Goal: Task Accomplishment & Management: Manage account settings

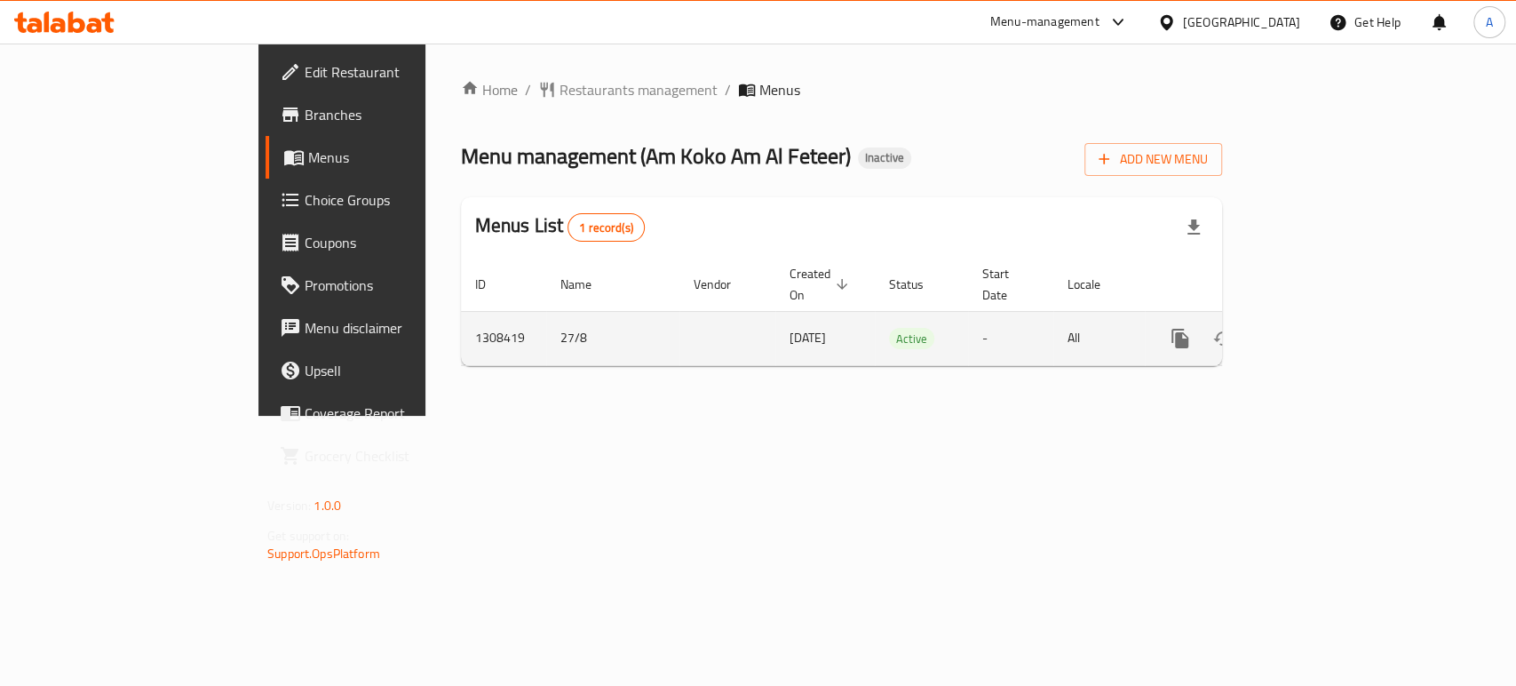
click at [1316, 330] on icon "enhanced table" at bounding box center [1308, 338] width 16 height 16
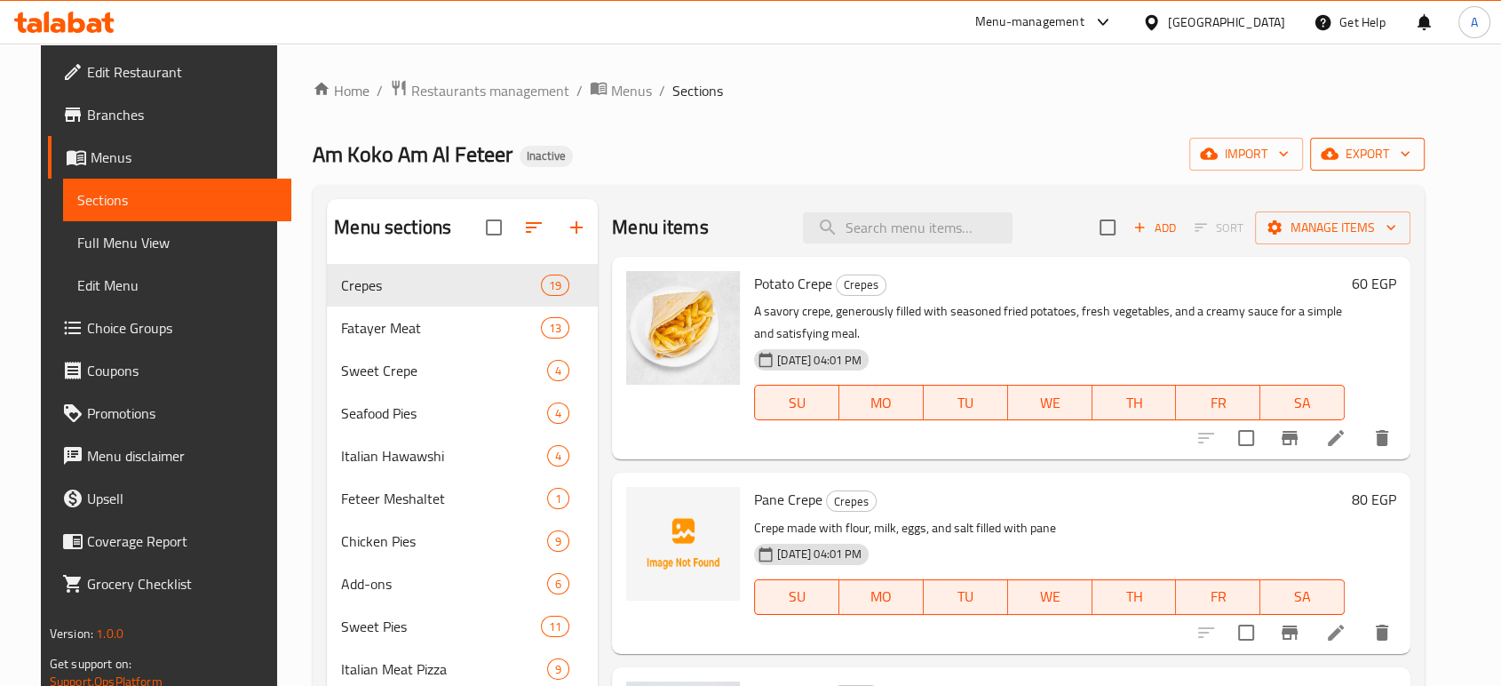
click at [1385, 169] on button "export" at bounding box center [1367, 154] width 115 height 33
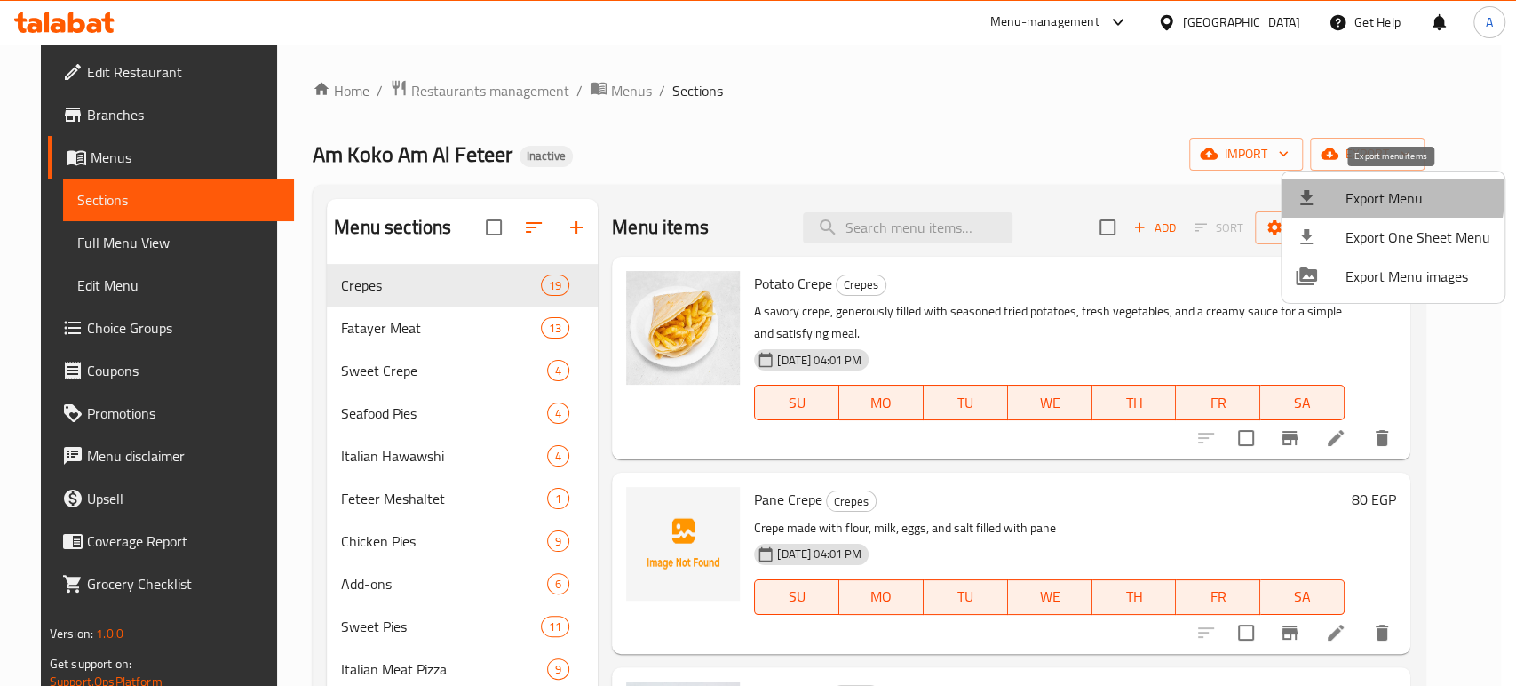
click at [1364, 194] on span "Export Menu" at bounding box center [1417, 197] width 145 height 21
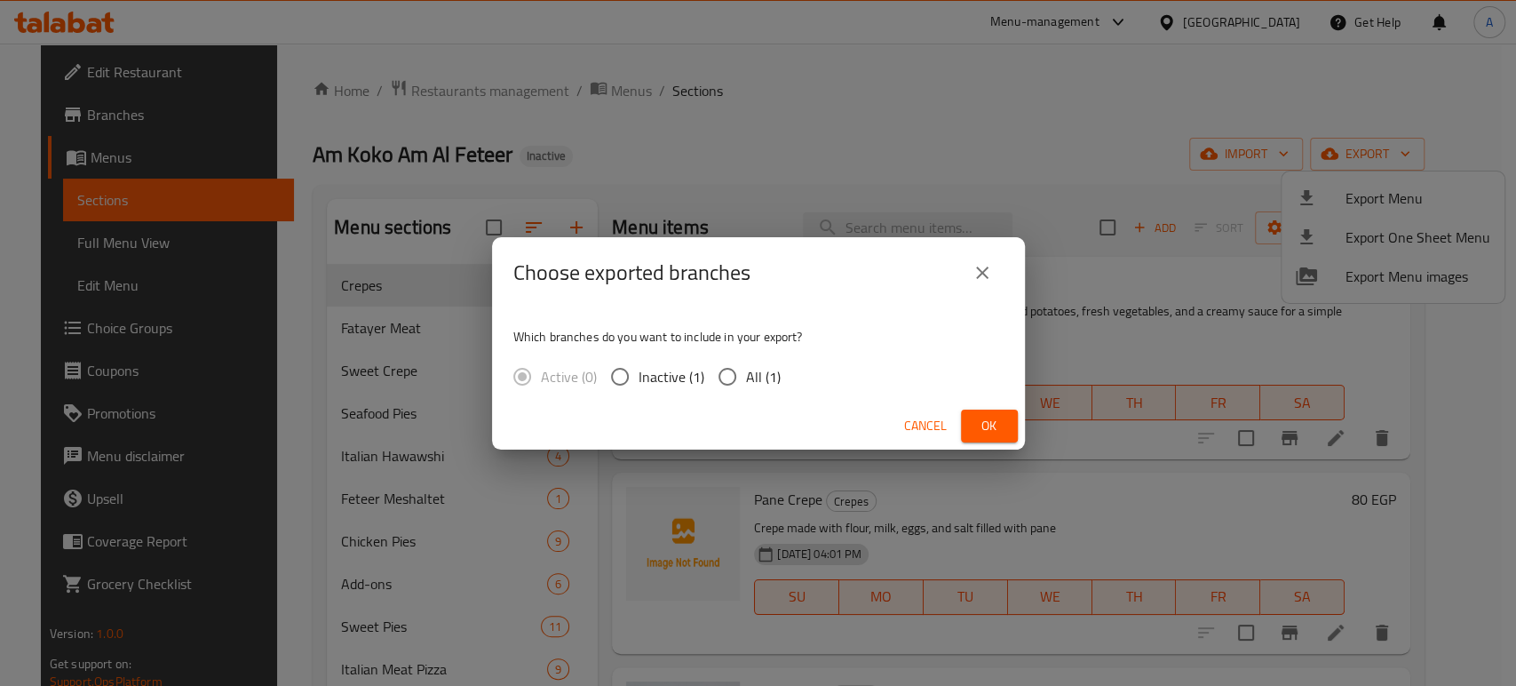
click at [764, 374] on span "All (1)" at bounding box center [763, 376] width 35 height 21
click at [746, 374] on input "All (1)" at bounding box center [727, 376] width 37 height 37
radio input "true"
click at [984, 425] on span "Ok" at bounding box center [989, 426] width 28 height 22
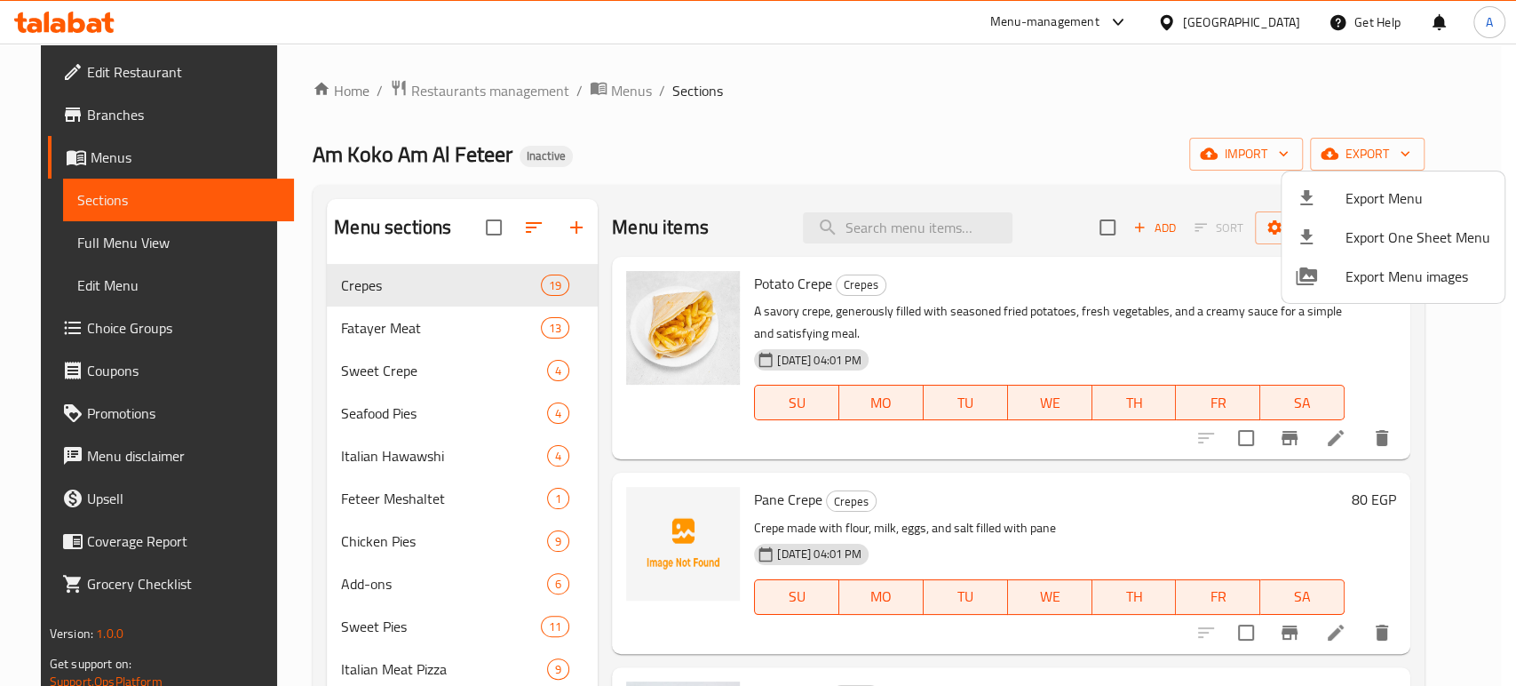
click at [102, 23] on div at bounding box center [758, 343] width 1516 height 686
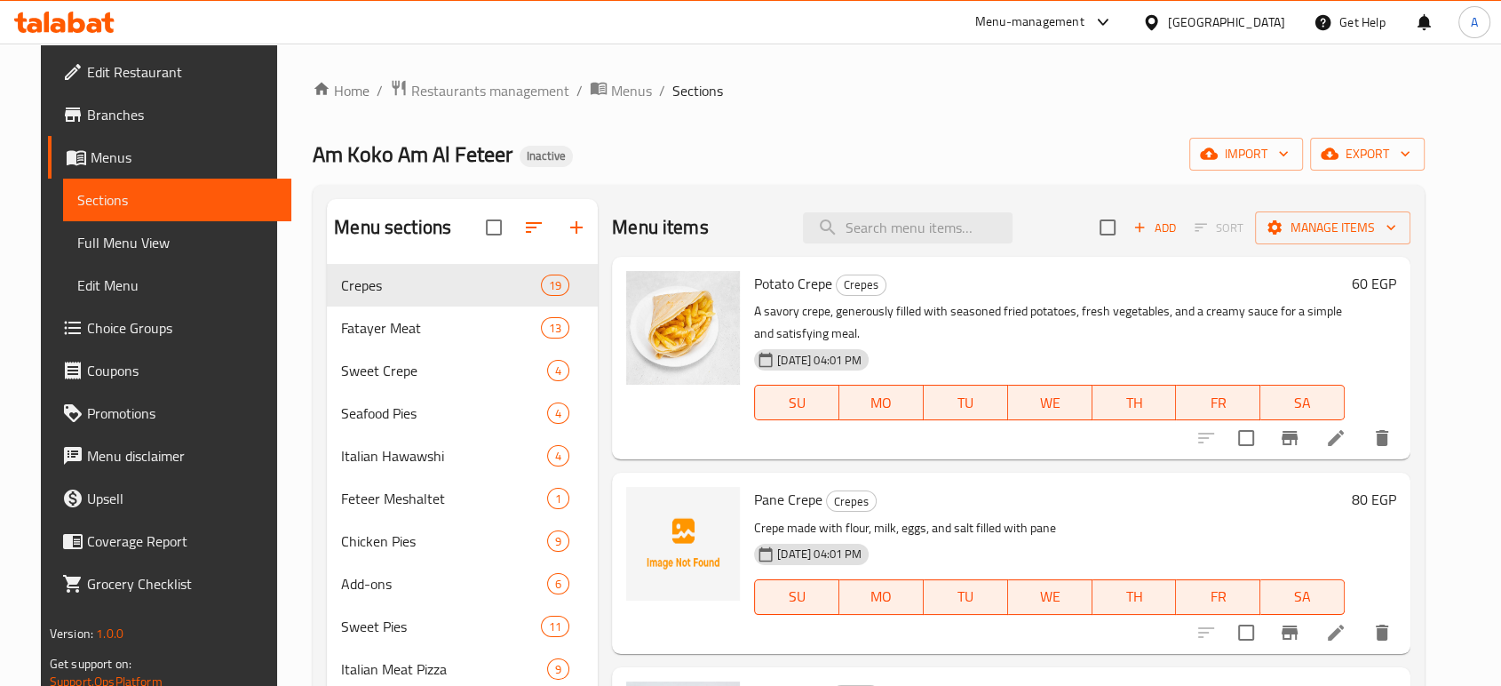
click at [91, 32] on icon at bounding box center [94, 25] width 15 height 15
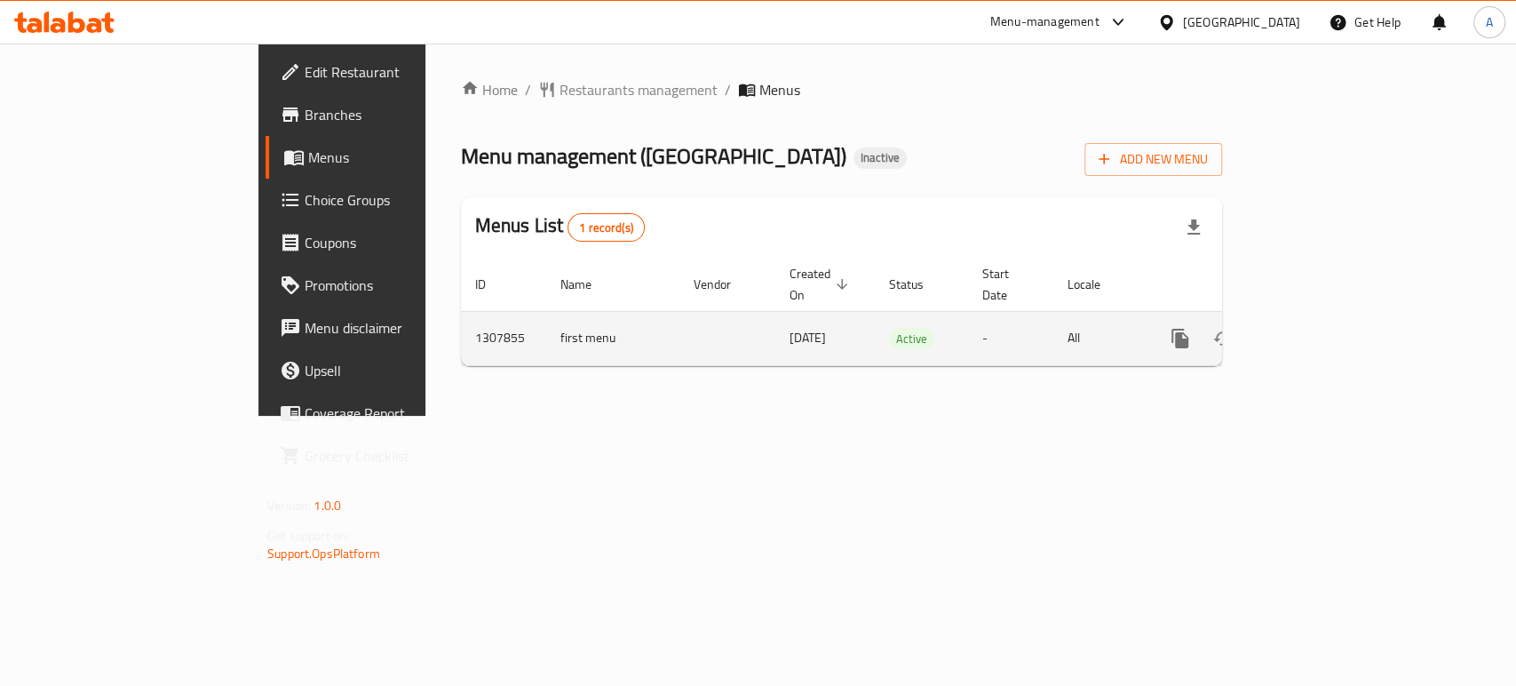
click at [1316, 330] on icon "enhanced table" at bounding box center [1308, 338] width 16 height 16
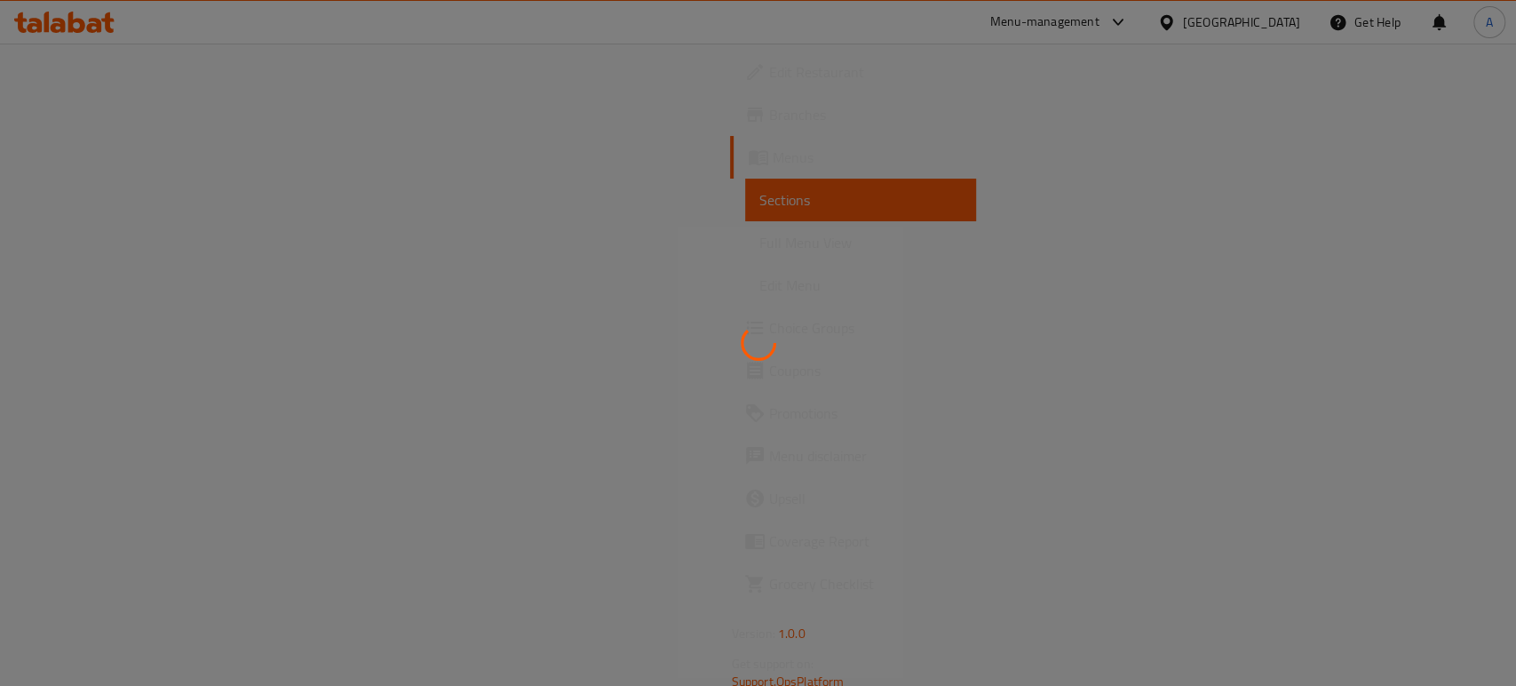
click at [667, 362] on div at bounding box center [758, 343] width 1516 height 686
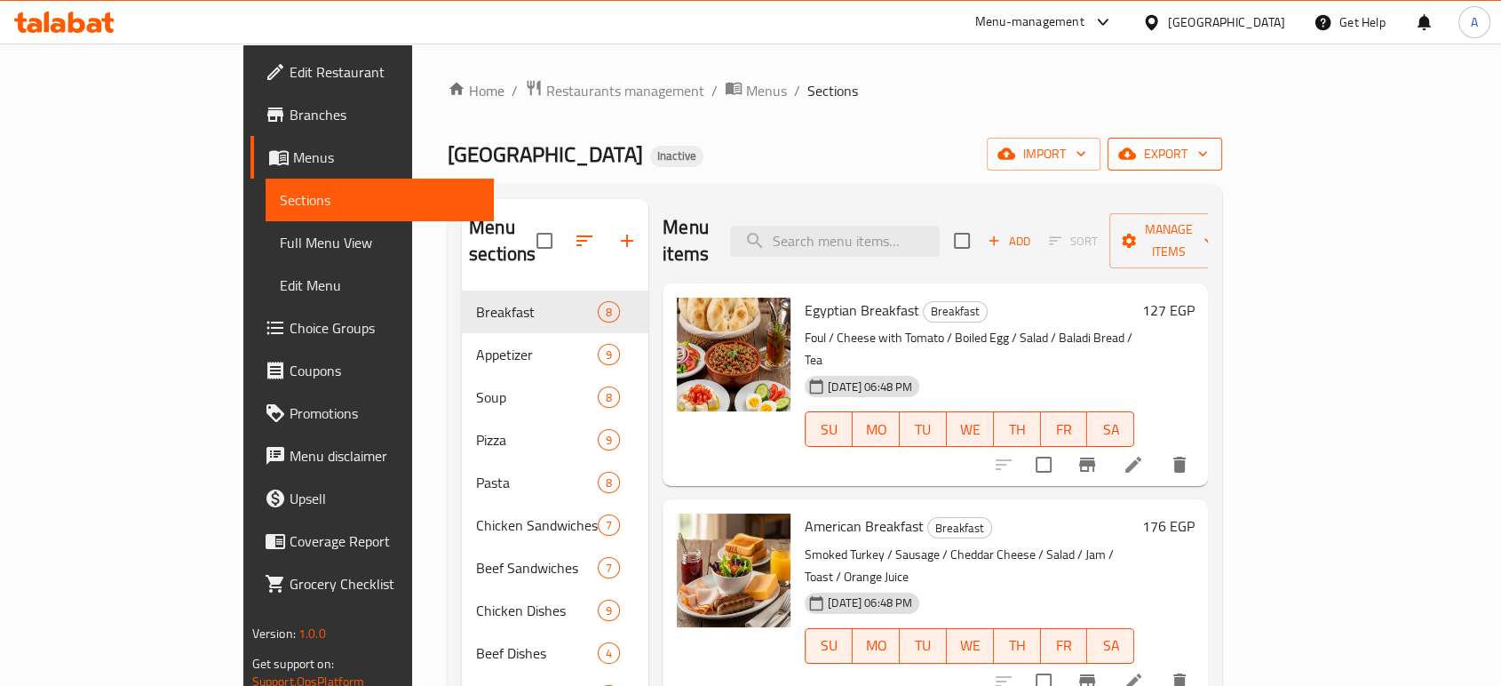
click at [1208, 157] on span "export" at bounding box center [1165, 154] width 86 height 22
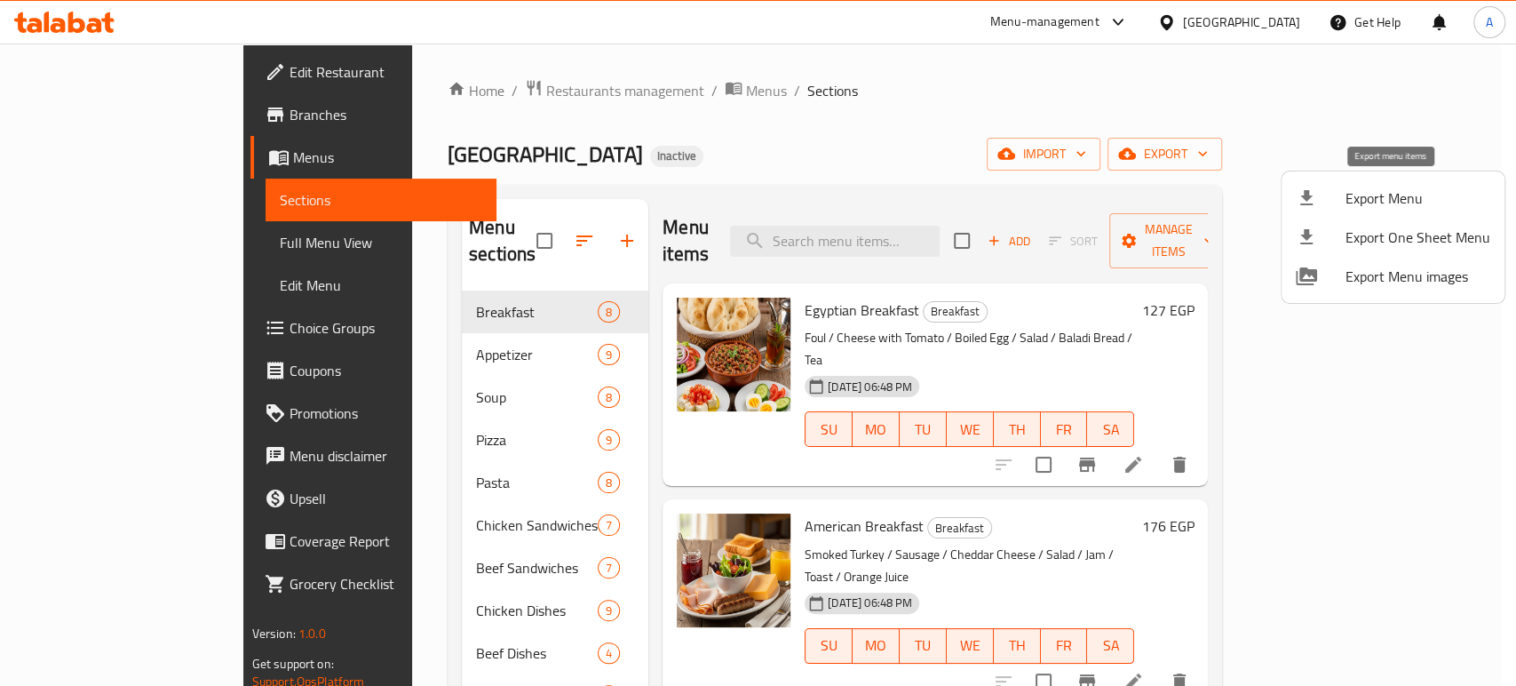
click at [1371, 196] on span "Export Menu" at bounding box center [1417, 197] width 145 height 21
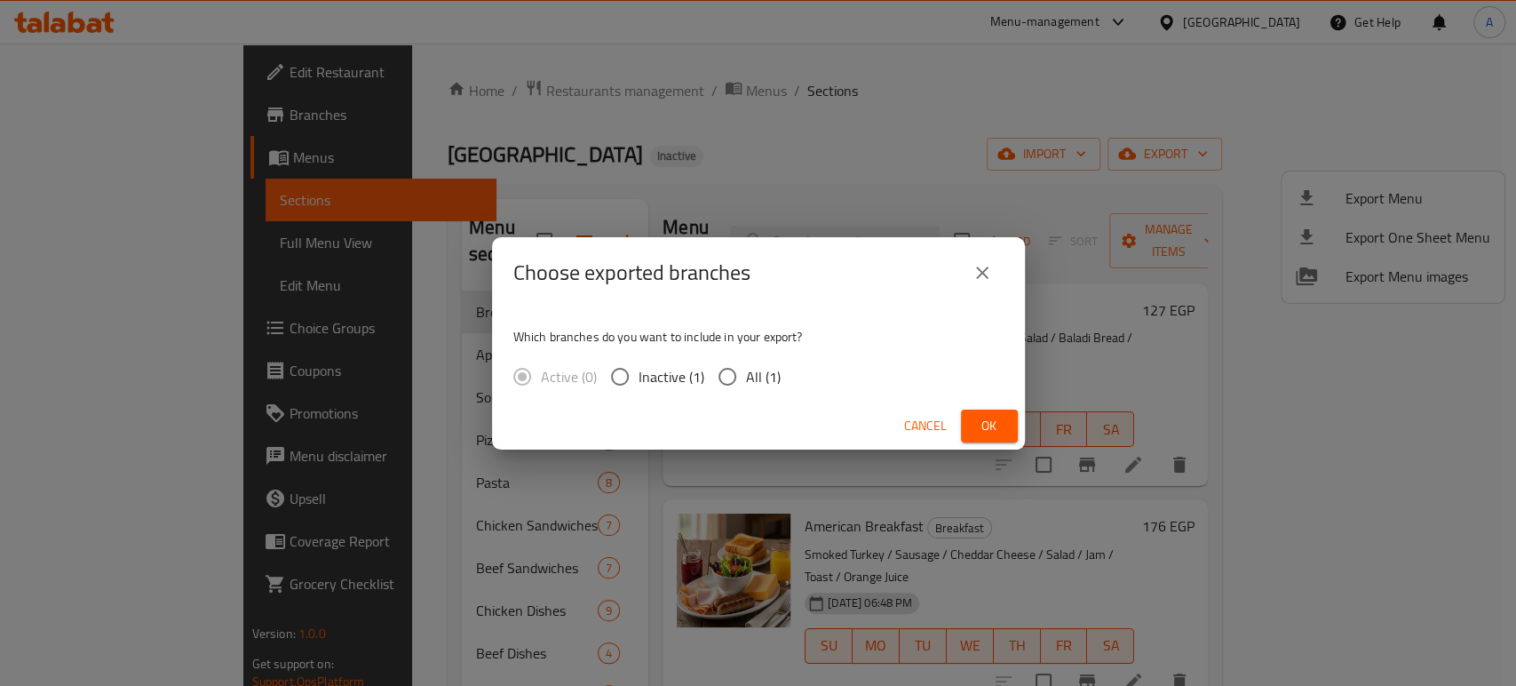
click at [732, 372] on input "All (1)" at bounding box center [727, 376] width 37 height 37
radio input "true"
click at [997, 420] on span "Ok" at bounding box center [989, 426] width 28 height 22
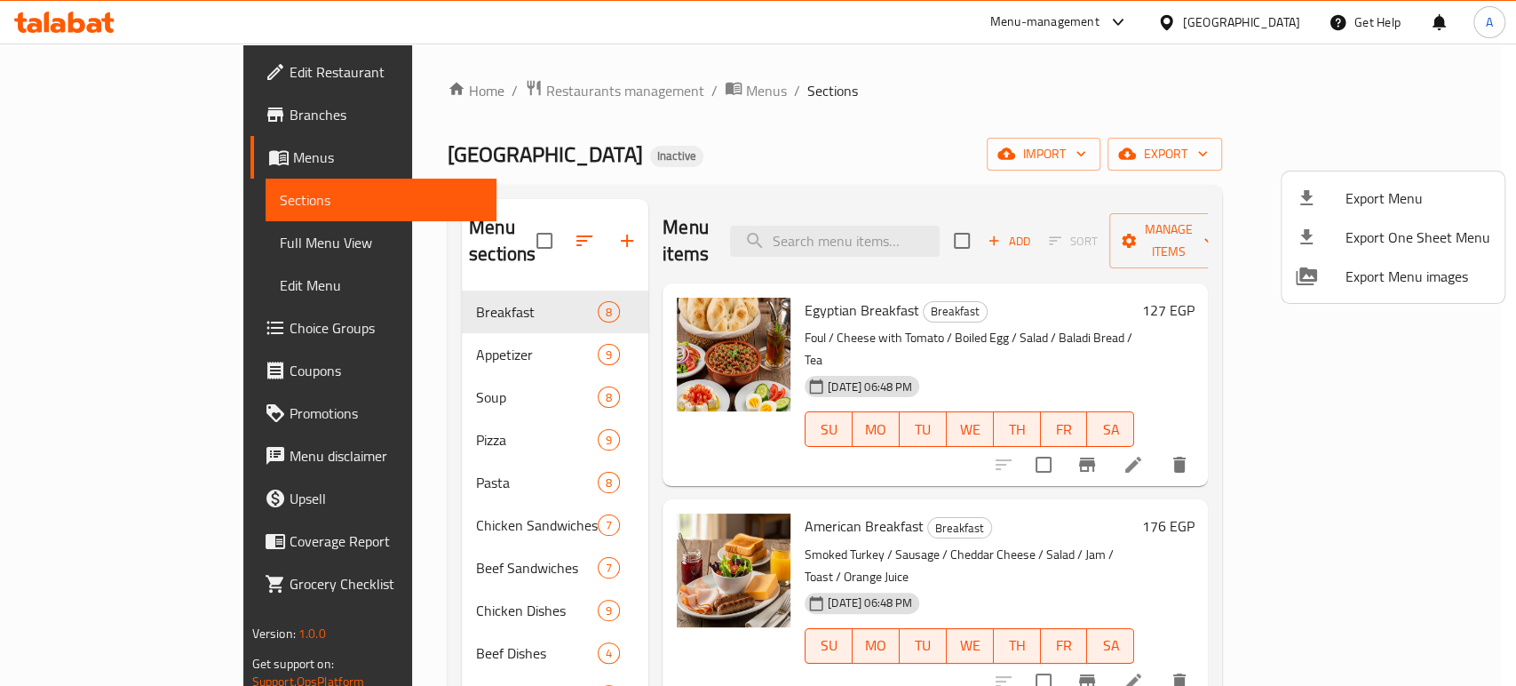
click at [112, 69] on div at bounding box center [758, 343] width 1516 height 686
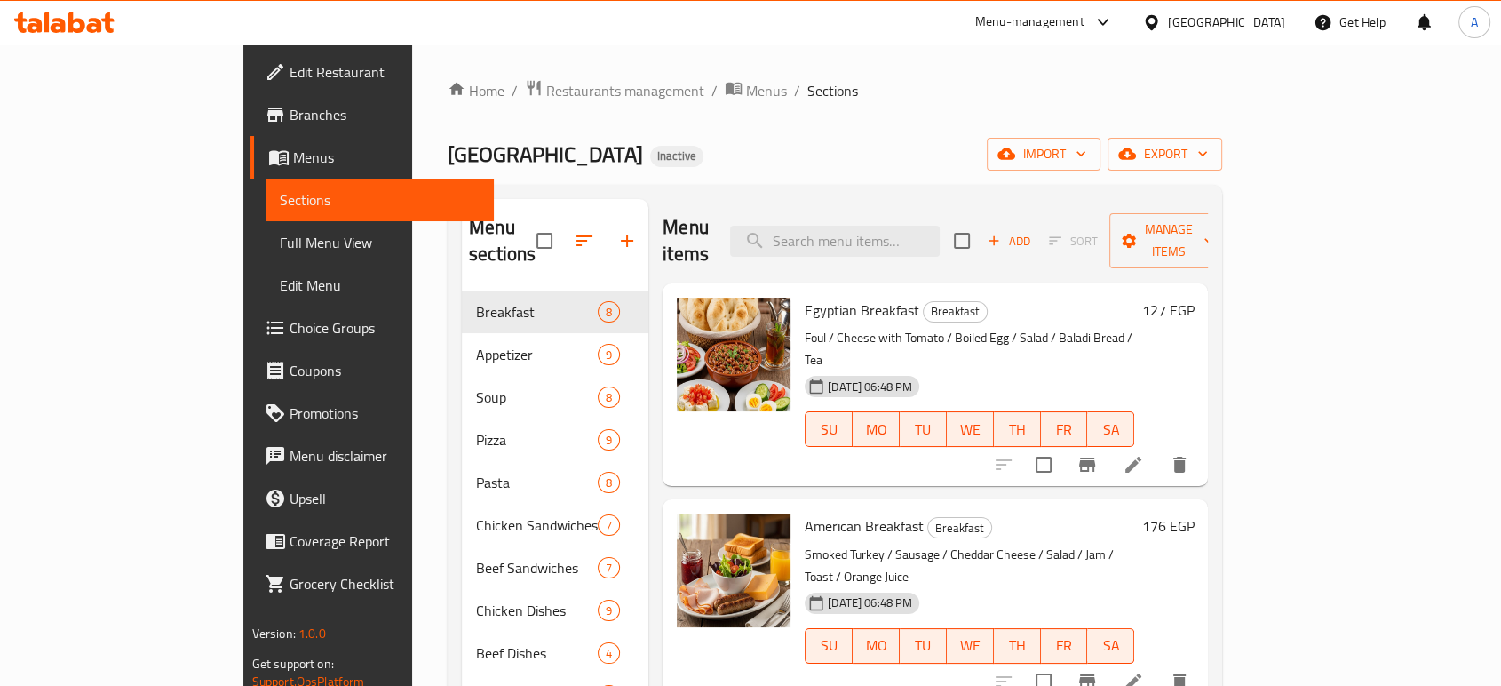
click at [290, 69] on span "Edit Restaurant" at bounding box center [385, 71] width 190 height 21
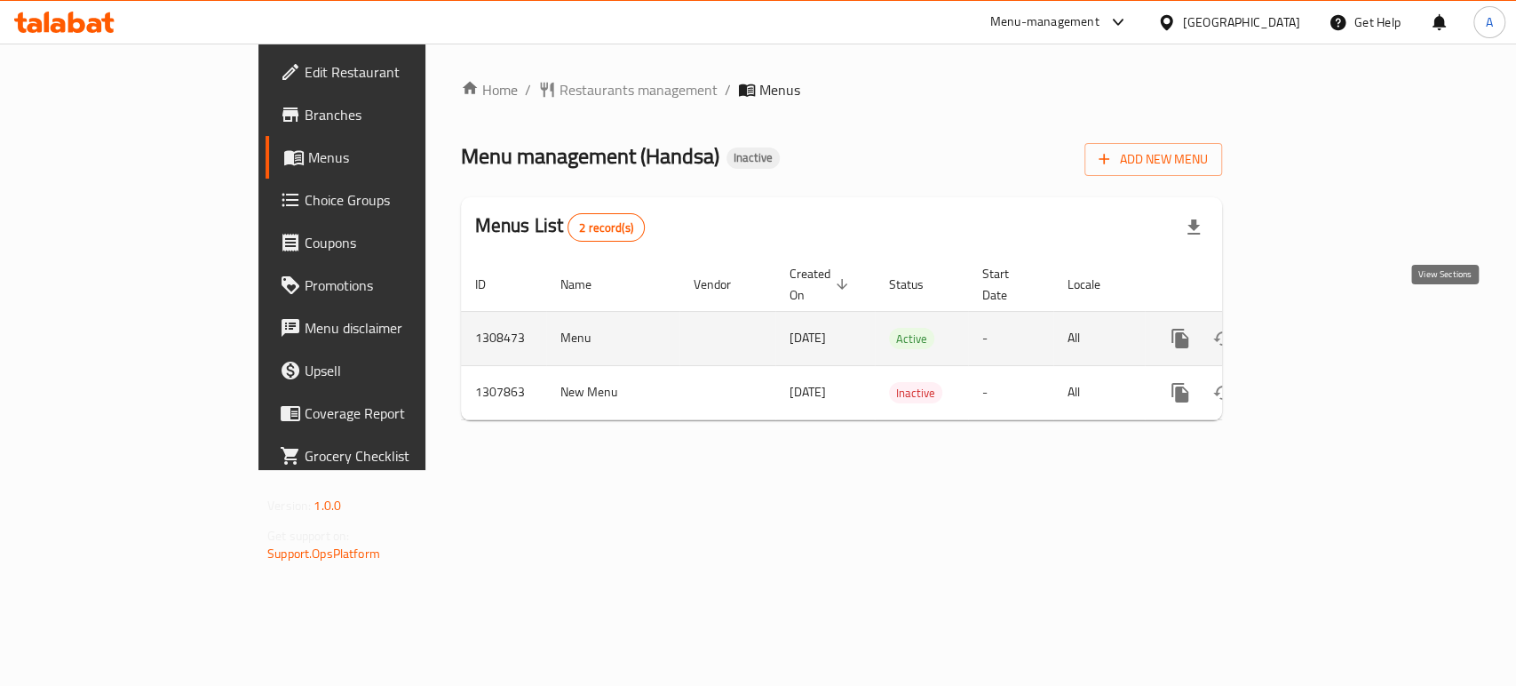
click at [1330, 317] on link "enhanced table" at bounding box center [1308, 338] width 43 height 43
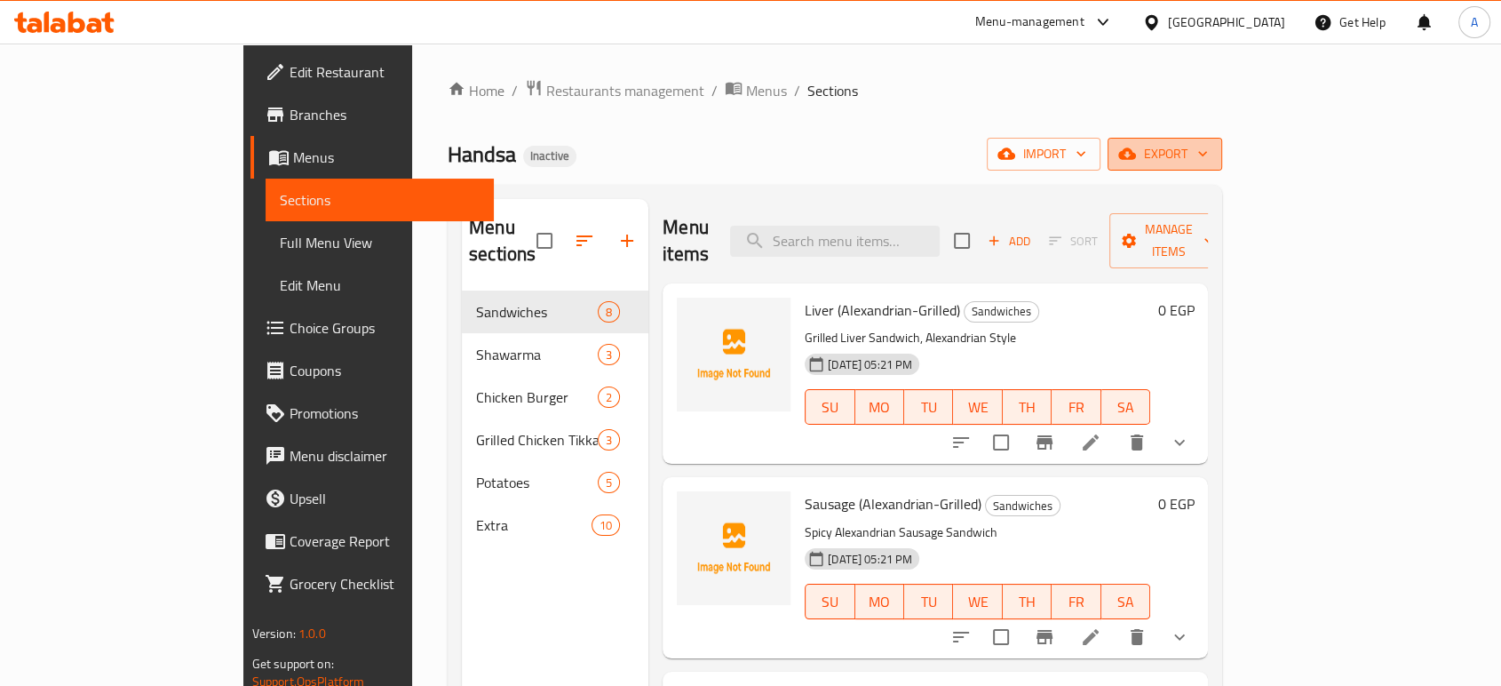
click at [1208, 162] on span "export" at bounding box center [1165, 154] width 86 height 22
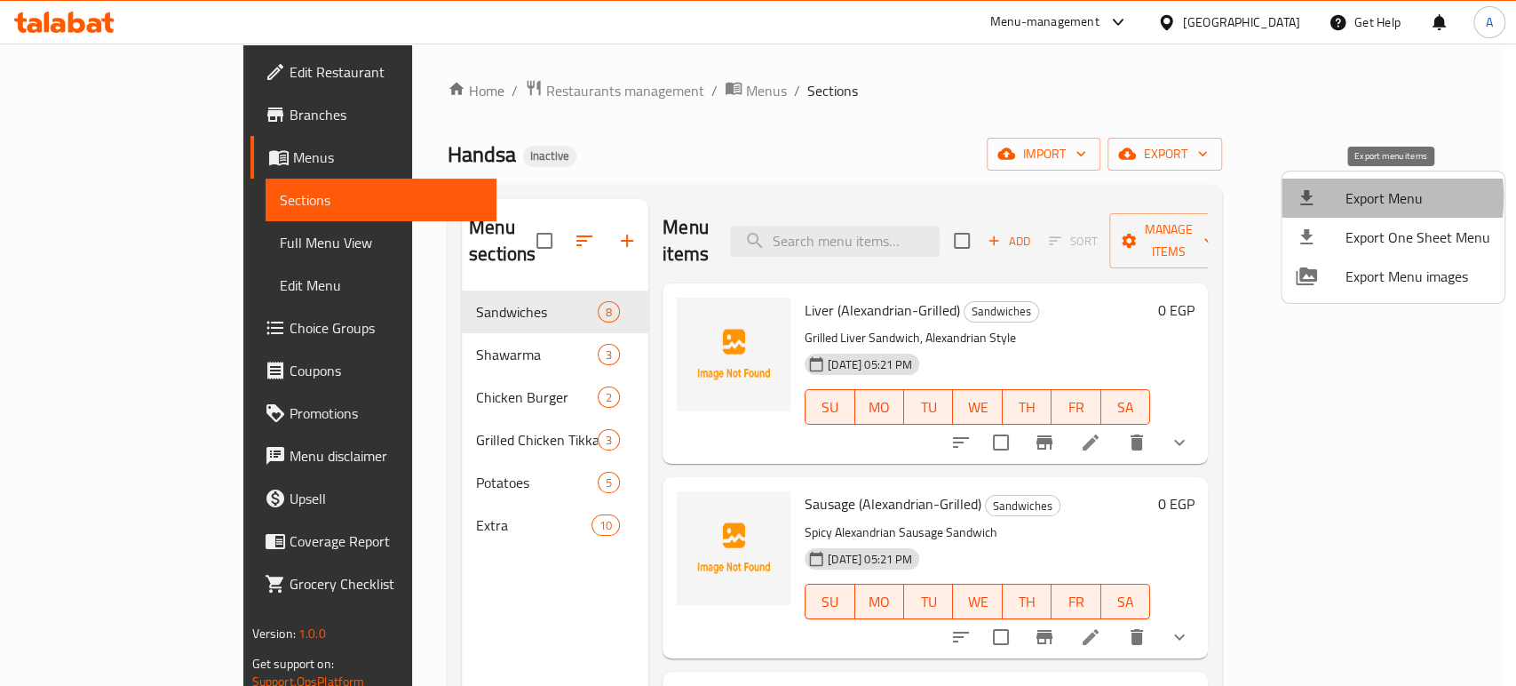
click at [1351, 197] on span "Export Menu" at bounding box center [1417, 197] width 145 height 21
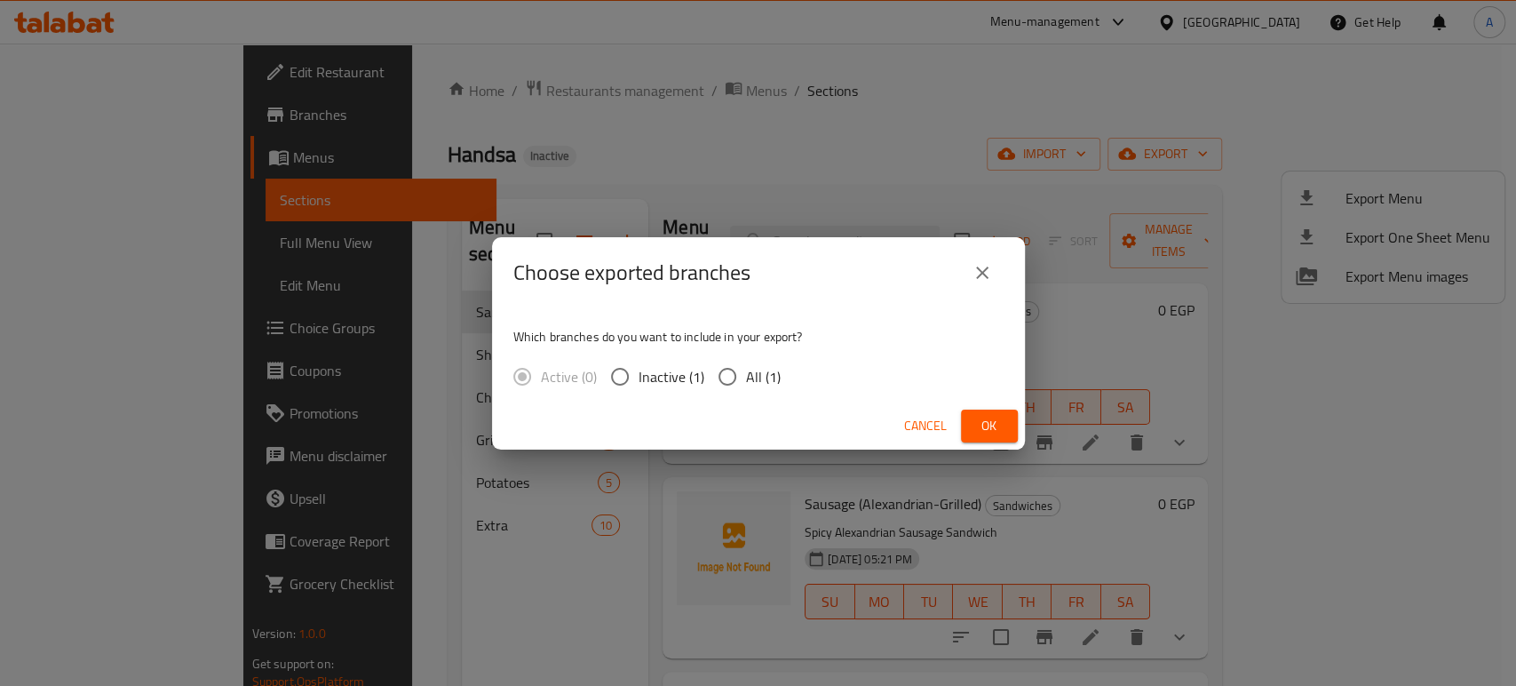
drag, startPoint x: 756, startPoint y: 379, endPoint x: 902, endPoint y: 411, distance: 150.0
click at [755, 378] on span "All (1)" at bounding box center [763, 376] width 35 height 21
click at [746, 378] on input "All (1)" at bounding box center [727, 376] width 37 height 37
radio input "true"
click at [975, 428] on span "Ok" at bounding box center [989, 426] width 28 height 22
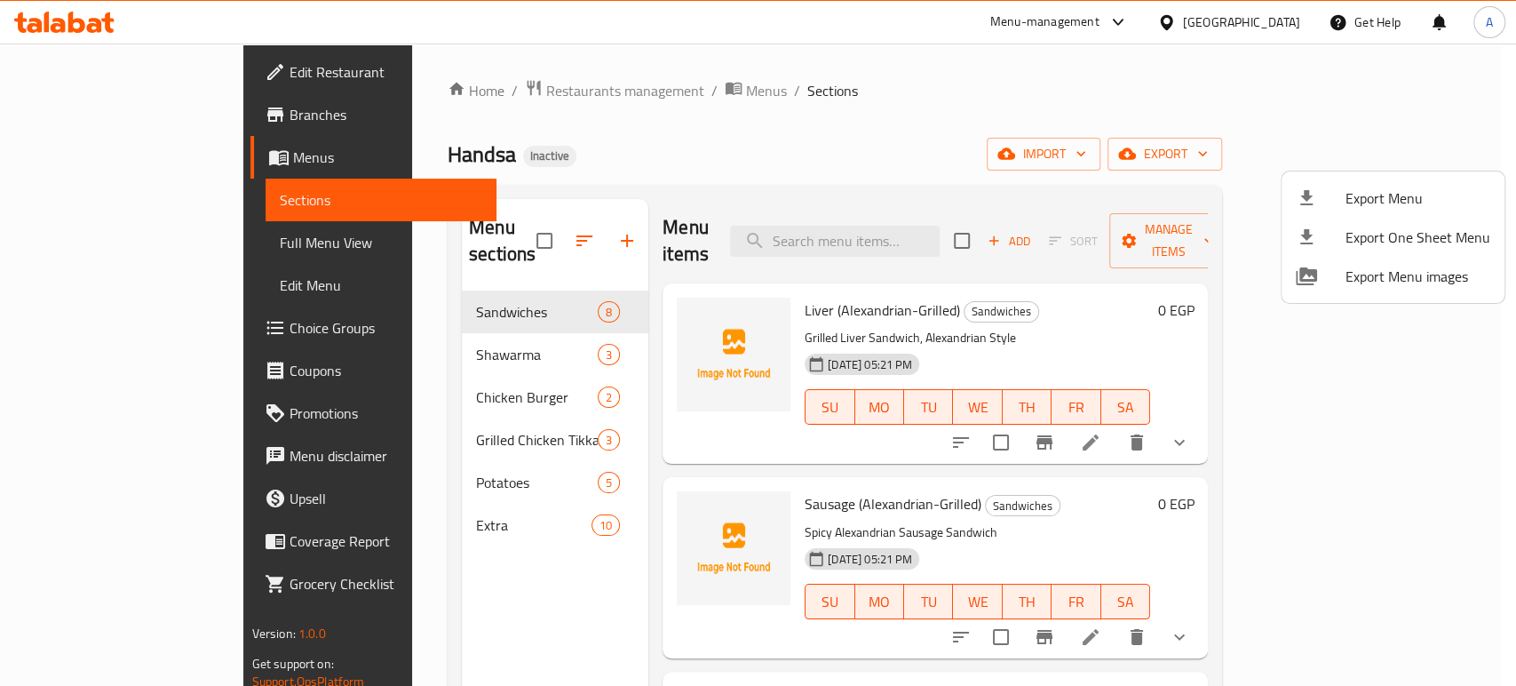
click at [45, 29] on div at bounding box center [758, 343] width 1516 height 686
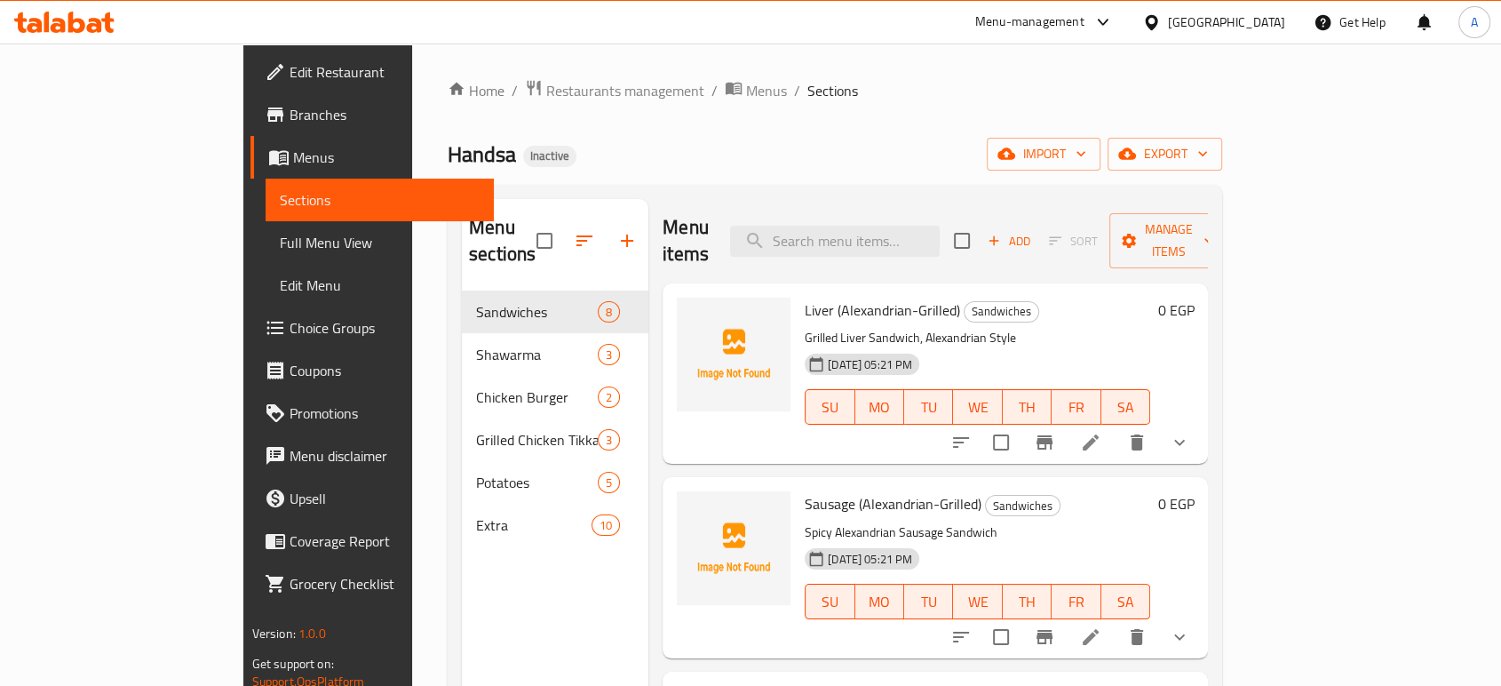
click at [45, 29] on icon at bounding box center [46, 22] width 5 height 20
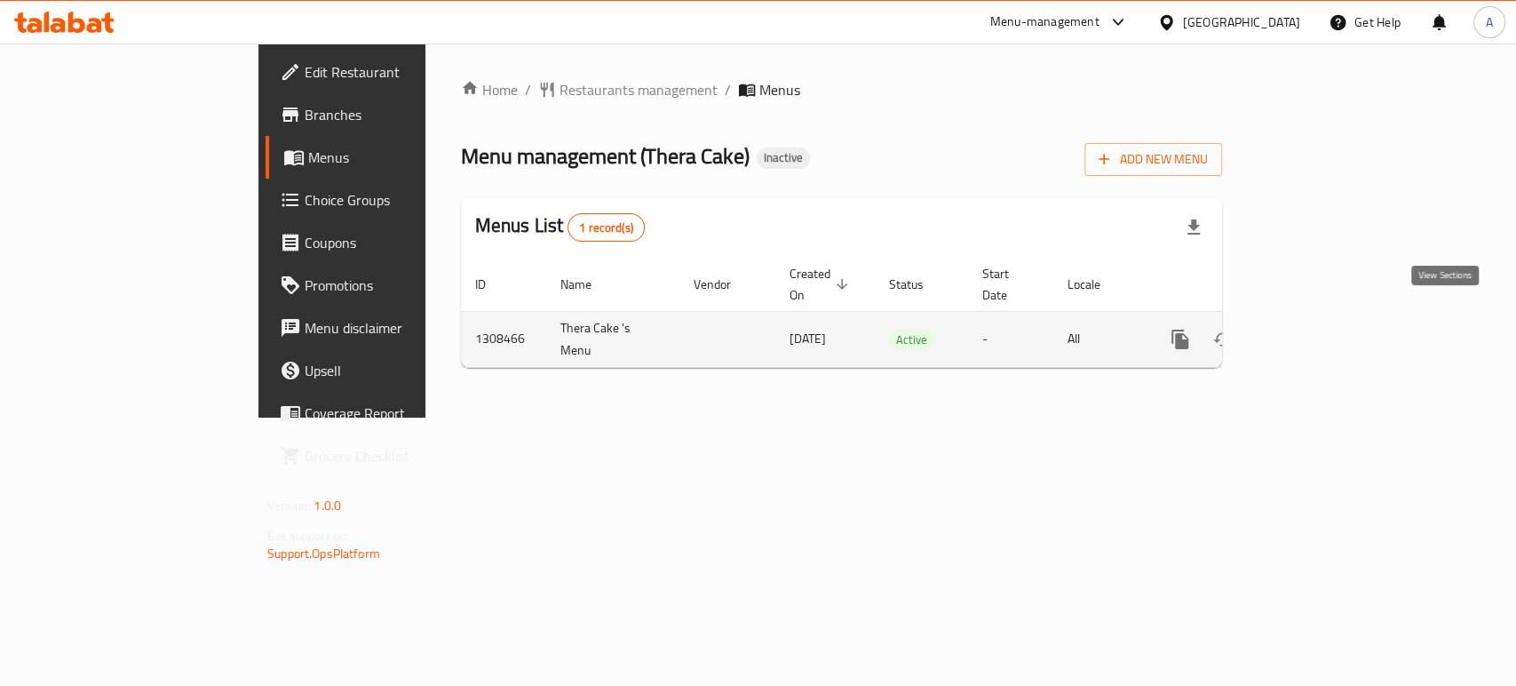
click at [1330, 318] on link "enhanced table" at bounding box center [1308, 339] width 43 height 43
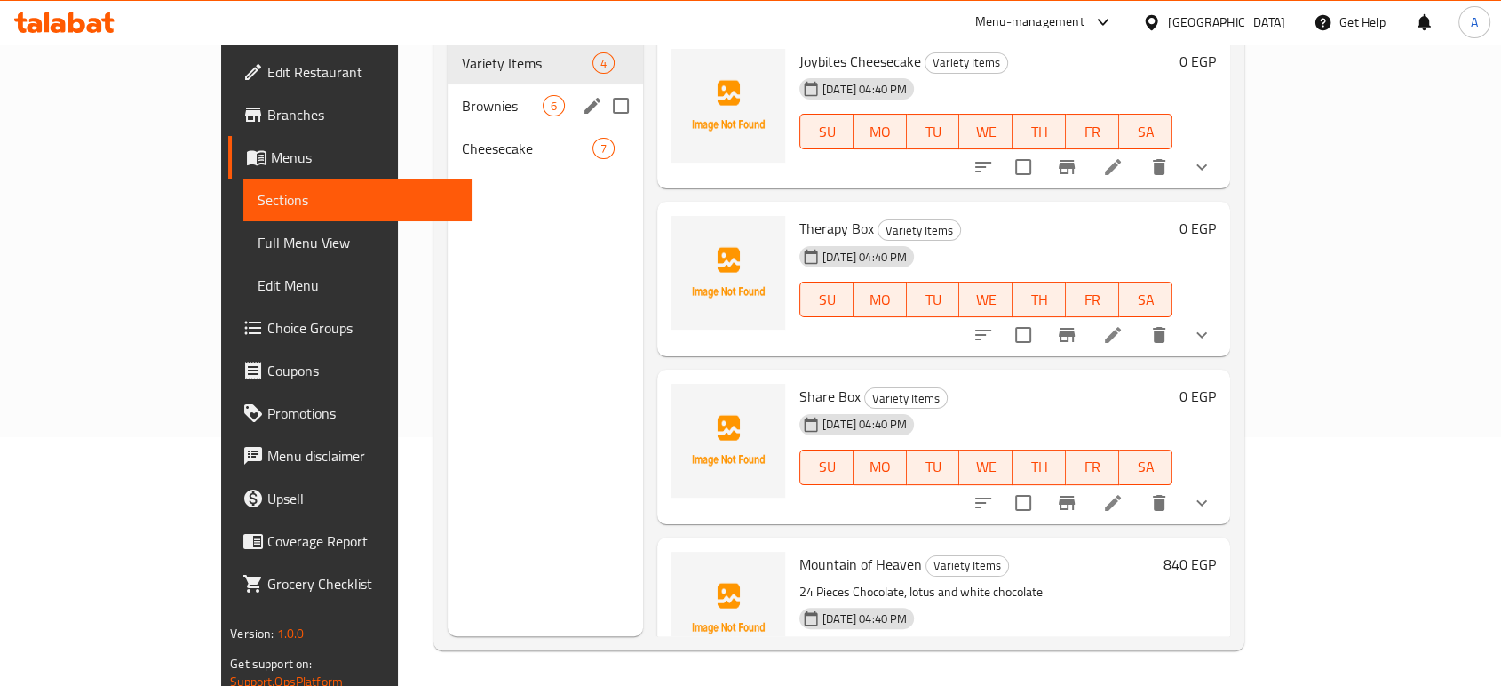
click at [462, 95] on span "Brownies" at bounding box center [502, 105] width 81 height 21
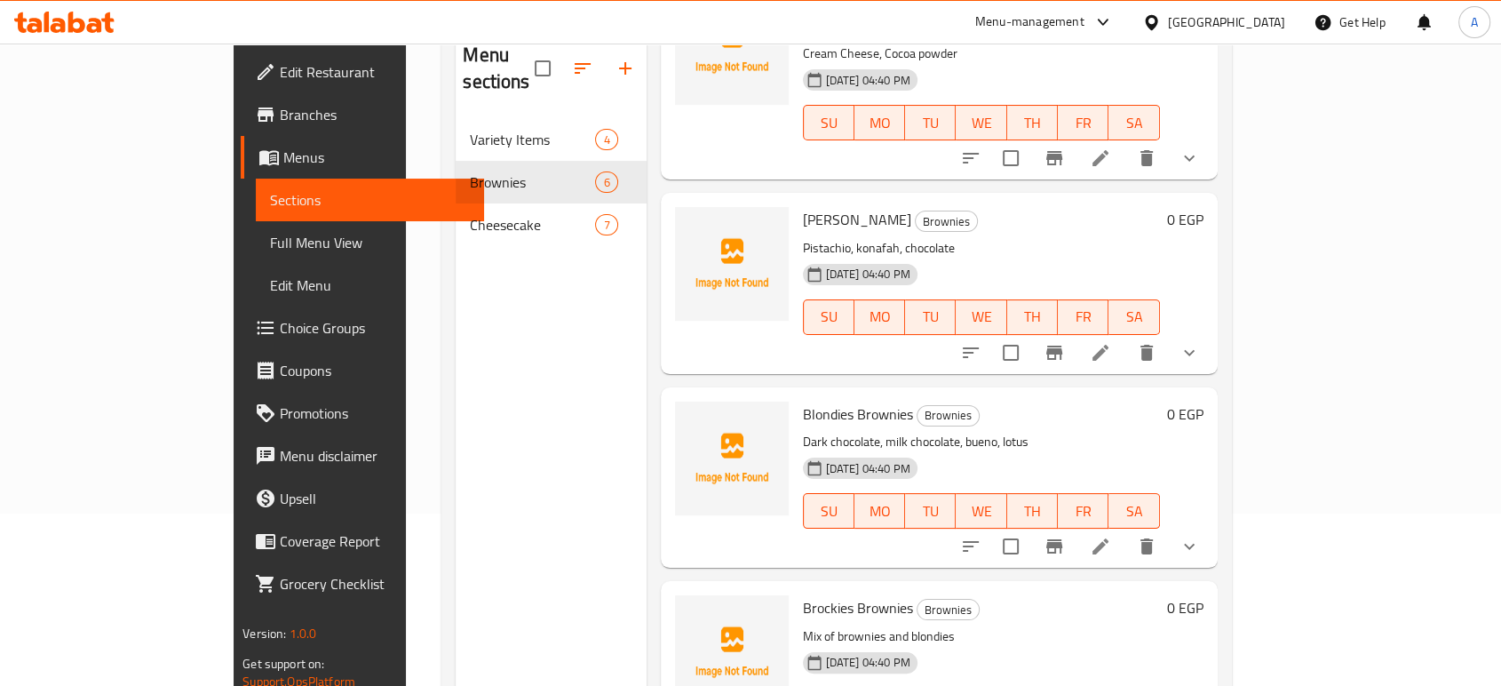
scroll to position [249, 0]
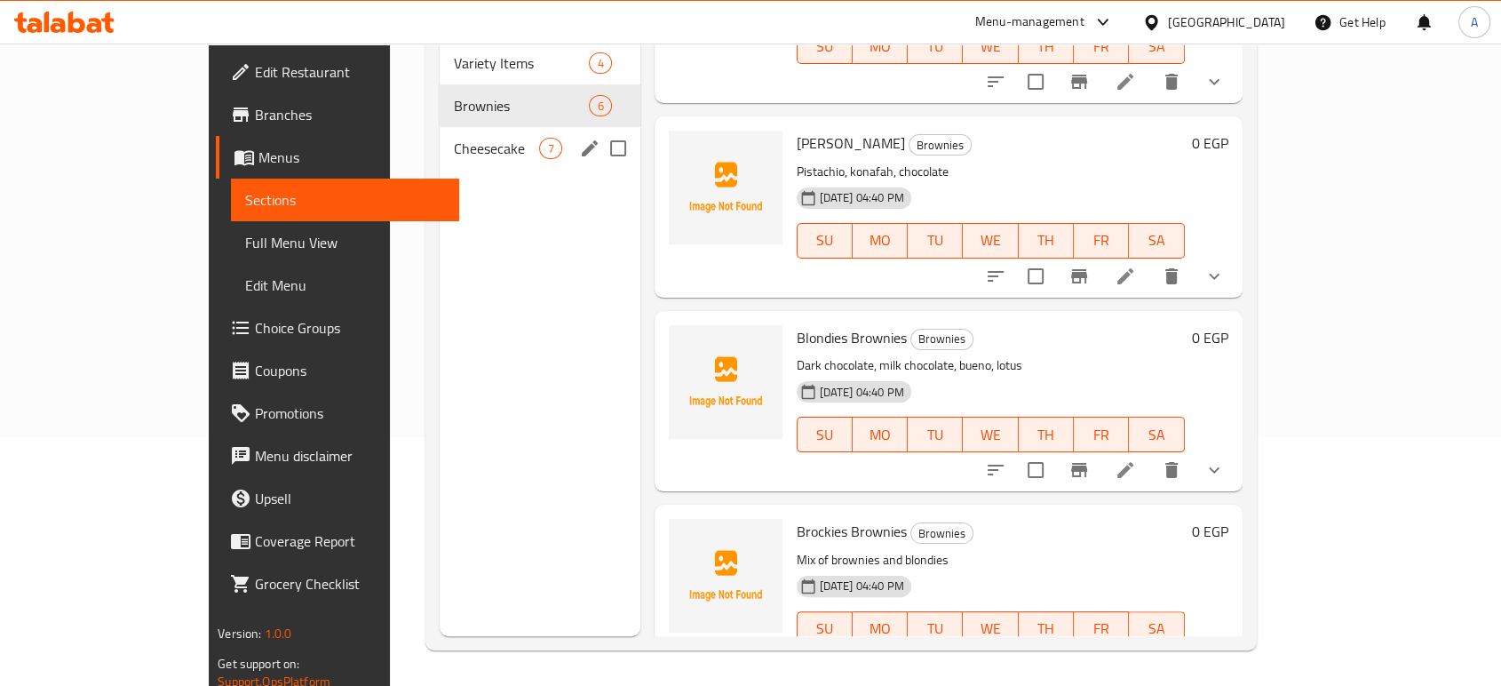
click at [454, 138] on span "Cheesecake" at bounding box center [497, 148] width 86 height 21
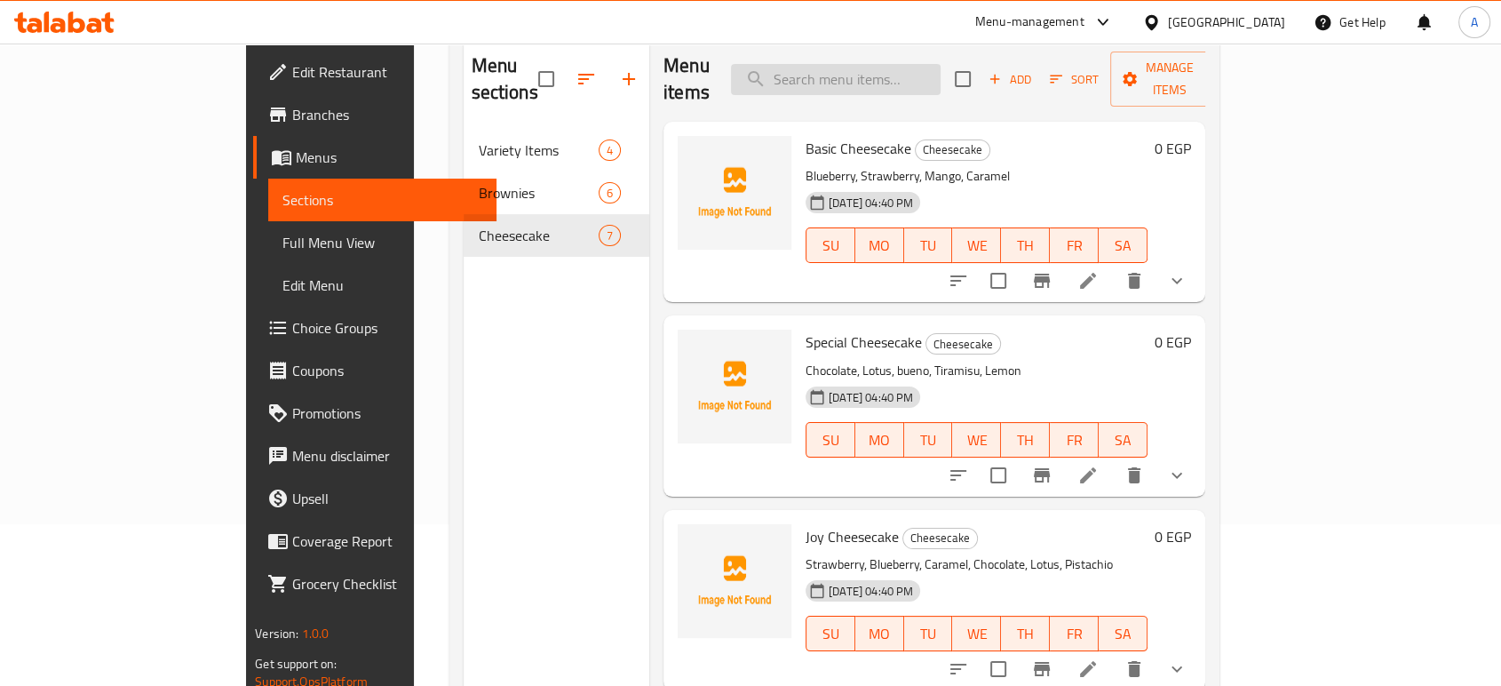
scroll to position [149, 0]
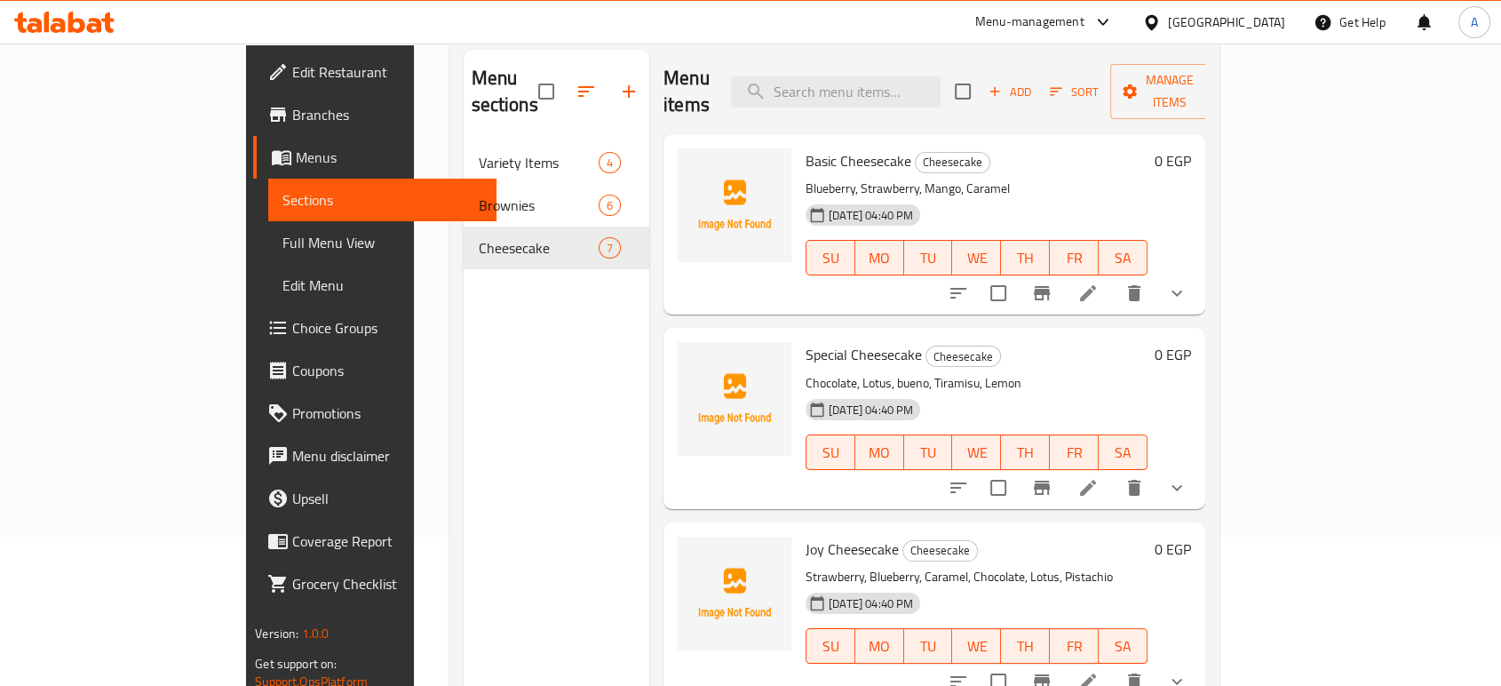
click at [1161, 20] on icon at bounding box center [1151, 22] width 19 height 19
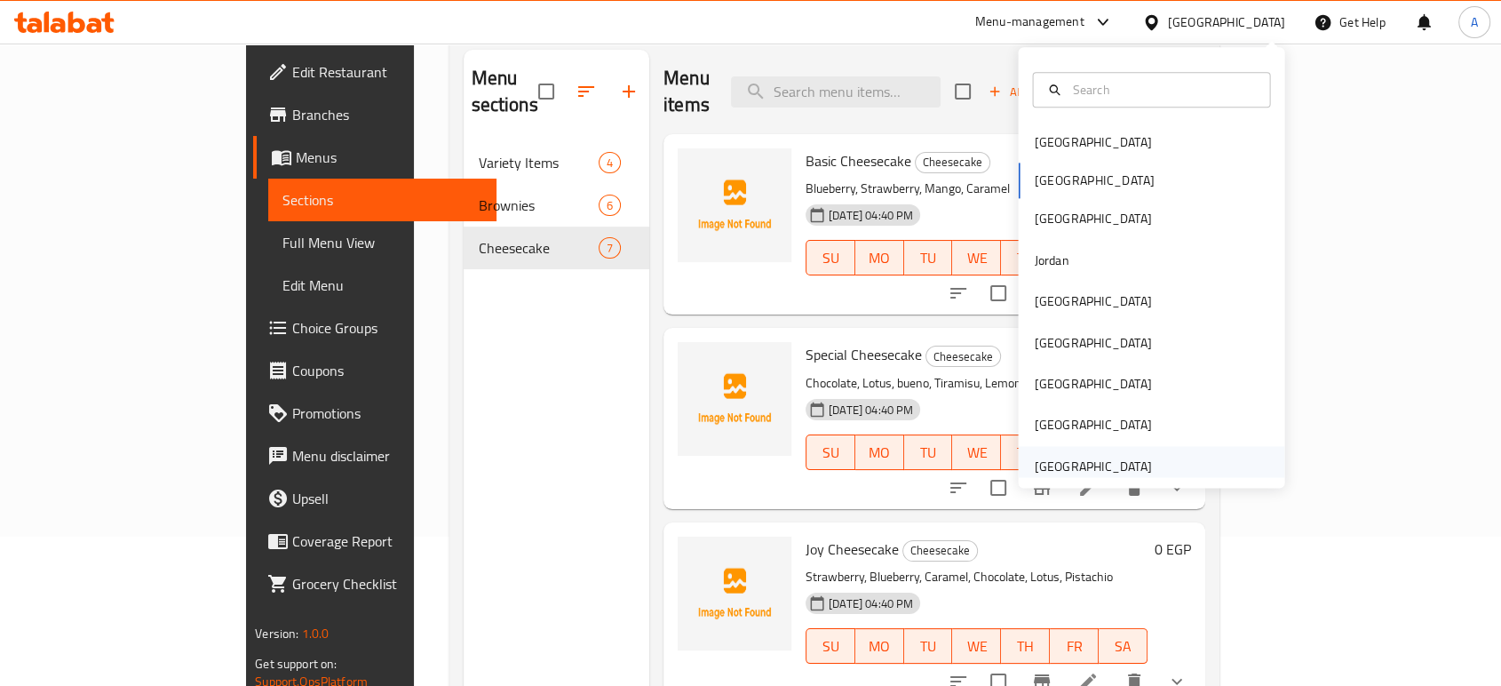
click at [1108, 466] on div "[GEOGRAPHIC_DATA]" at bounding box center [1092, 466] width 117 height 20
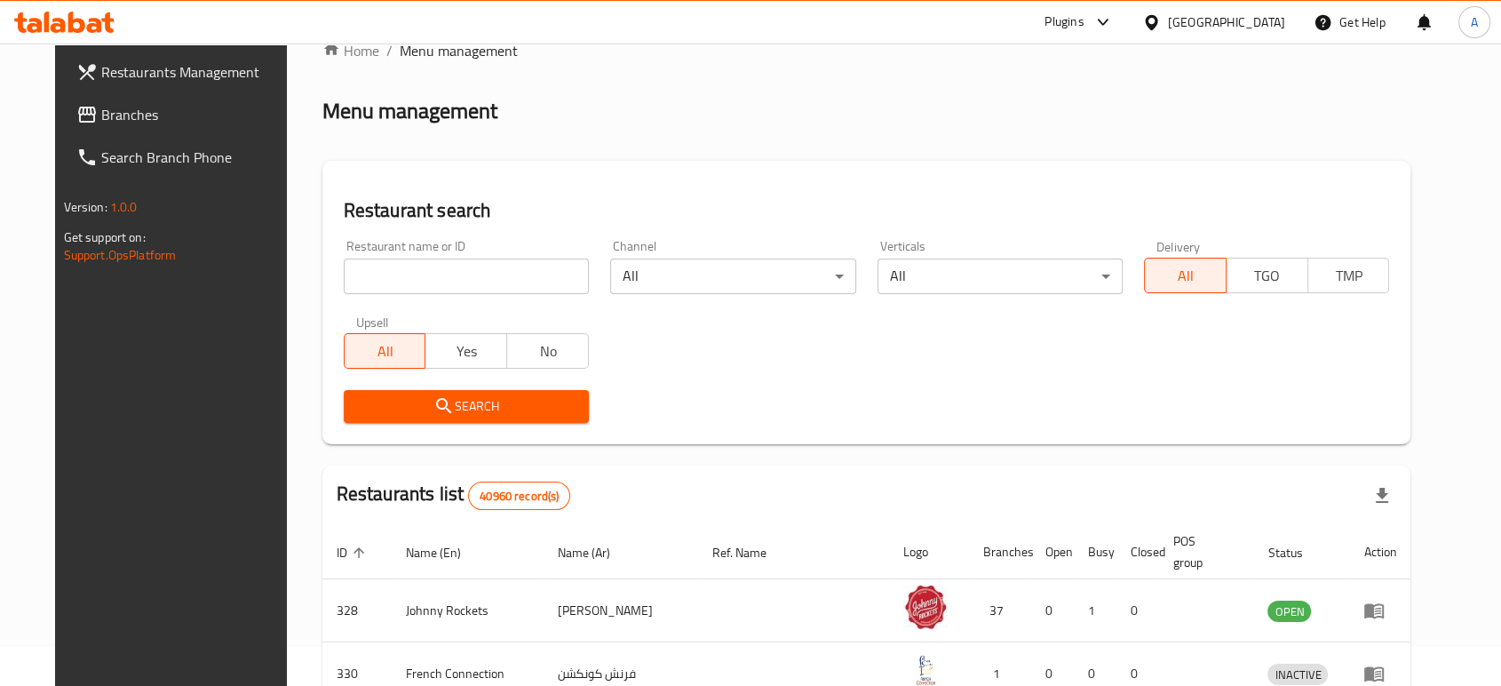
scroll to position [149, 0]
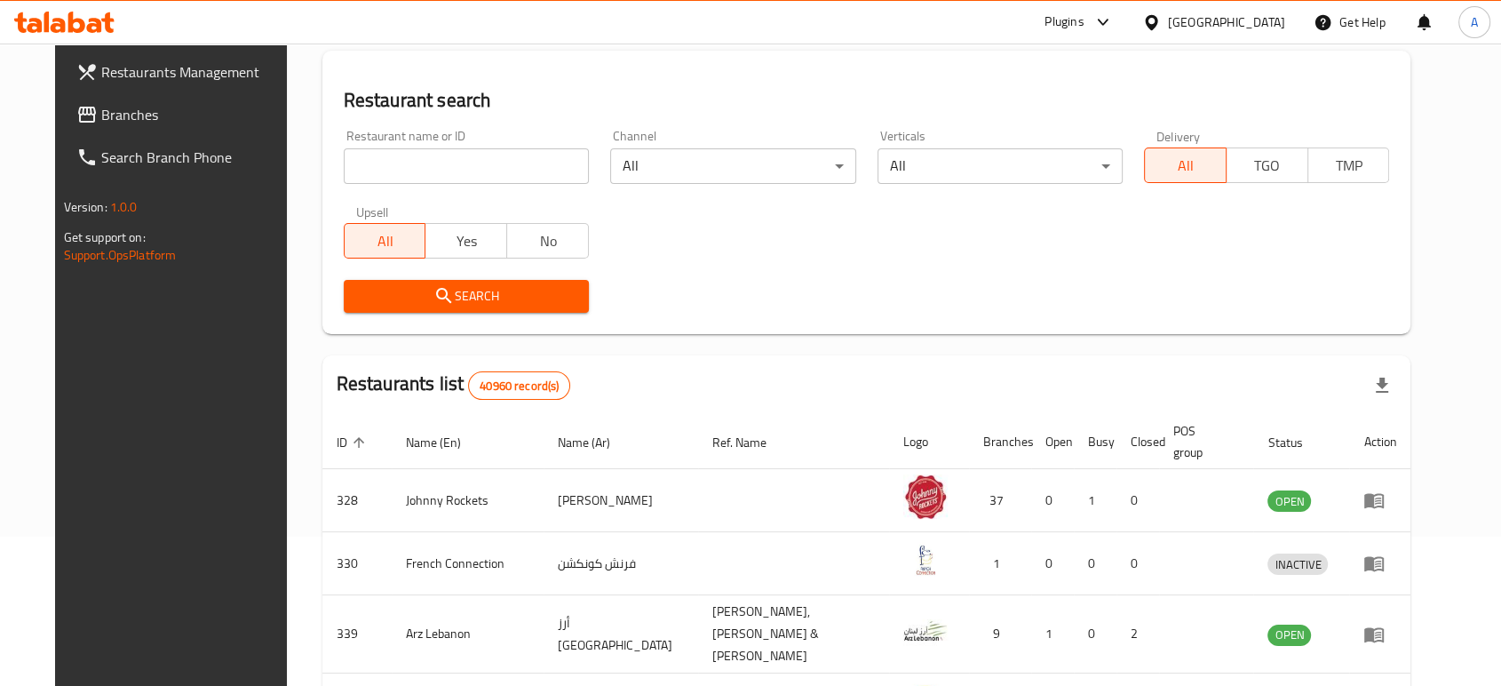
click at [958, 269] on div "Search" at bounding box center [867, 296] width 1068 height 54
click at [122, 119] on span "Branches" at bounding box center [196, 114] width 190 height 21
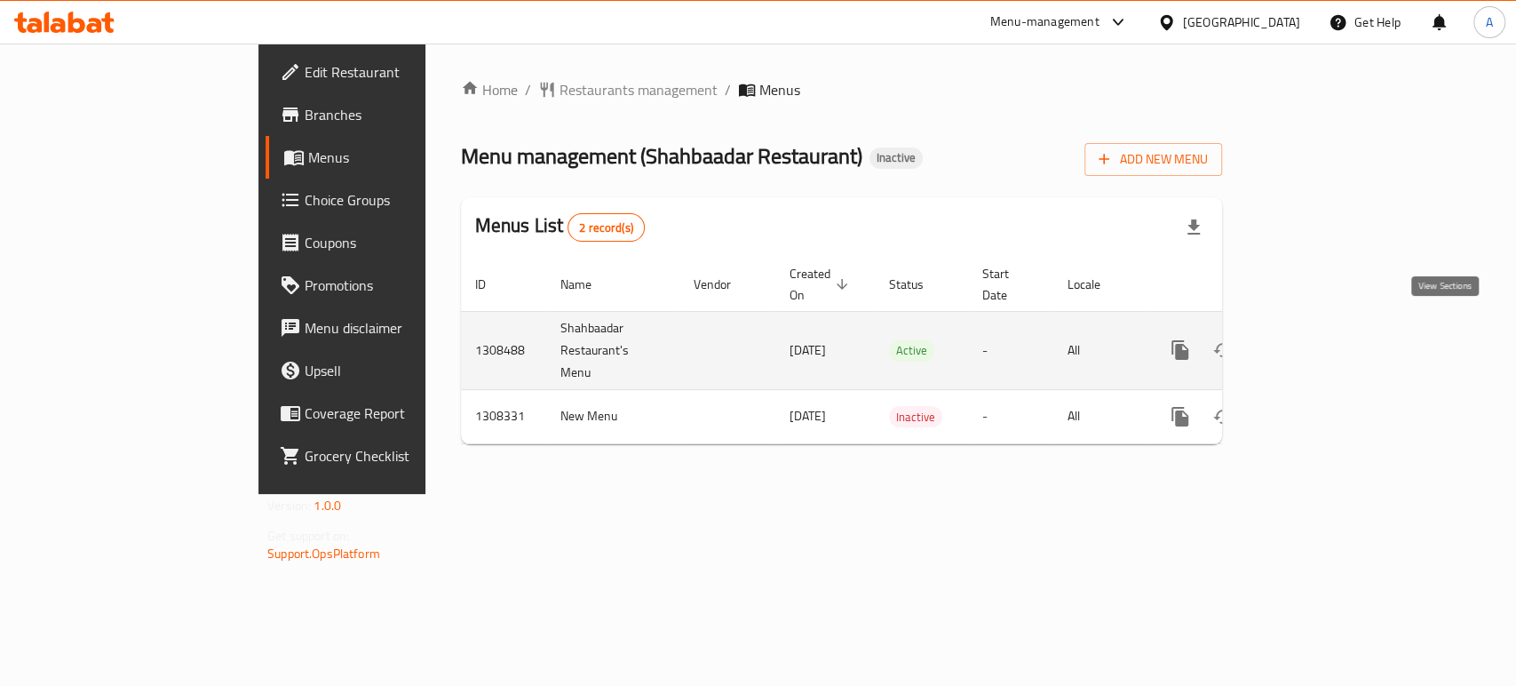
click at [1330, 329] on link "enhanced table" at bounding box center [1308, 350] width 43 height 43
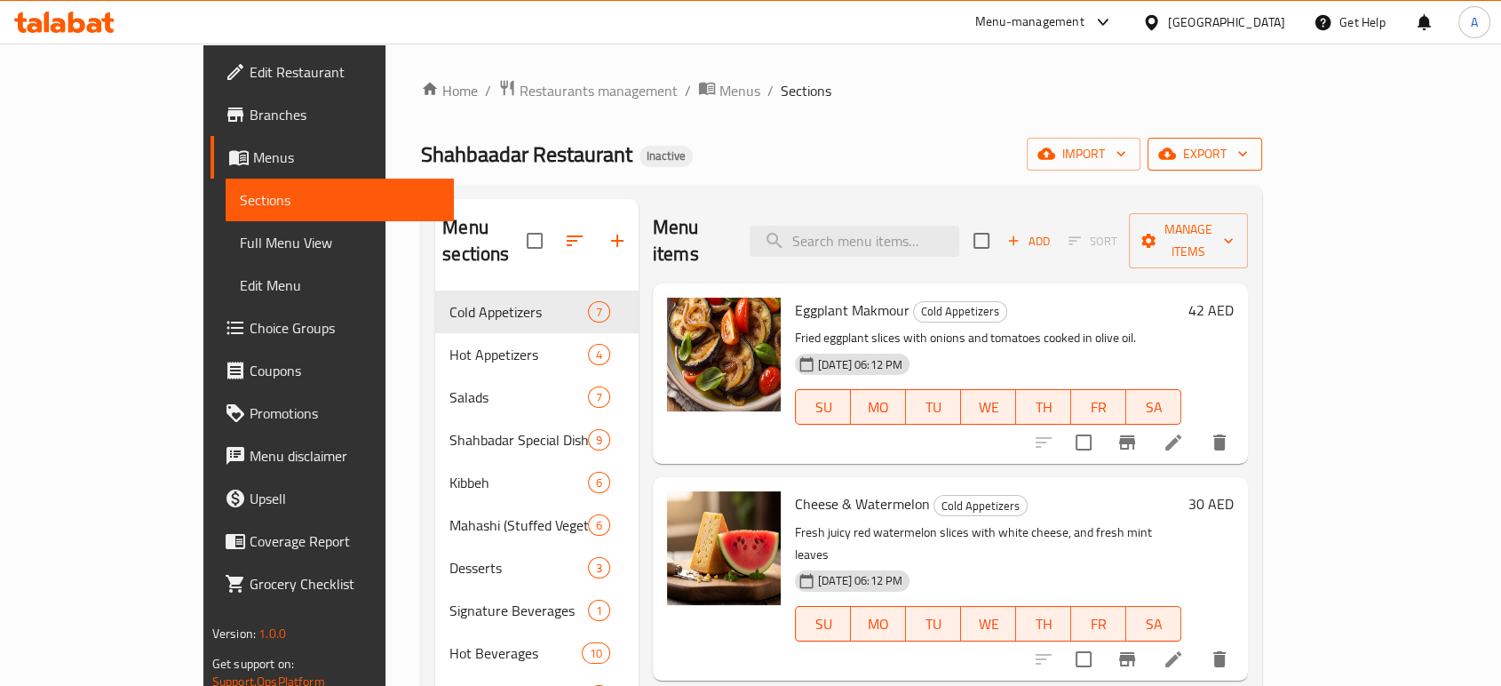
click at [1248, 163] on span "export" at bounding box center [1205, 154] width 86 height 22
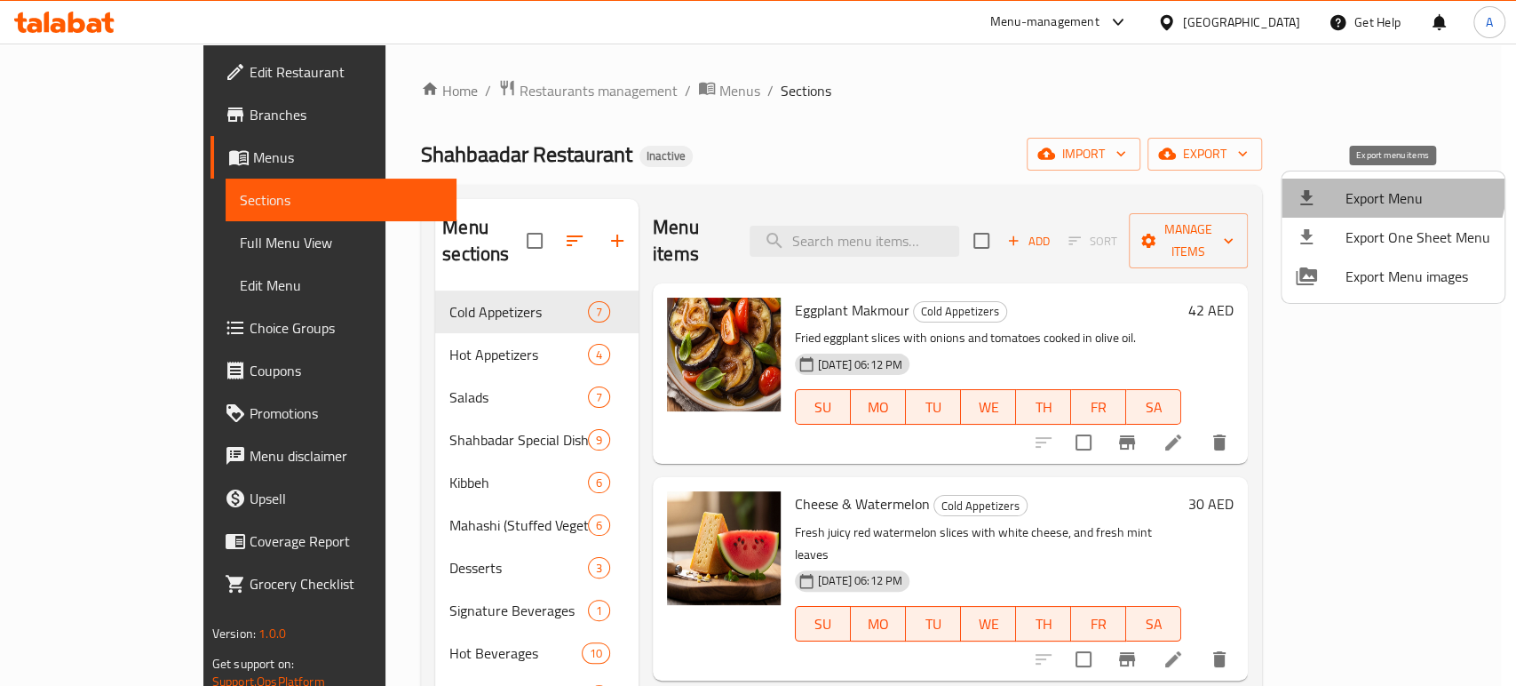
click at [1390, 187] on span "Export Menu" at bounding box center [1417, 197] width 145 height 21
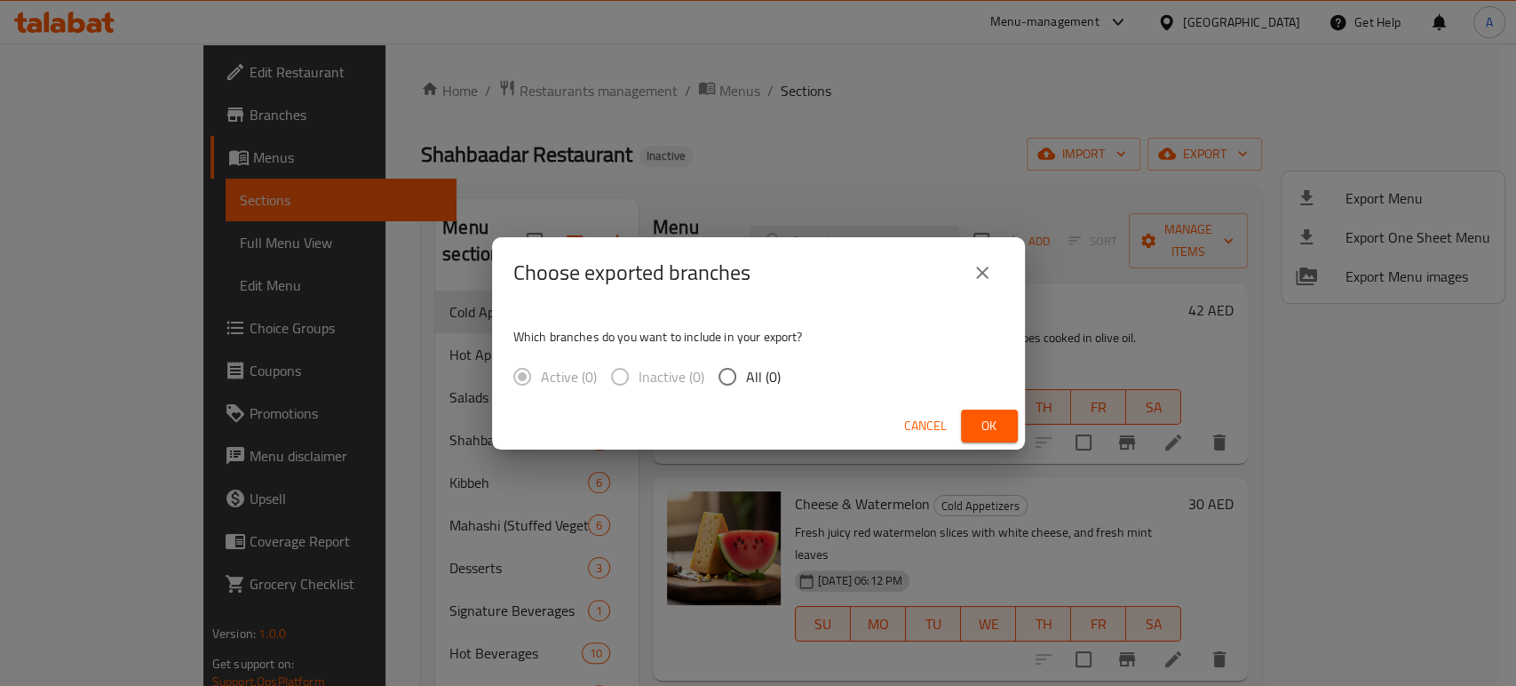
click at [760, 382] on span "All (0)" at bounding box center [763, 376] width 35 height 21
click at [746, 382] on input "All (0)" at bounding box center [727, 376] width 37 height 37
radio input "true"
click at [988, 417] on span "Ok" at bounding box center [989, 426] width 28 height 22
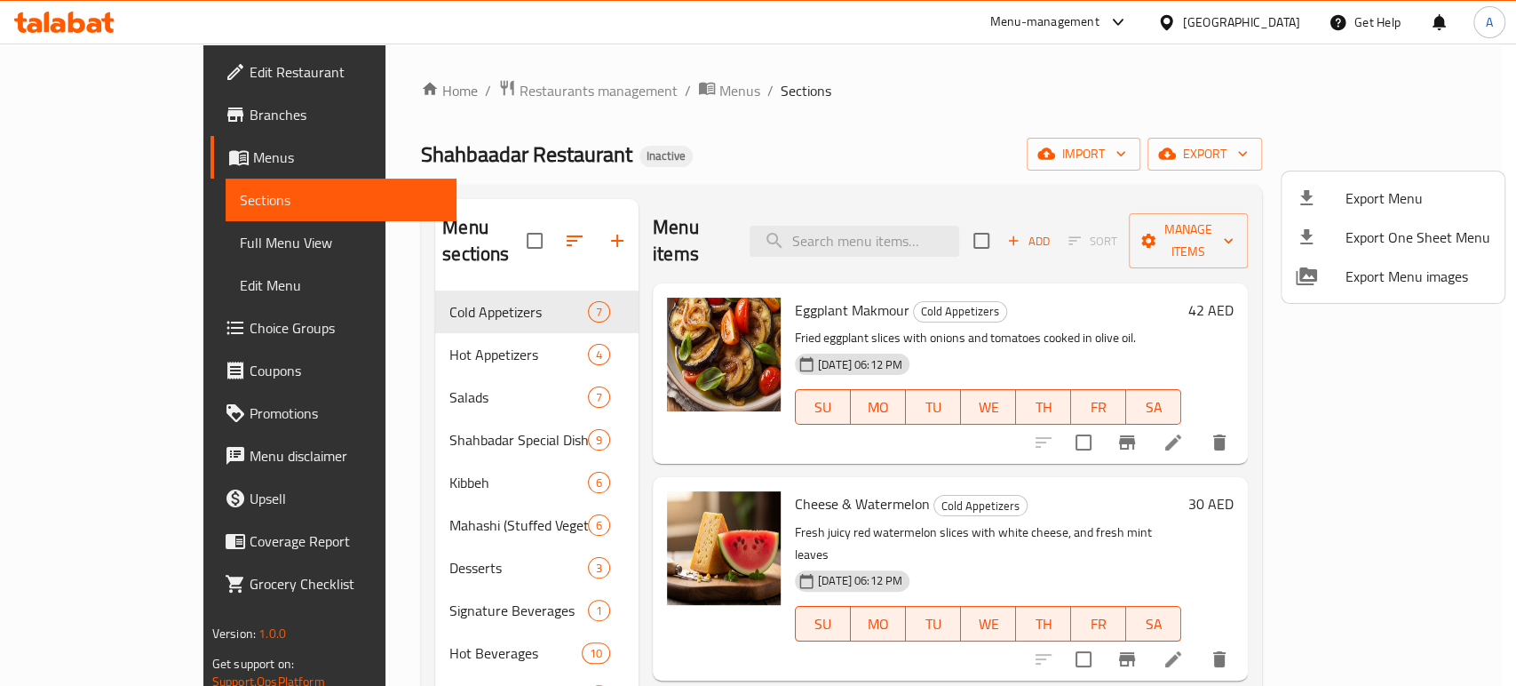
click at [1232, 29] on div at bounding box center [758, 343] width 1516 height 686
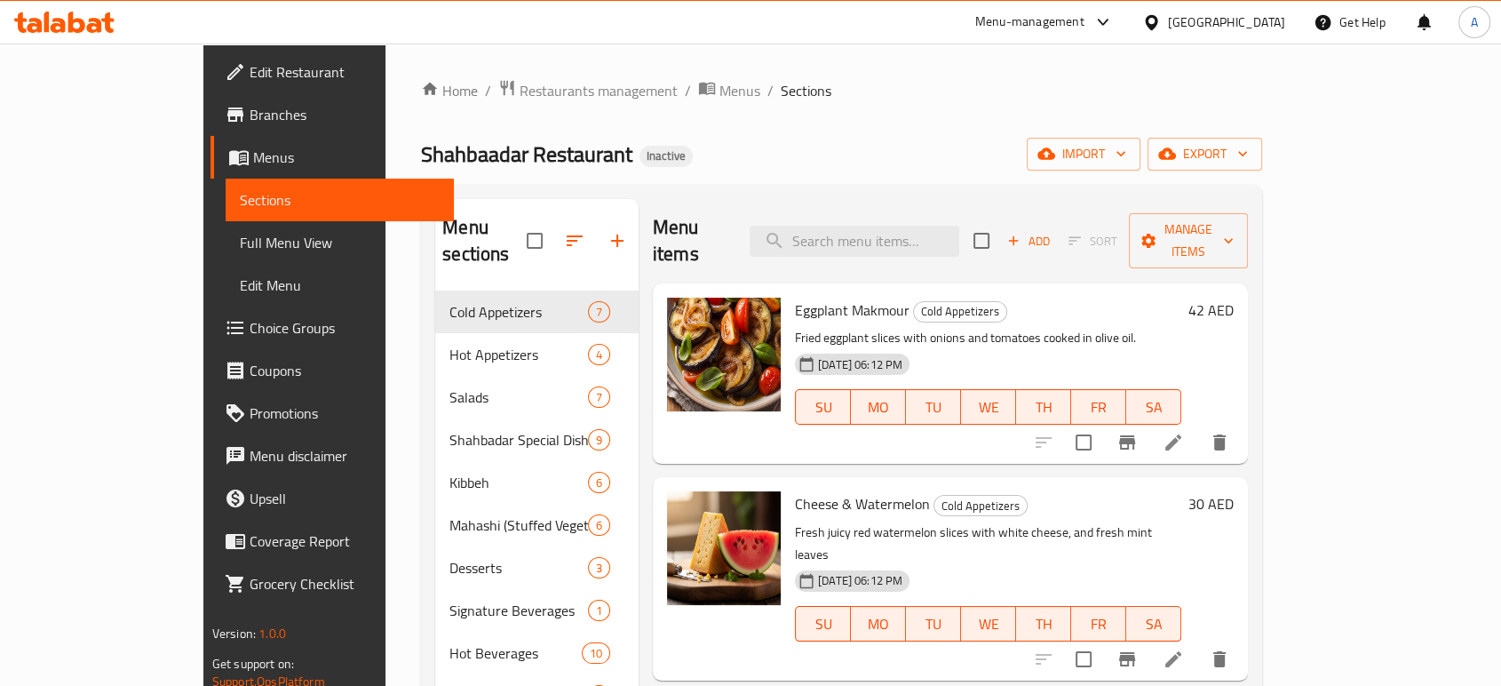
click at [1210, 20] on div "[GEOGRAPHIC_DATA]" at bounding box center [1226, 22] width 117 height 20
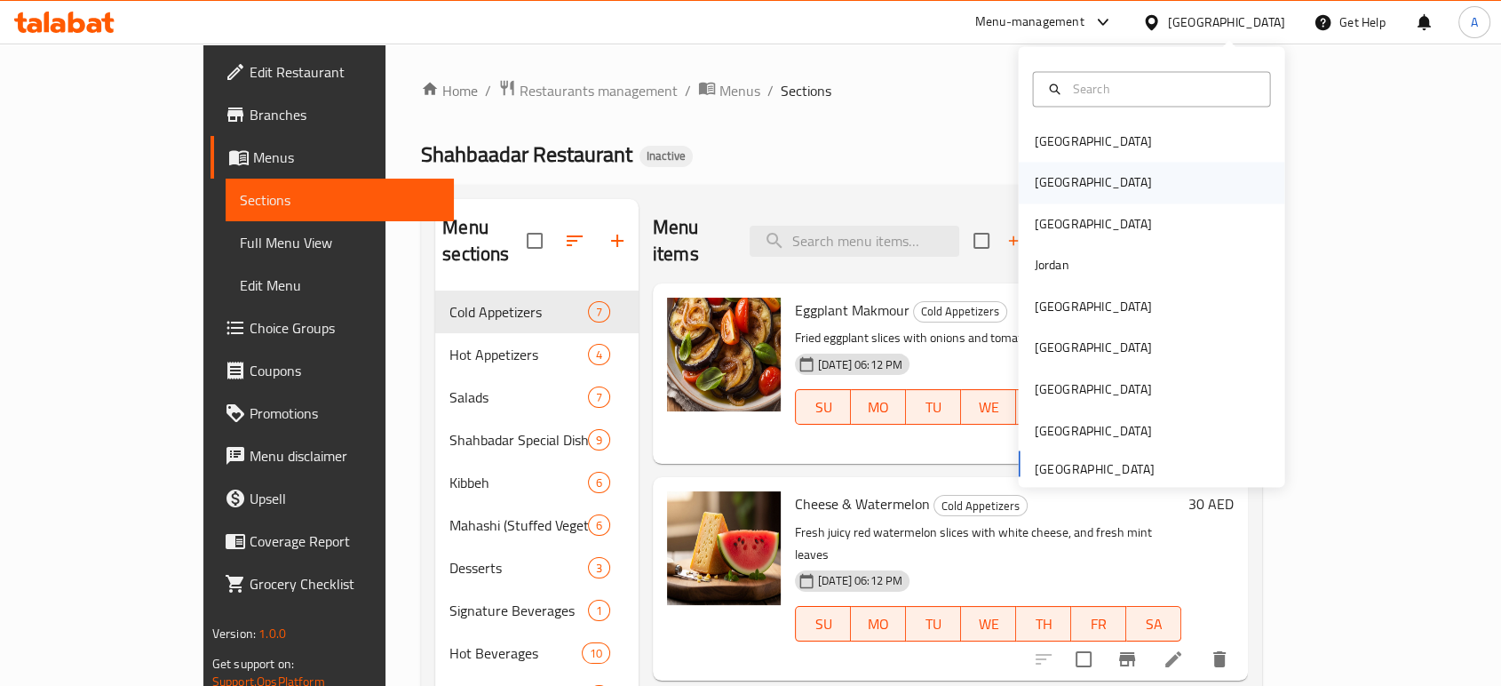
click at [1050, 181] on div "[GEOGRAPHIC_DATA]" at bounding box center [1093, 183] width 146 height 41
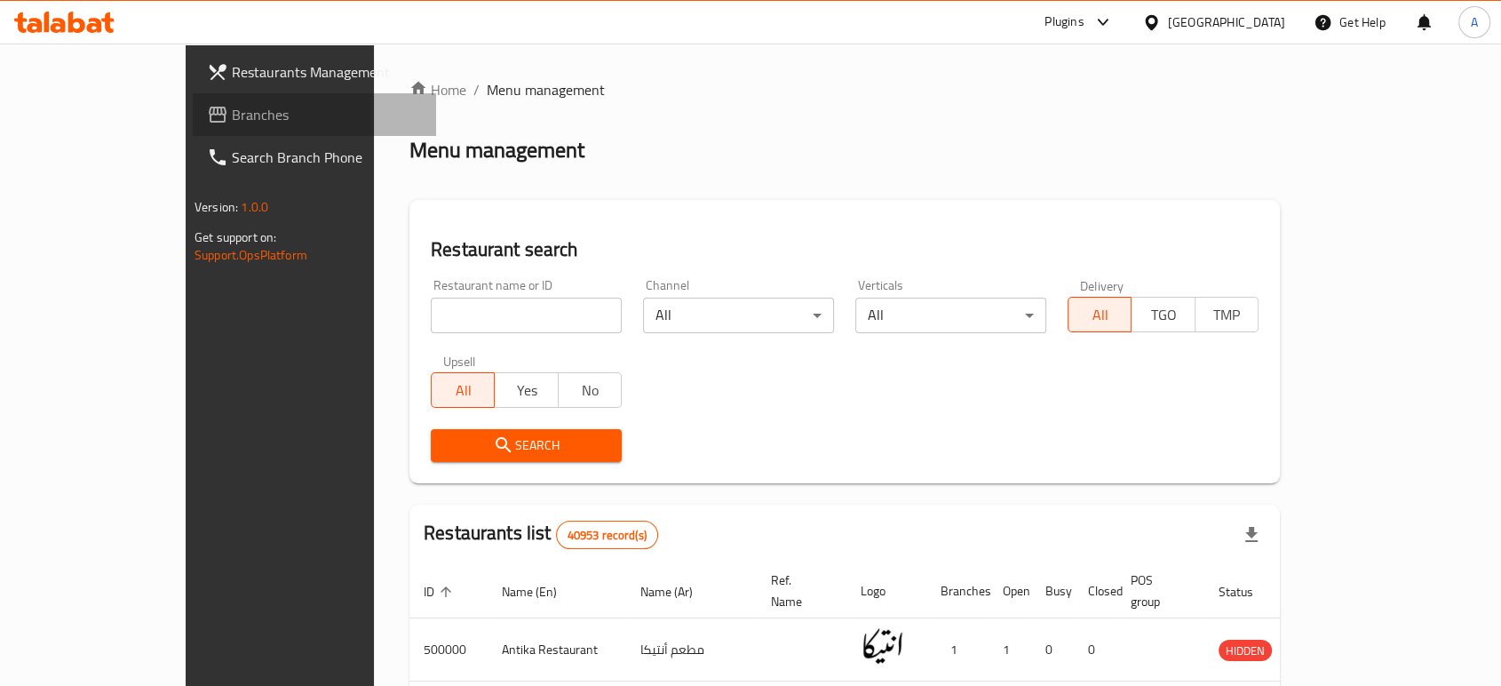
click at [232, 124] on span "Branches" at bounding box center [327, 114] width 190 height 21
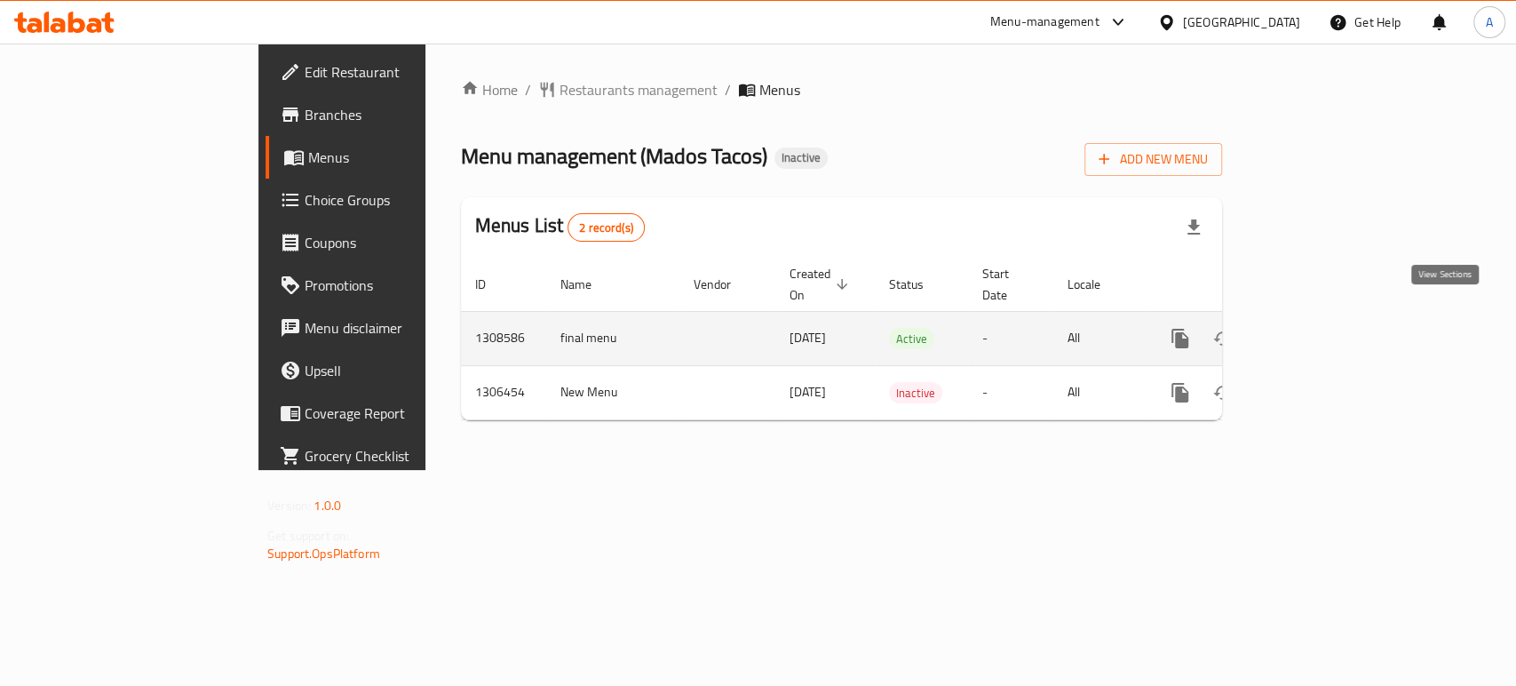
click at [1319, 328] on icon "enhanced table" at bounding box center [1308, 338] width 21 height 21
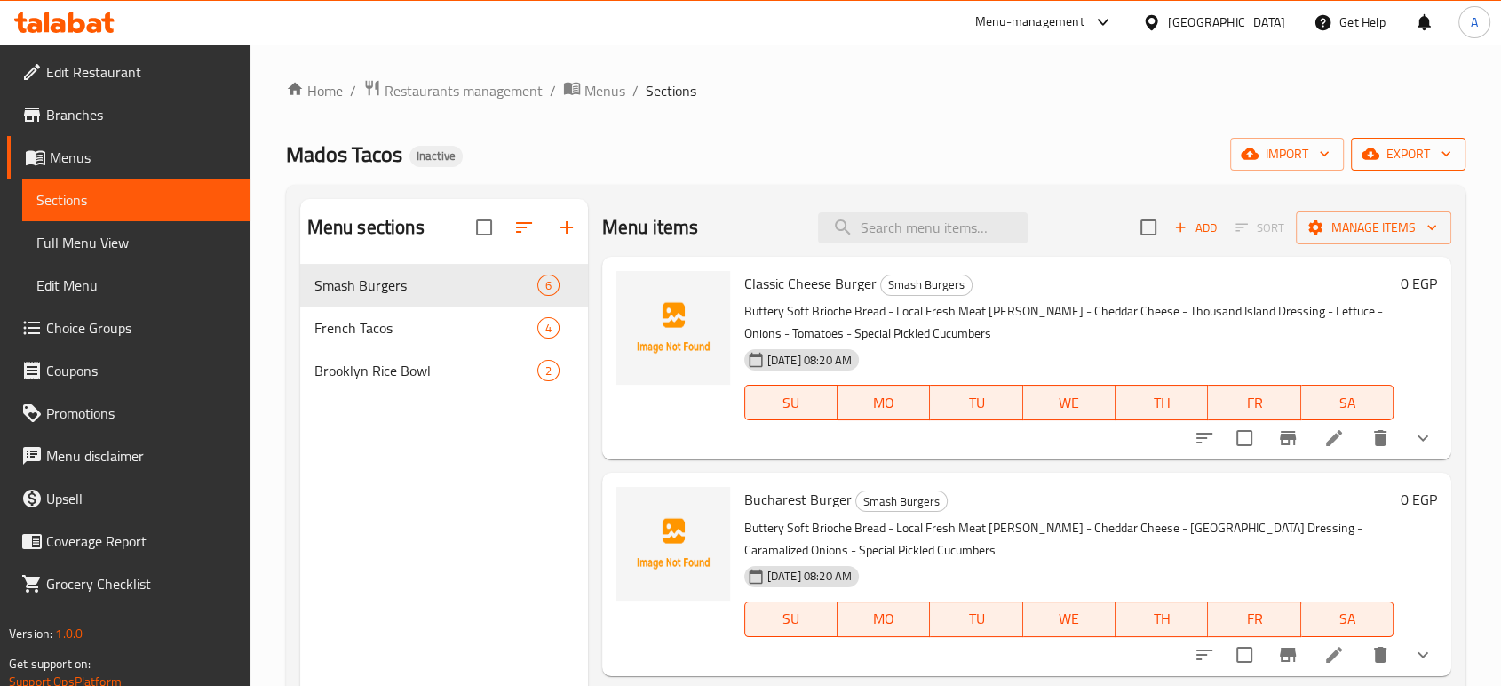
click at [1387, 154] on span "export" at bounding box center [1408, 154] width 86 height 22
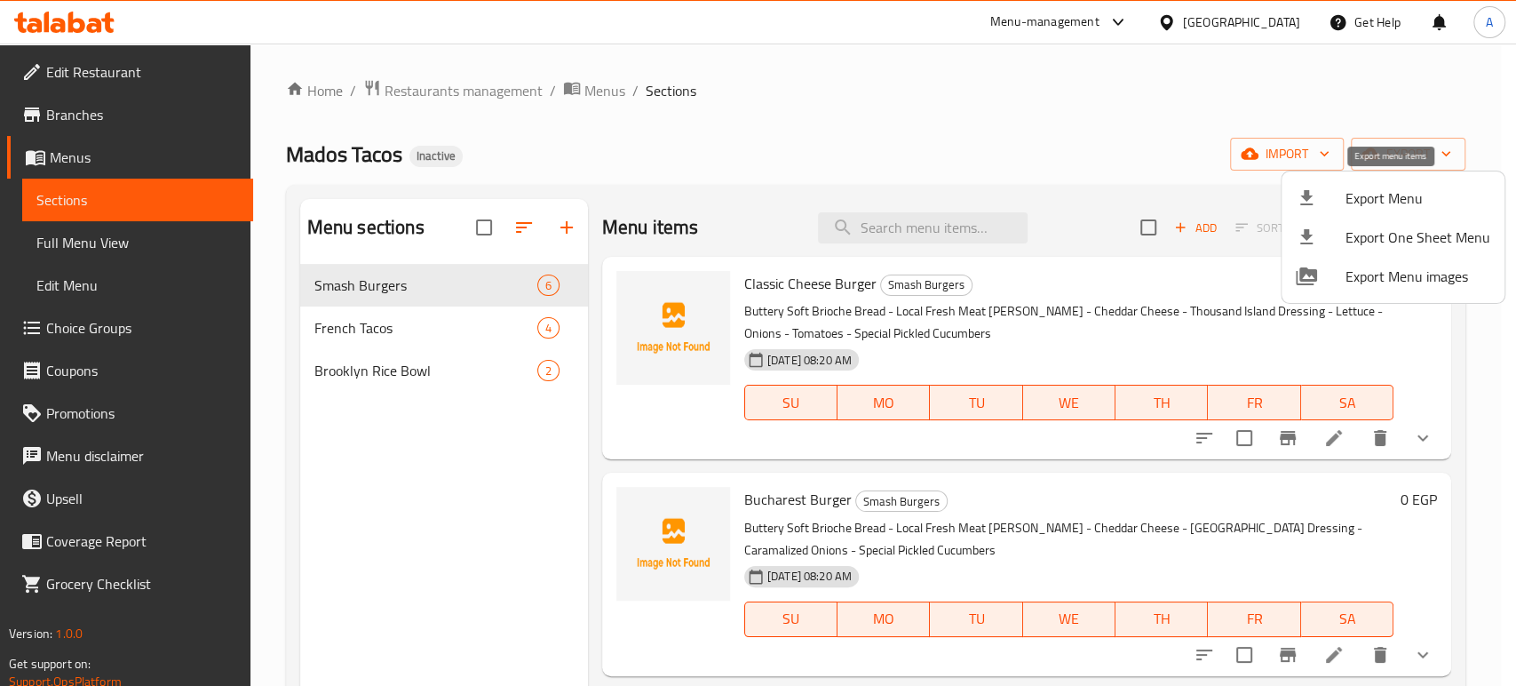
click at [1339, 194] on div at bounding box center [1321, 197] width 50 height 21
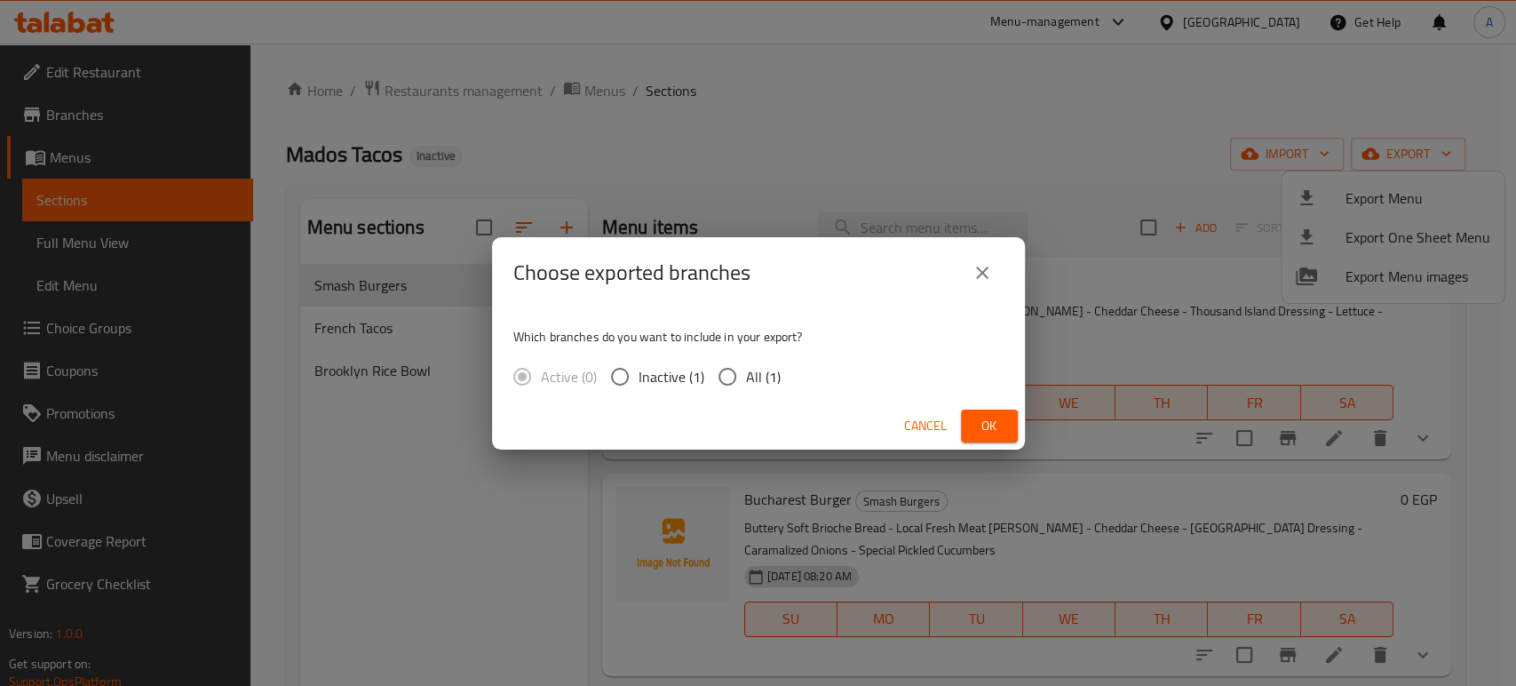
click at [976, 271] on icon "close" at bounding box center [982, 272] width 21 height 21
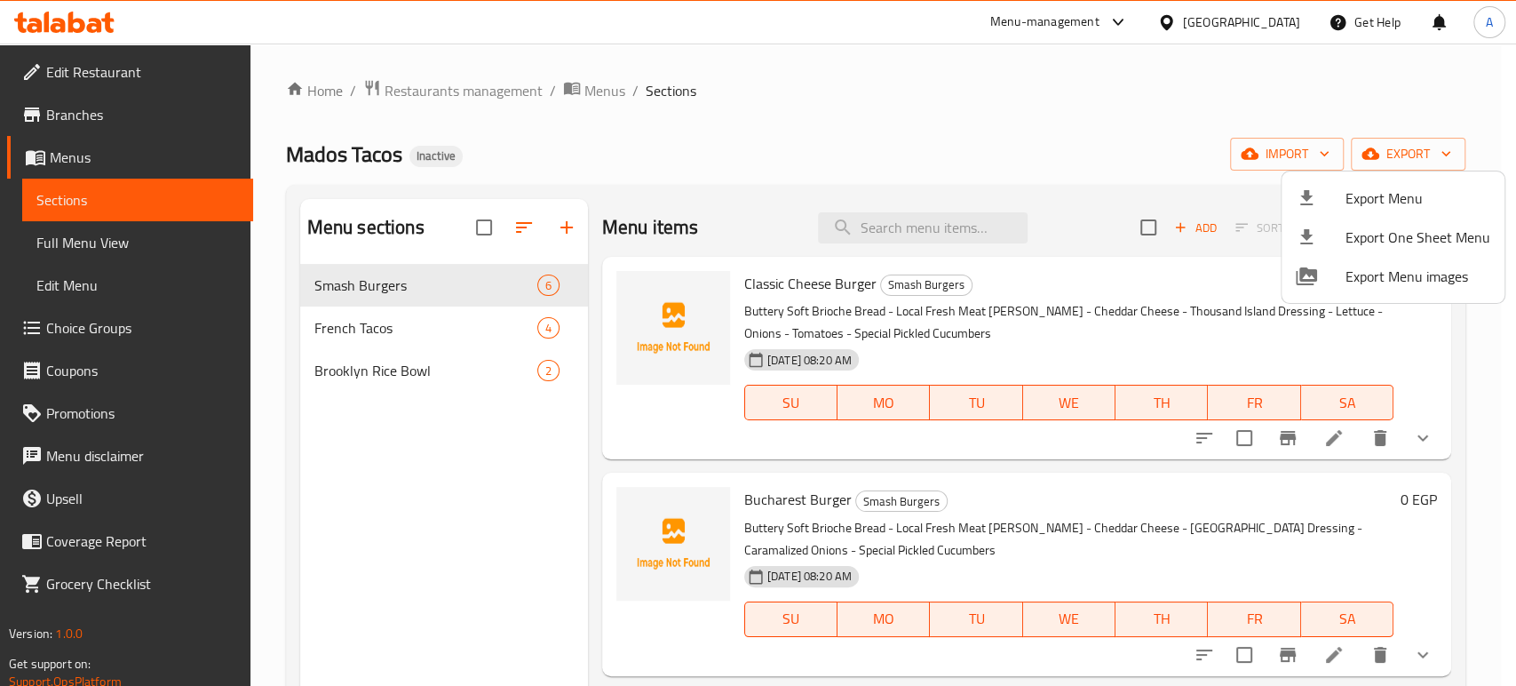
click at [1035, 391] on div at bounding box center [758, 343] width 1516 height 686
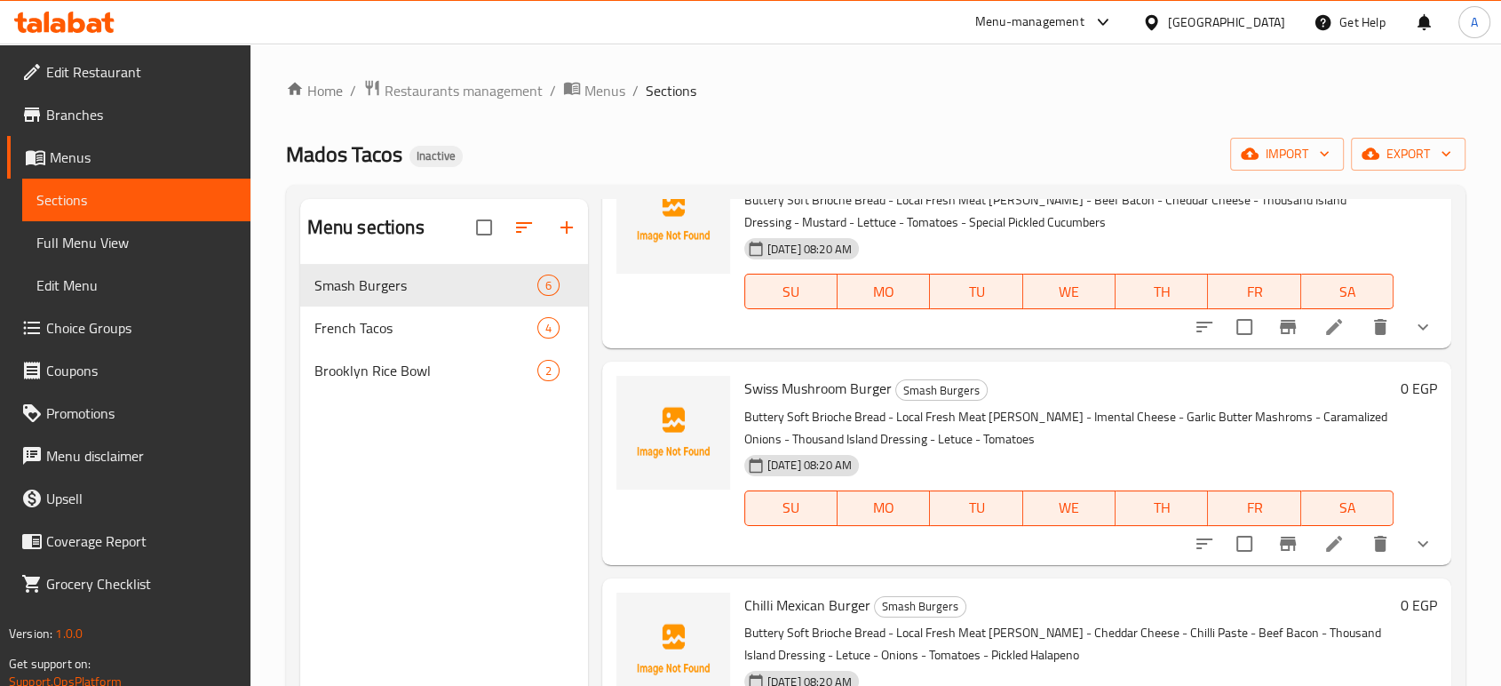
scroll to position [655, 0]
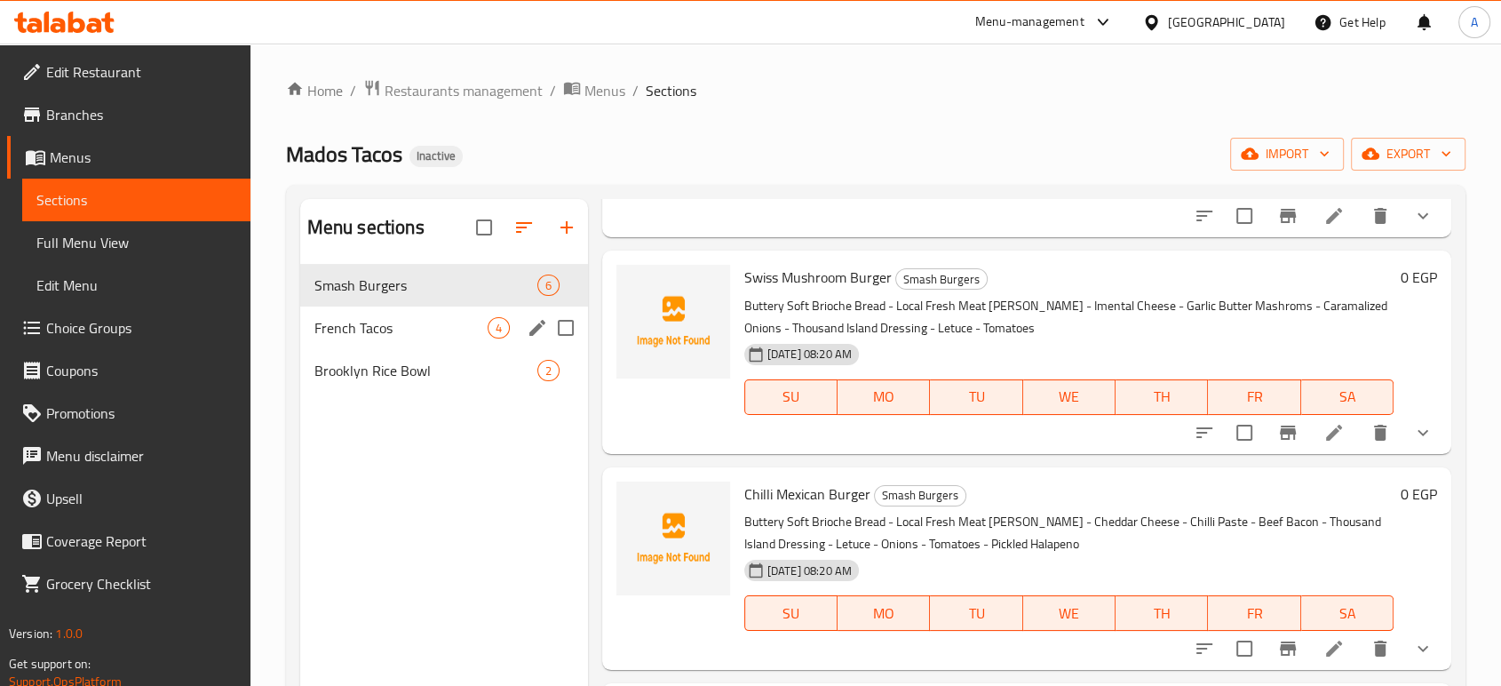
click at [434, 332] on span "French Tacos" at bounding box center [400, 327] width 173 height 21
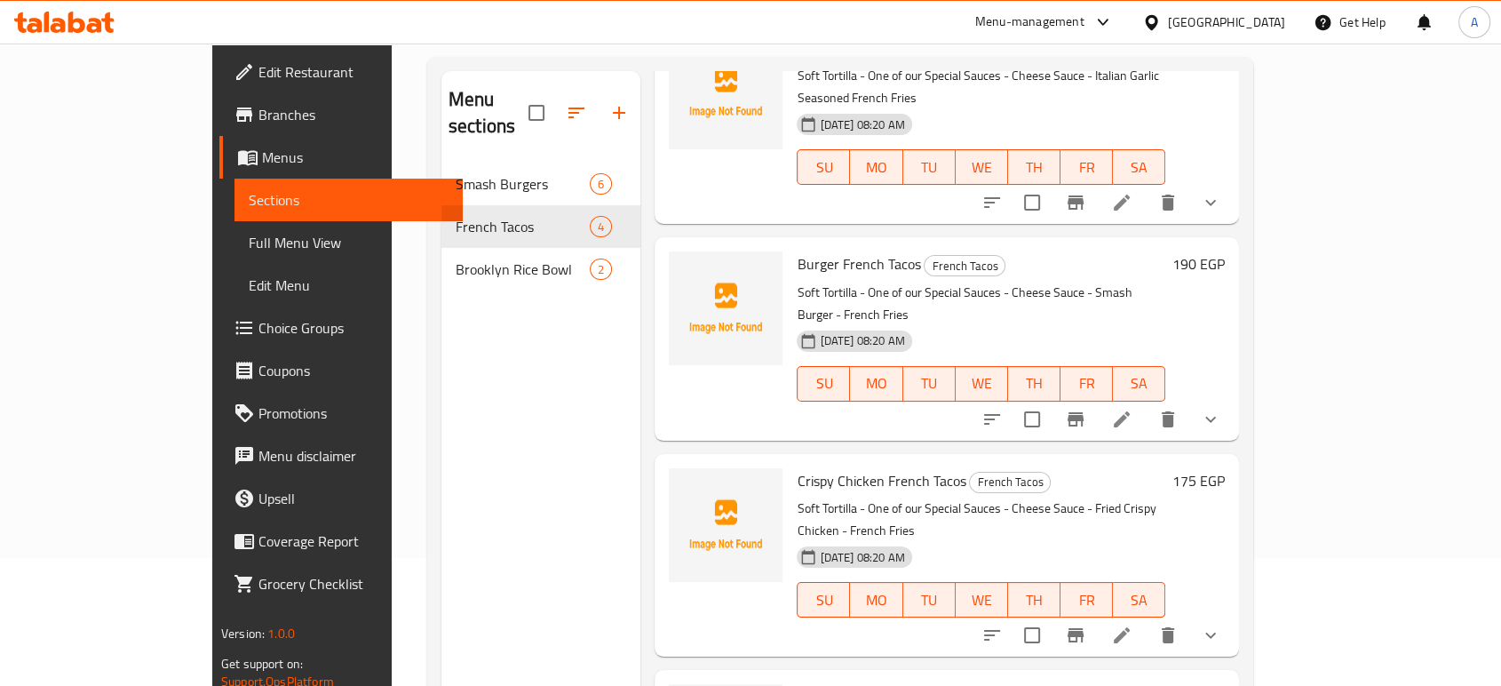
scroll to position [249, 0]
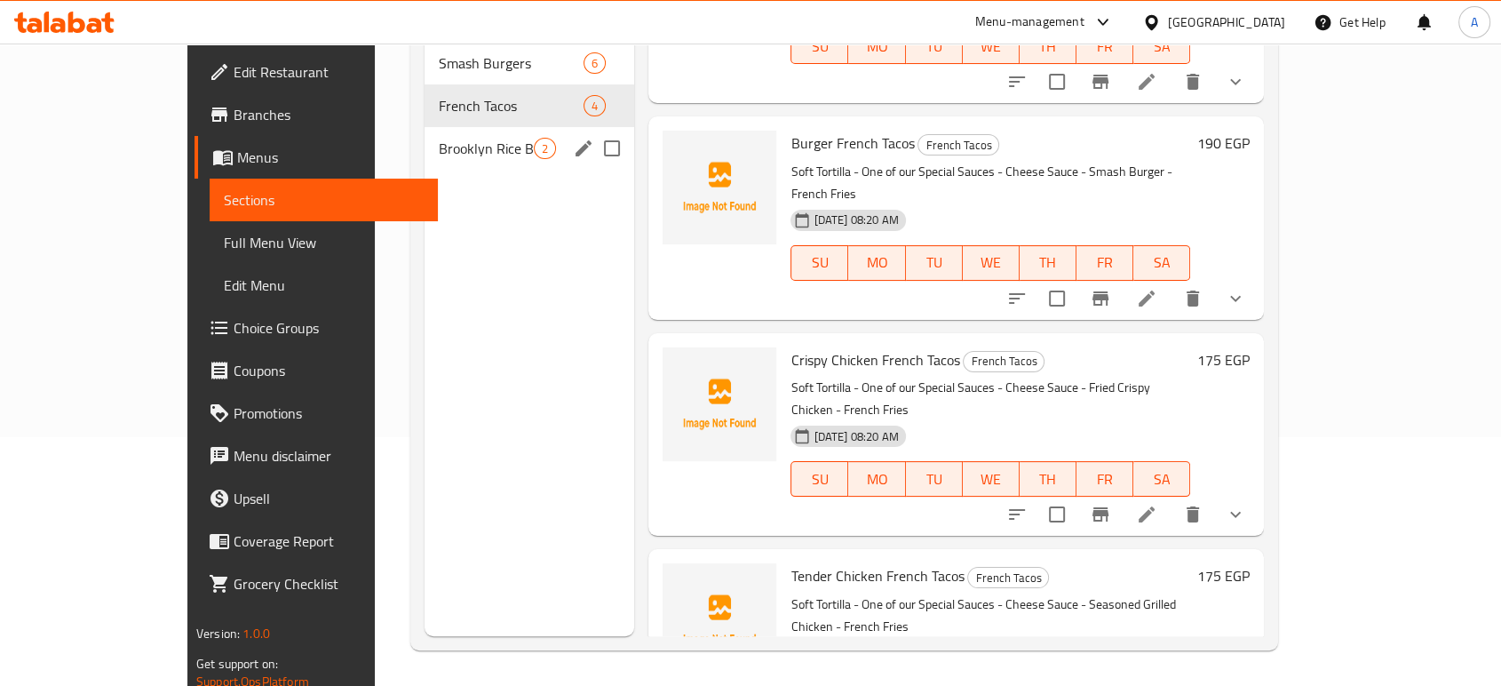
click at [448, 136] on div "Brooklyn Rice Bowl 2" at bounding box center [530, 148] width 210 height 43
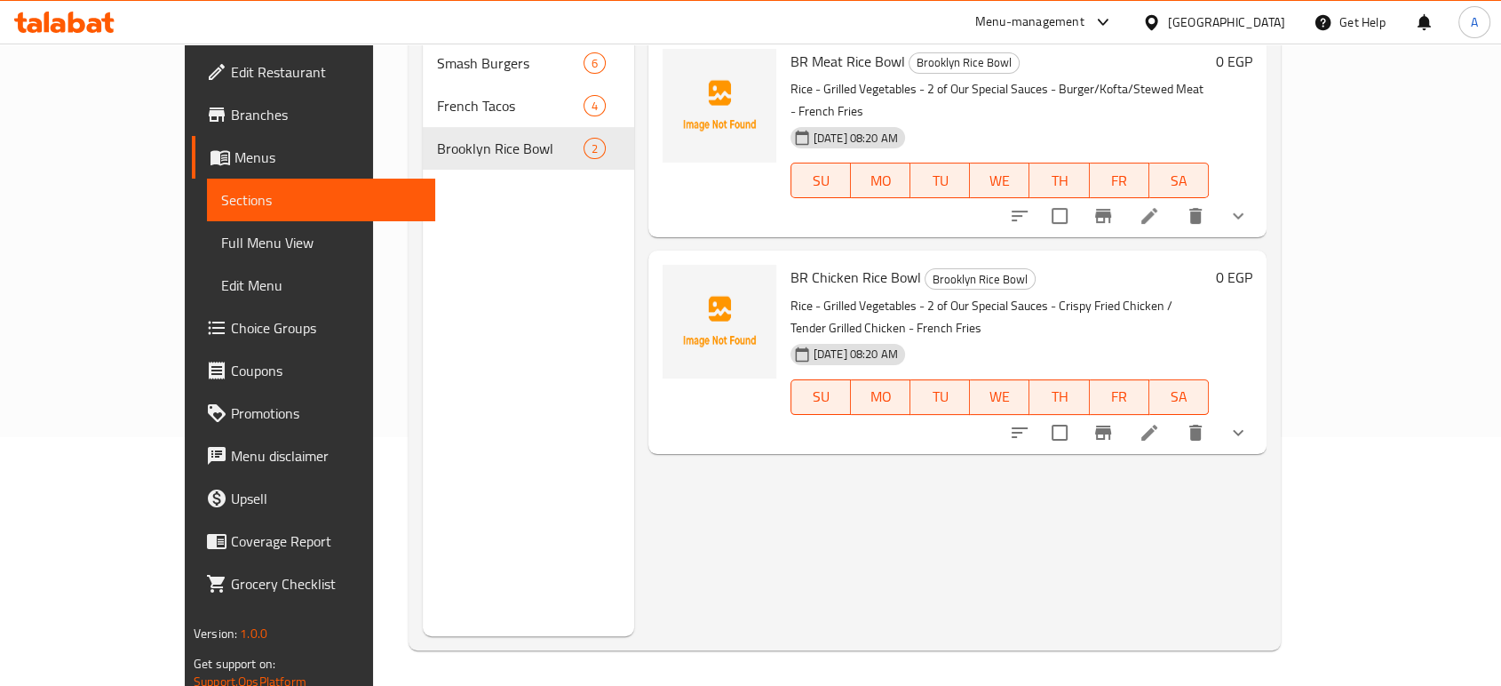
click at [1270, 25] on div "[GEOGRAPHIC_DATA]" at bounding box center [1226, 22] width 117 height 20
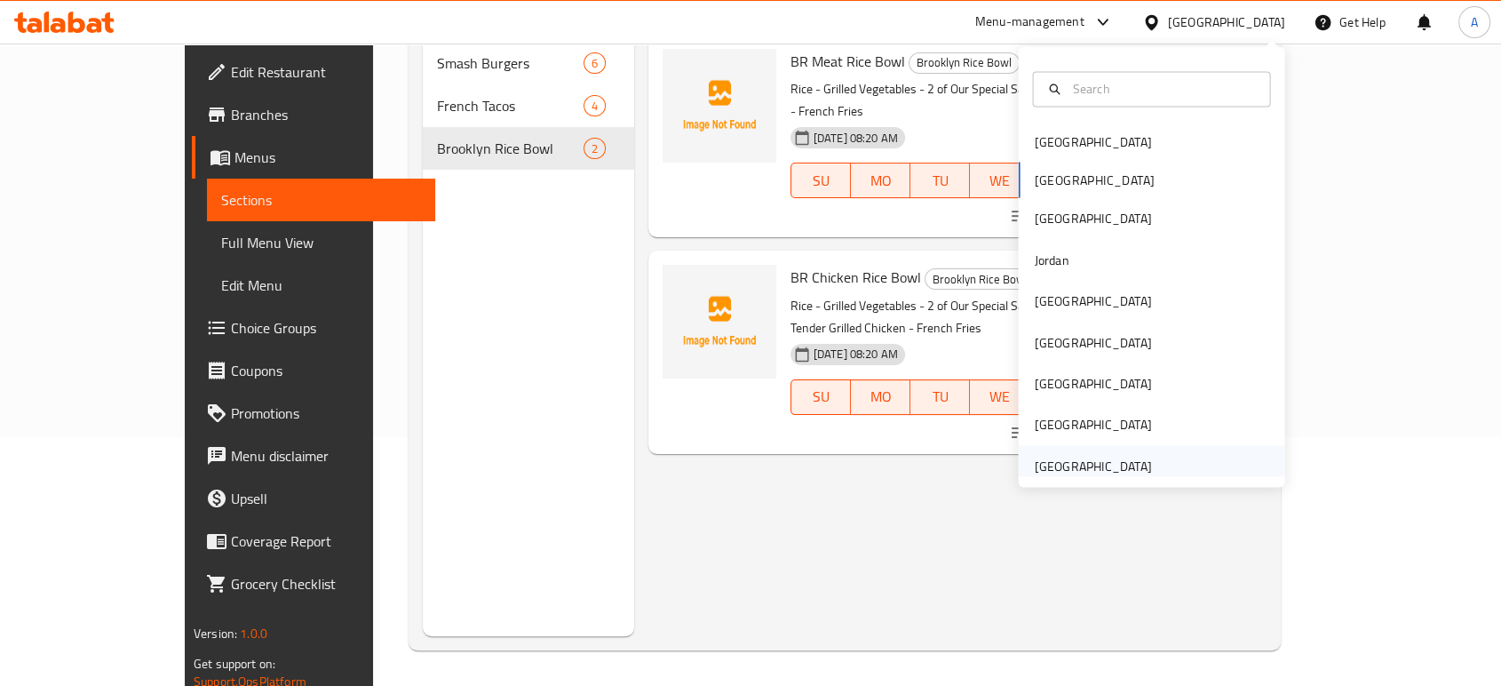
click at [1048, 456] on div "United Arab Emirates" at bounding box center [1092, 466] width 117 height 20
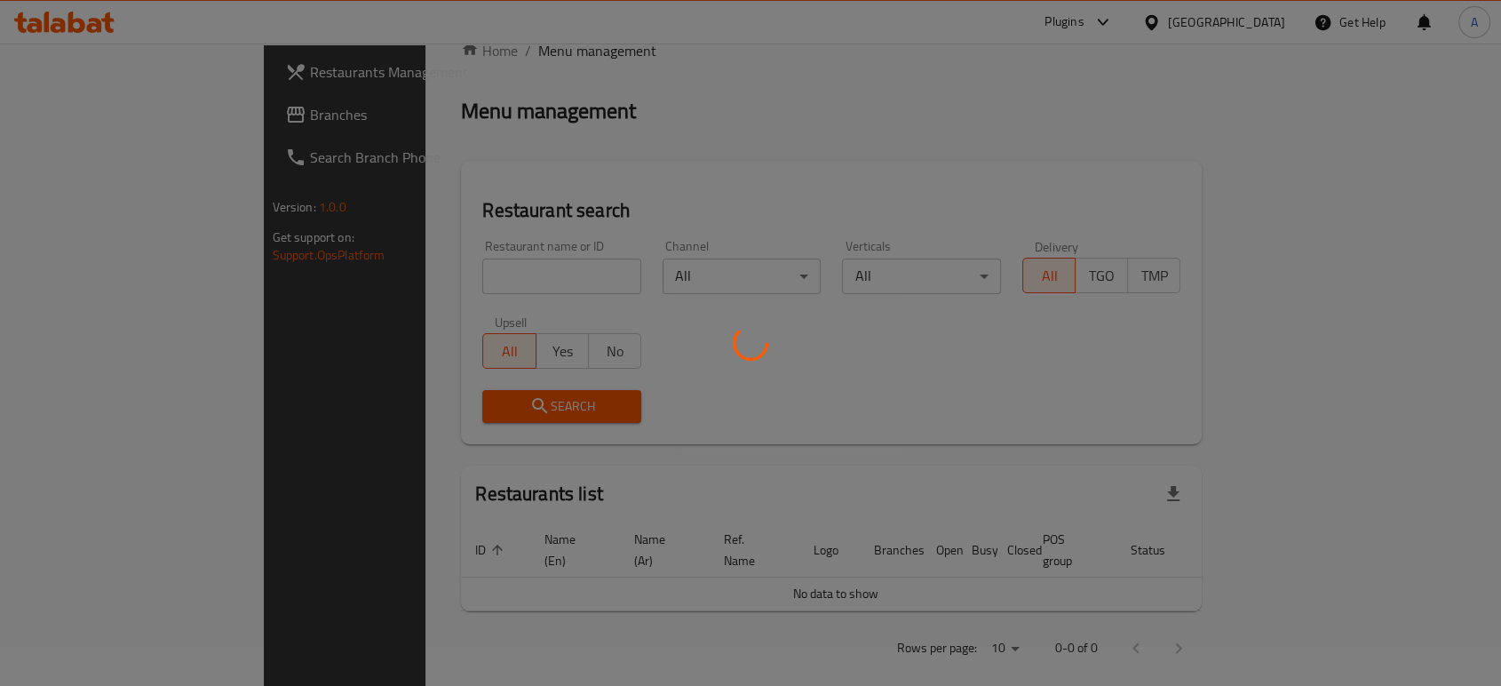
scroll to position [249, 0]
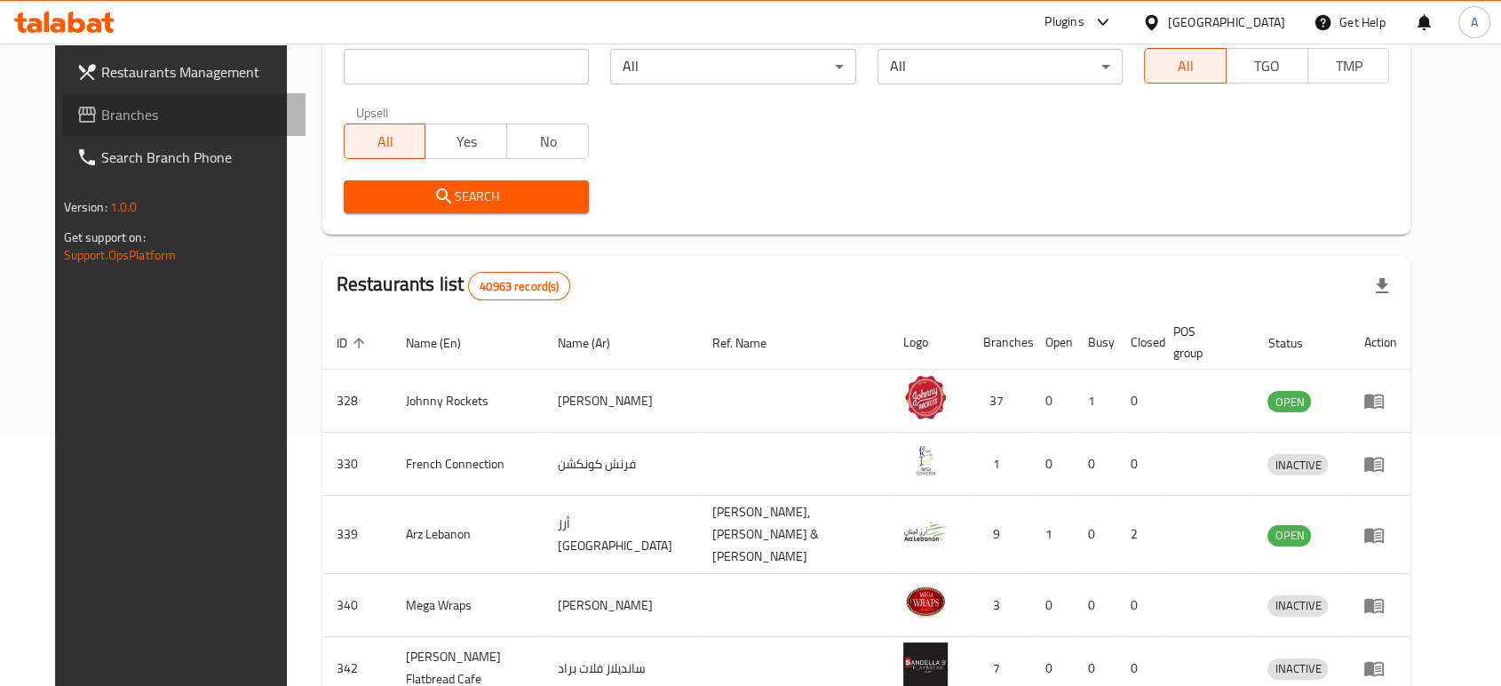
click at [127, 126] on link "Branches" at bounding box center [183, 114] width 243 height 43
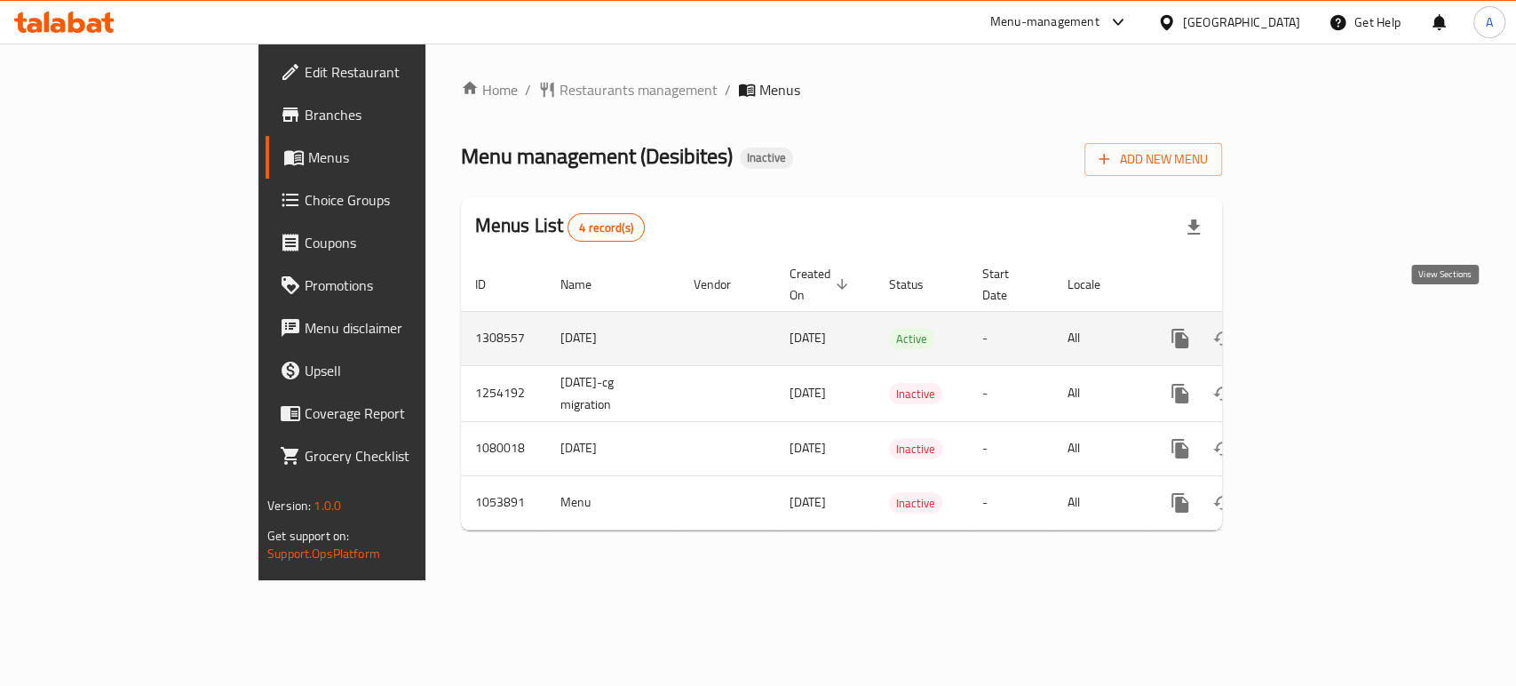
click at [1319, 328] on icon "enhanced table" at bounding box center [1308, 338] width 21 height 21
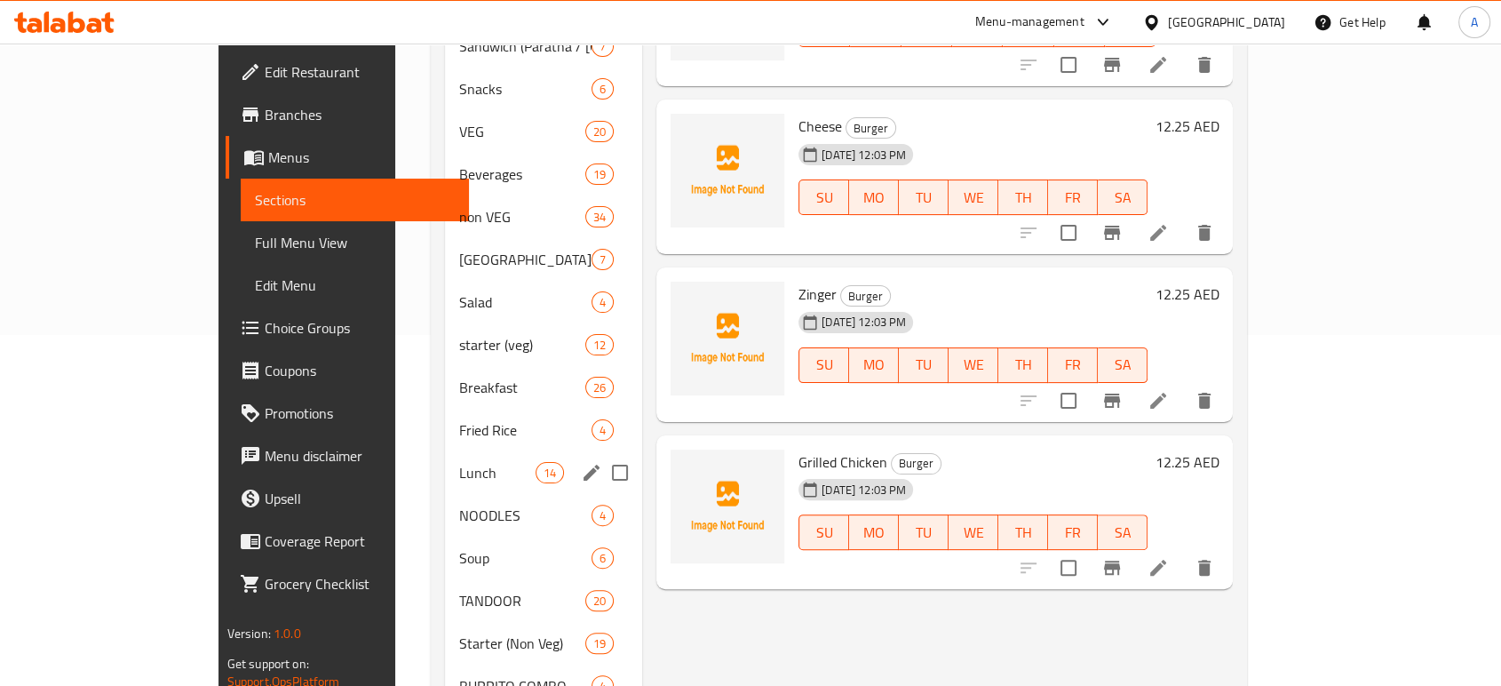
scroll to position [242, 0]
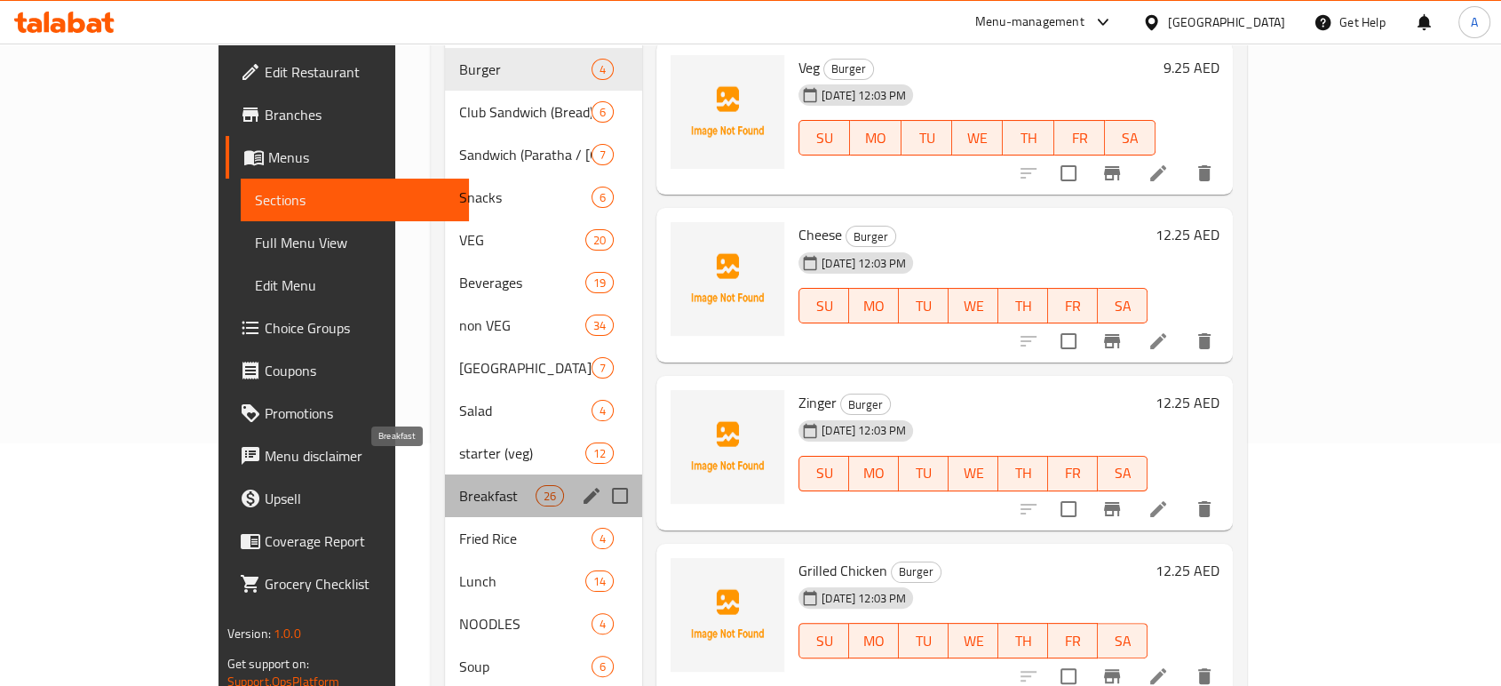
click at [459, 485] on span "Breakfast" at bounding box center [496, 495] width 75 height 21
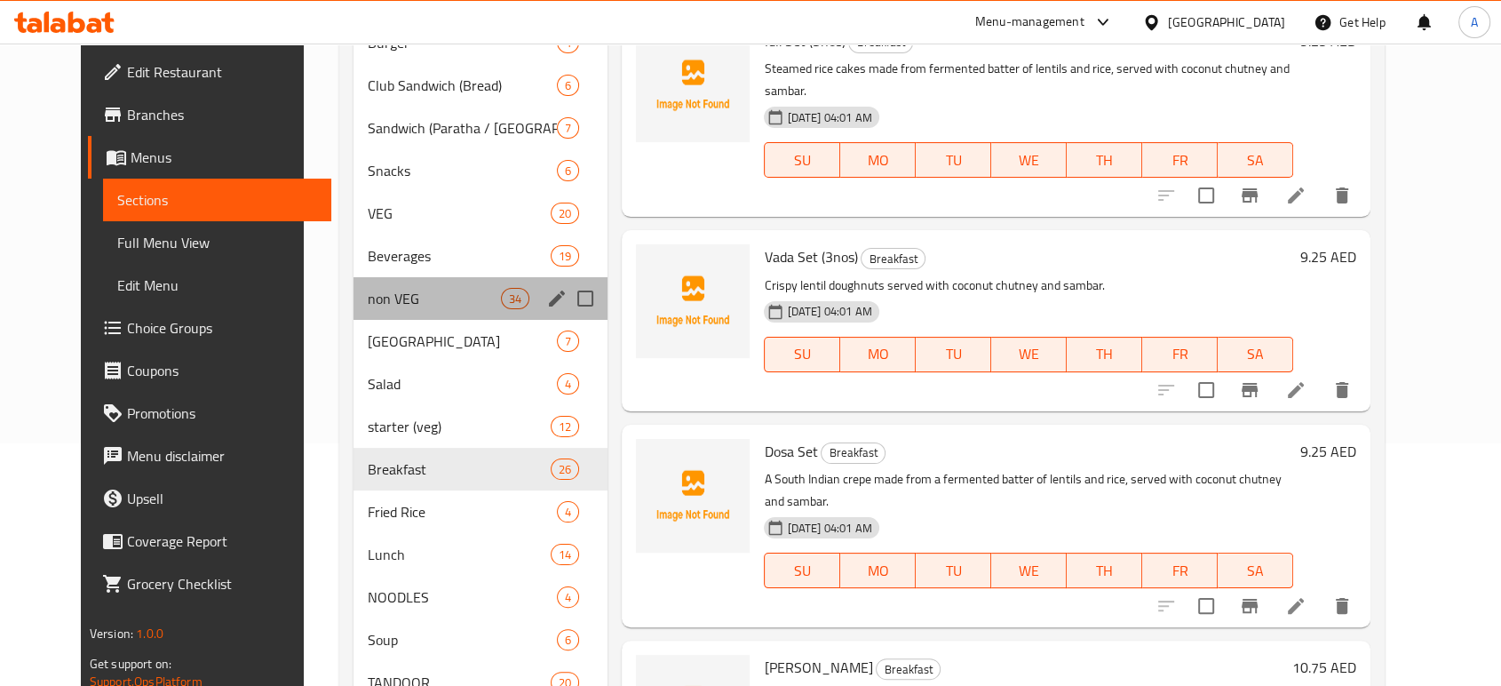
click at [399, 308] on div "non VEG 34" at bounding box center [480, 298] width 254 height 43
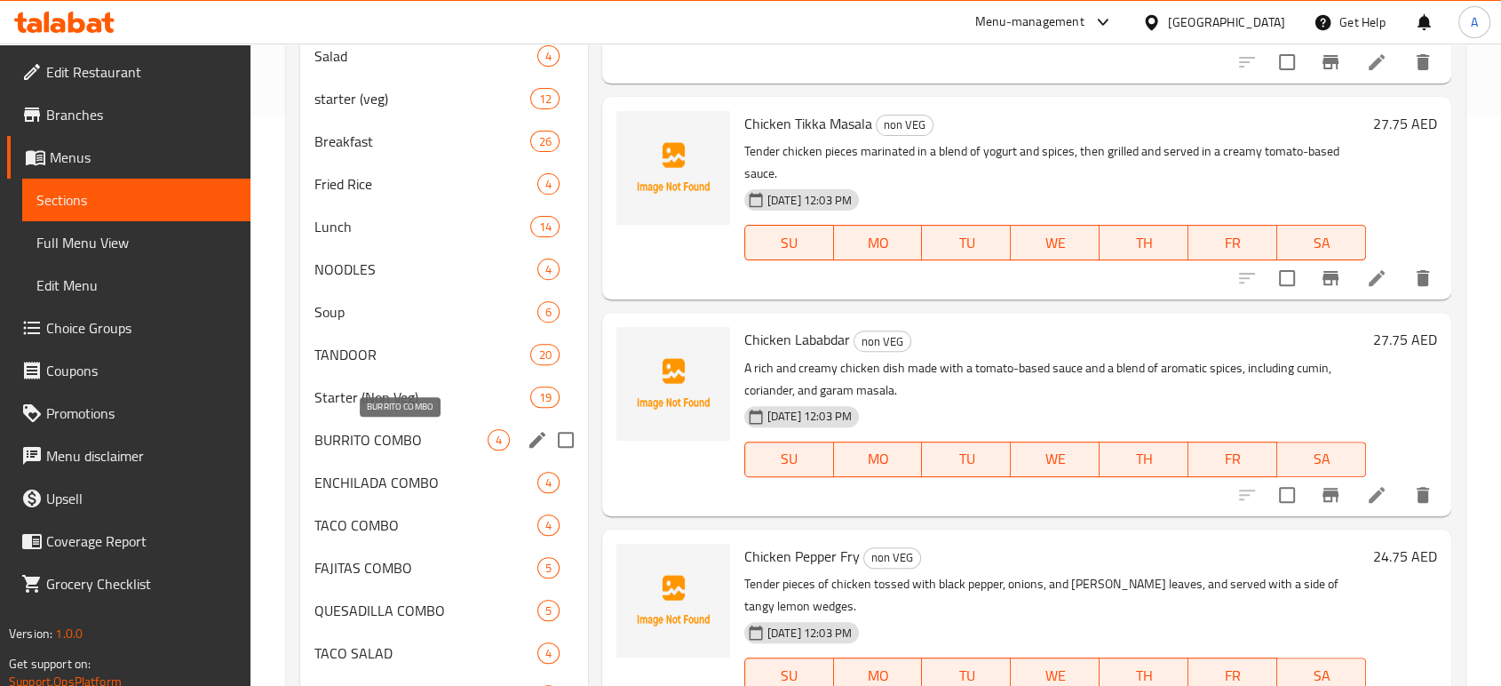
scroll to position [700, 0]
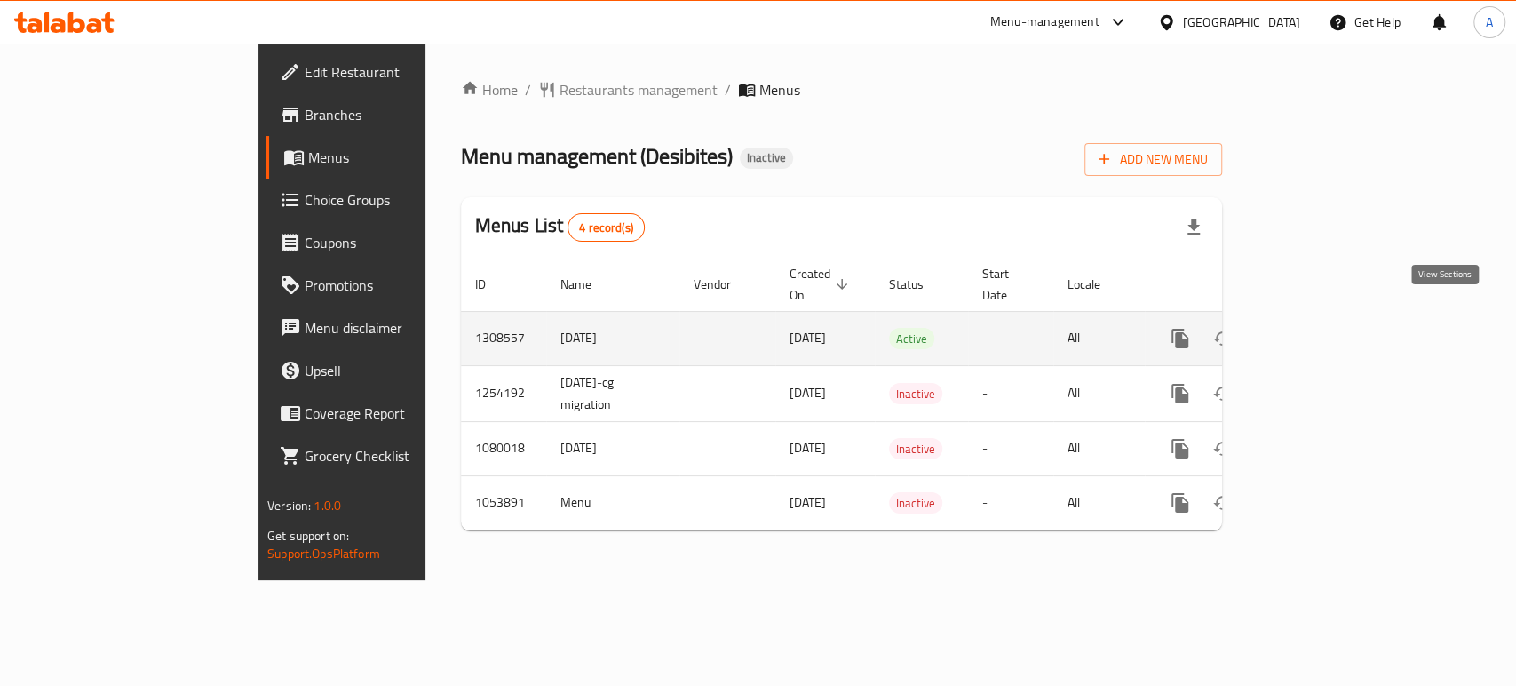
click at [1316, 330] on icon "enhanced table" at bounding box center [1308, 338] width 16 height 16
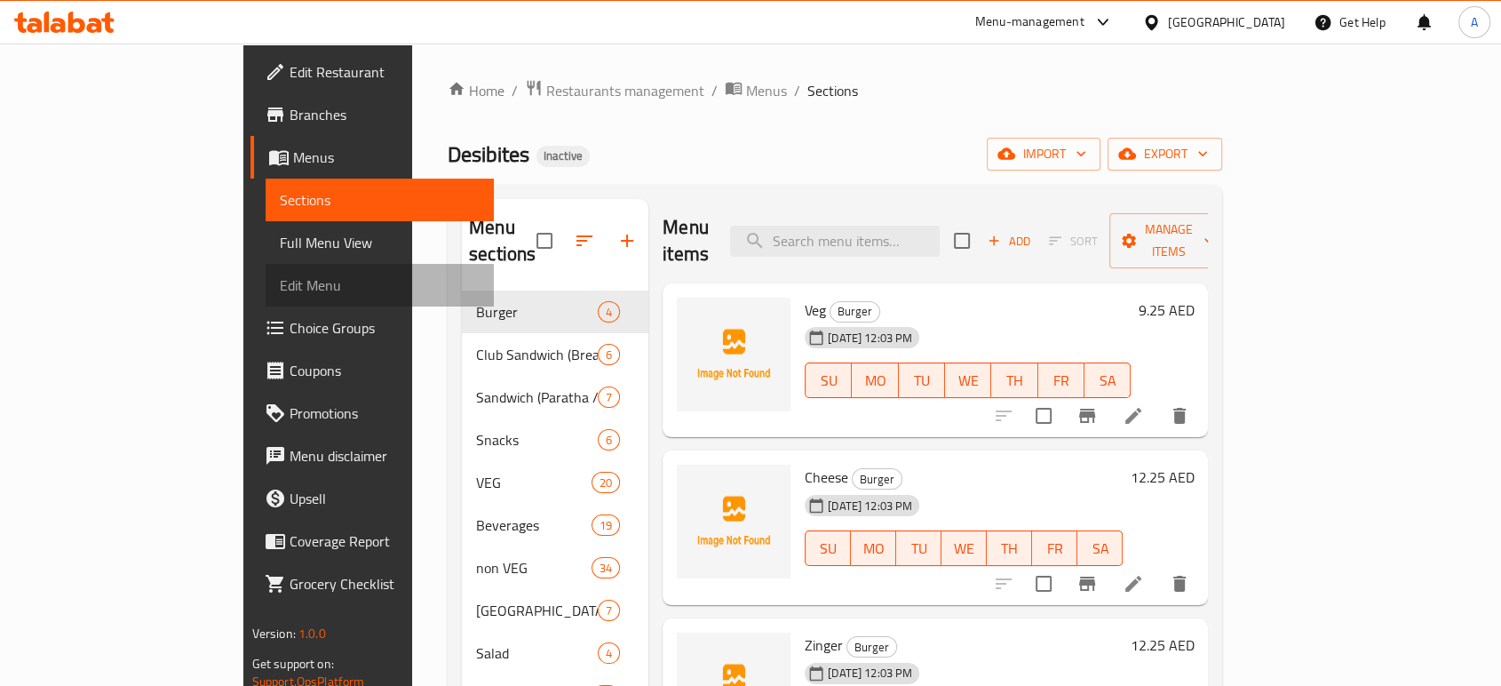
click at [266, 265] on link "Edit Menu" at bounding box center [380, 285] width 228 height 43
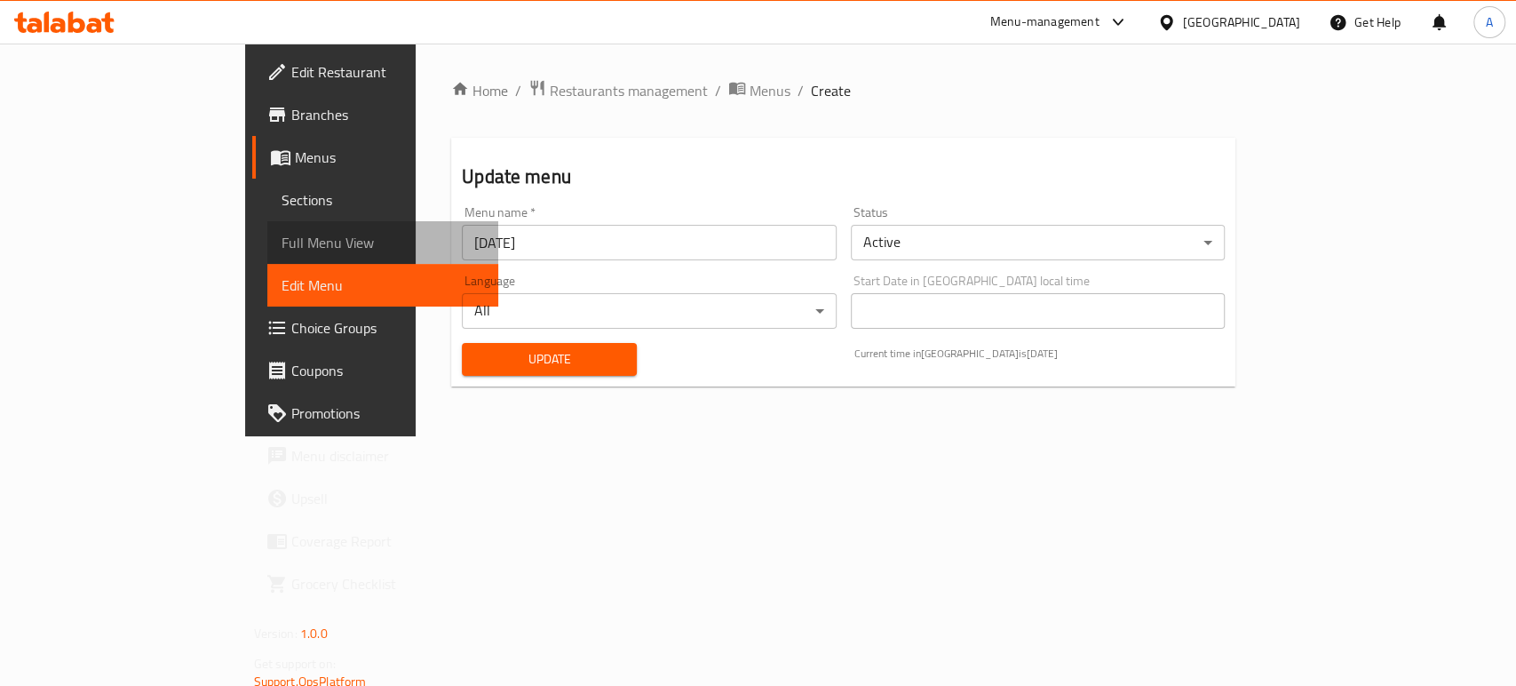
click at [282, 251] on span "Full Menu View" at bounding box center [383, 242] width 202 height 21
click at [282, 247] on span "Full Menu View" at bounding box center [383, 242] width 202 height 21
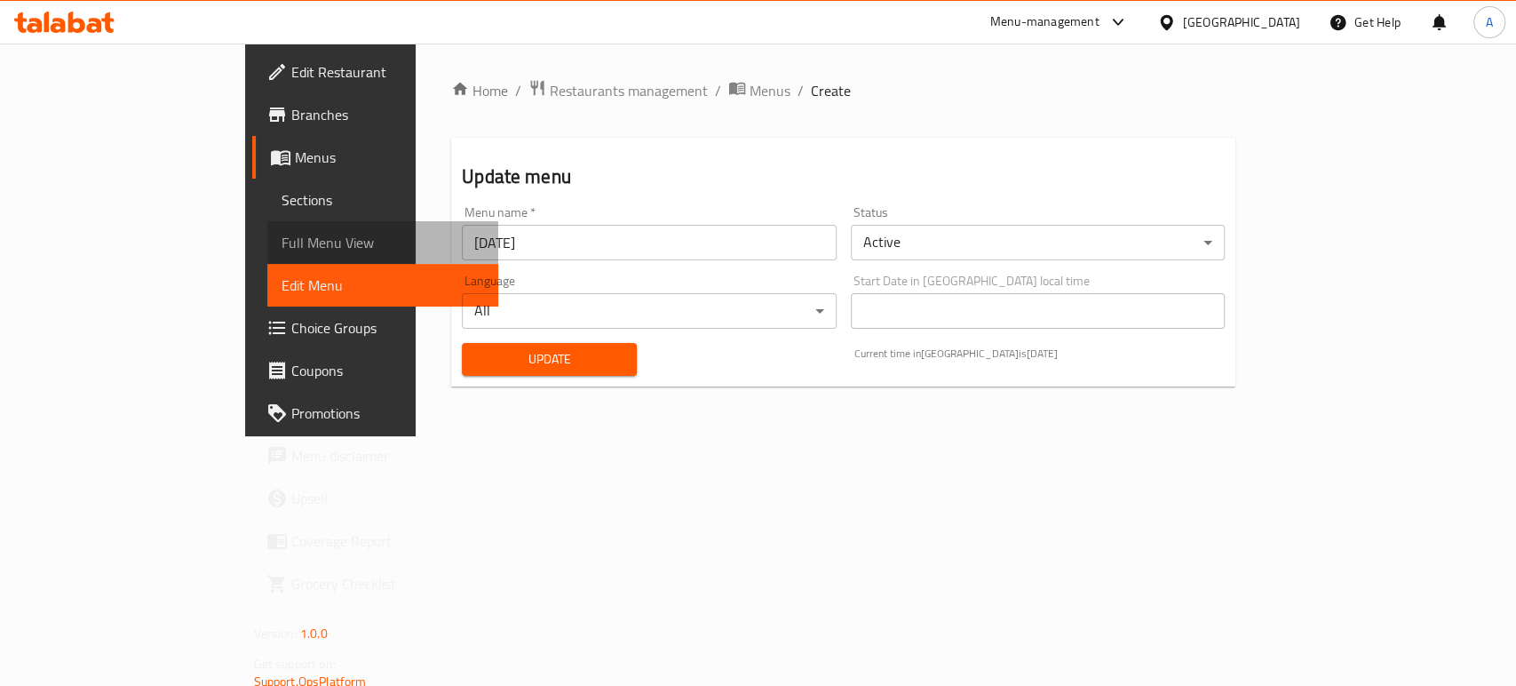
click at [282, 247] on span "Full Menu View" at bounding box center [383, 242] width 202 height 21
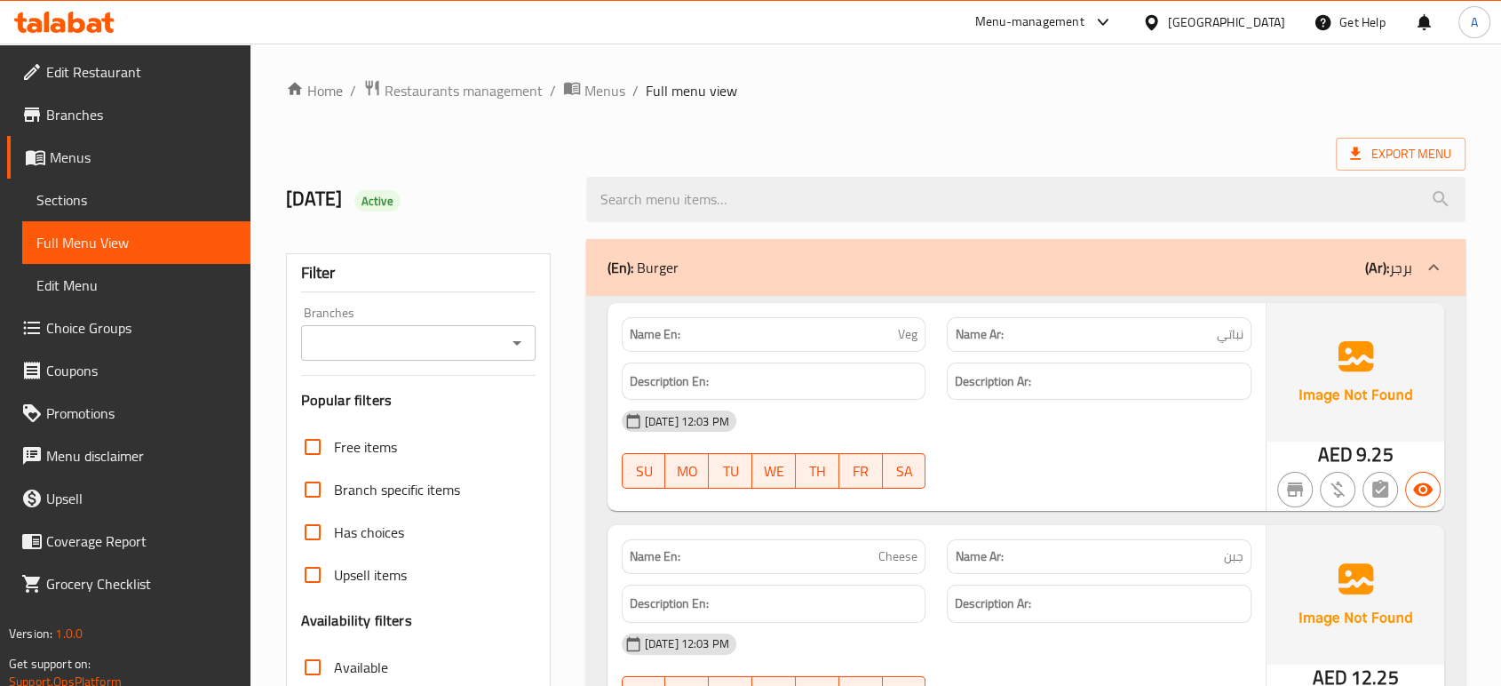
click at [817, 375] on h6 "Description En:" at bounding box center [774, 381] width 289 height 22
checkbox input "true"
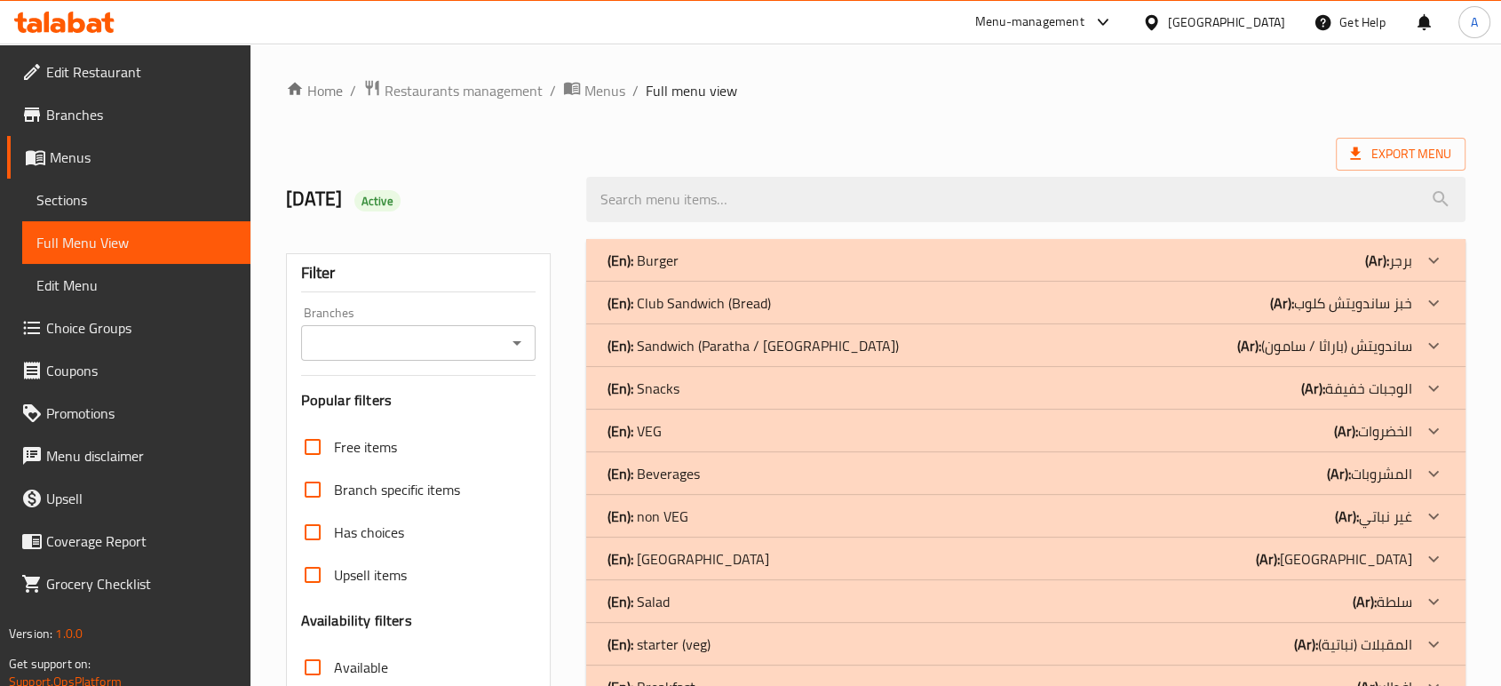
checkbox input "false"
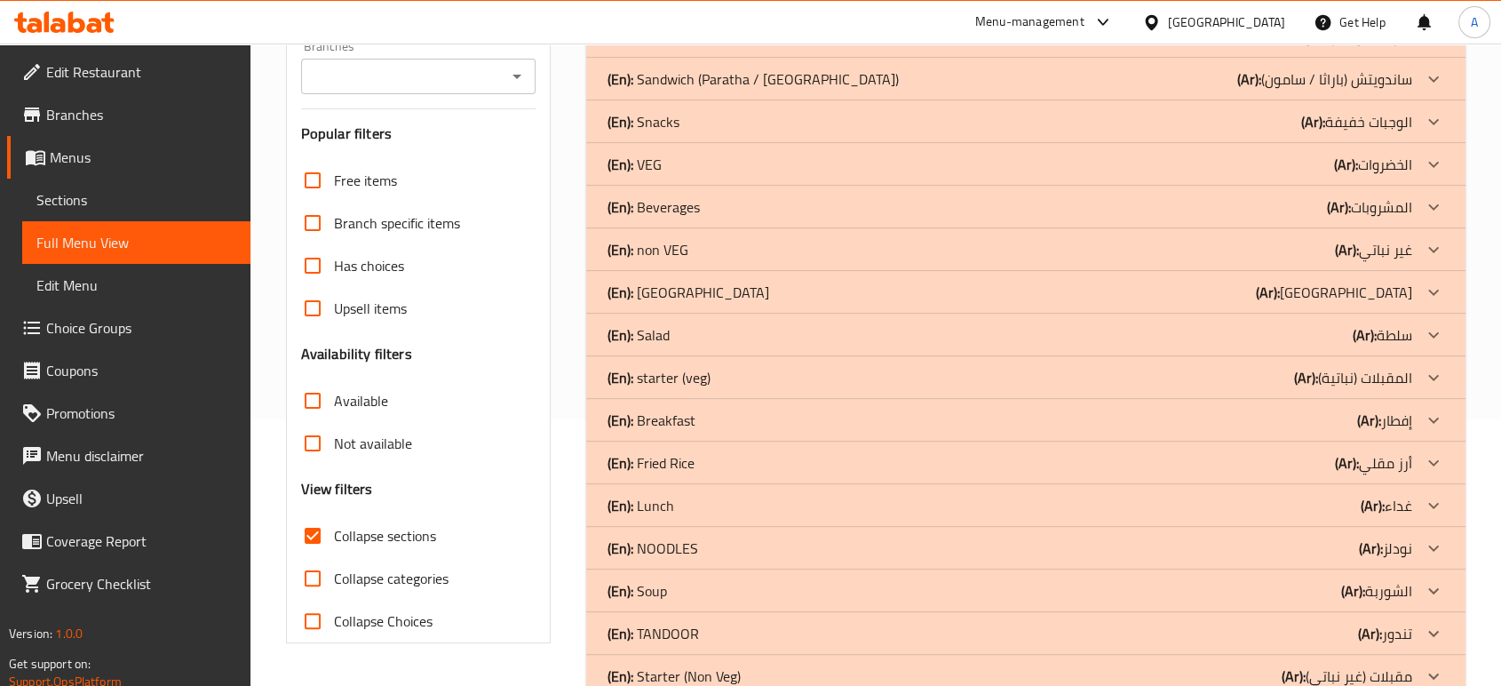
click at [748, 321] on div "(En): Salad (Ar): سلطة" at bounding box center [1025, 335] width 879 height 43
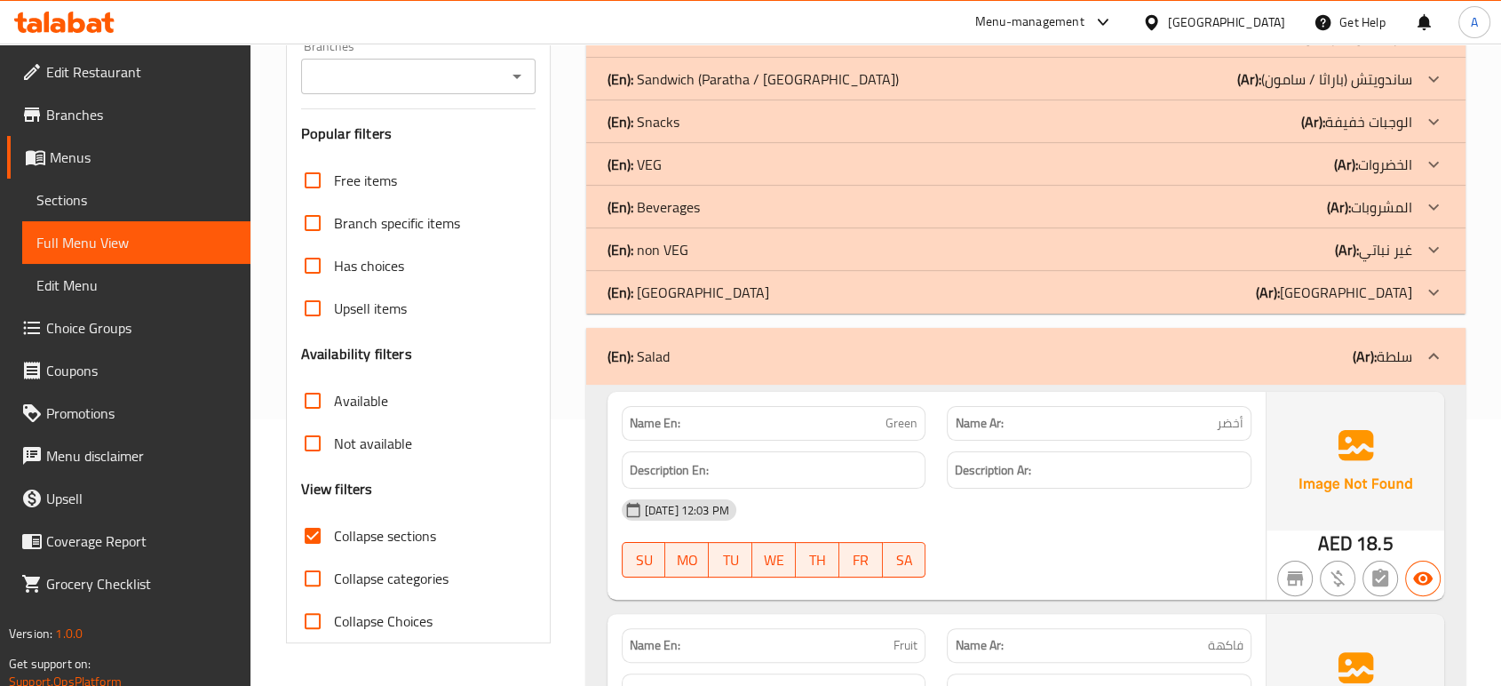
click at [723, 339] on div "(En): Salad (Ar): سلطة" at bounding box center [1025, 356] width 879 height 57
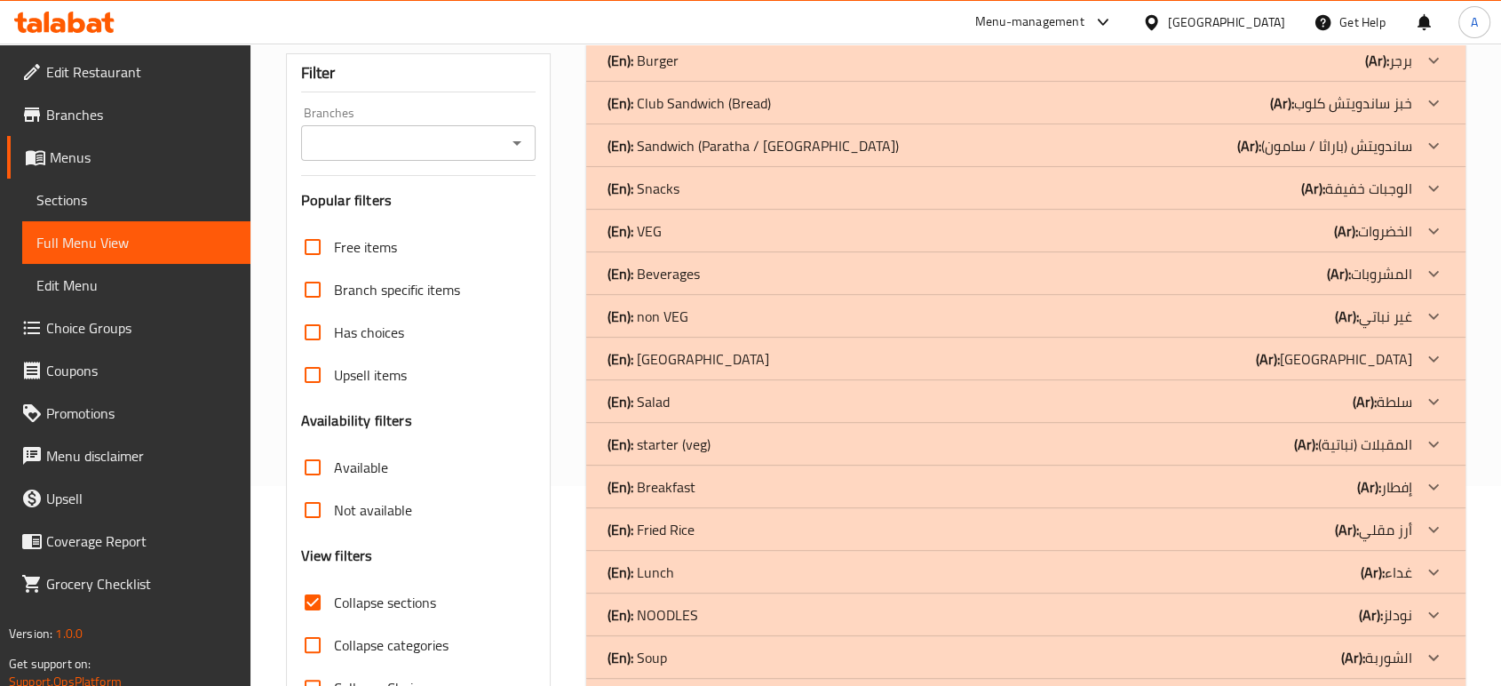
scroll to position [0, 0]
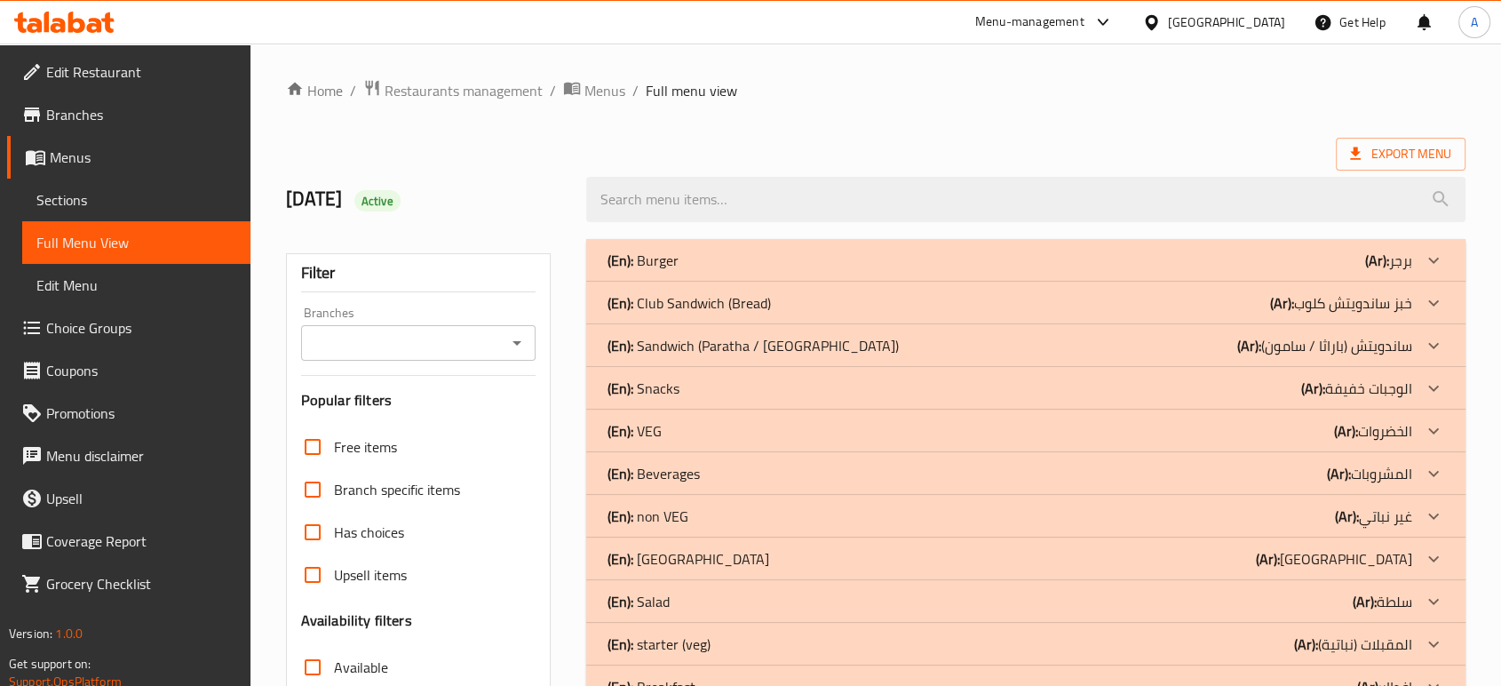
click at [885, 97] on ol "Home / Restaurants management / Menus / Full menu view" at bounding box center [875, 90] width 1179 height 23
click at [944, 126] on div "Home / Restaurants management / Menus / Full menu view Export Menu 28/8/2025 Ac…" at bounding box center [875, 692] width 1179 height 1226
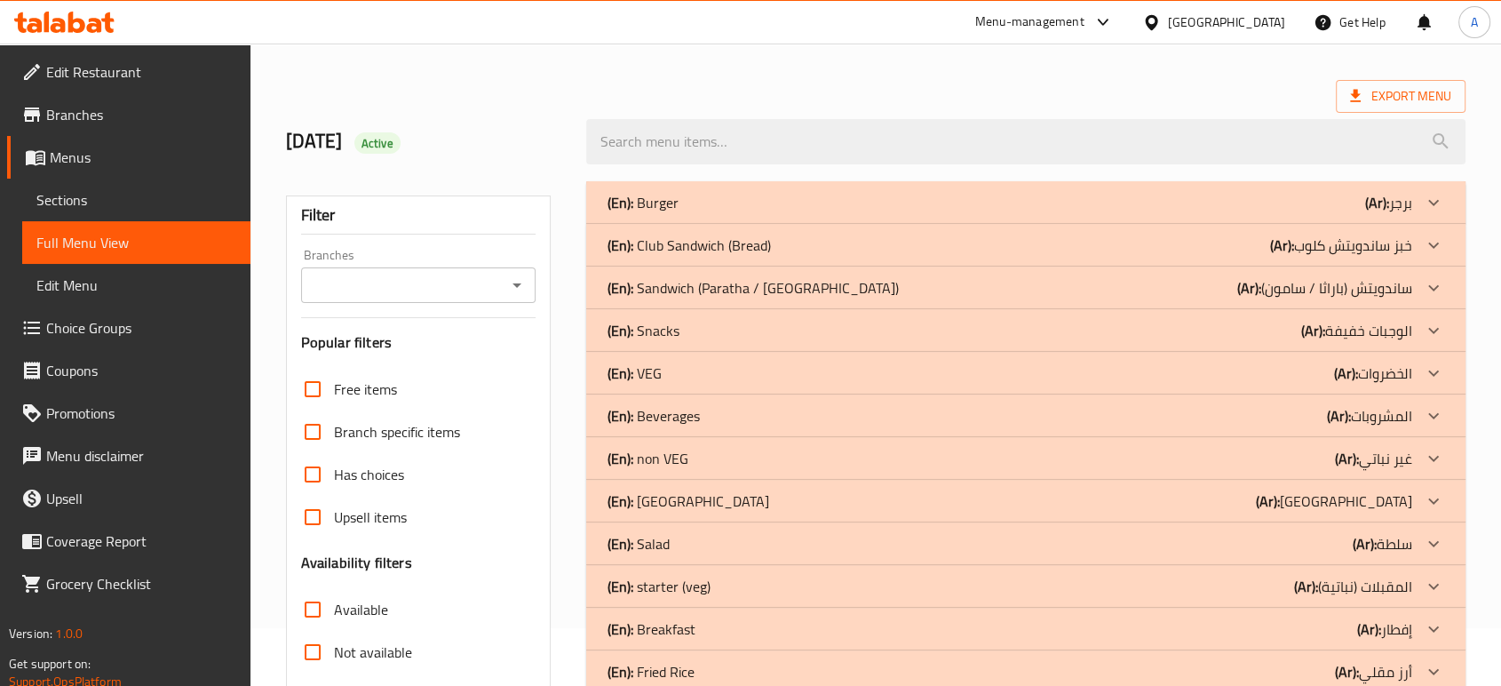
scroll to position [22, 0]
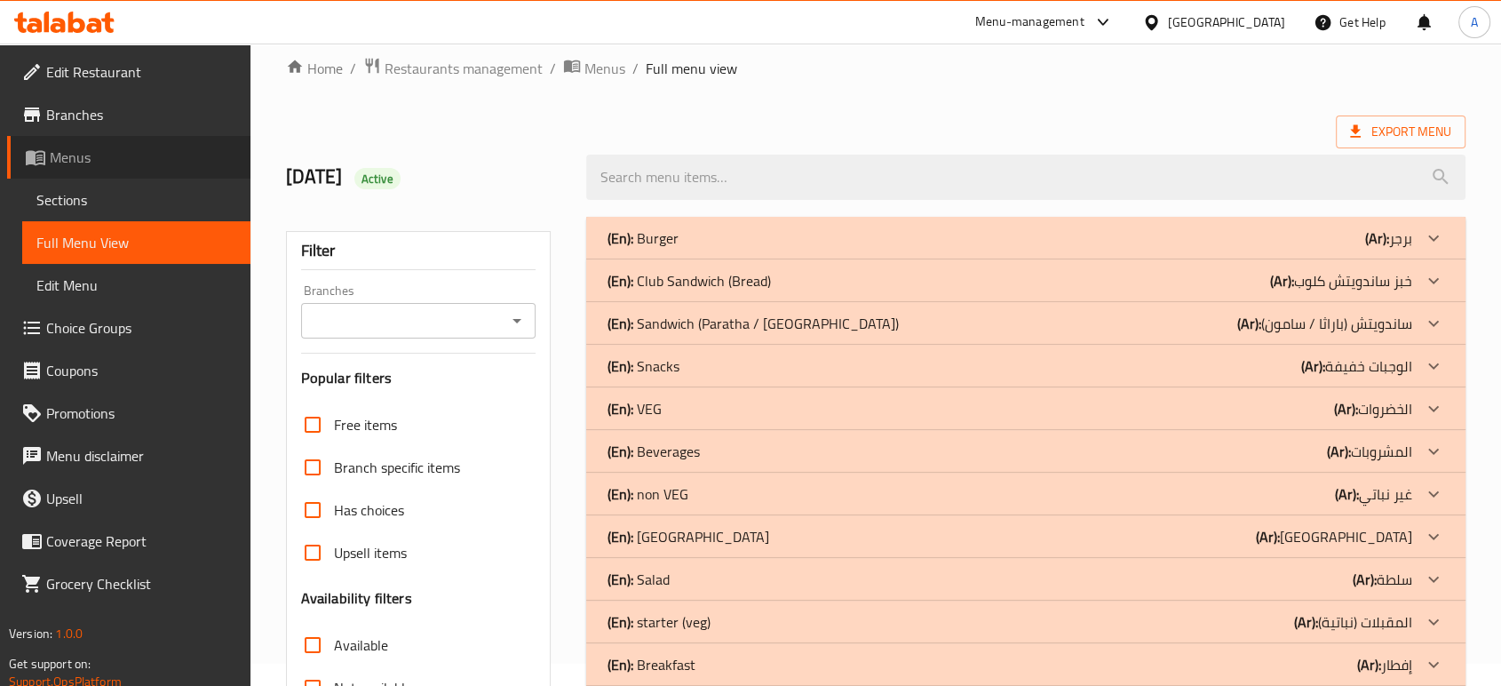
click at [111, 167] on span "Menus" at bounding box center [143, 157] width 187 height 21
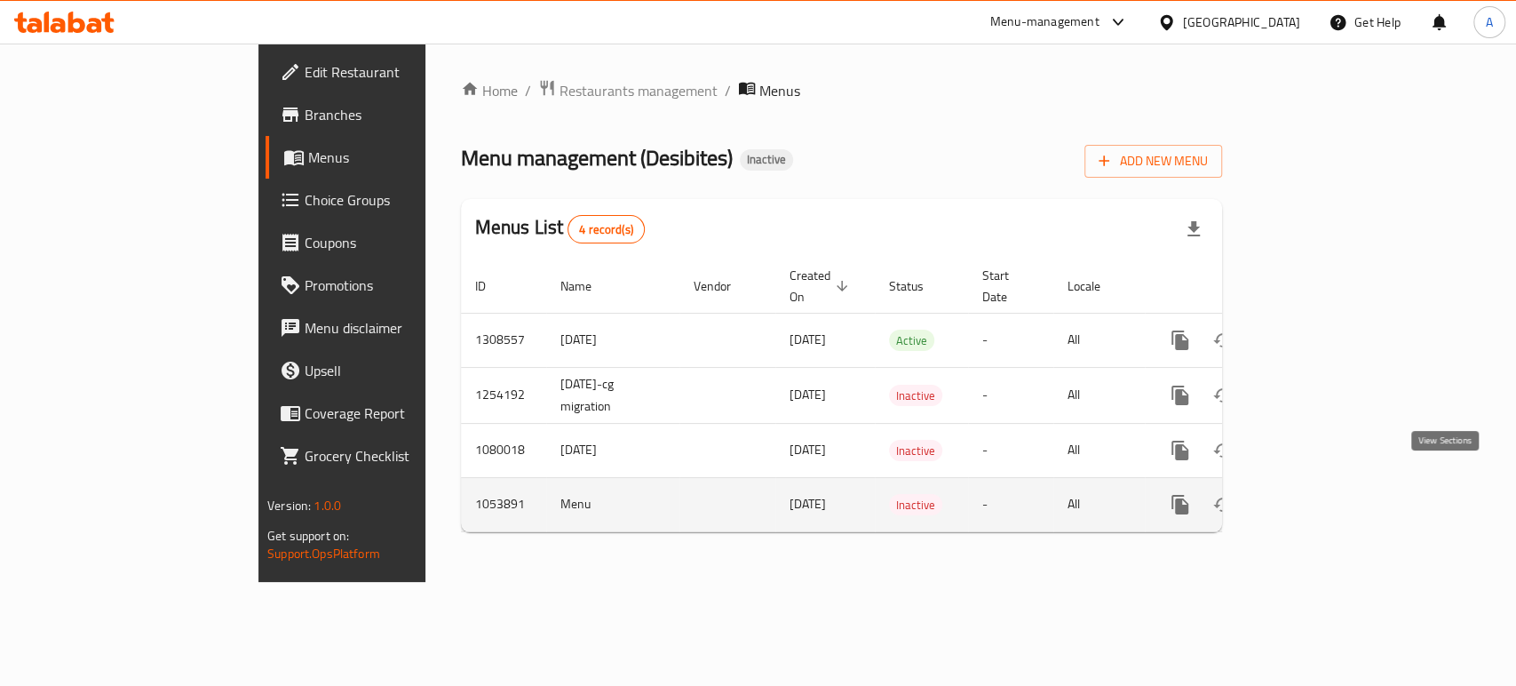
click at [1319, 494] on icon "enhanced table" at bounding box center [1308, 504] width 21 height 21
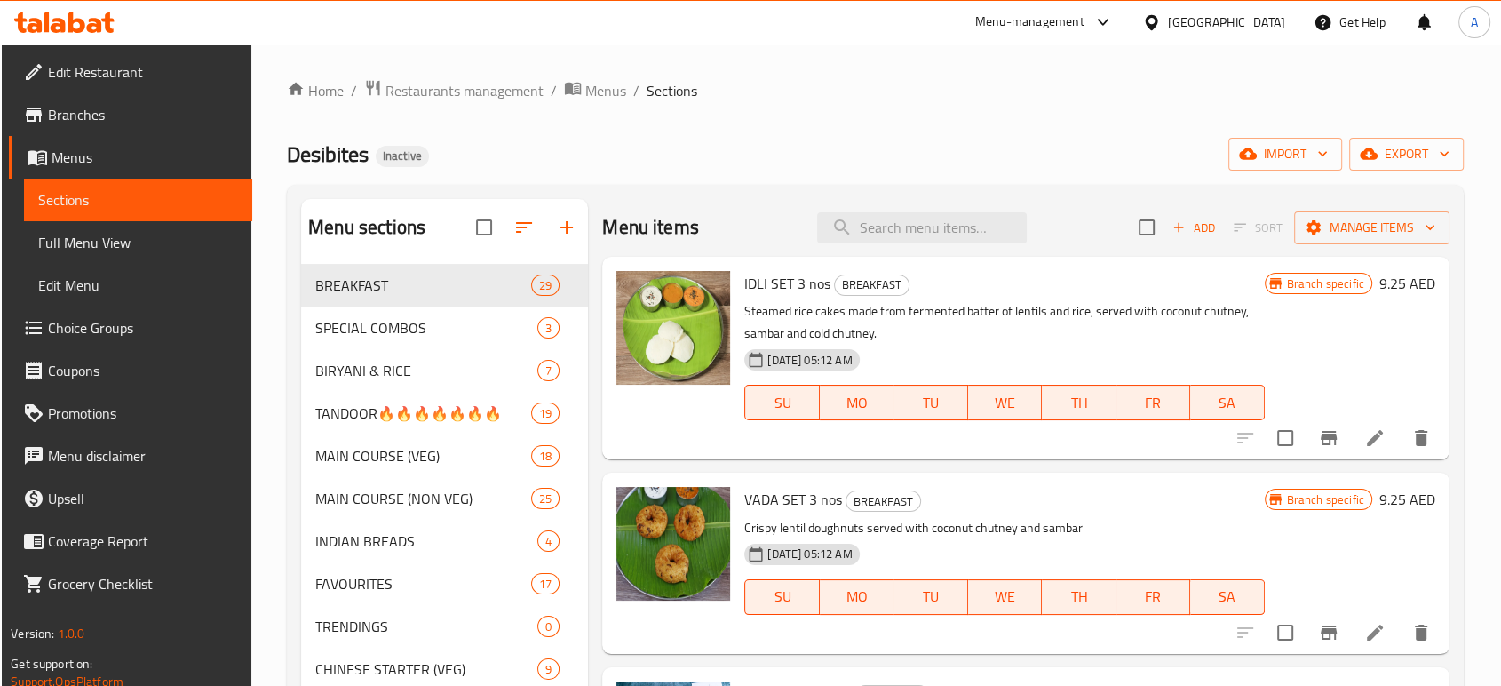
click at [113, 168] on link "Menus" at bounding box center [130, 157] width 243 height 43
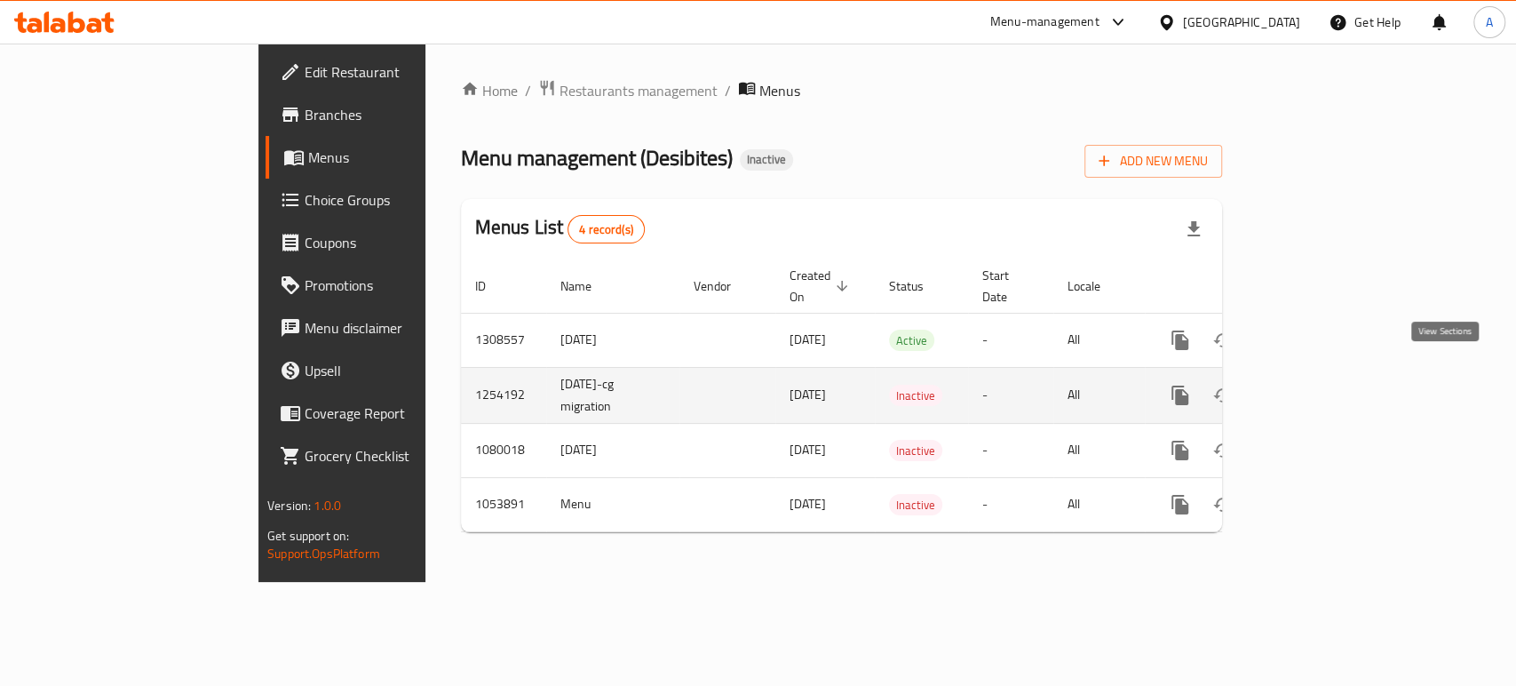
click at [1330, 374] on link "enhanced table" at bounding box center [1308, 395] width 43 height 43
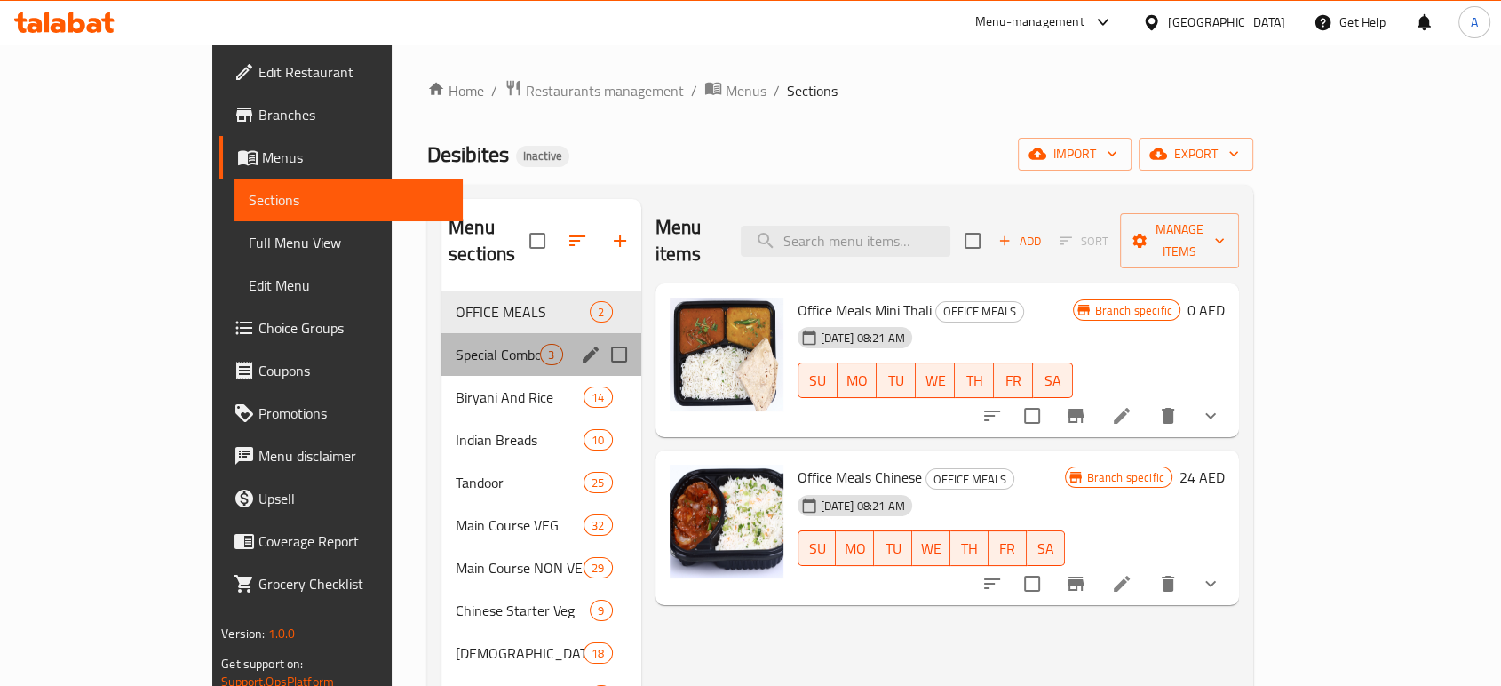
click at [441, 338] on div "Special Combos 3" at bounding box center [540, 354] width 199 height 43
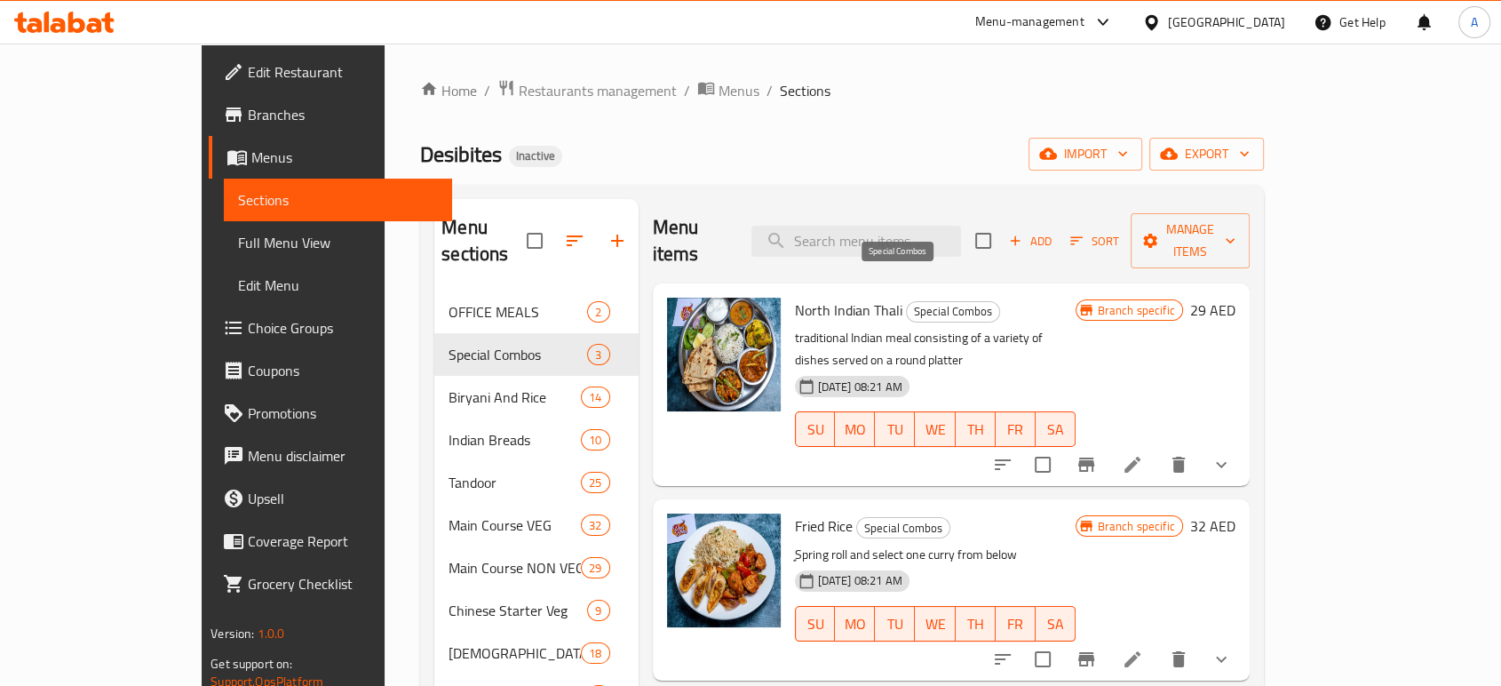
click at [909, 301] on span "Special Combos" at bounding box center [953, 311] width 92 height 20
copy span "Special Combos"
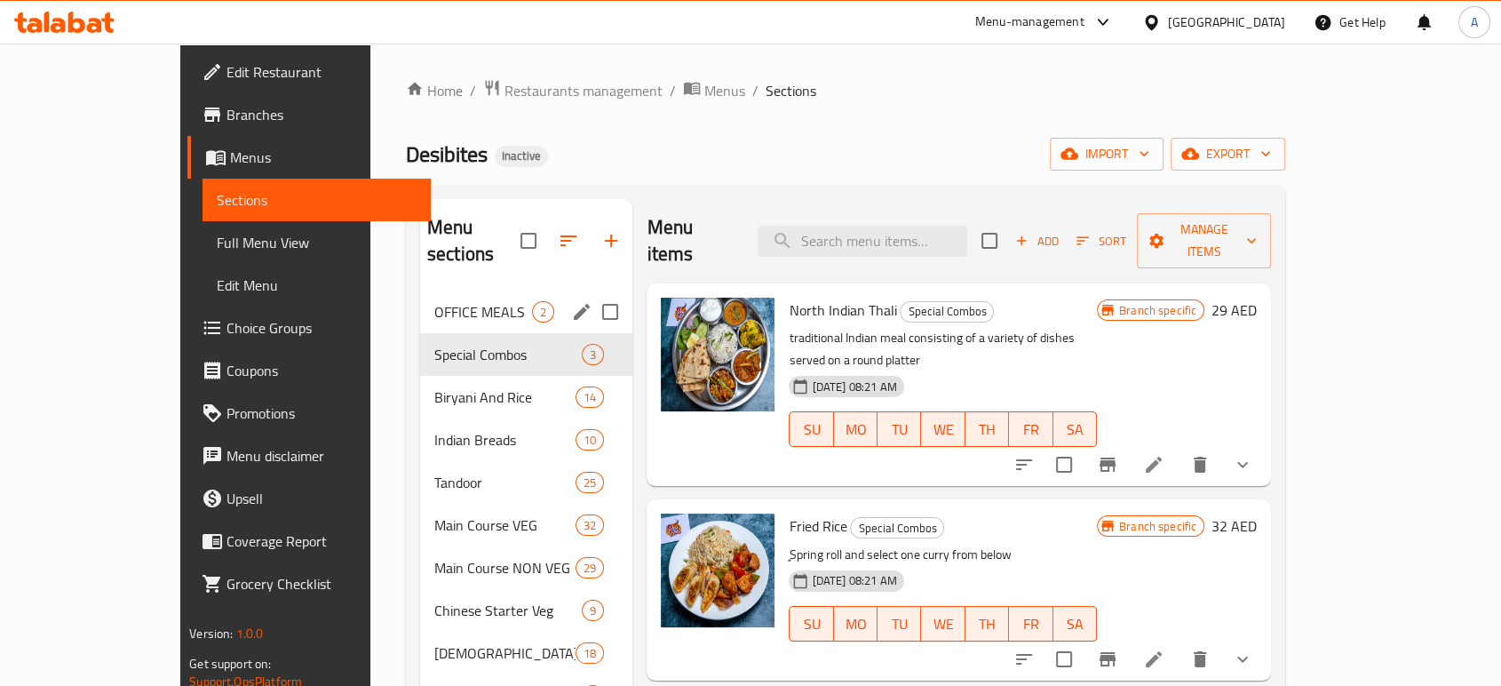
drag, startPoint x: 942, startPoint y: 132, endPoint x: 381, endPoint y: 297, distance: 584.8
click at [406, 297] on div "Home / Restaurants management / Menus / Sections Desibites Inactive import expo…" at bounding box center [845, 600] width 879 height 1043
click at [420, 297] on div "OFFICE MEALS 2" at bounding box center [526, 311] width 213 height 43
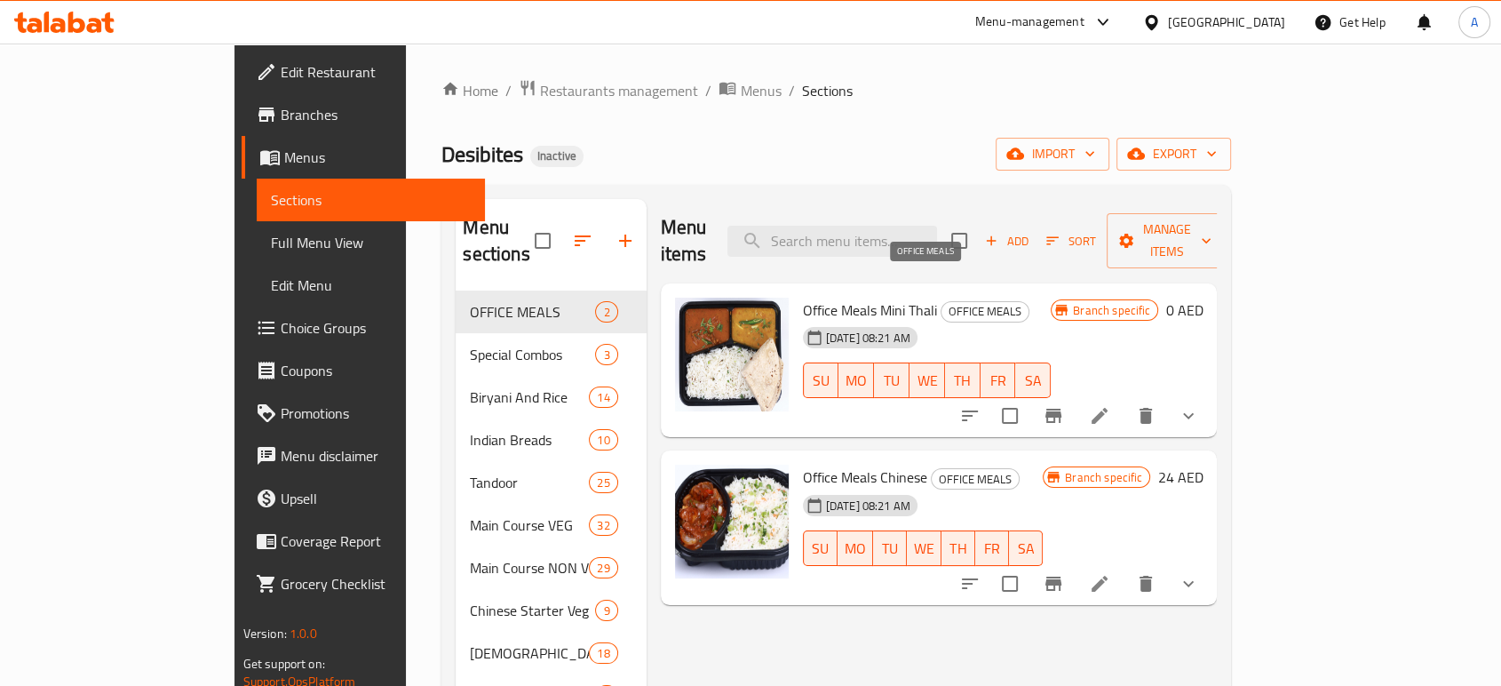
click at [941, 301] on span "OFFICE MEALS" at bounding box center [984, 311] width 87 height 20
copy div "OFFICE MEALS"
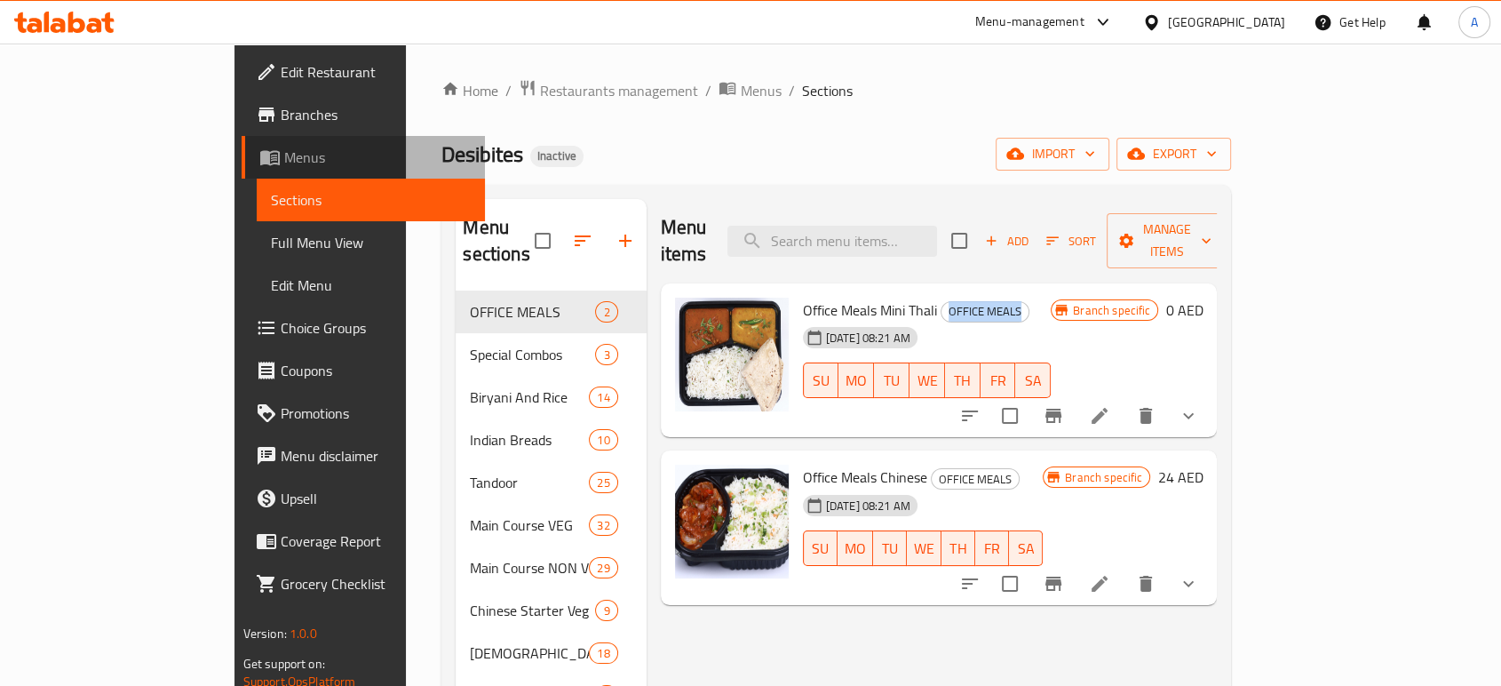
click at [284, 160] on span "Menus" at bounding box center [377, 157] width 187 height 21
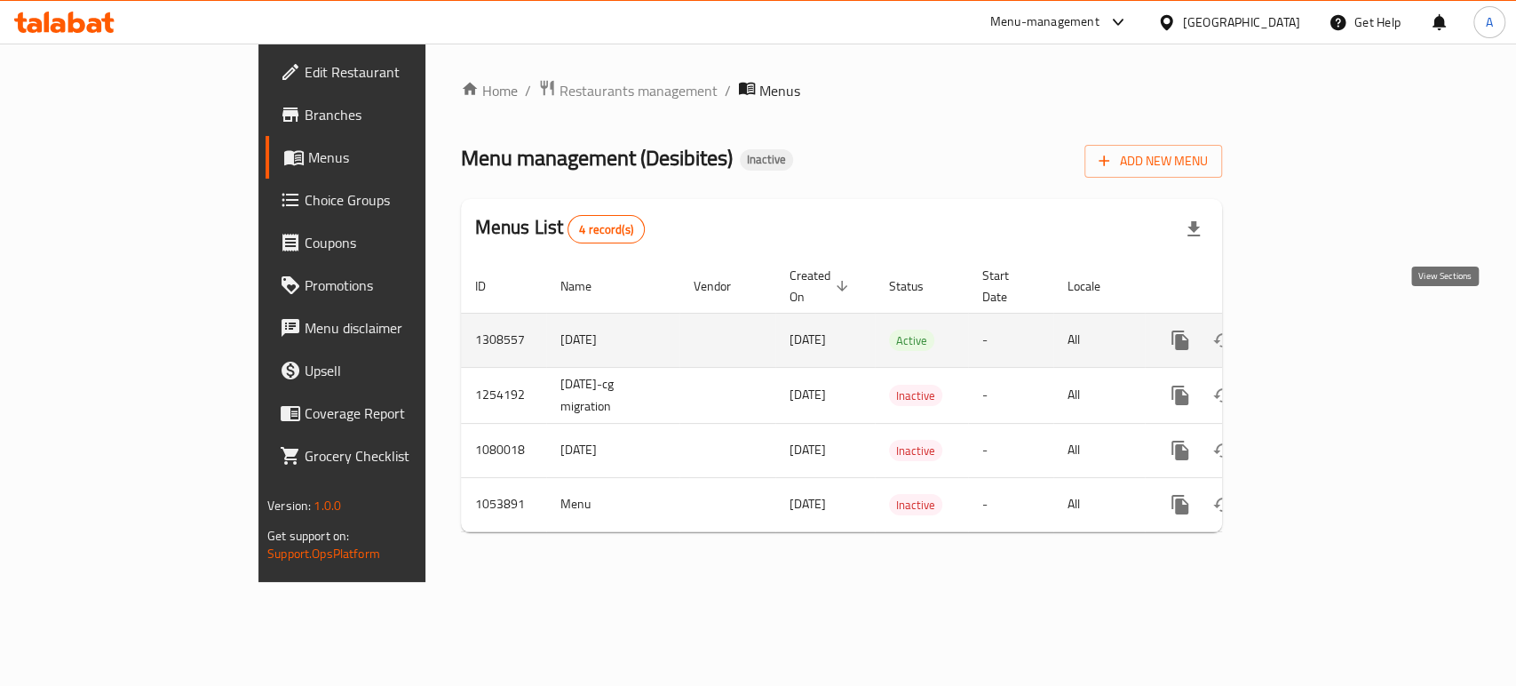
click at [1316, 332] on icon "enhanced table" at bounding box center [1308, 340] width 16 height 16
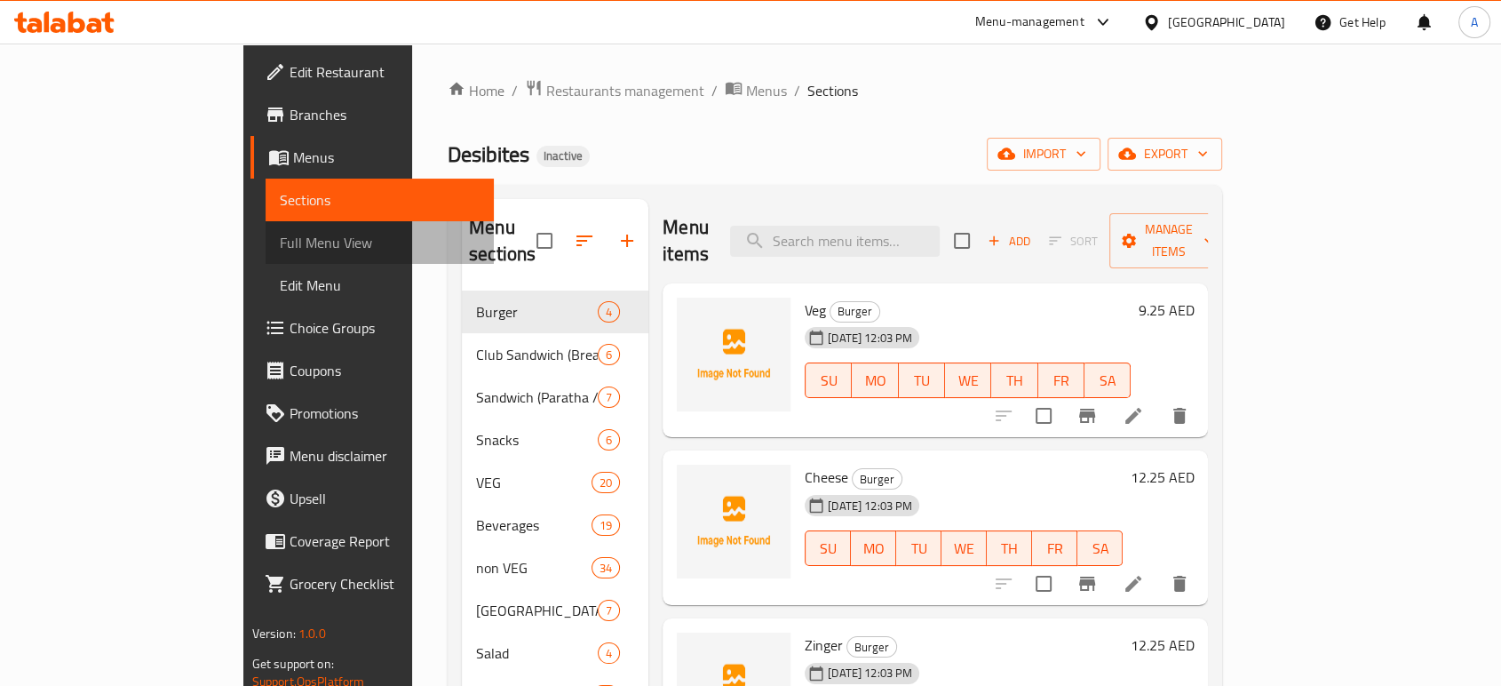
click at [266, 258] on link "Full Menu View" at bounding box center [380, 242] width 228 height 43
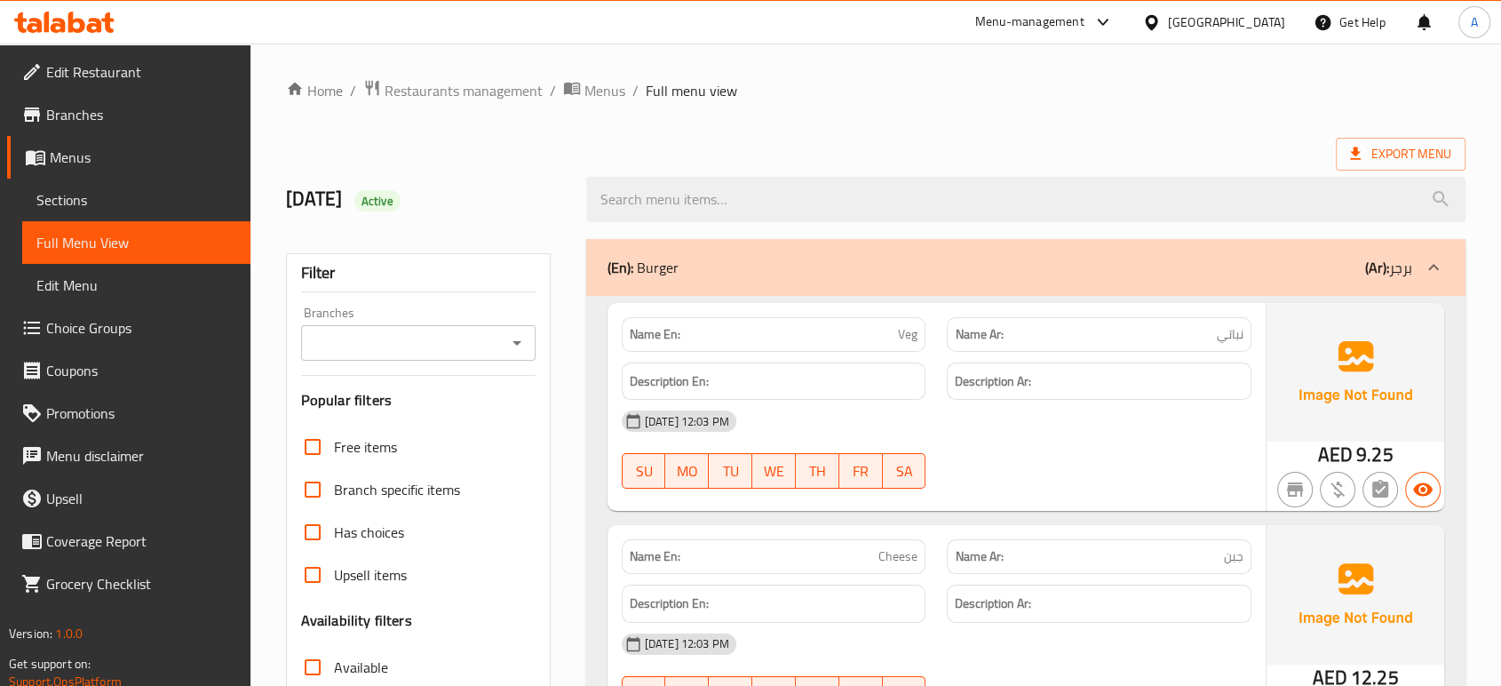
click at [909, 355] on div "Description En:" at bounding box center [774, 382] width 326 height 60
click at [410, 469] on div "Free items Branch specific items Has choices Upsell items Availability filters …" at bounding box center [418, 666] width 234 height 483
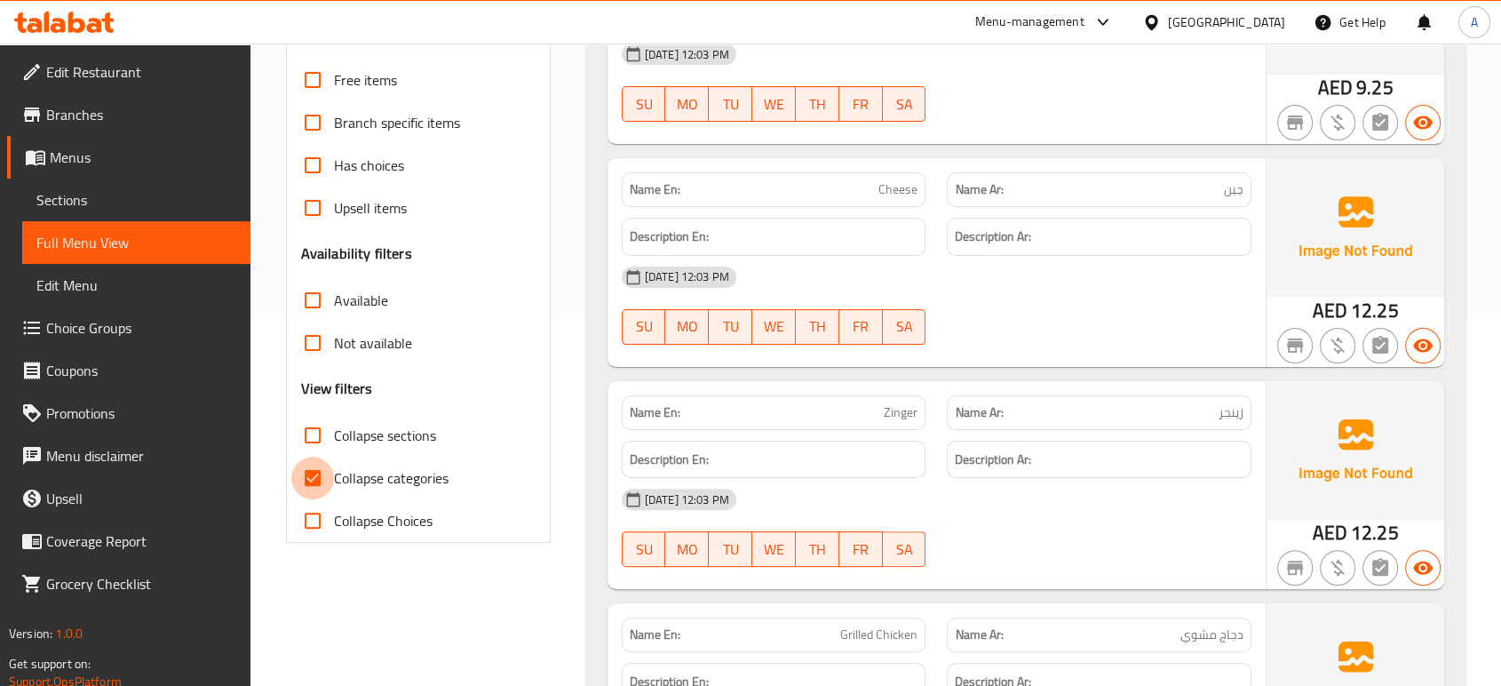
click at [324, 471] on input "Collapse categories" at bounding box center [312, 477] width 43 height 43
checkbox input "false"
click at [321, 427] on input "Collapse sections" at bounding box center [312, 435] width 43 height 43
checkbox input "true"
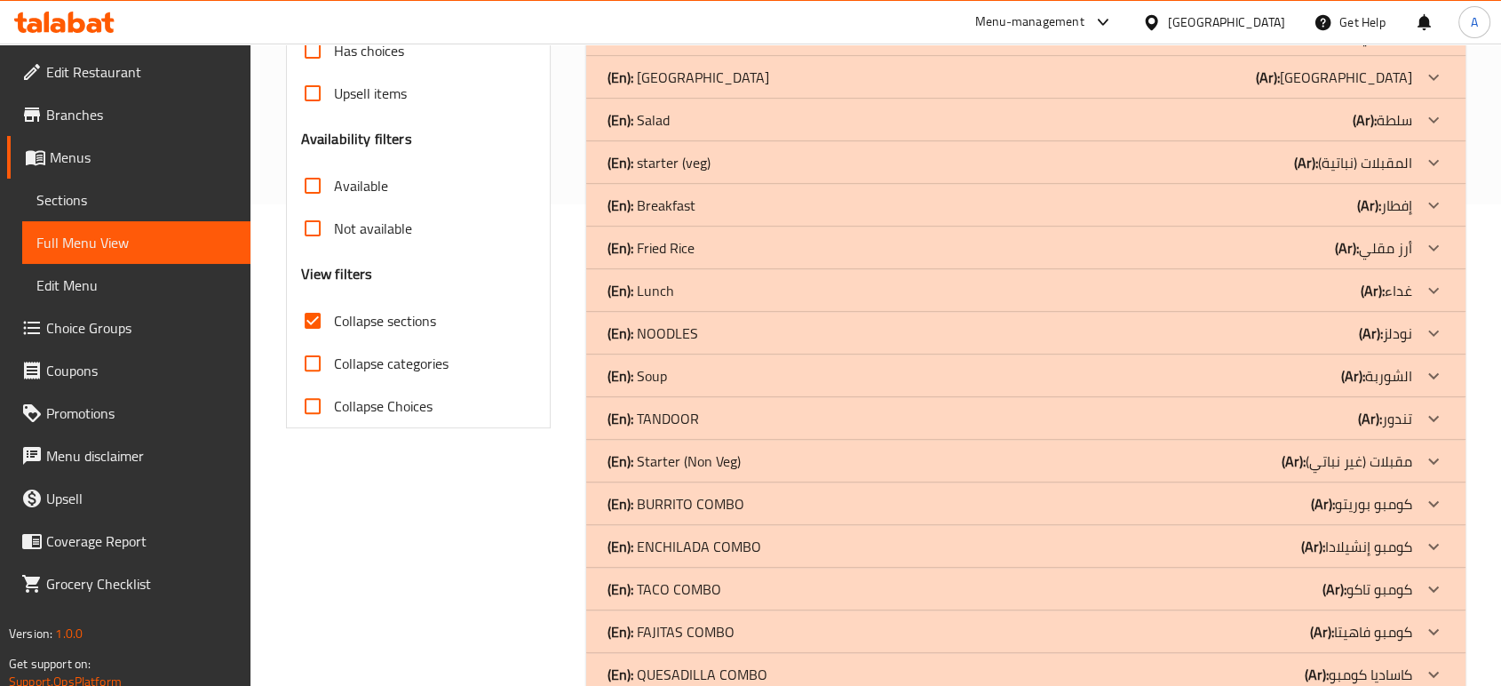
scroll to position [478, 0]
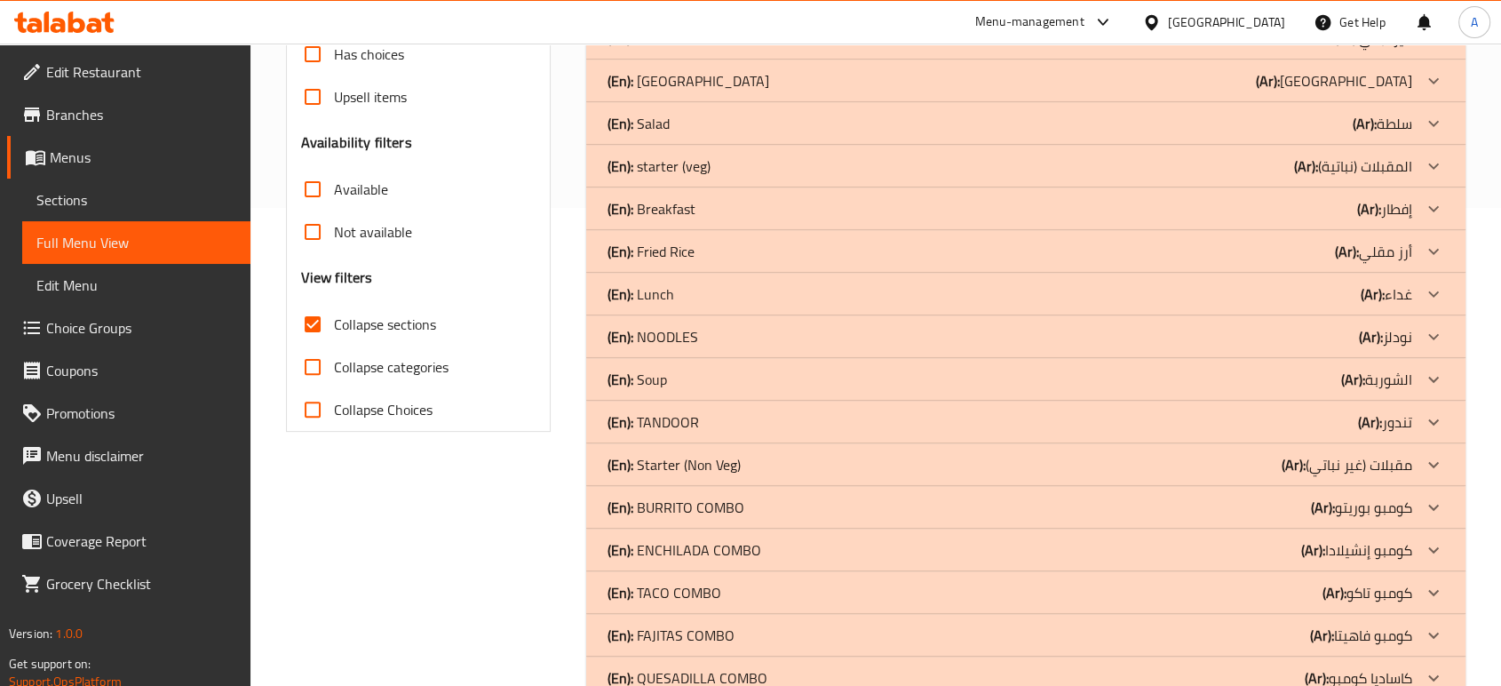
click at [719, 115] on div "(En): Salad (Ar): سلطة" at bounding box center [1009, 123] width 805 height 21
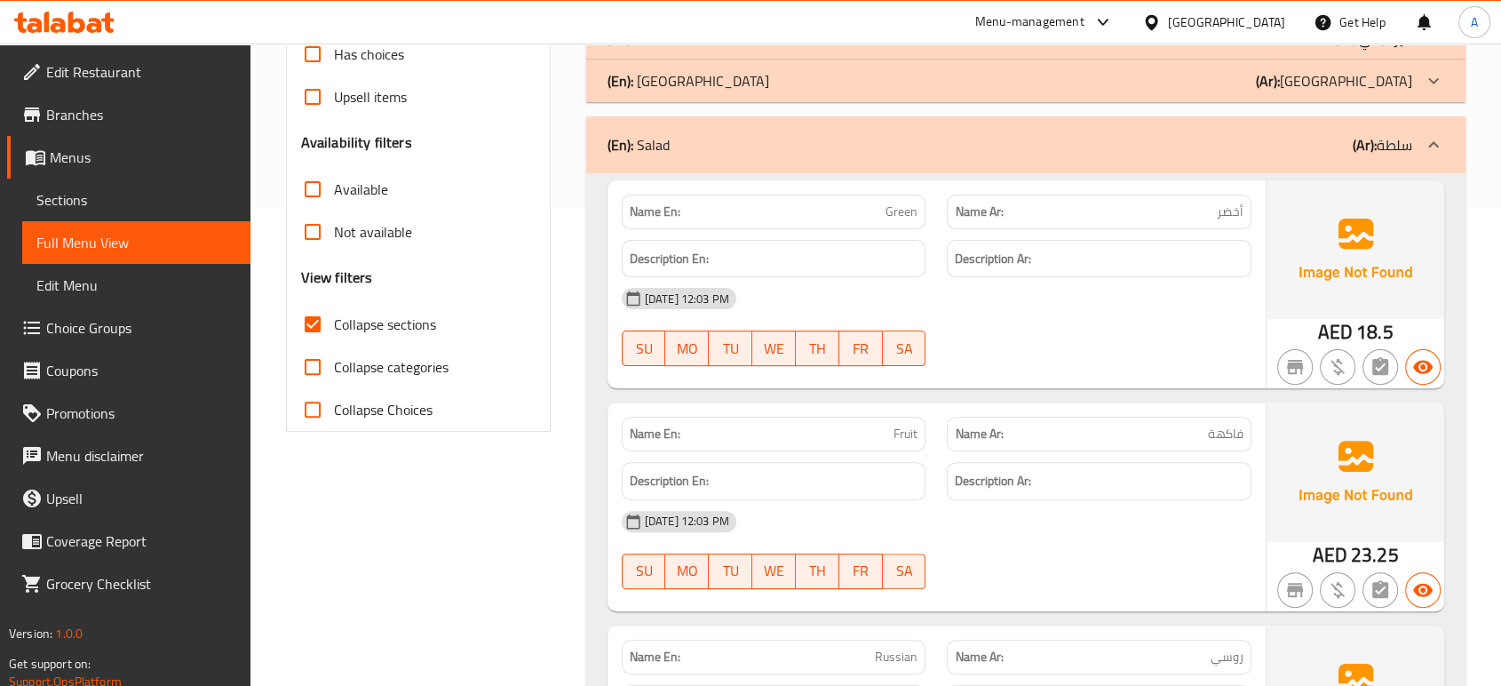
click at [833, 313] on div "28-08-2025 12:03 PM" at bounding box center [936, 298] width 651 height 43
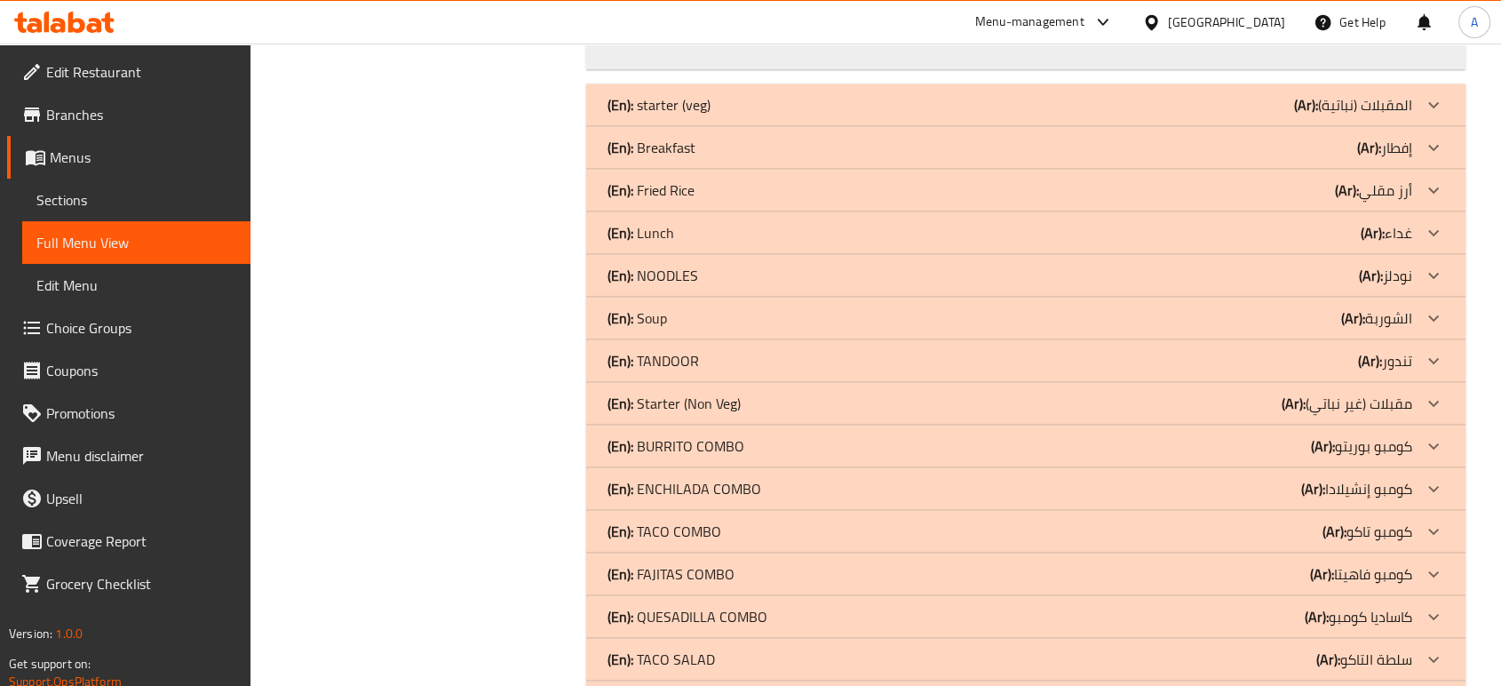
scroll to position [1491, 0]
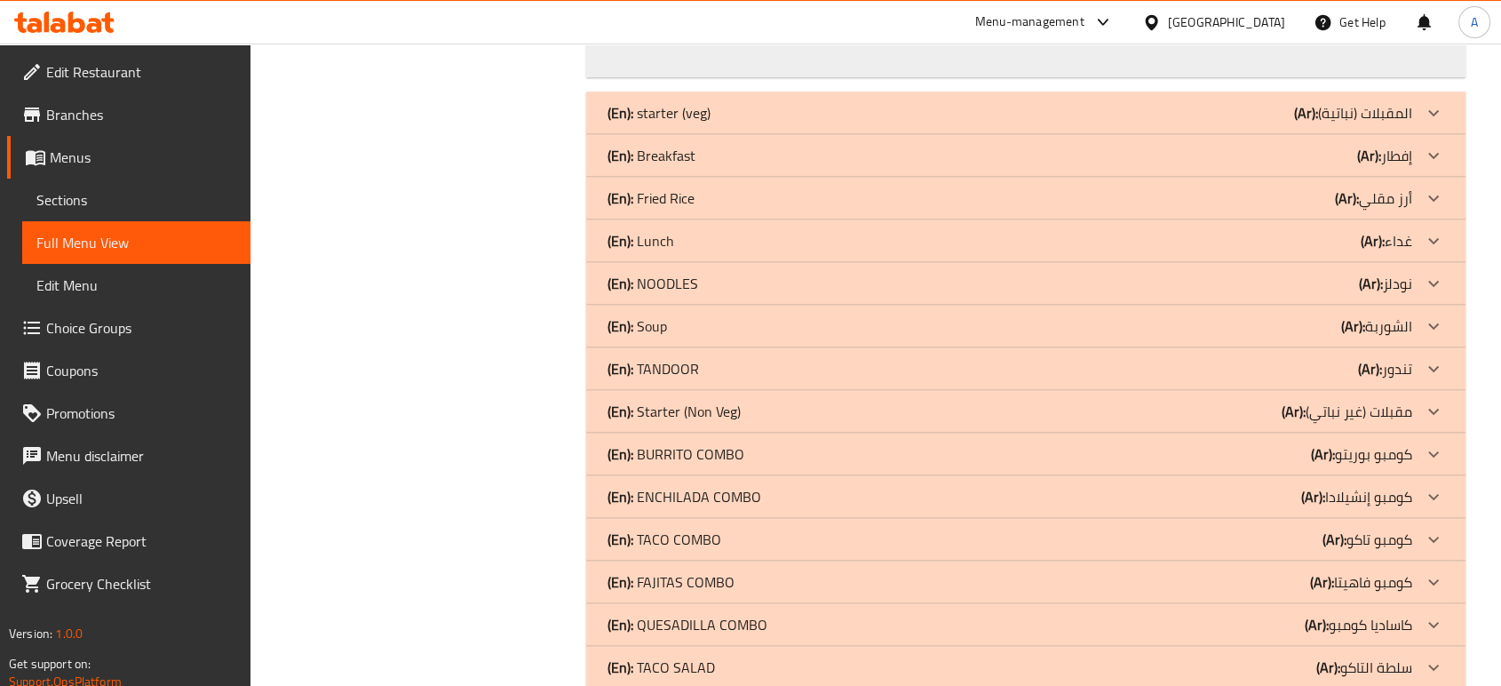
click at [778, 155] on div "(En): Breakfast (Ar): إفطار" at bounding box center [1009, 155] width 805 height 21
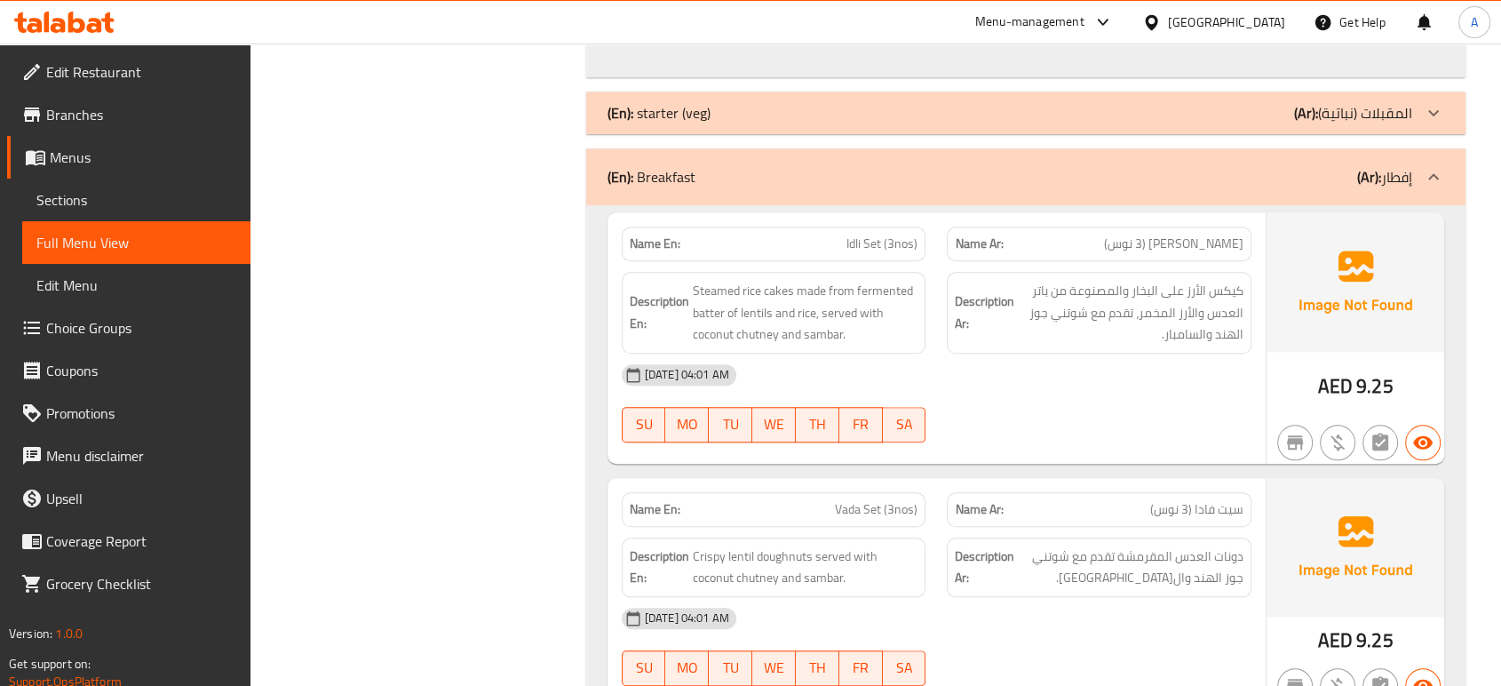
click at [813, 177] on div "(En): Breakfast (Ar): إفطار" at bounding box center [1009, 176] width 805 height 21
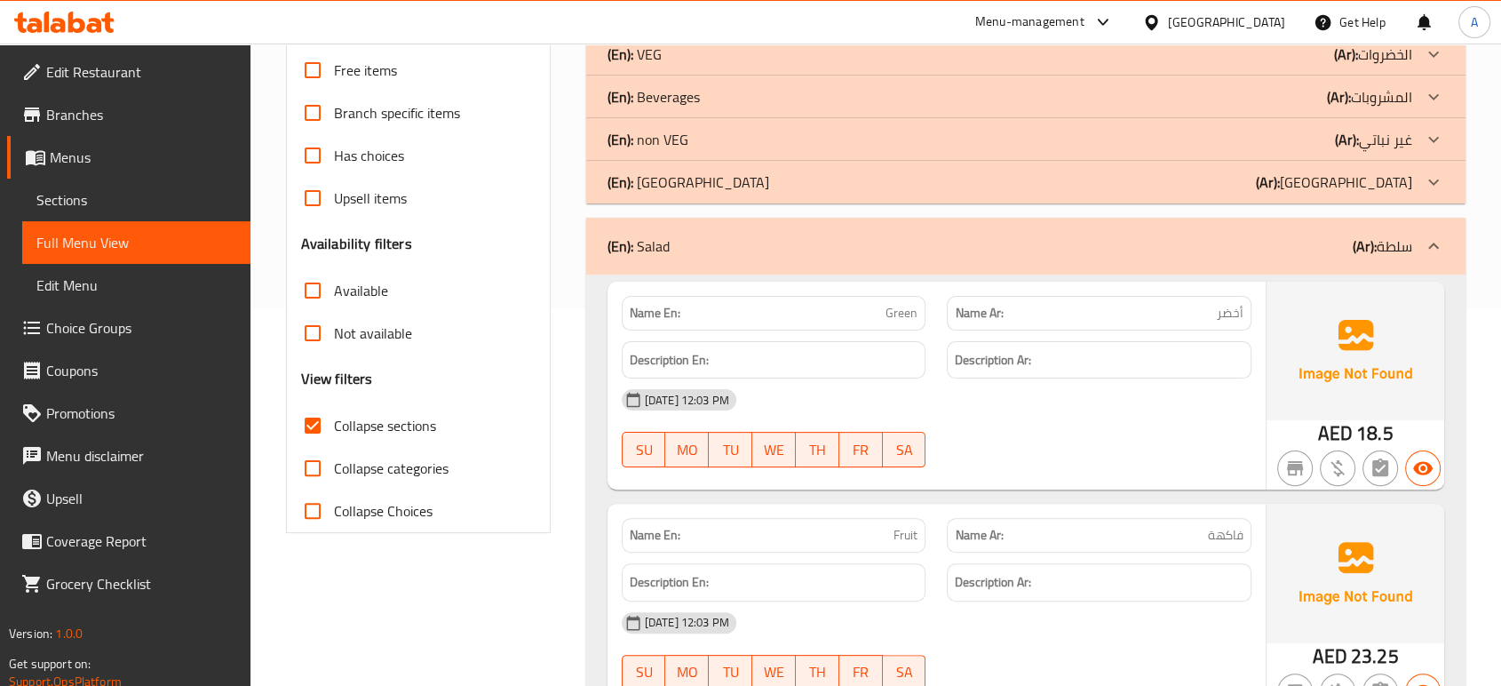
scroll to position [376, 0]
click at [686, 266] on div "(En): Salad (Ar): سلطة" at bounding box center [1025, 246] width 879 height 57
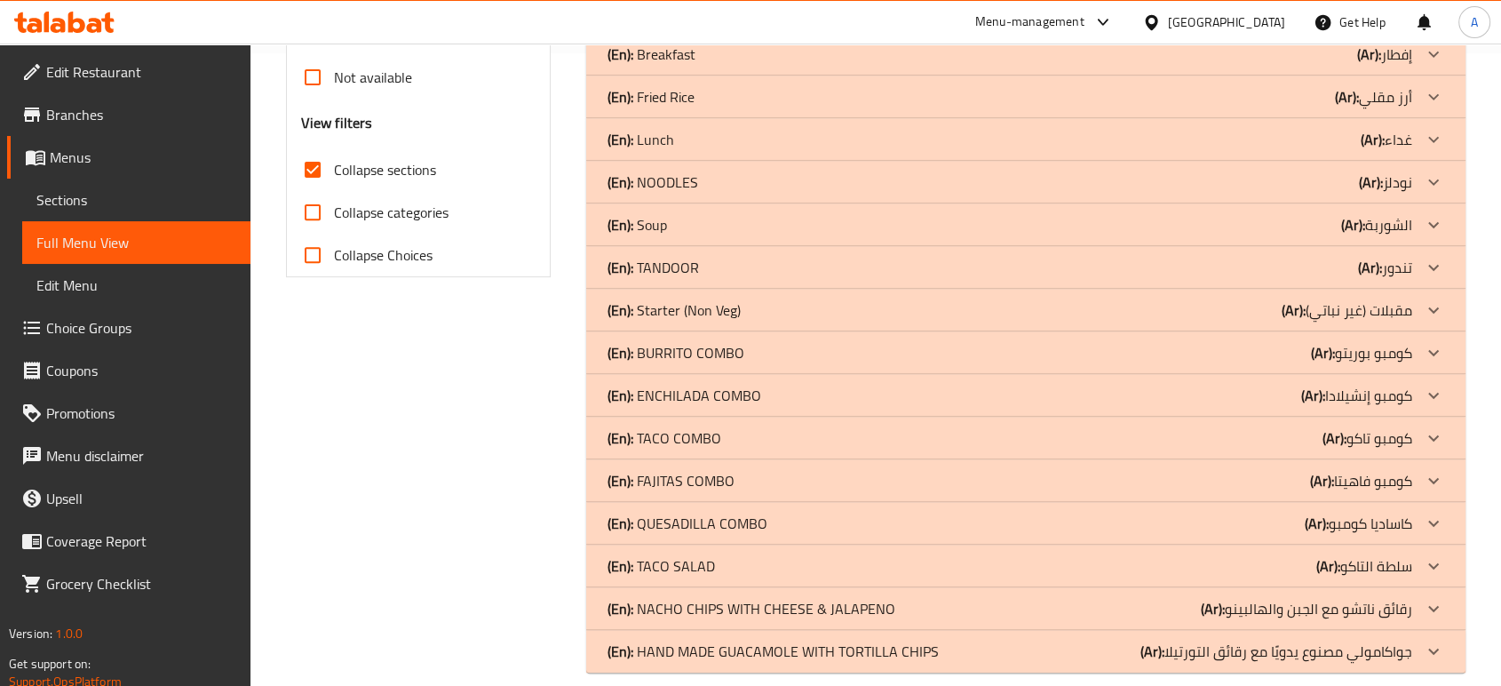
scroll to position [630, 0]
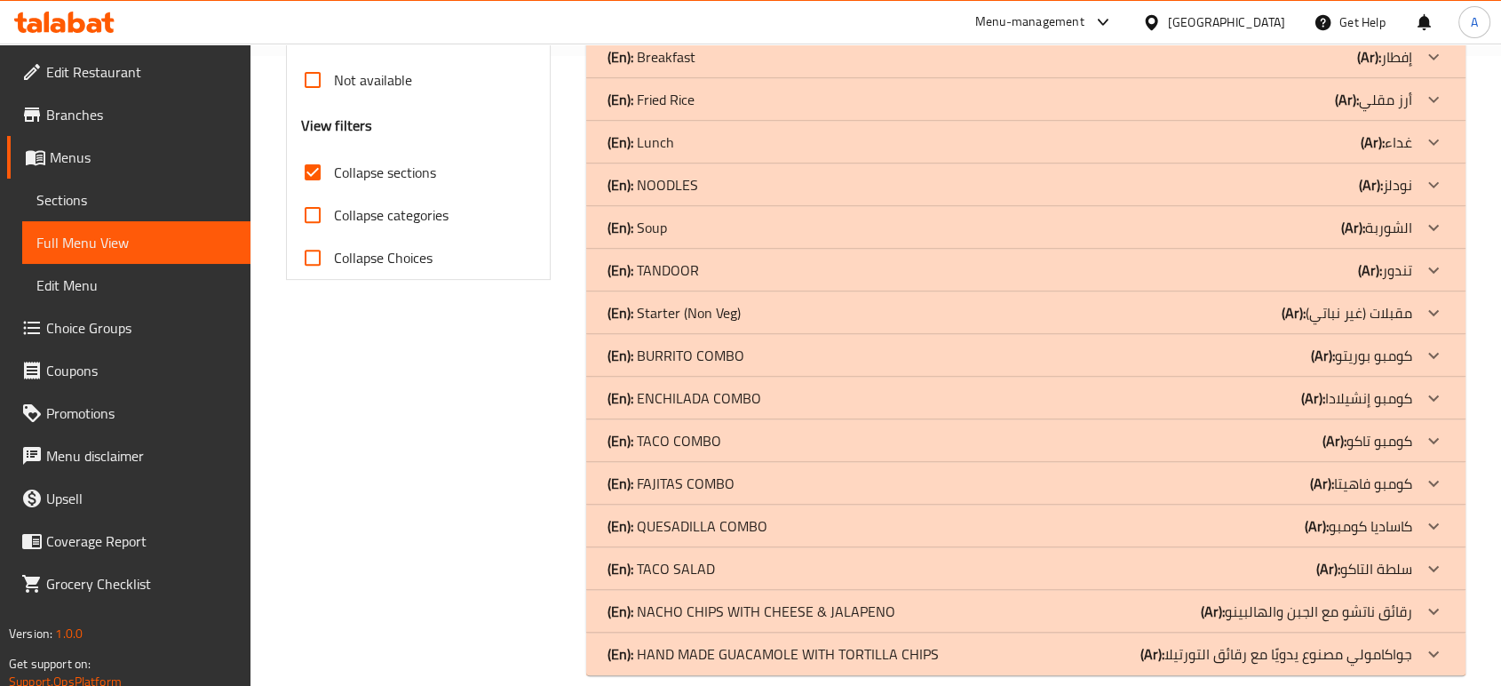
click at [778, 148] on div "(En): Lunch (Ar): غداء" at bounding box center [1009, 141] width 805 height 21
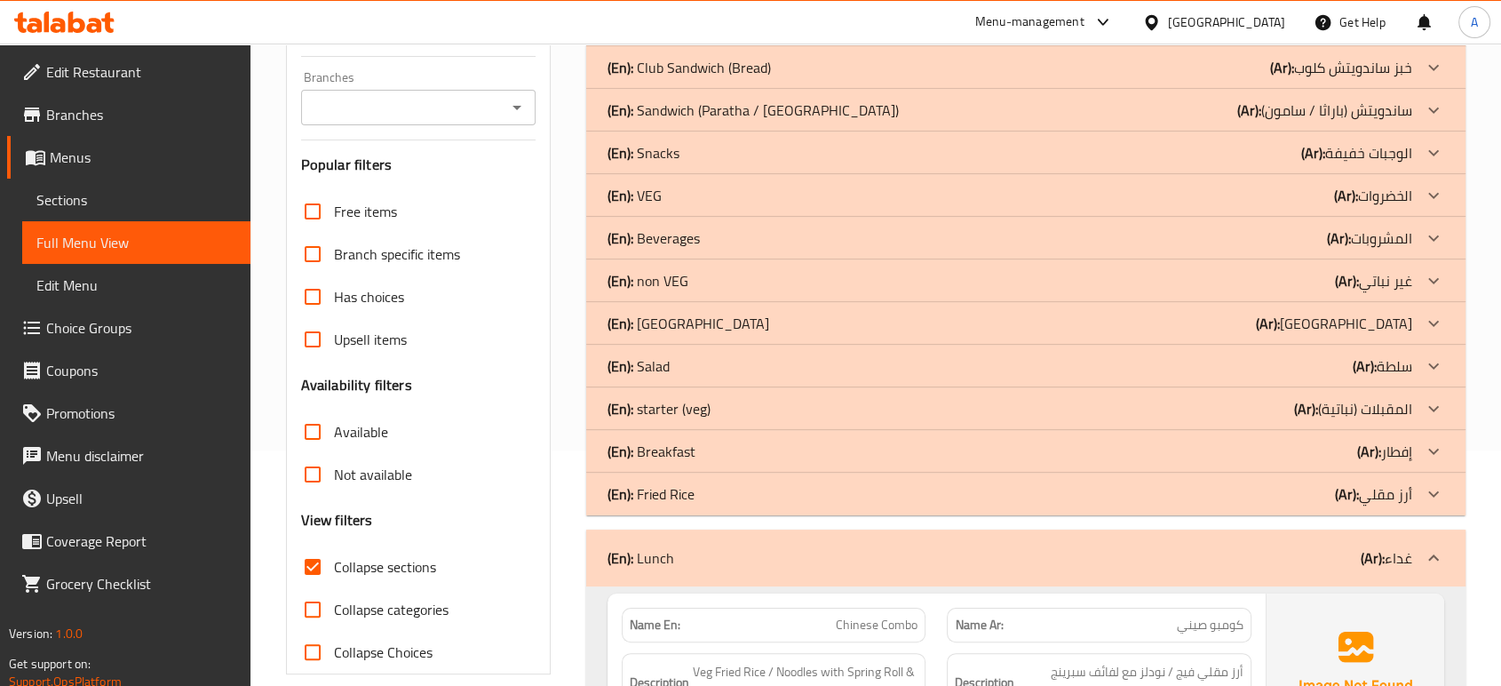
scroll to position [238, 0]
click at [690, 544] on div "(En): Lunch (Ar): غداء" at bounding box center [1009, 554] width 805 height 21
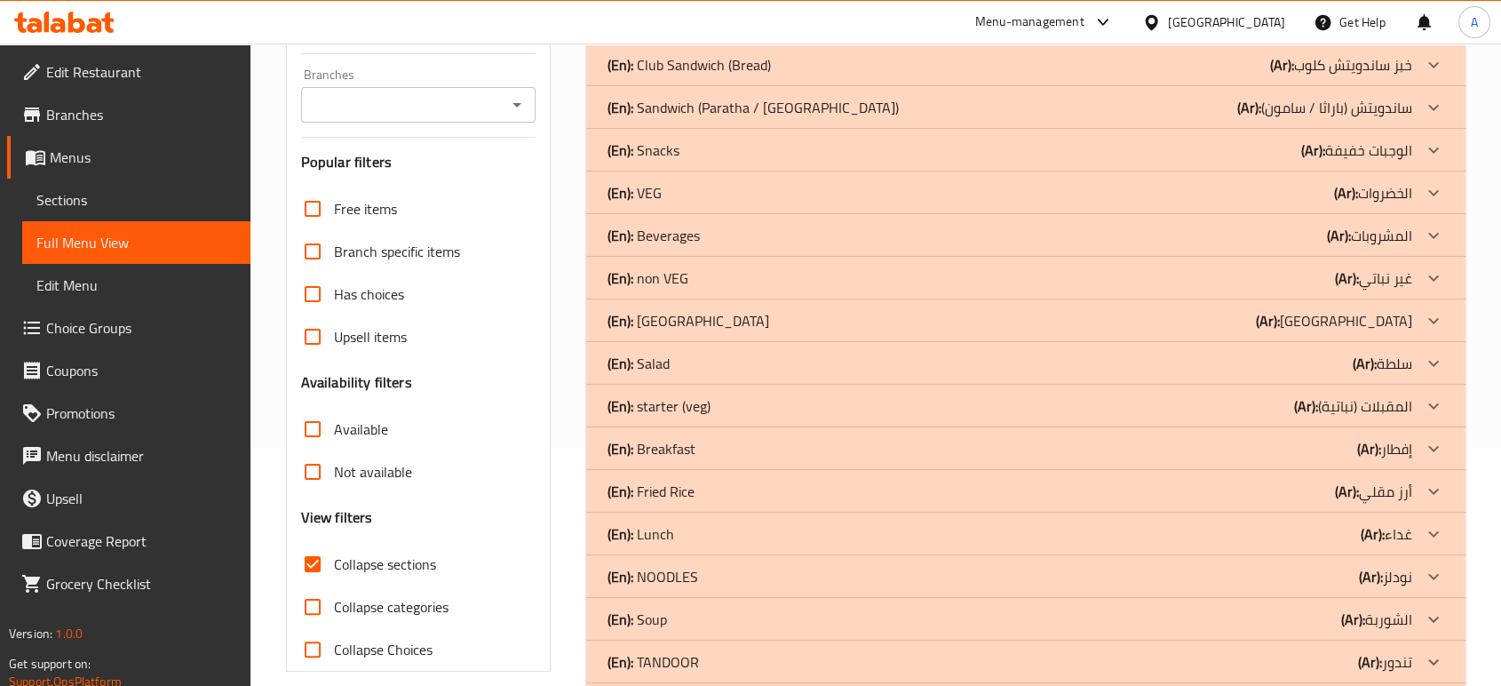
click at [679, 587] on p "(En): NOODLES" at bounding box center [652, 576] width 91 height 21
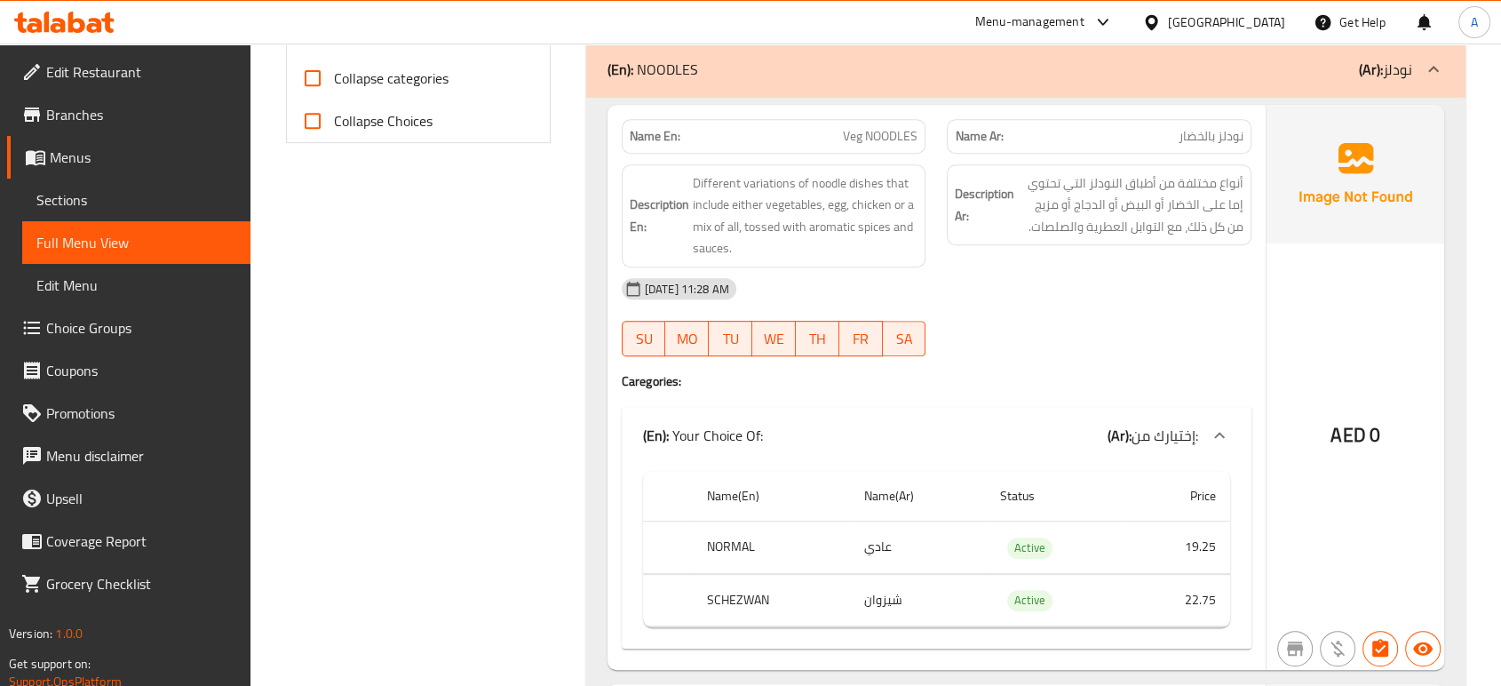
scroll to position [767, 0]
click at [1241, 21] on div "United Arab Emirates" at bounding box center [1226, 22] width 117 height 20
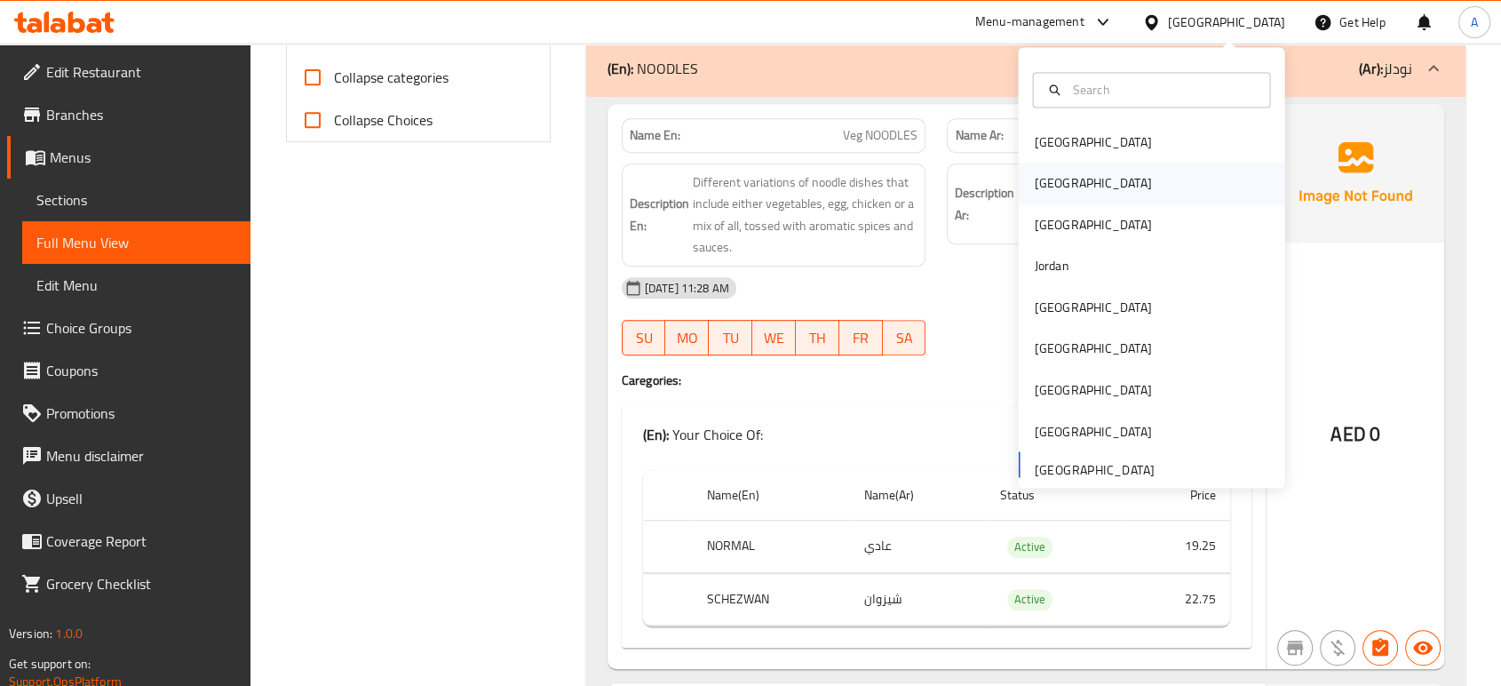
click at [1098, 200] on div "[GEOGRAPHIC_DATA]" at bounding box center [1151, 183] width 266 height 41
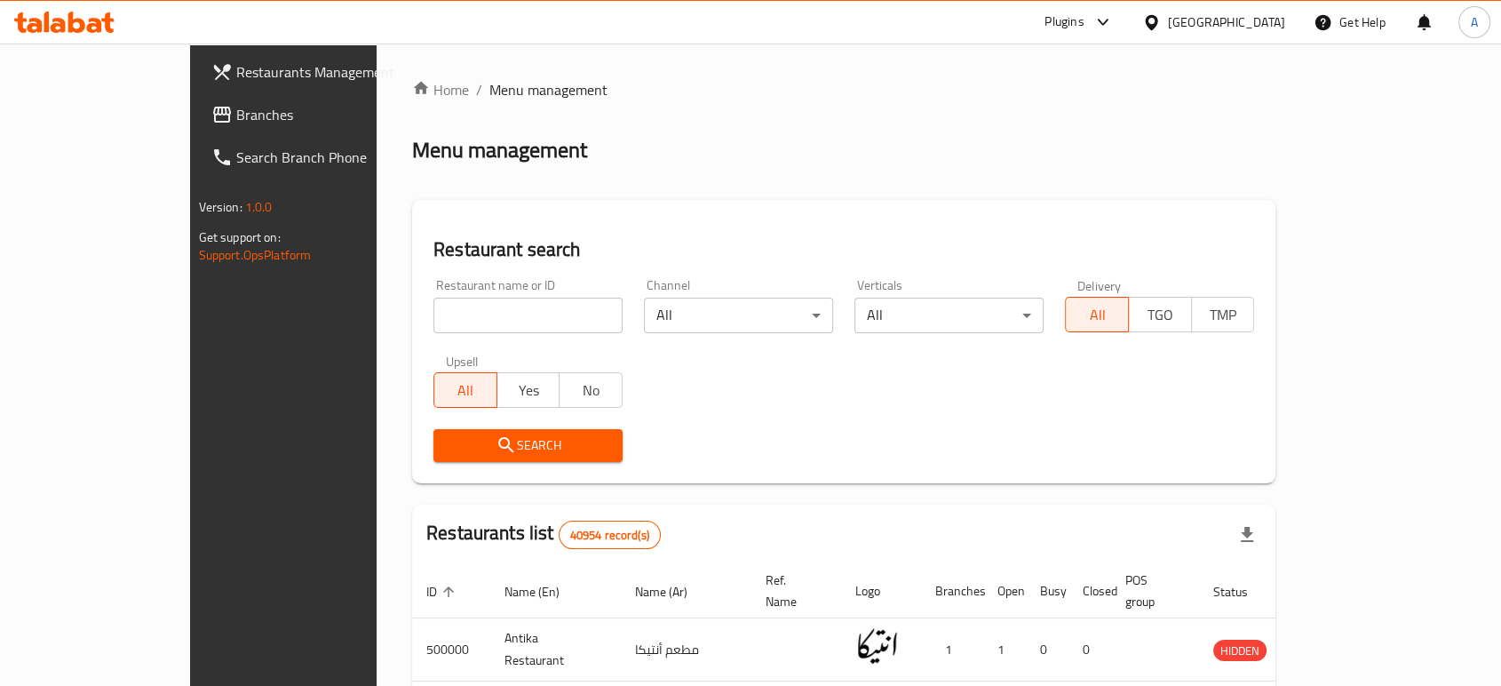
click at [236, 118] on span "Branches" at bounding box center [331, 114] width 190 height 21
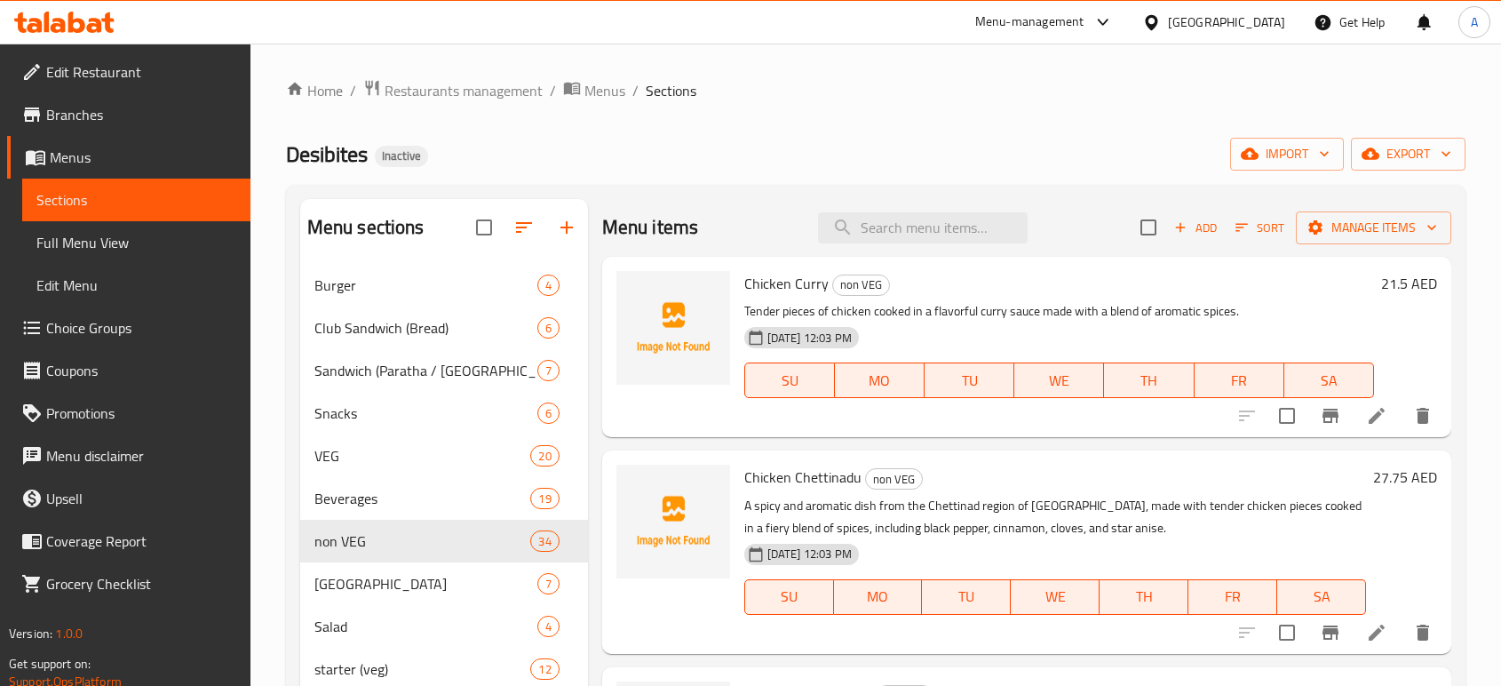
scroll to position [700, 0]
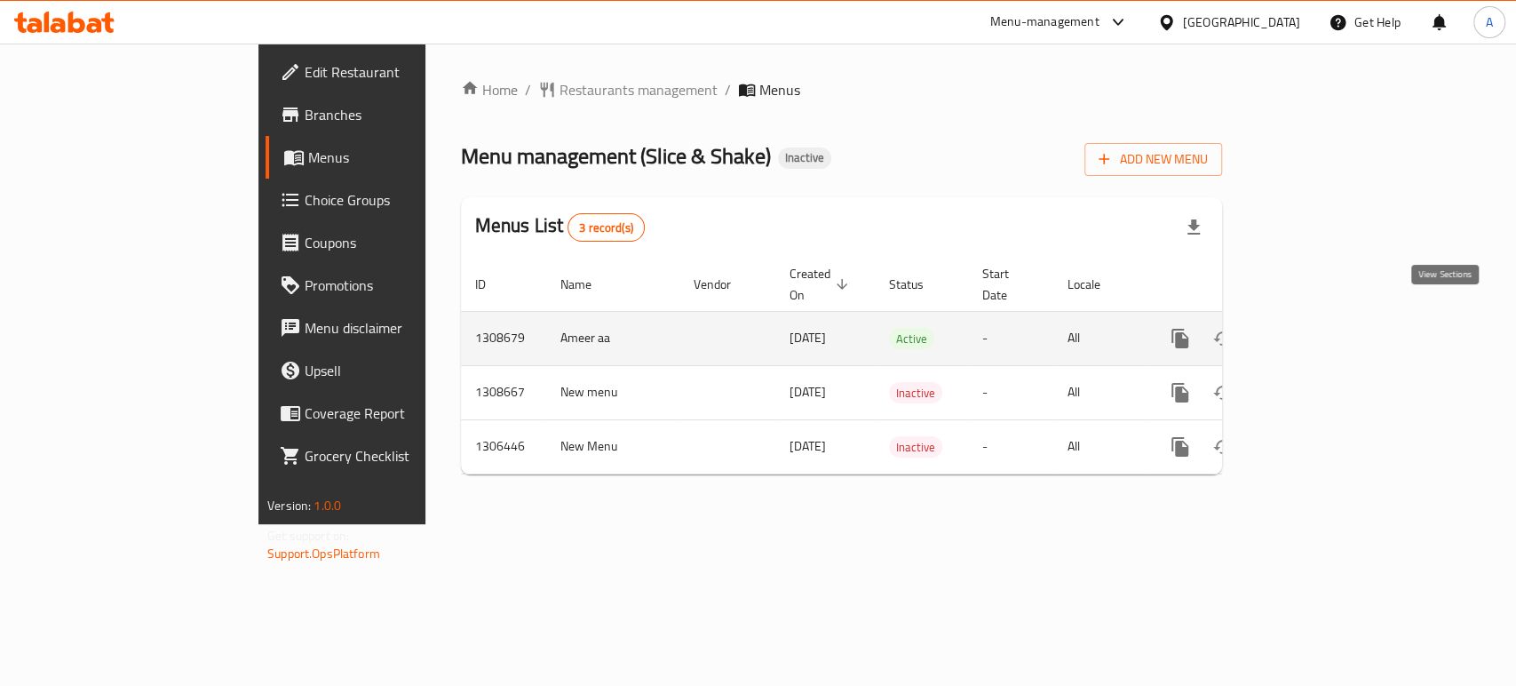
click at [1319, 328] on icon "enhanced table" at bounding box center [1308, 338] width 21 height 21
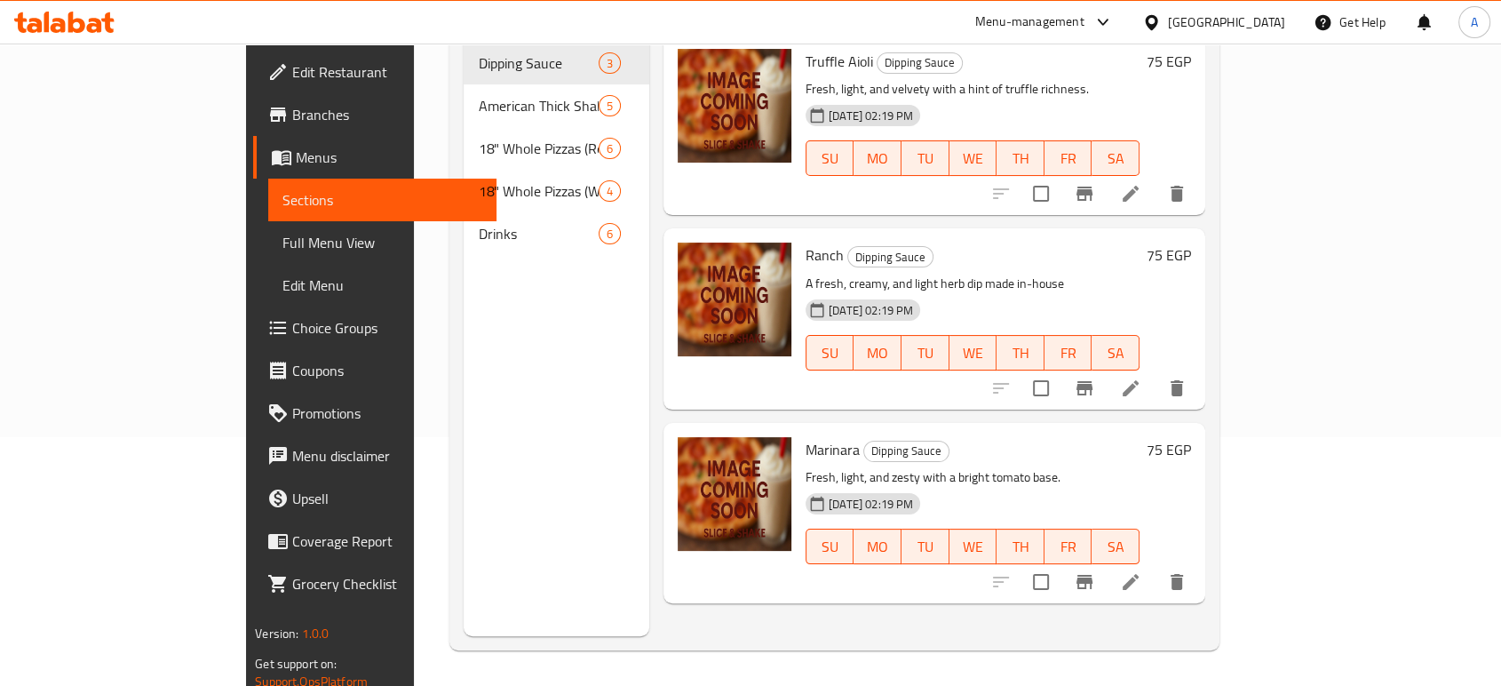
scroll to position [149, 0]
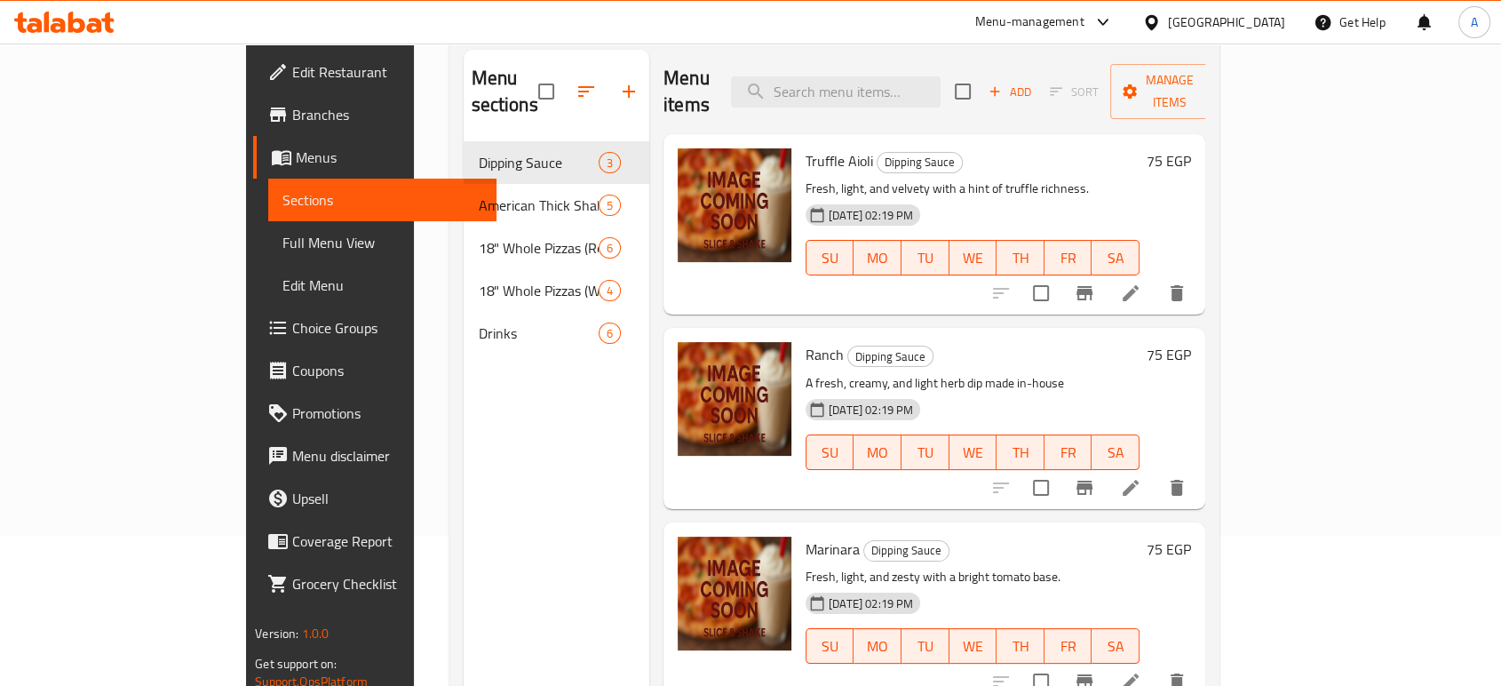
click at [1086, 148] on h6 "Truffle Aioli Dipping Sauce" at bounding box center [973, 160] width 334 height 25
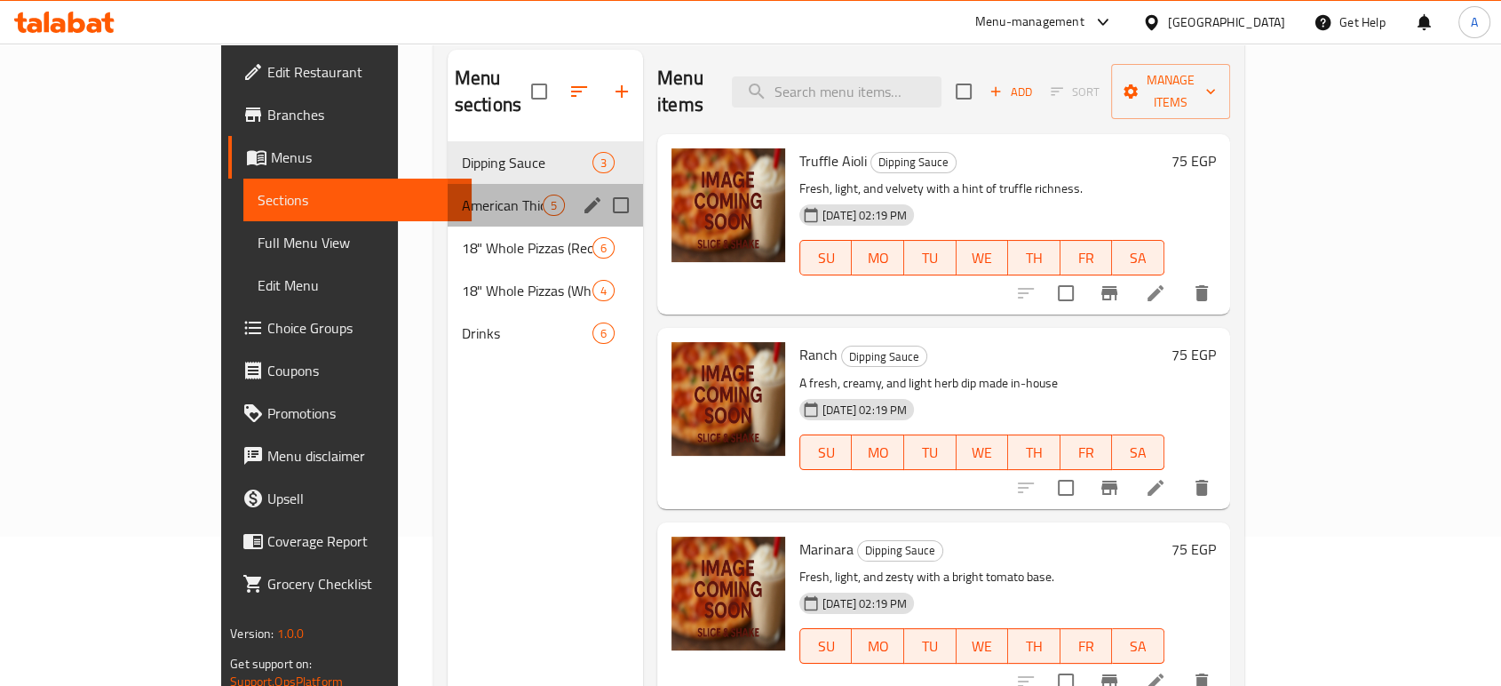
click at [448, 194] on div "American Thick Shakes (3 scoops ice cream each) 5" at bounding box center [545, 205] width 195 height 43
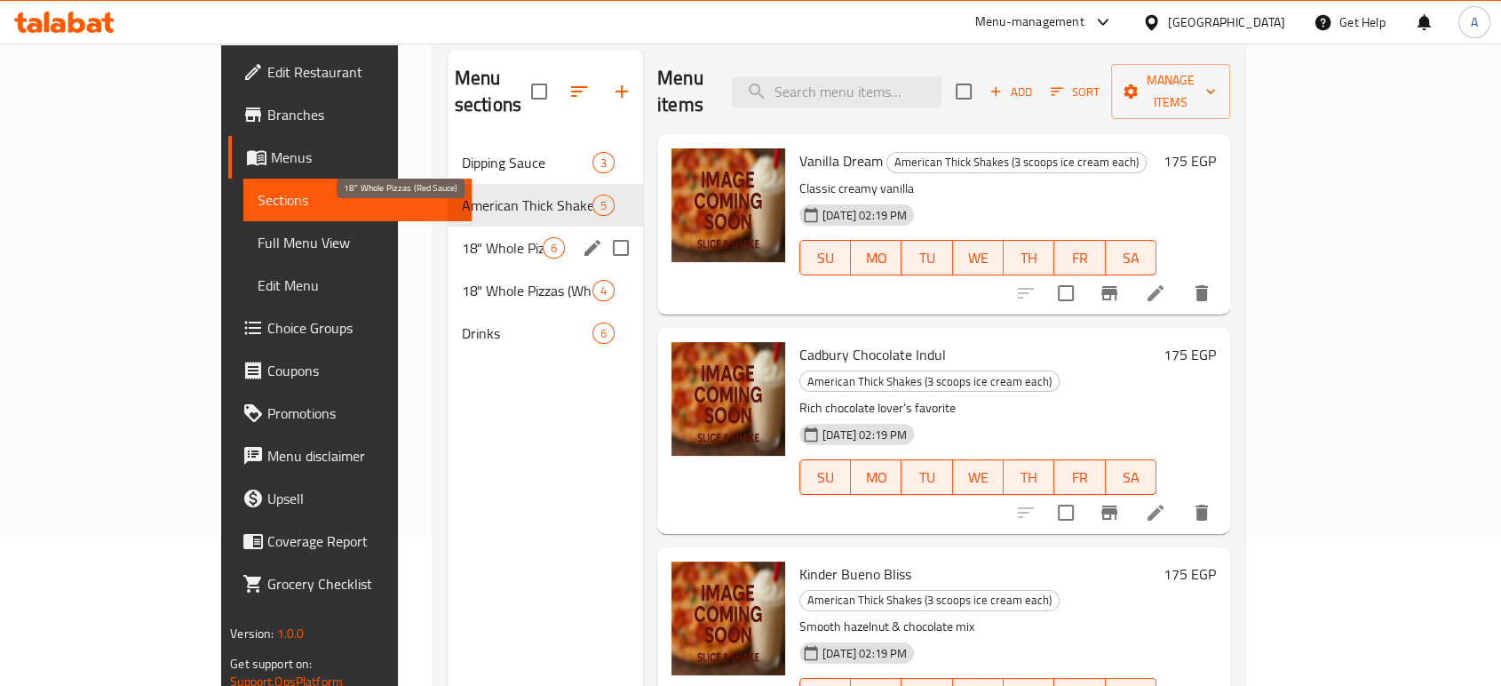
click at [462, 237] on span "18" Whole Pizzas (Red Sauce)" at bounding box center [502, 247] width 81 height 21
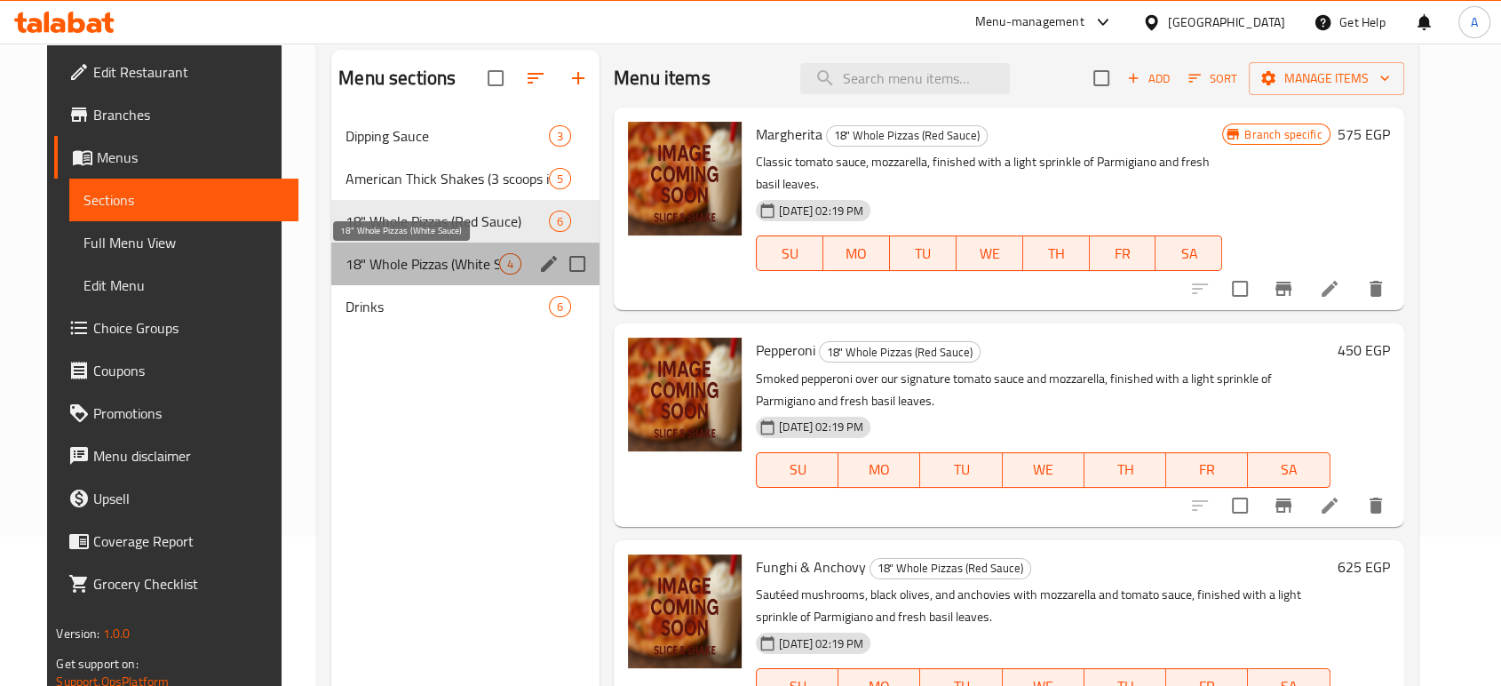
click at [419, 265] on span "18" Whole Pizzas (White Sauce)" at bounding box center [422, 263] width 154 height 21
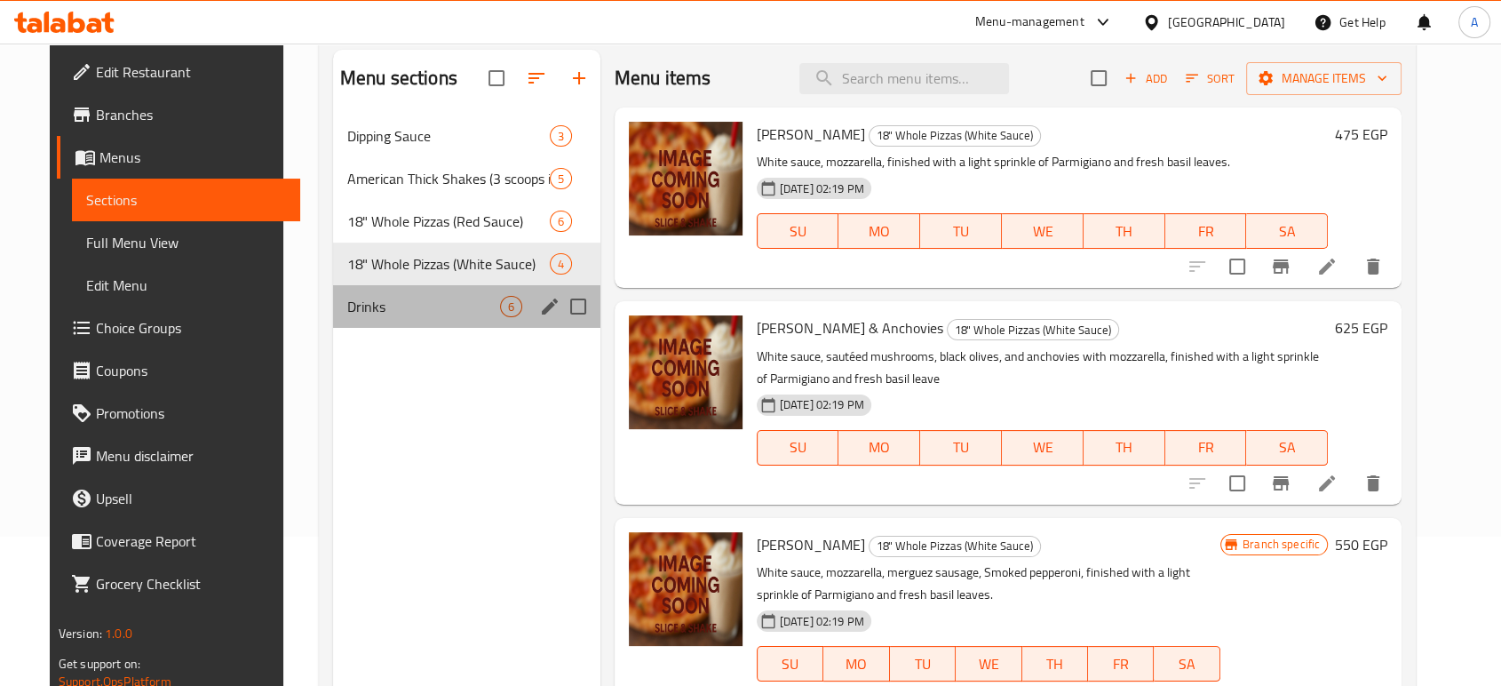
click at [412, 290] on div "Drinks 6" at bounding box center [466, 306] width 267 height 43
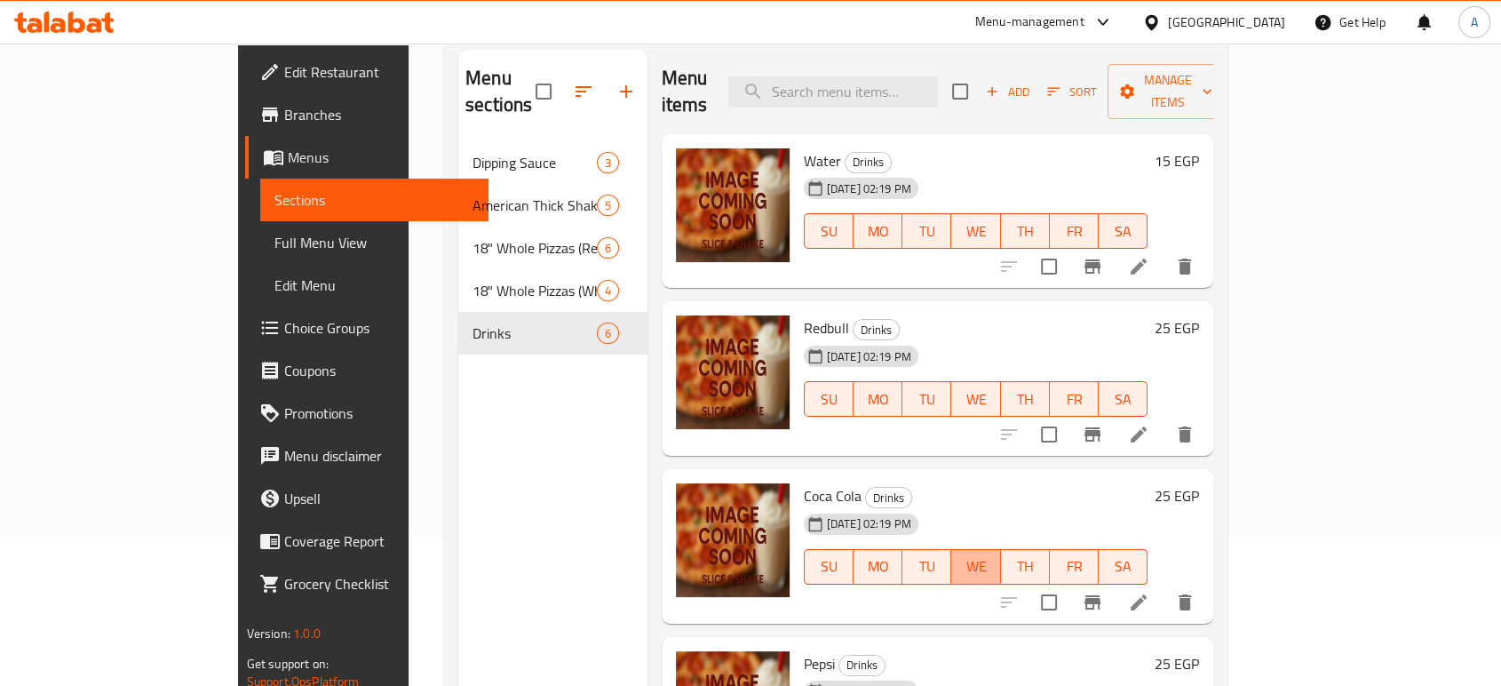
click at [1000, 549] on button "WE" at bounding box center [975, 567] width 49 height 36
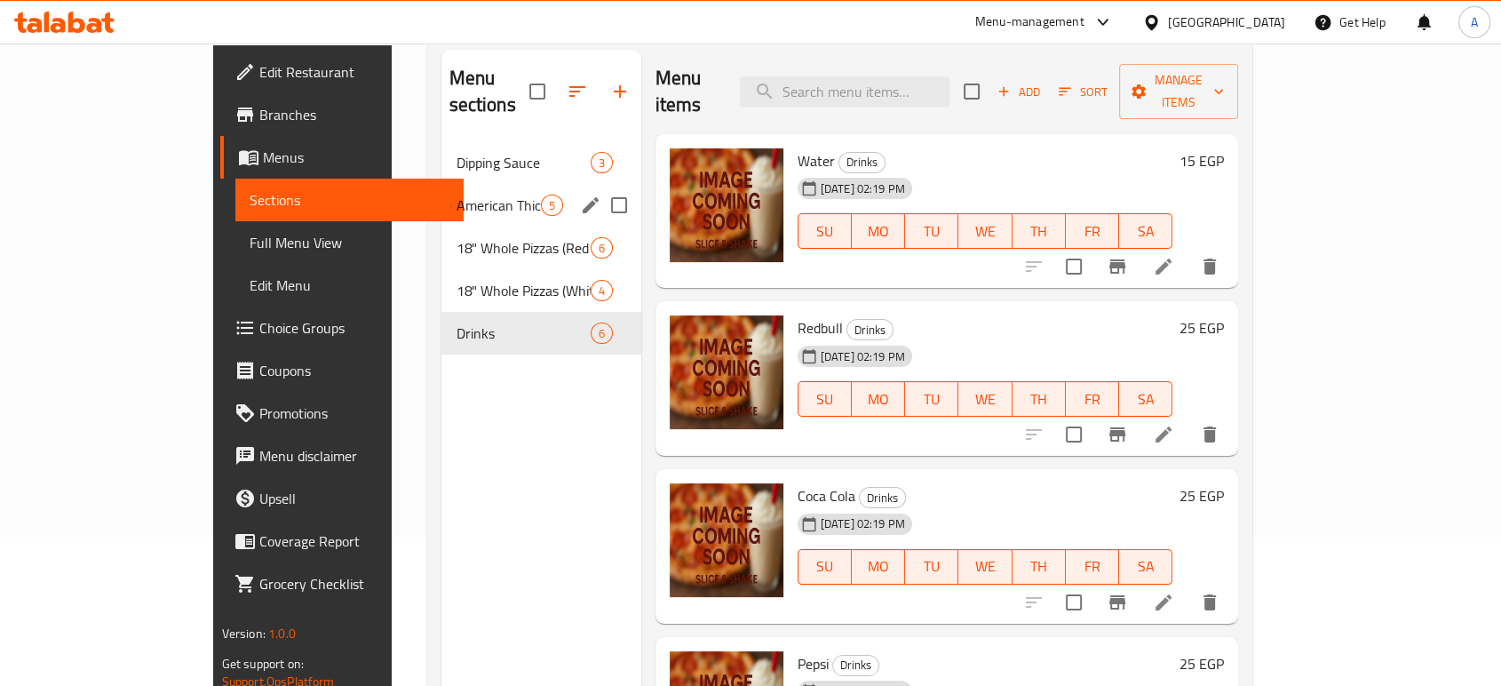
click at [441, 184] on div "American Thick Shakes (3 scoops ice cream each) 5" at bounding box center [540, 205] width 199 height 43
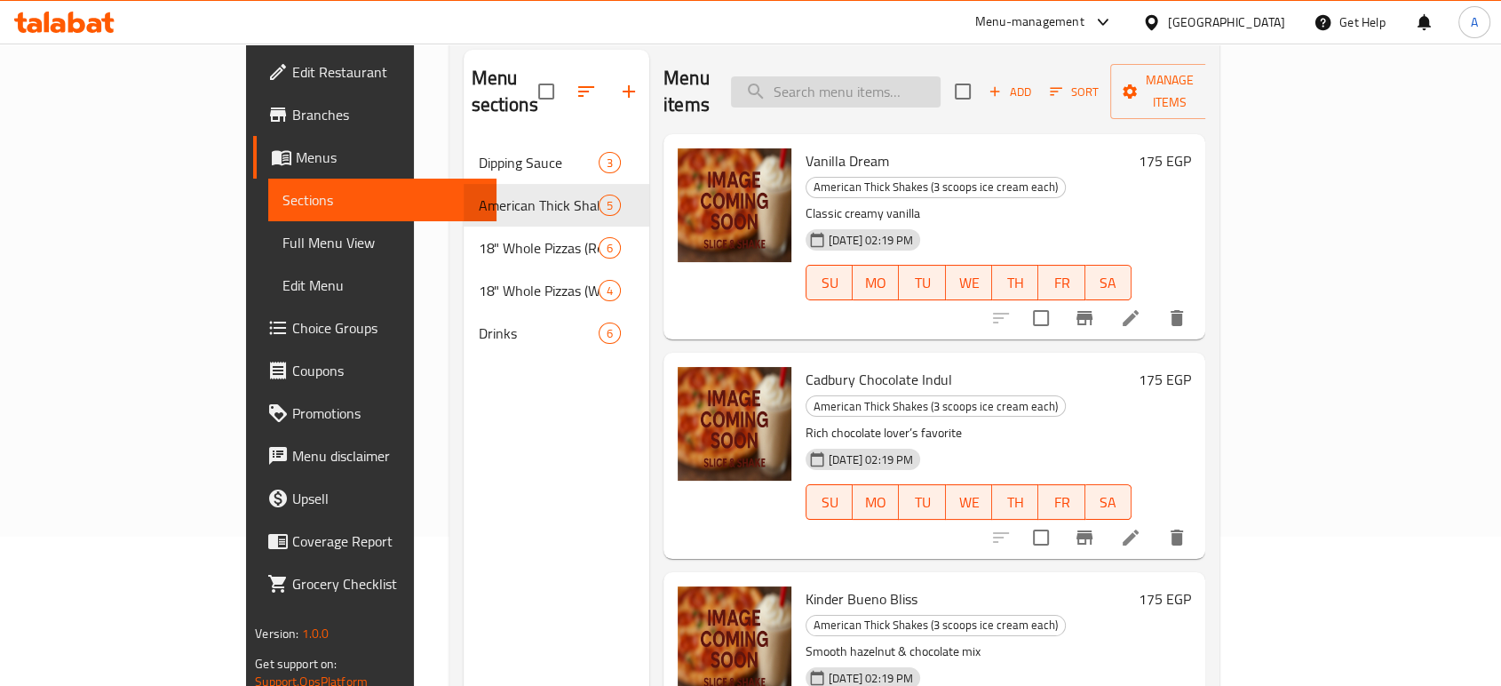
click at [941, 78] on input "search" at bounding box center [836, 91] width 210 height 31
paste input "Margherita"
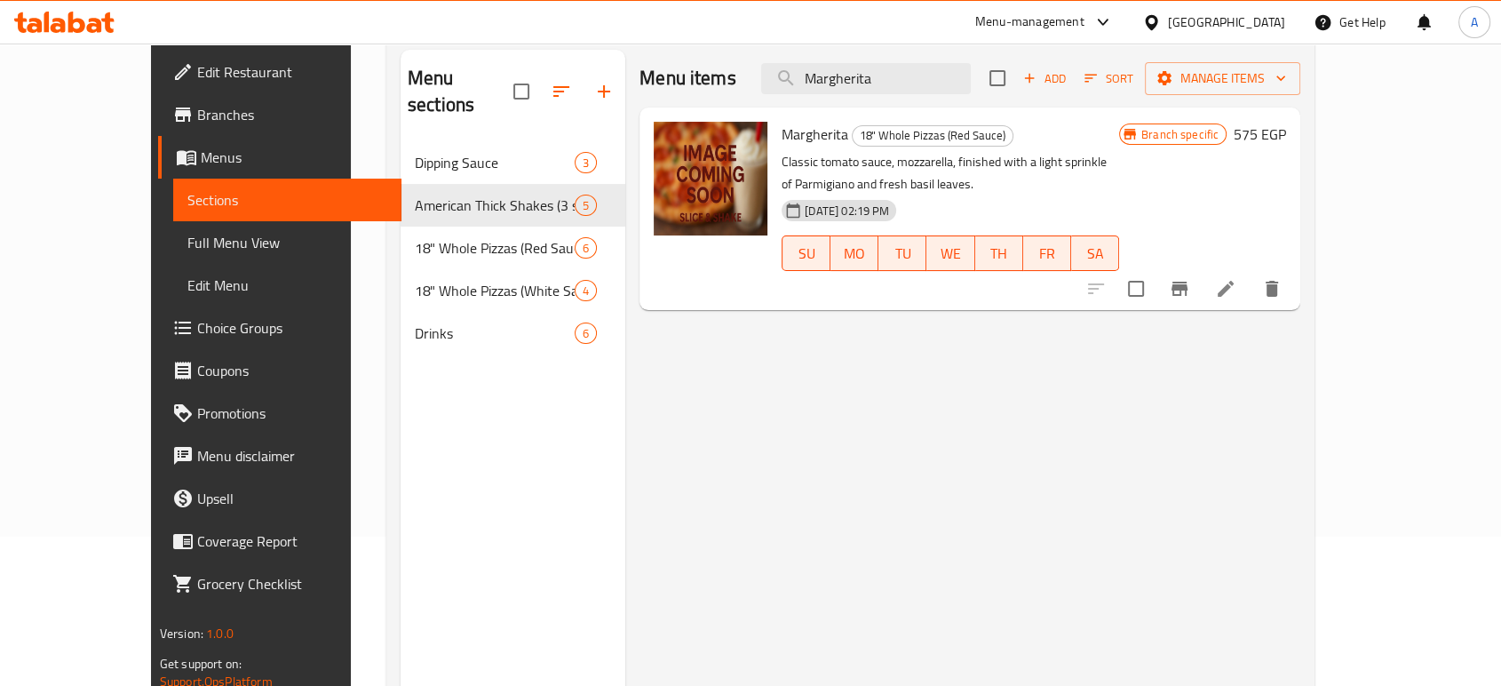
type input "Margherita"
click at [1250, 273] on li at bounding box center [1226, 289] width 50 height 32
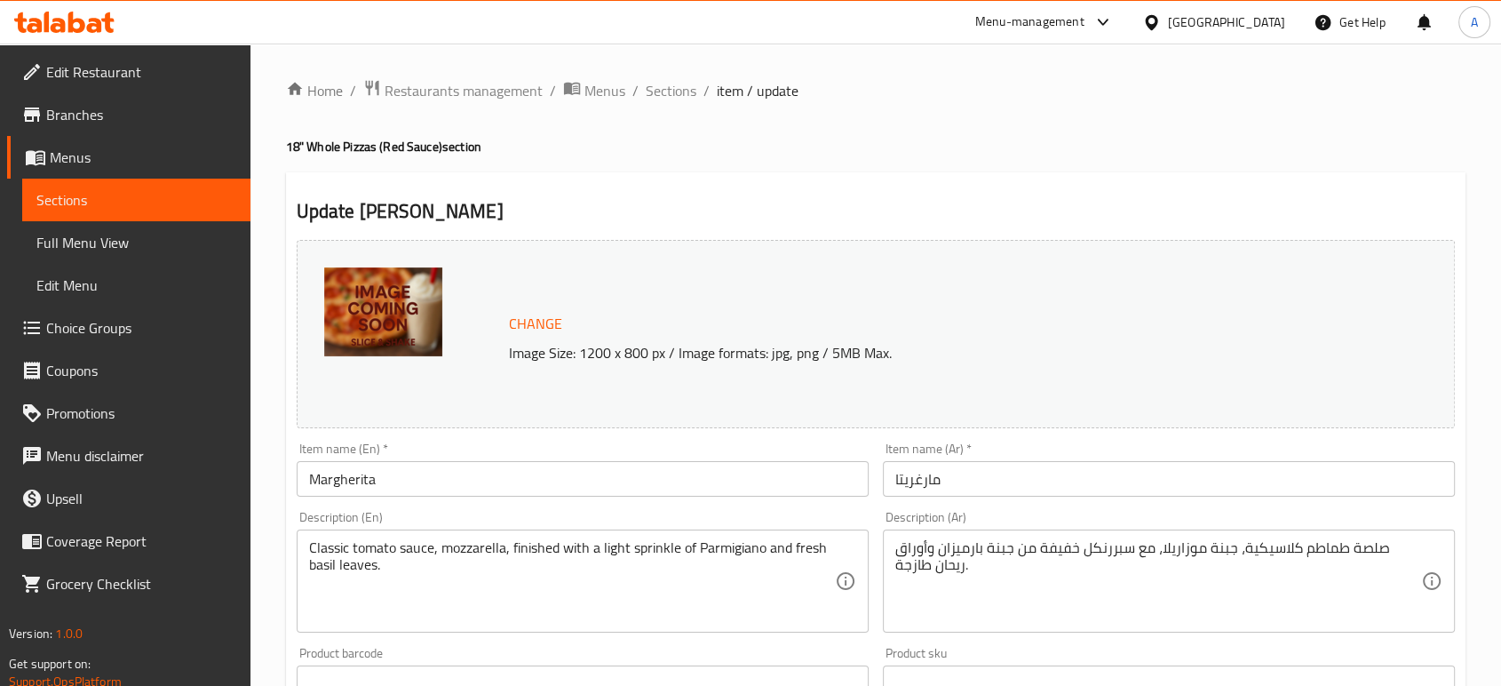
click at [1247, 552] on textarea "صلصة طماطم كلاسيكية، جبنة موزاريلا، مع سبررنكل خفيفة من جبنة بارميزان وأوراق ري…" at bounding box center [1158, 581] width 526 height 84
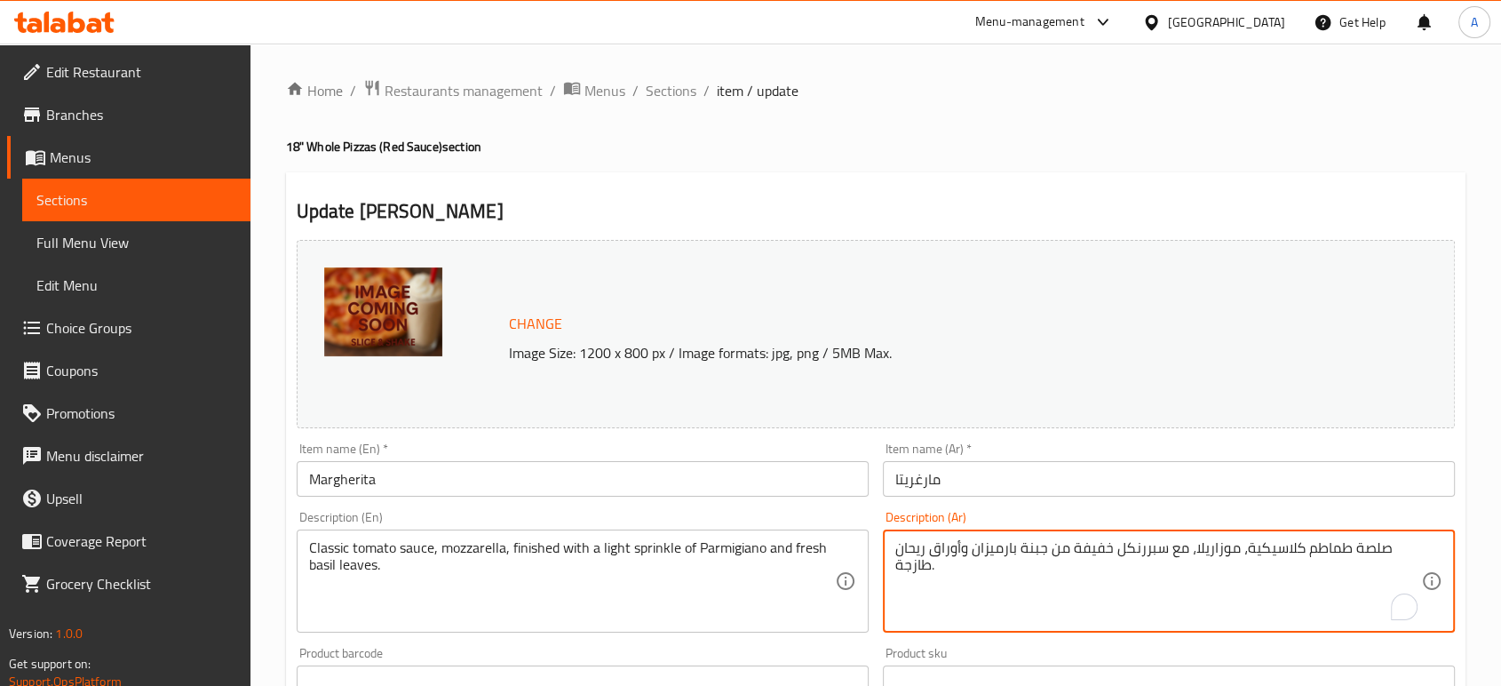
click at [1139, 480] on input "مارغريتا" at bounding box center [1169, 479] width 572 height 36
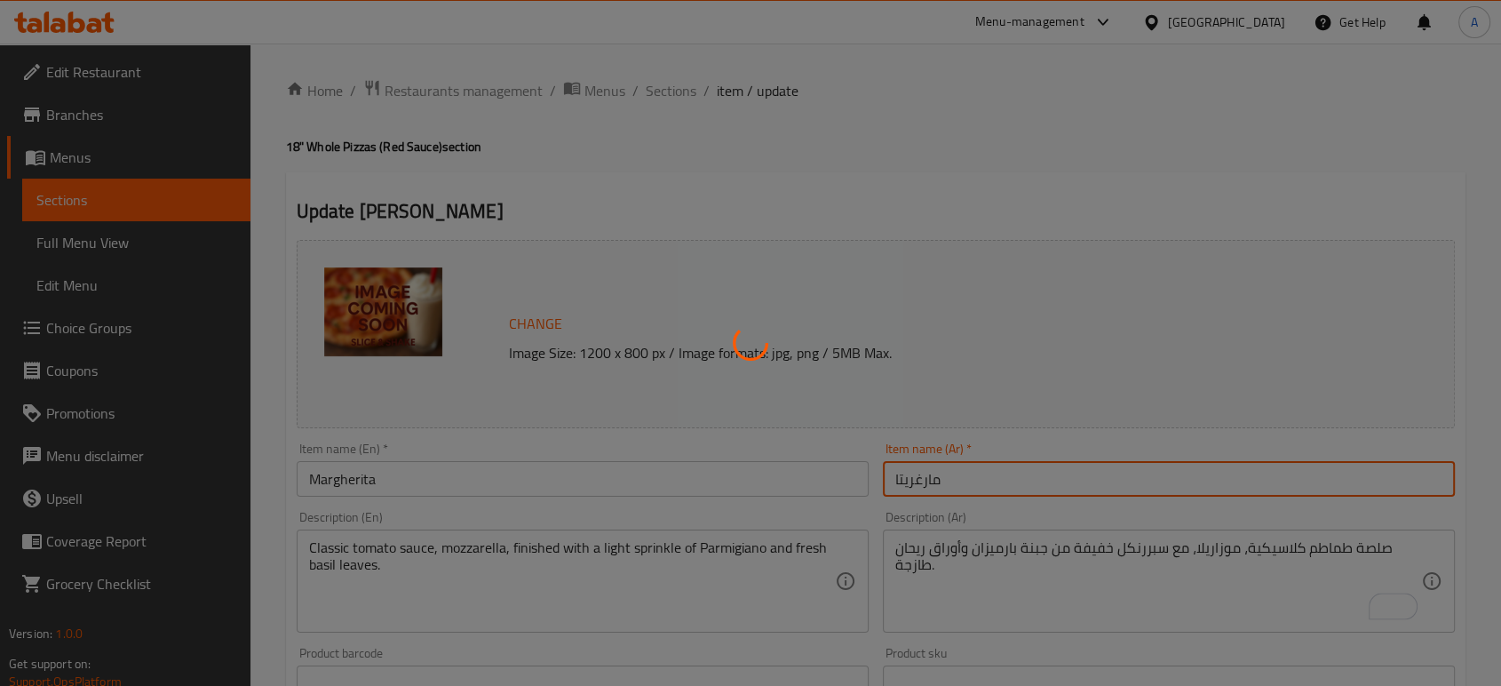
click at [1146, 590] on div at bounding box center [750, 343] width 1501 height 686
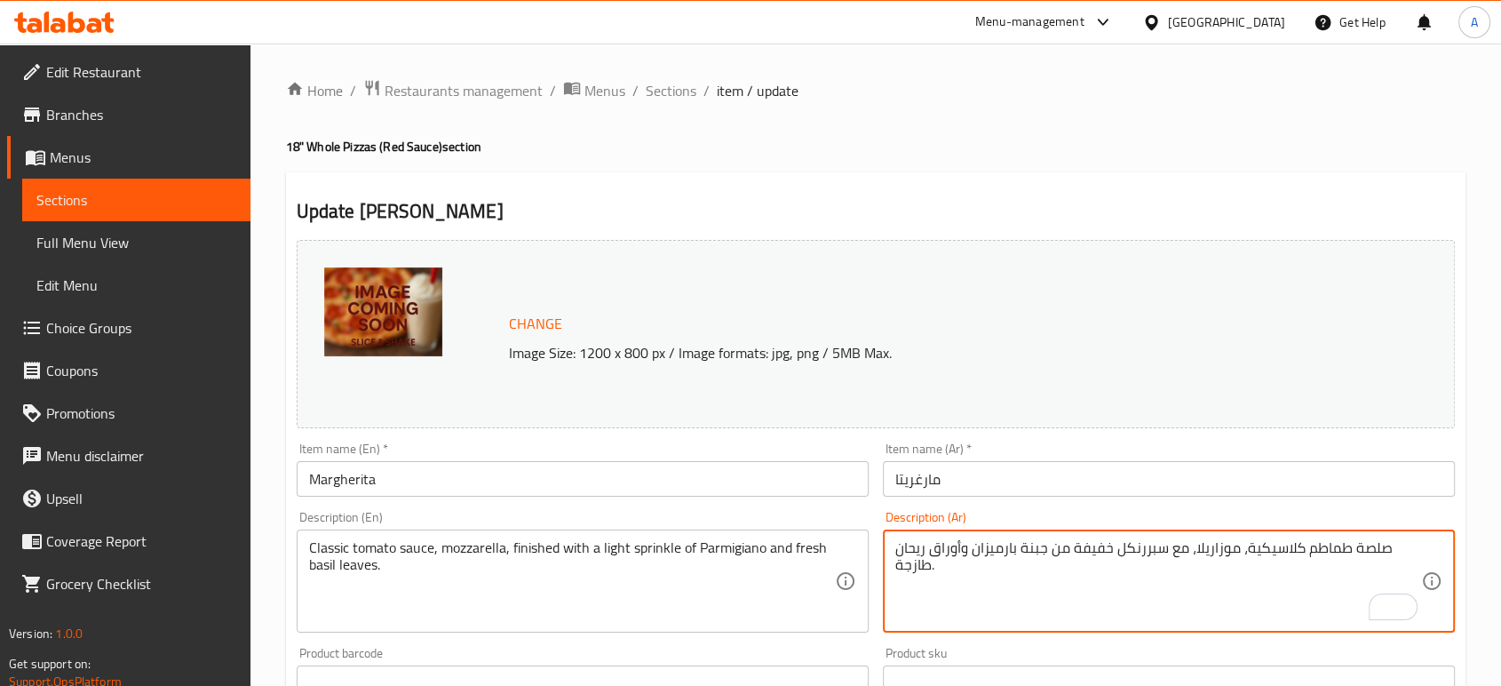
click at [1034, 542] on textarea "صلصة طماطم كلاسيكية، موزاريلا، مع سبررنكل خفيفة من جبنة بارميزان وأوراق ريحان ط…" at bounding box center [1158, 581] width 526 height 84
type textarea "صلصة طماطم كلاسيكية، موزاريلا، مع سبررنكل خفيفة من بارميزان وأوراق ريحان طازجة."
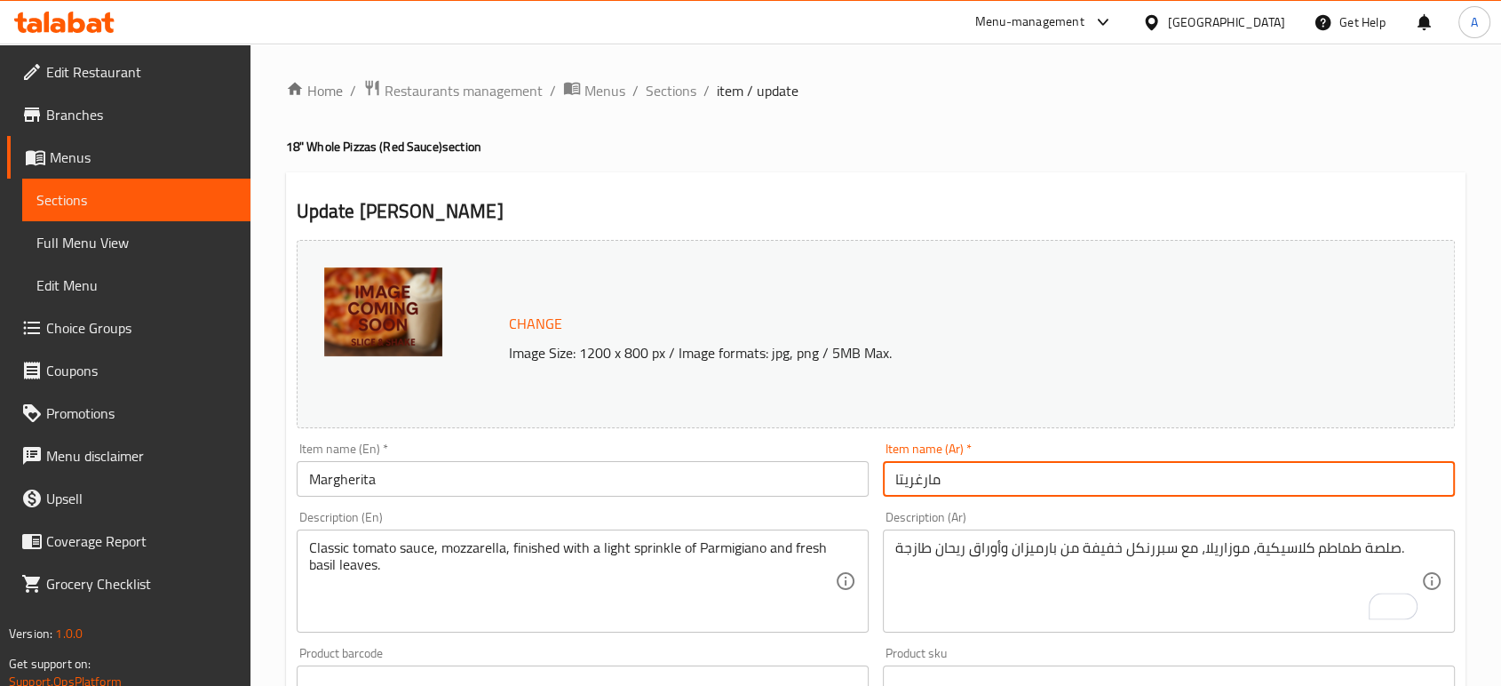
click at [1015, 490] on input "مارغريتا" at bounding box center [1169, 479] width 572 height 36
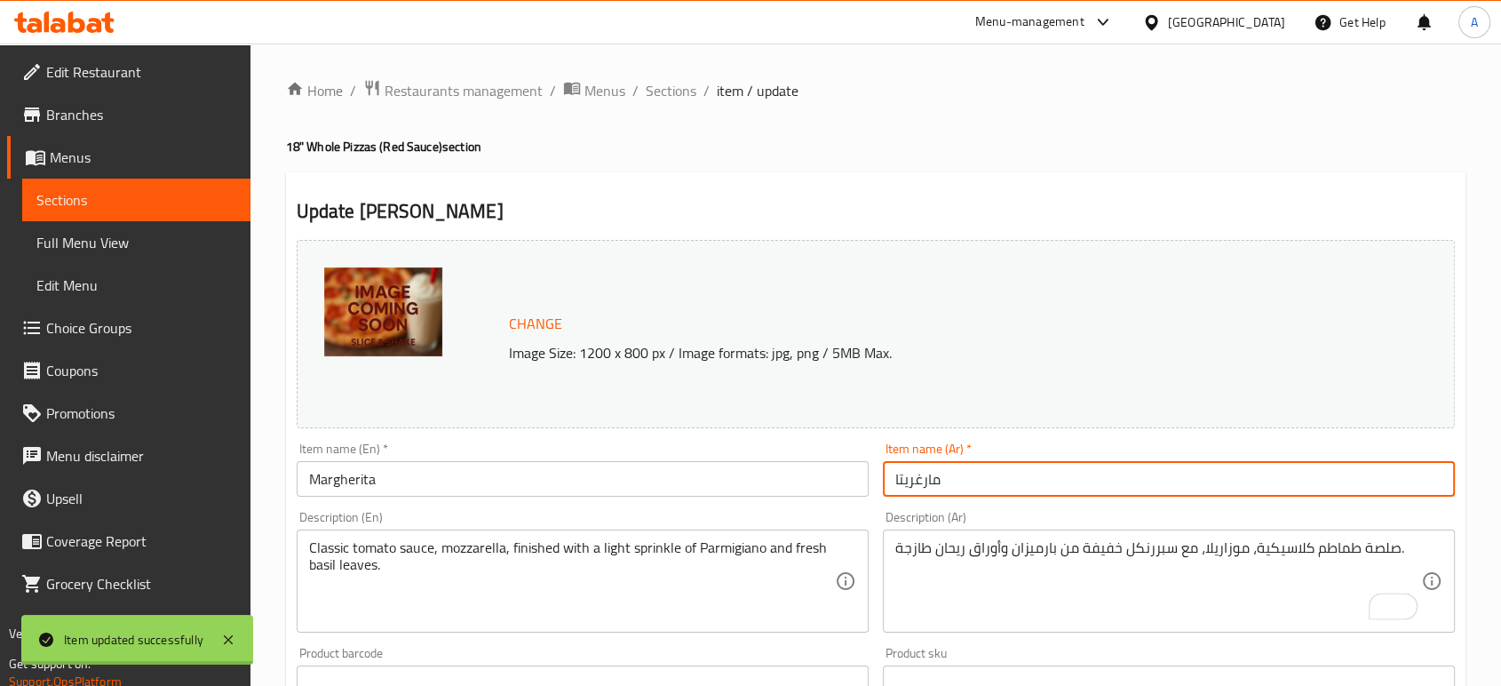
click at [1256, 567] on div "Home / Restaurants management / Menus / Sections / item / update 18" Whole Pizz…" at bounding box center [875, 662] width 1179 height 1166
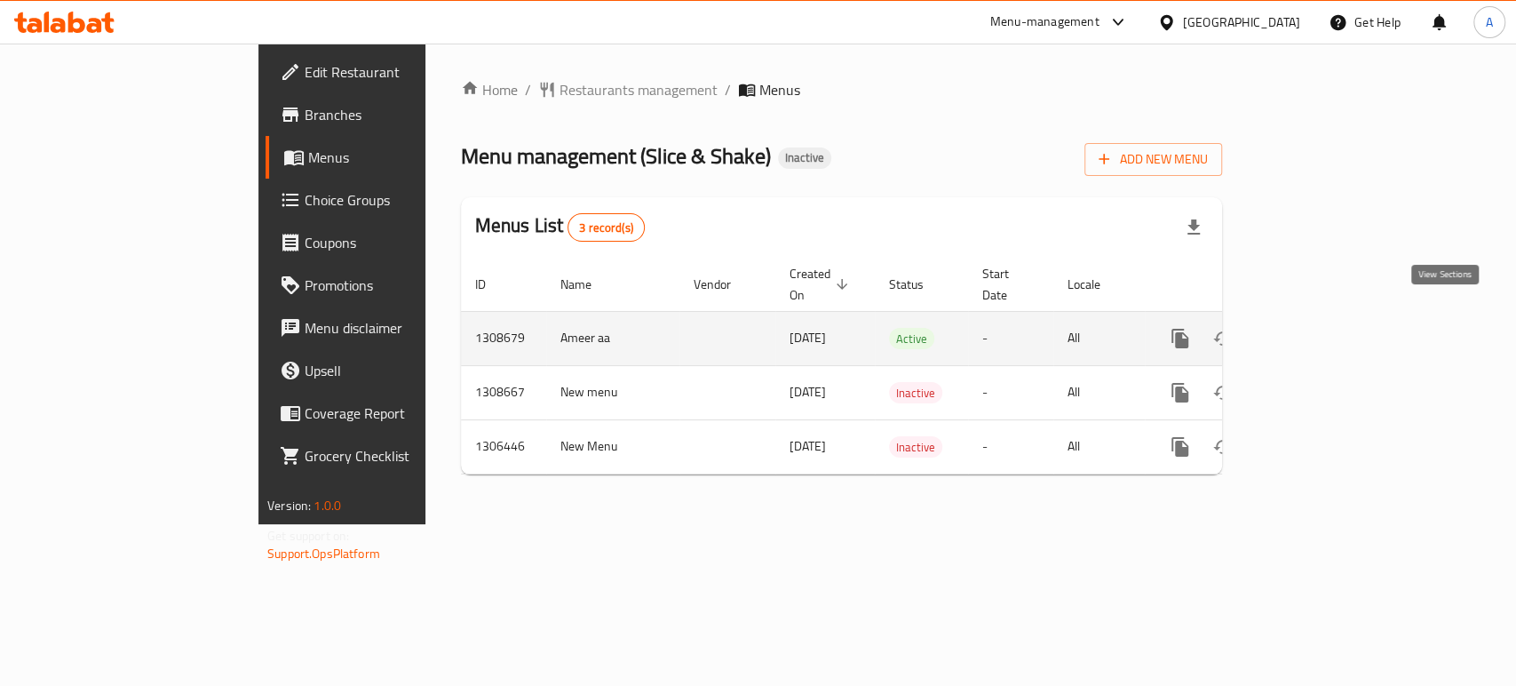
click at [1330, 317] on link "enhanced table" at bounding box center [1308, 338] width 43 height 43
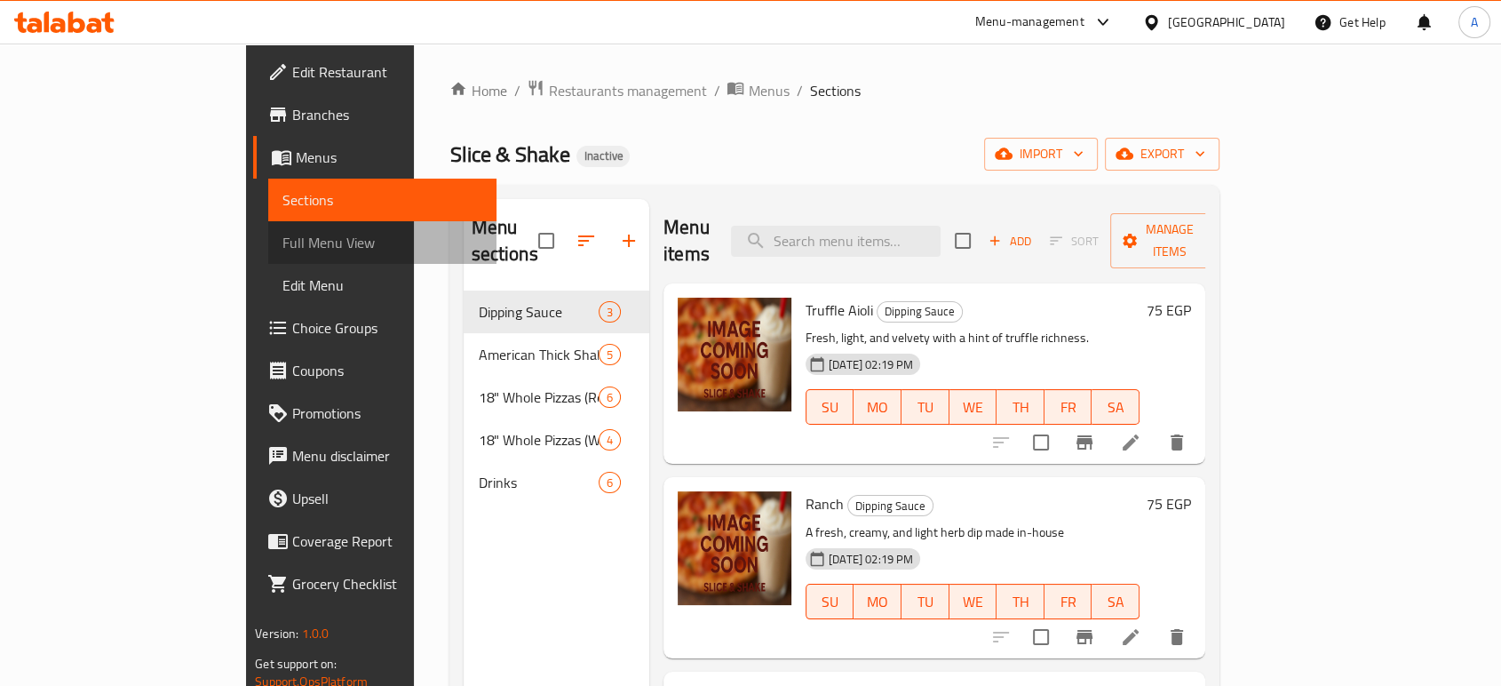
click at [282, 238] on span "Full Menu View" at bounding box center [382, 242] width 200 height 21
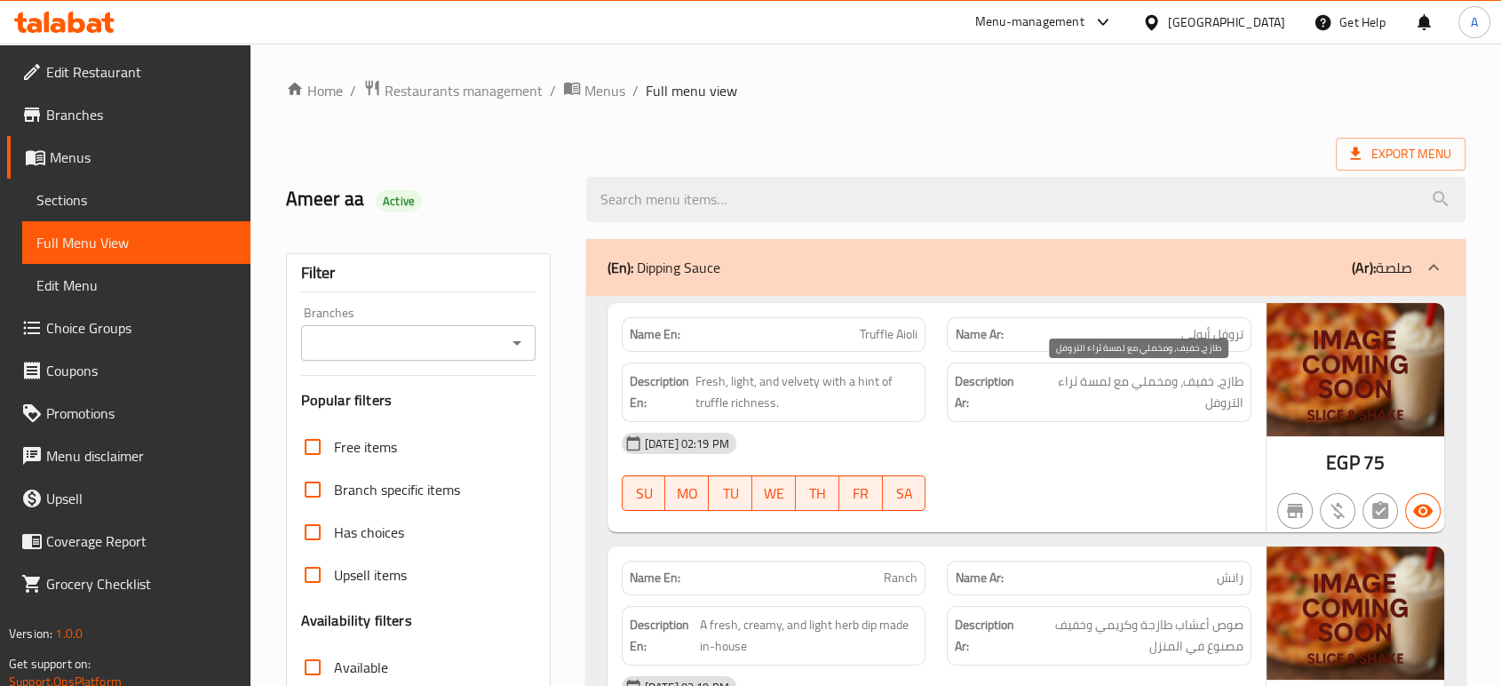
scroll to position [197, 0]
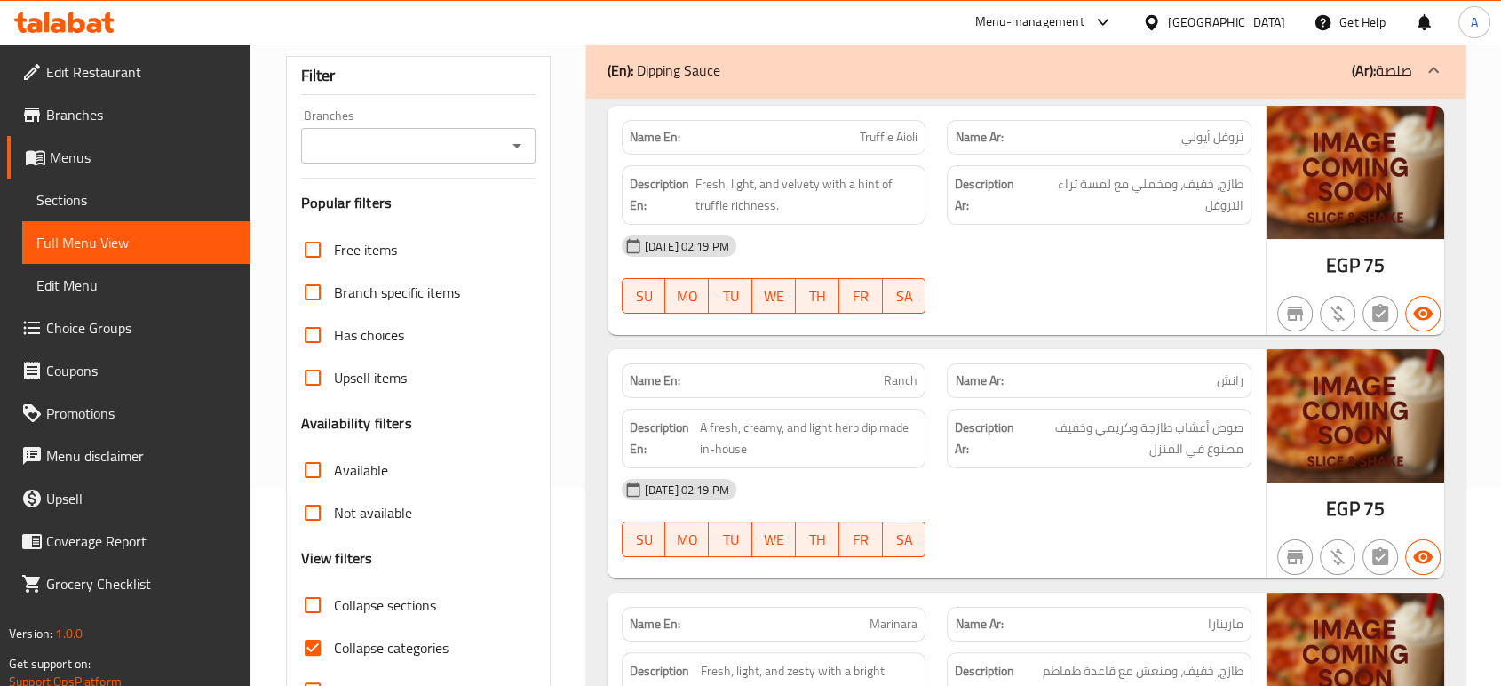
drag, startPoint x: 398, startPoint y: 658, endPoint x: 426, endPoint y: 644, distance: 31.8
click at [397, 658] on span "Collapse categories" at bounding box center [391, 647] width 115 height 21
click at [334, 658] on input "Collapse categories" at bounding box center [312, 647] width 43 height 43
checkbox input "false"
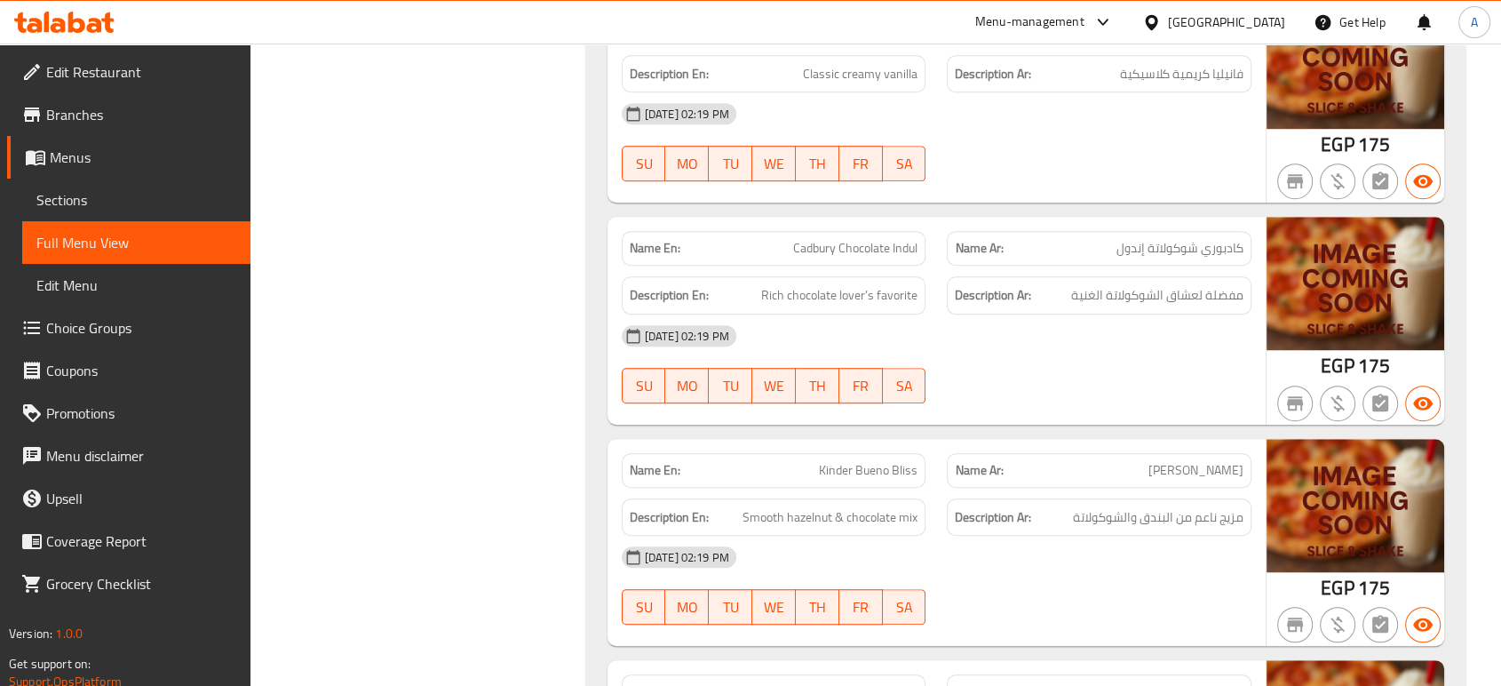
scroll to position [1184, 0]
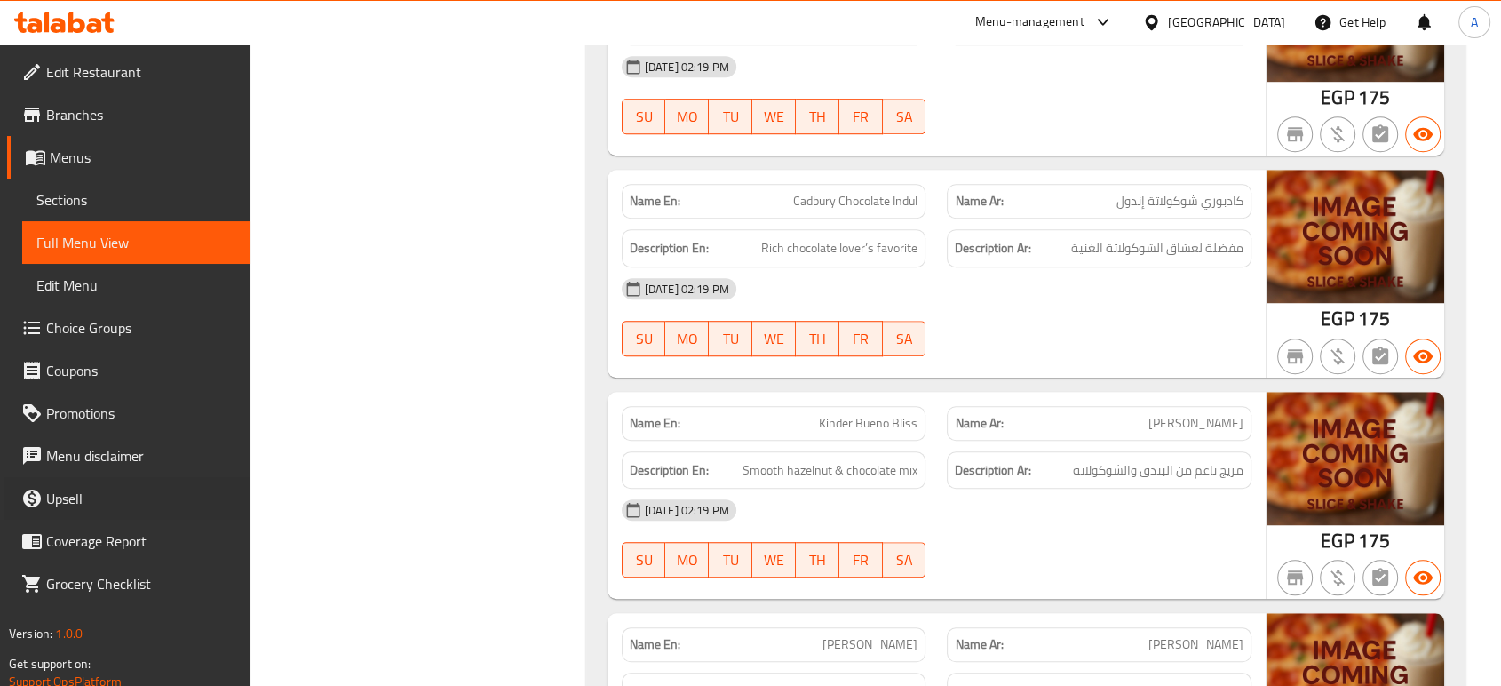
click at [848, 455] on div "Description En: Smooth hazelnut & chocolate mix" at bounding box center [774, 470] width 305 height 38
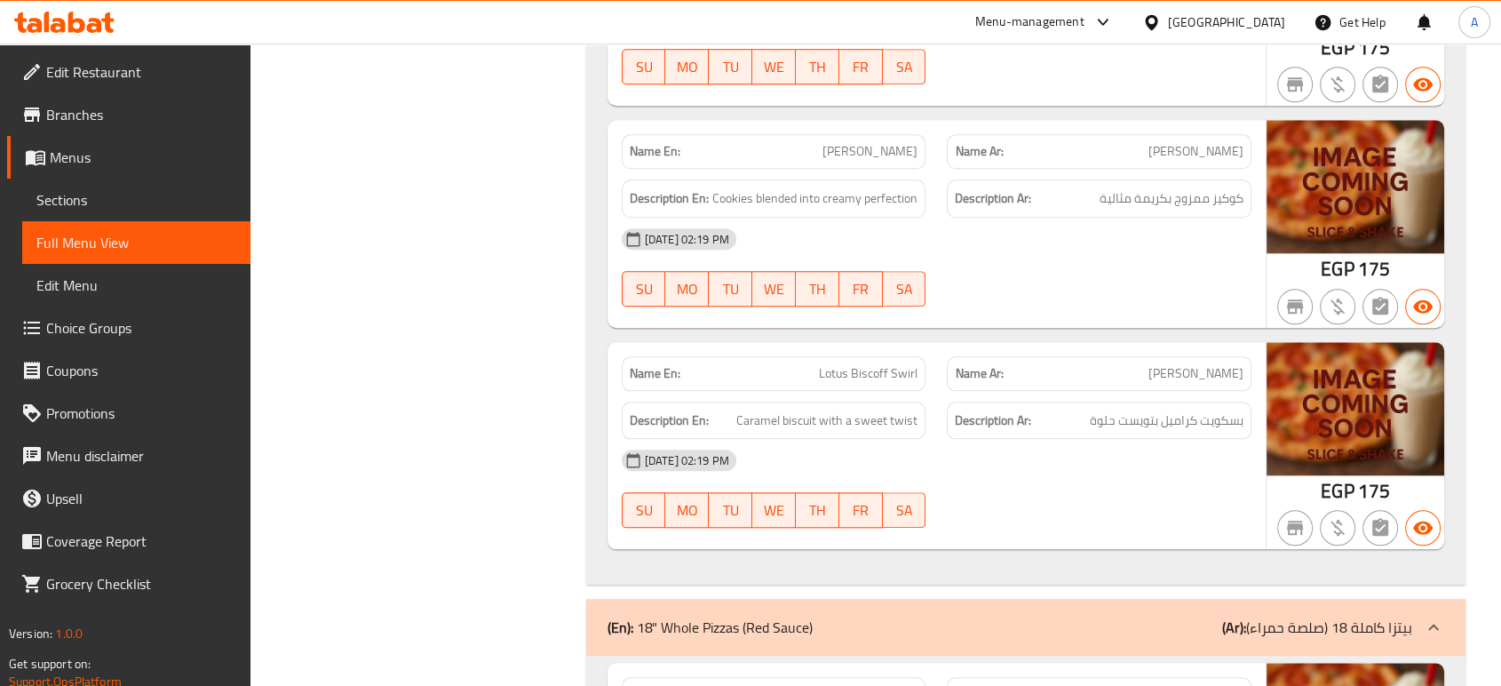
scroll to position [1973, 0]
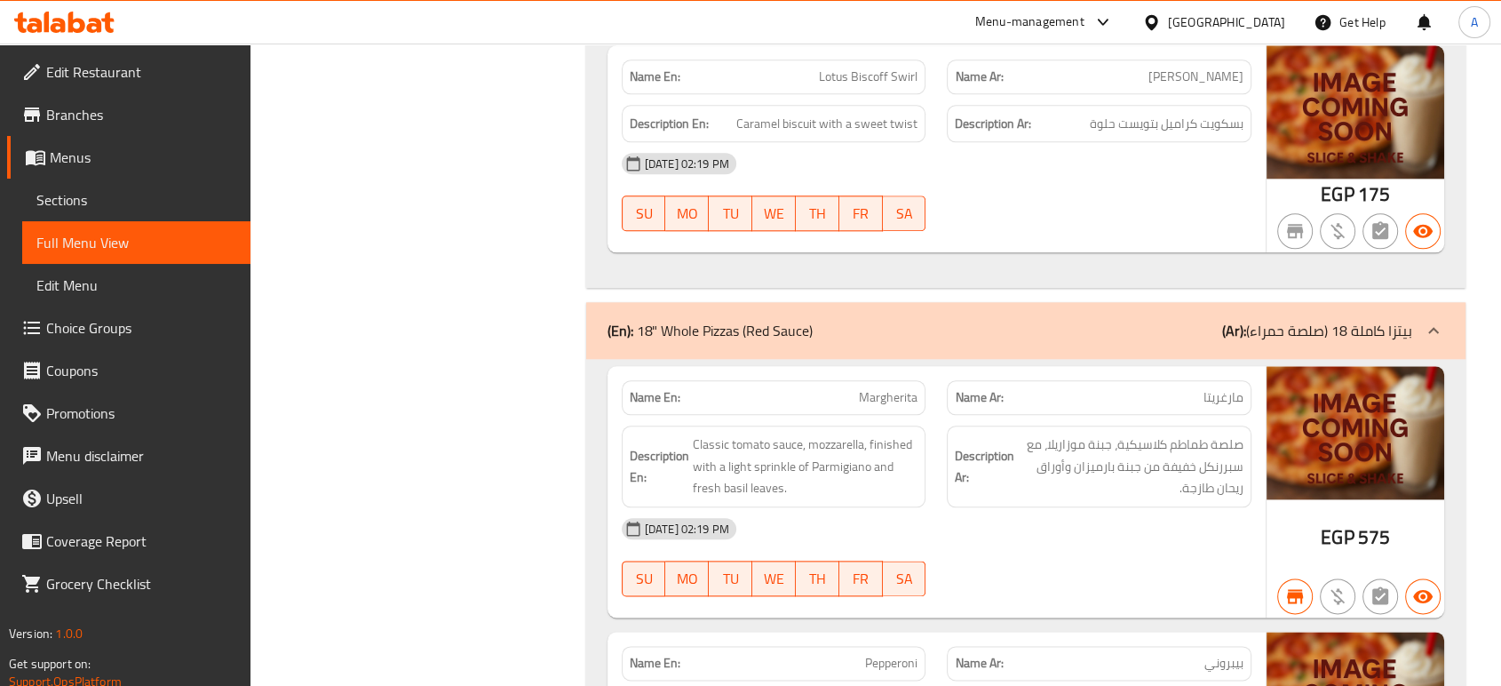
click at [902, 395] on span "Margherita" at bounding box center [888, 397] width 59 height 19
copy span "Margherita"
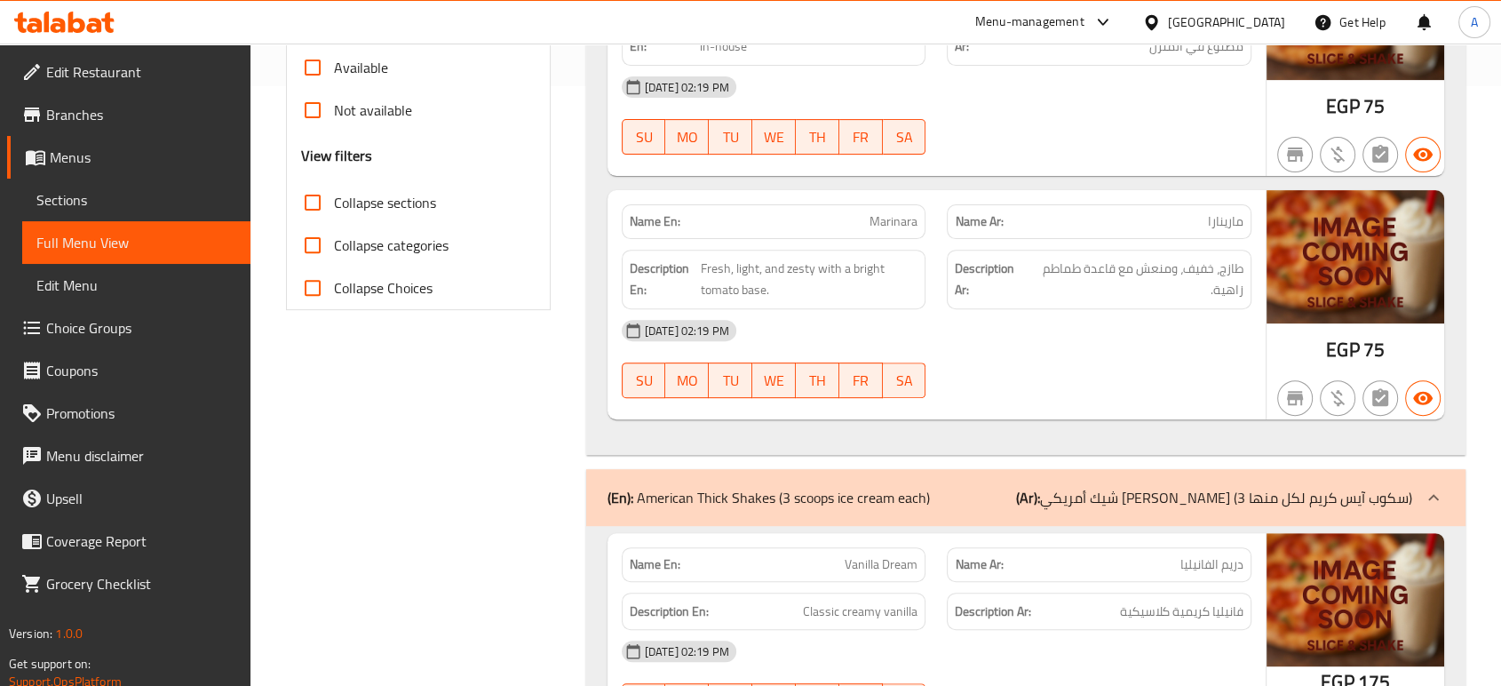
scroll to position [0, 0]
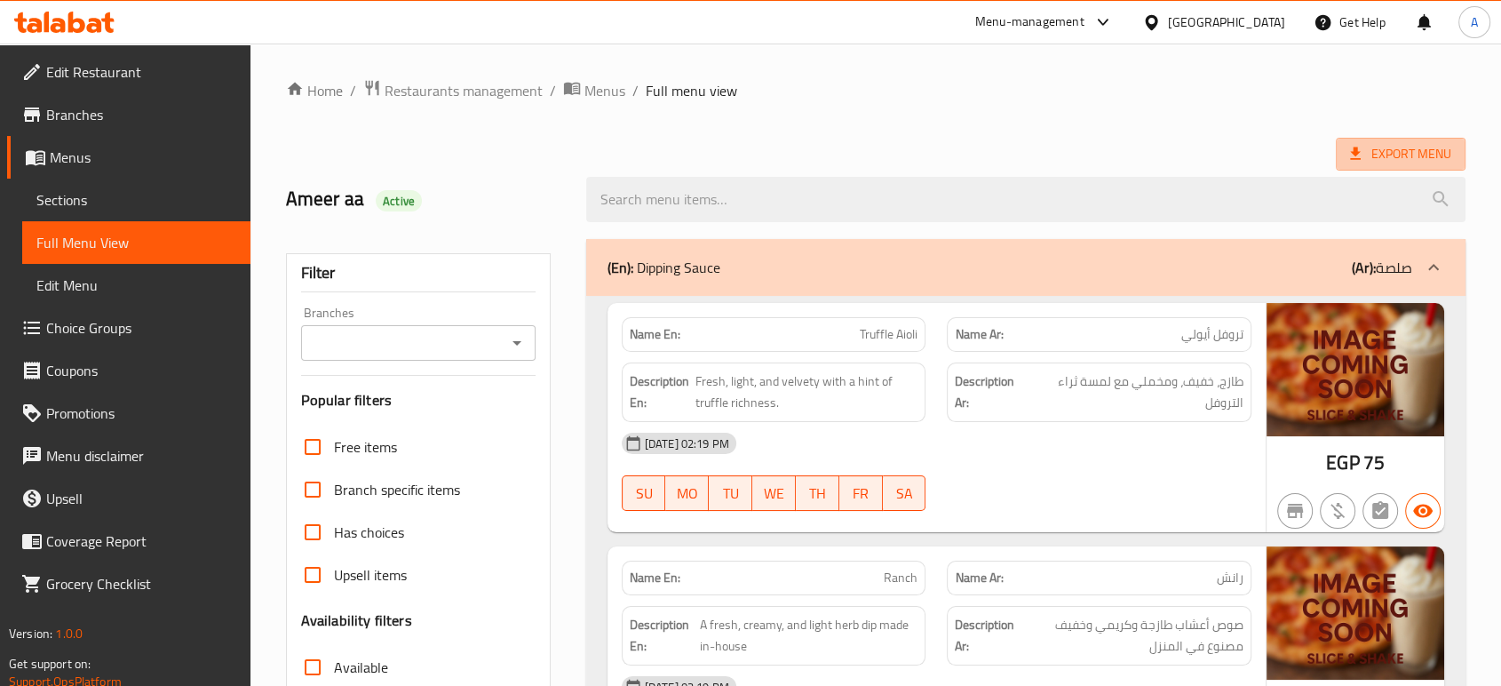
click at [1393, 138] on span "Export Menu" at bounding box center [1401, 154] width 130 height 33
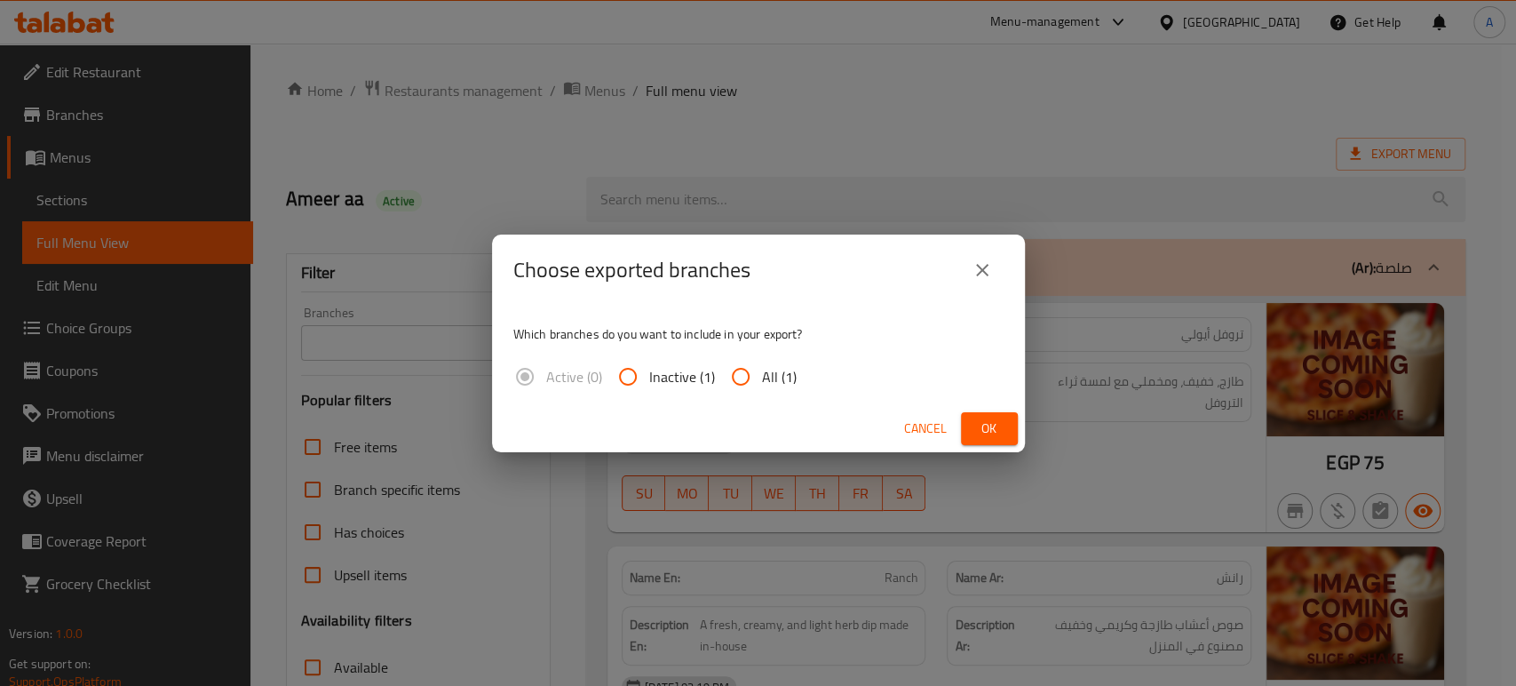
click at [768, 373] on span "All (1)" at bounding box center [779, 376] width 35 height 21
click at [762, 373] on input "All (1)" at bounding box center [740, 376] width 43 height 43
radio input "true"
click at [977, 427] on span "Ok" at bounding box center [989, 428] width 28 height 22
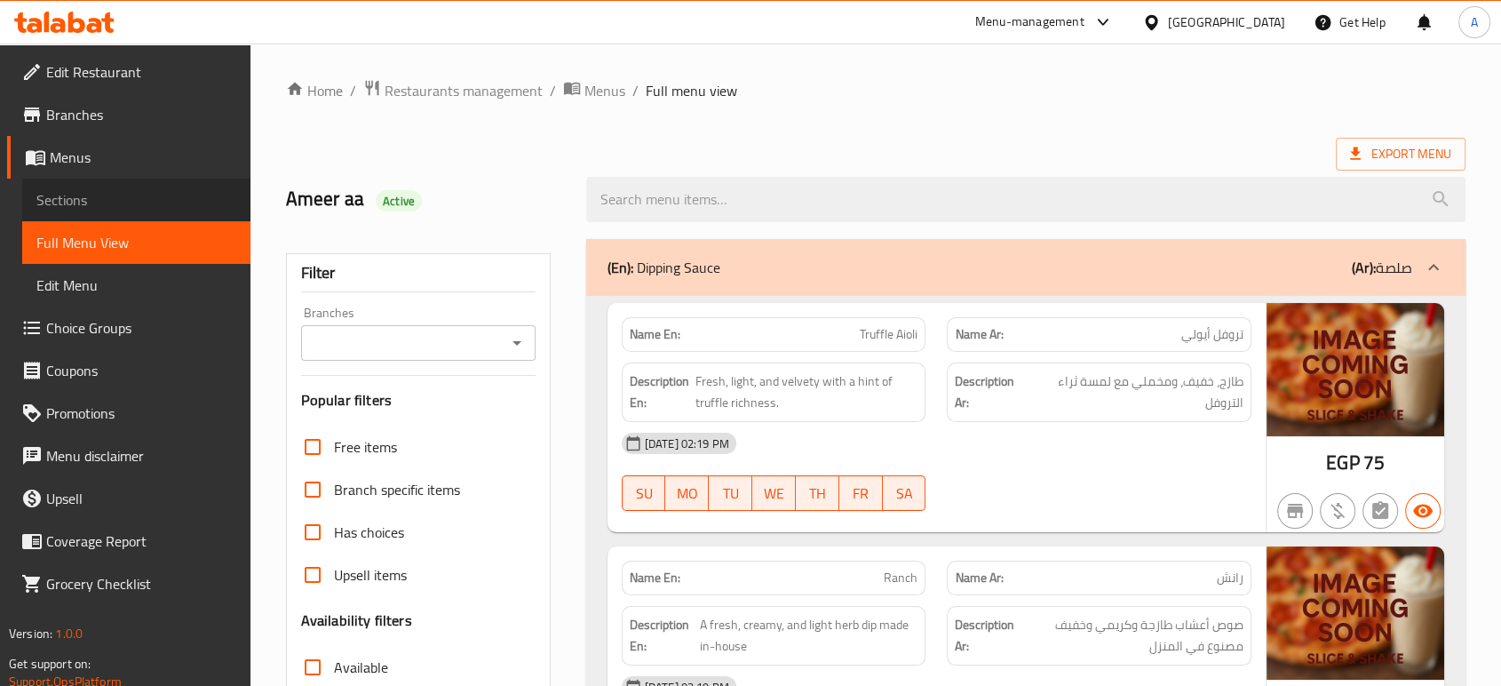
click at [107, 194] on span "Sections" at bounding box center [136, 199] width 200 height 21
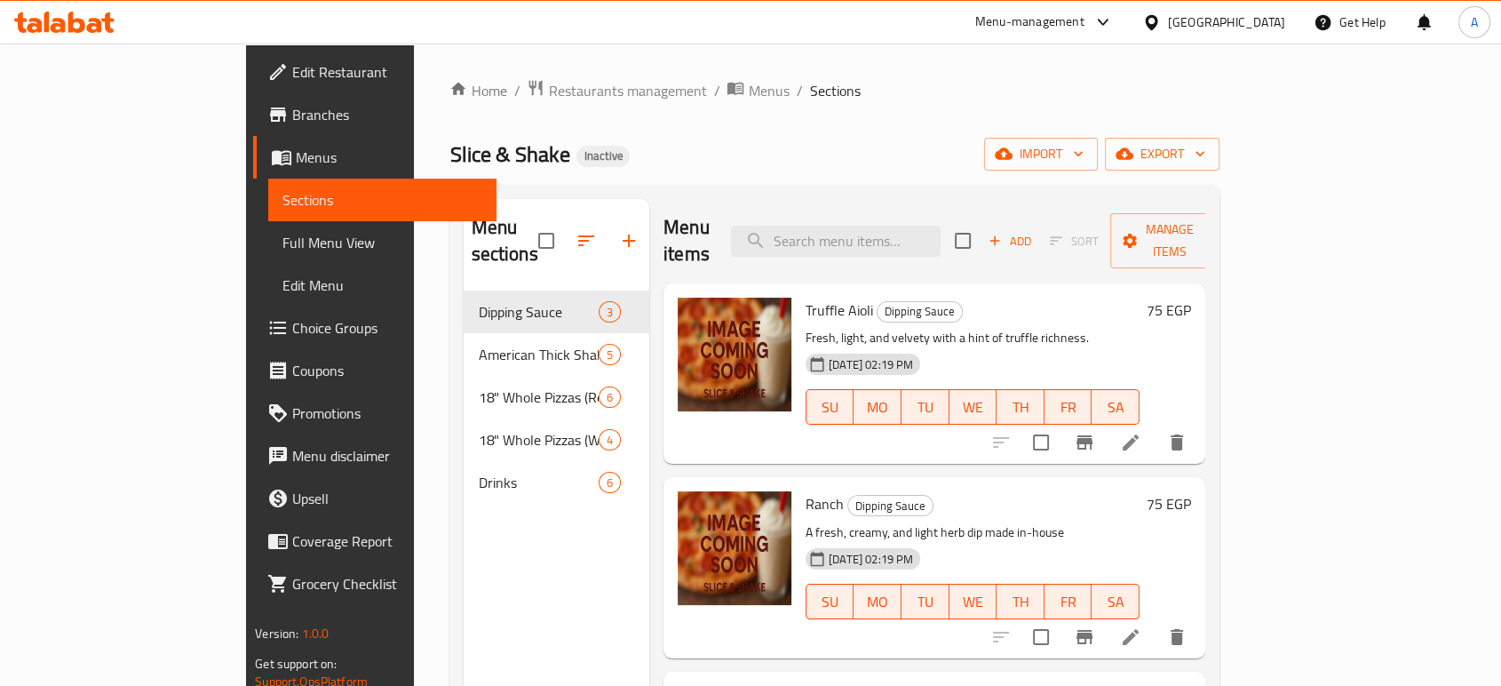
click at [253, 139] on link "Menus" at bounding box center [374, 157] width 243 height 43
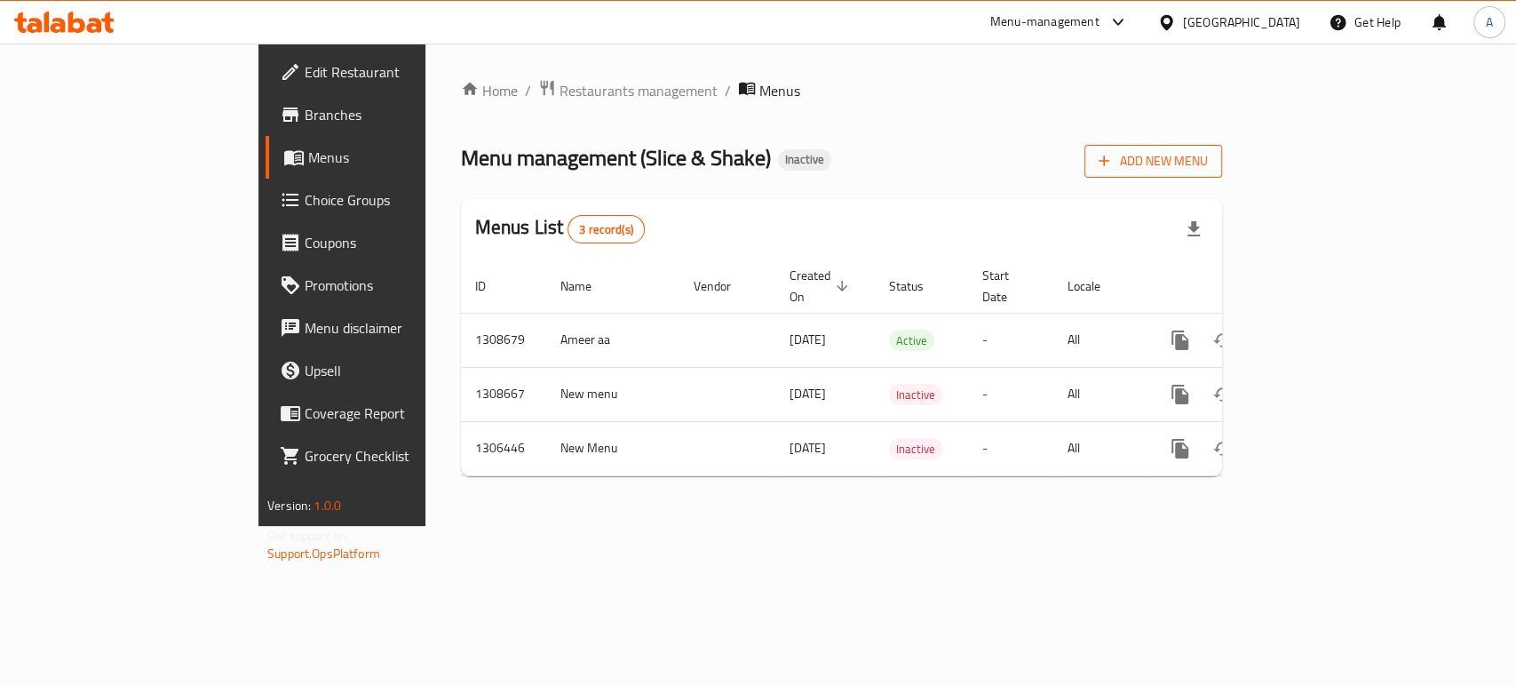
click at [1208, 163] on span "Add New Menu" at bounding box center [1153, 161] width 109 height 22
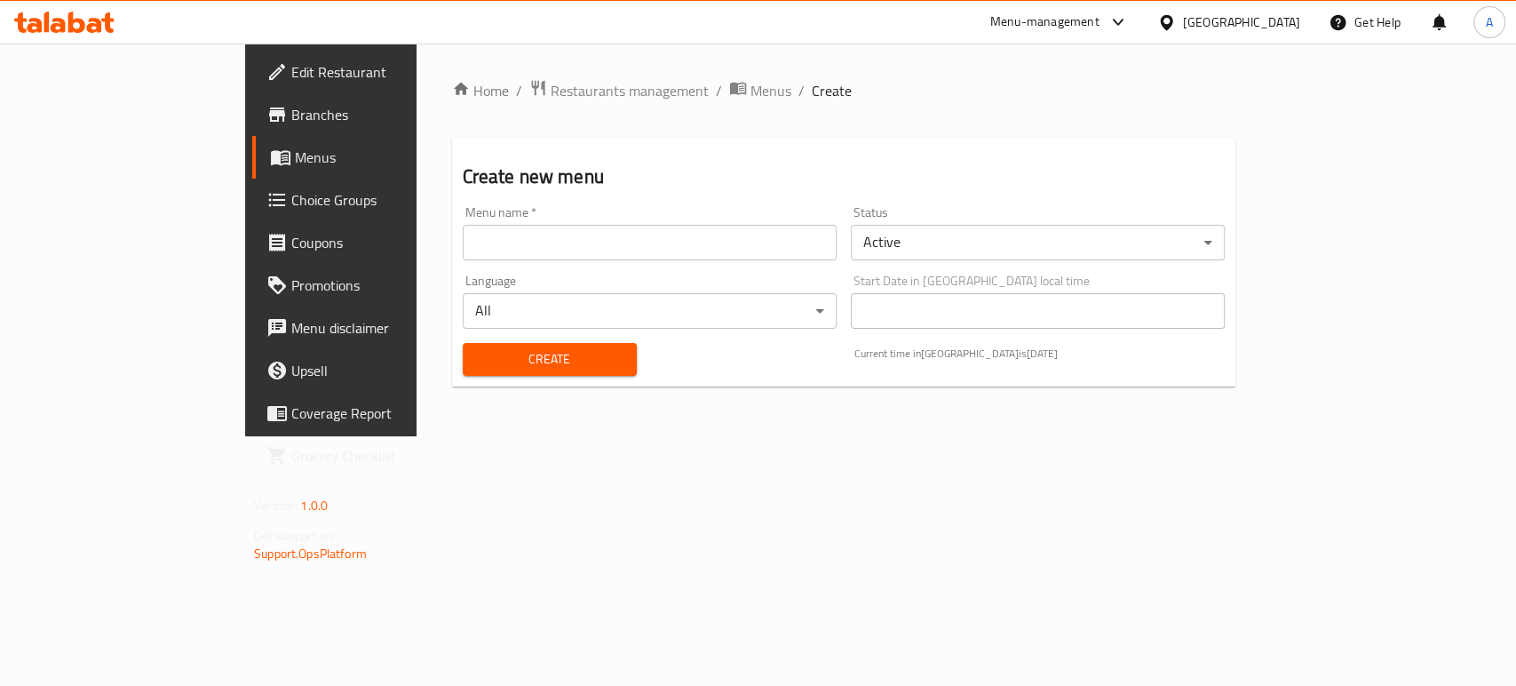
drag, startPoint x: 737, startPoint y: 262, endPoint x: 724, endPoint y: 246, distance: 20.8
click at [736, 261] on div "Menu name   * Menu name *" at bounding box center [650, 233] width 388 height 68
click at [723, 244] on input "text" at bounding box center [650, 243] width 374 height 36
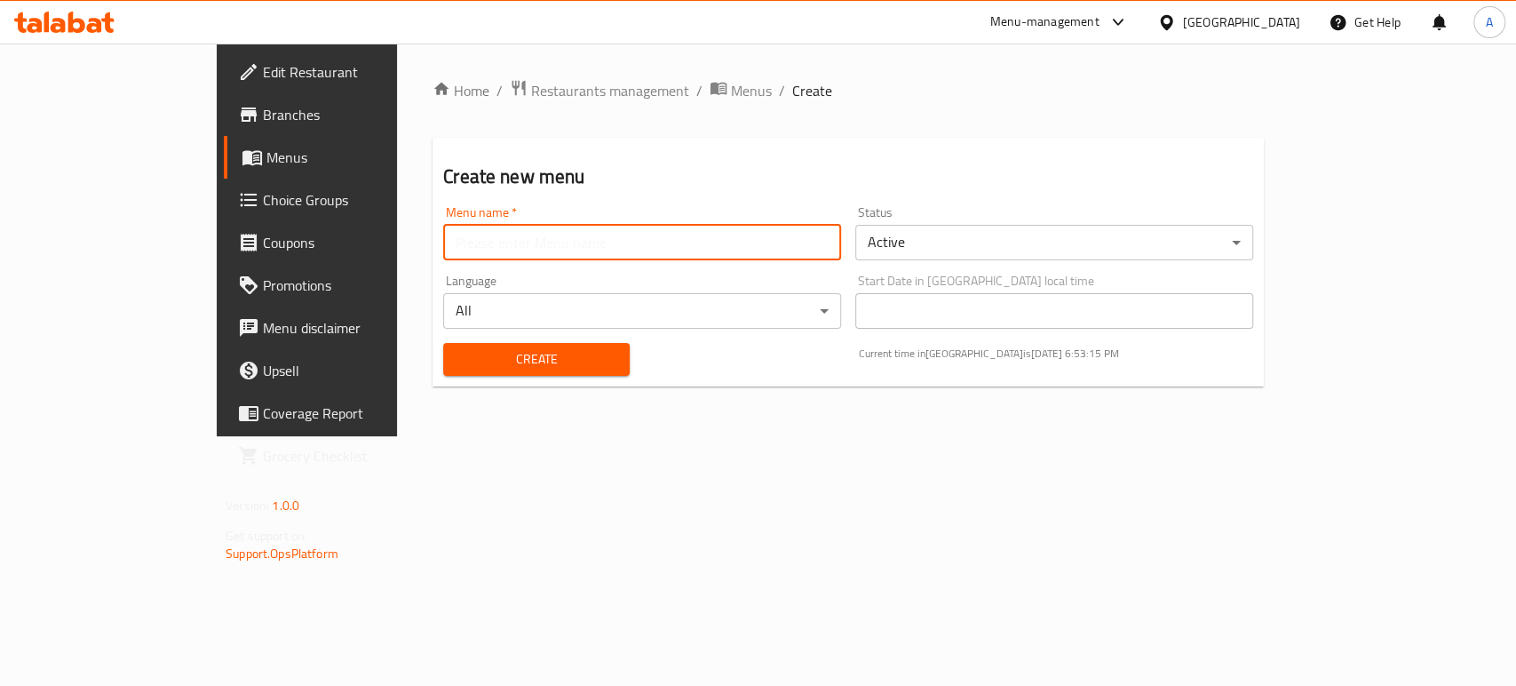
type input "menu"
click at [443, 346] on button "Create" at bounding box center [536, 359] width 187 height 33
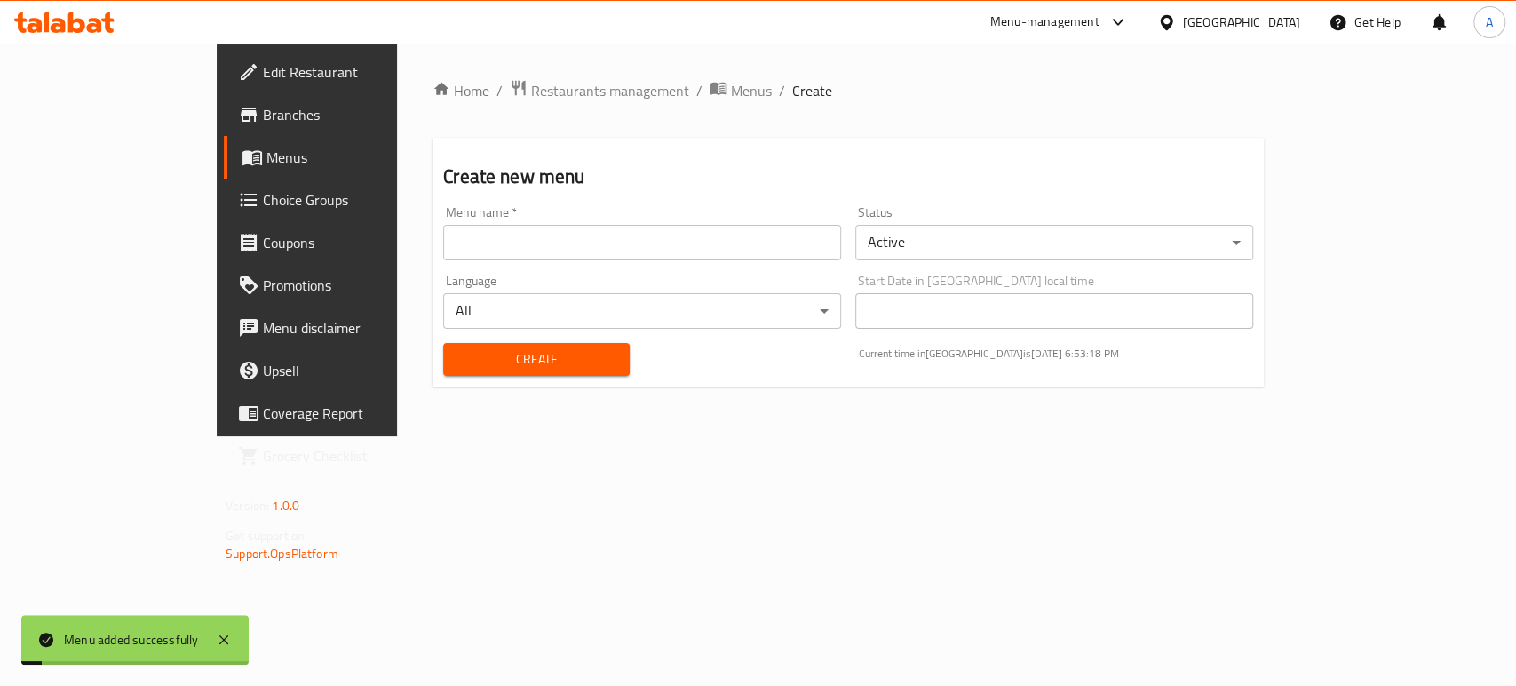
click at [266, 163] on span "Menus" at bounding box center [360, 157] width 189 height 21
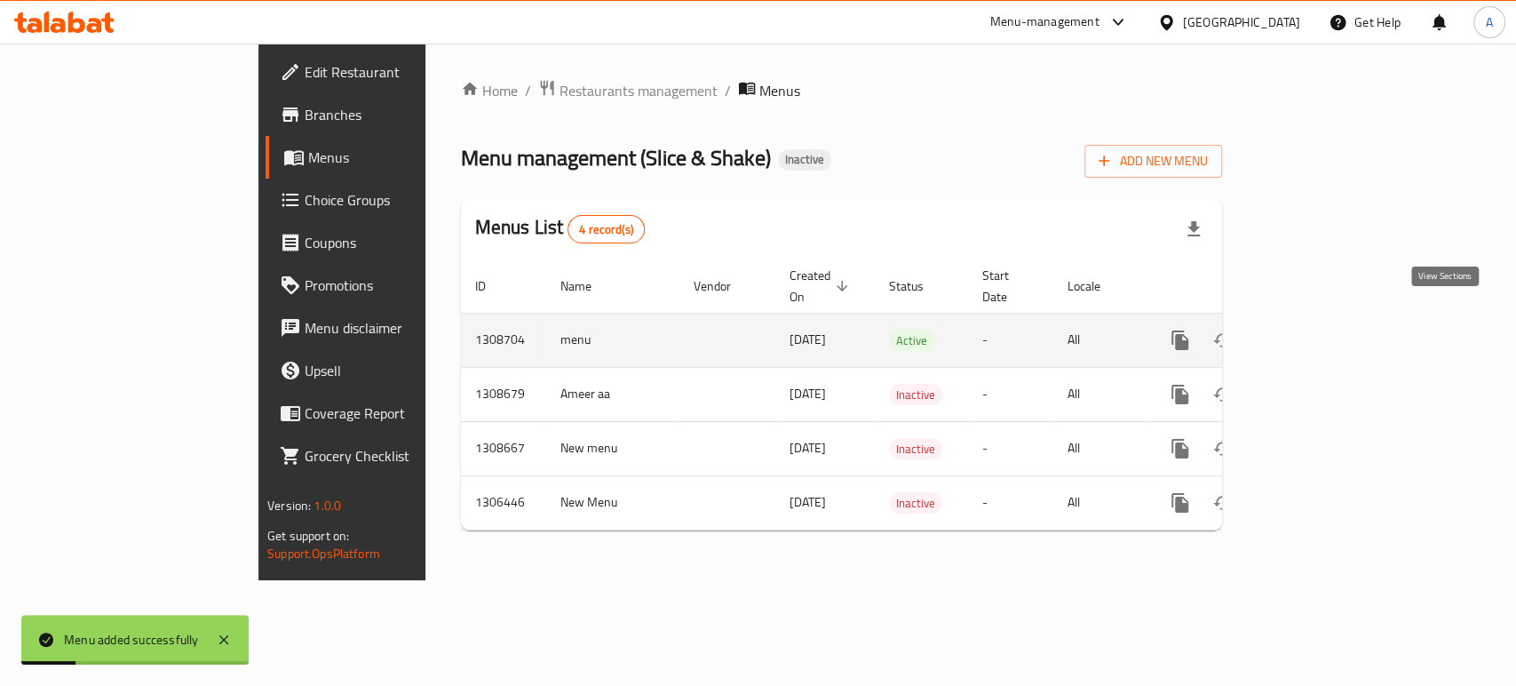
click at [1319, 329] on icon "enhanced table" at bounding box center [1308, 339] width 21 height 21
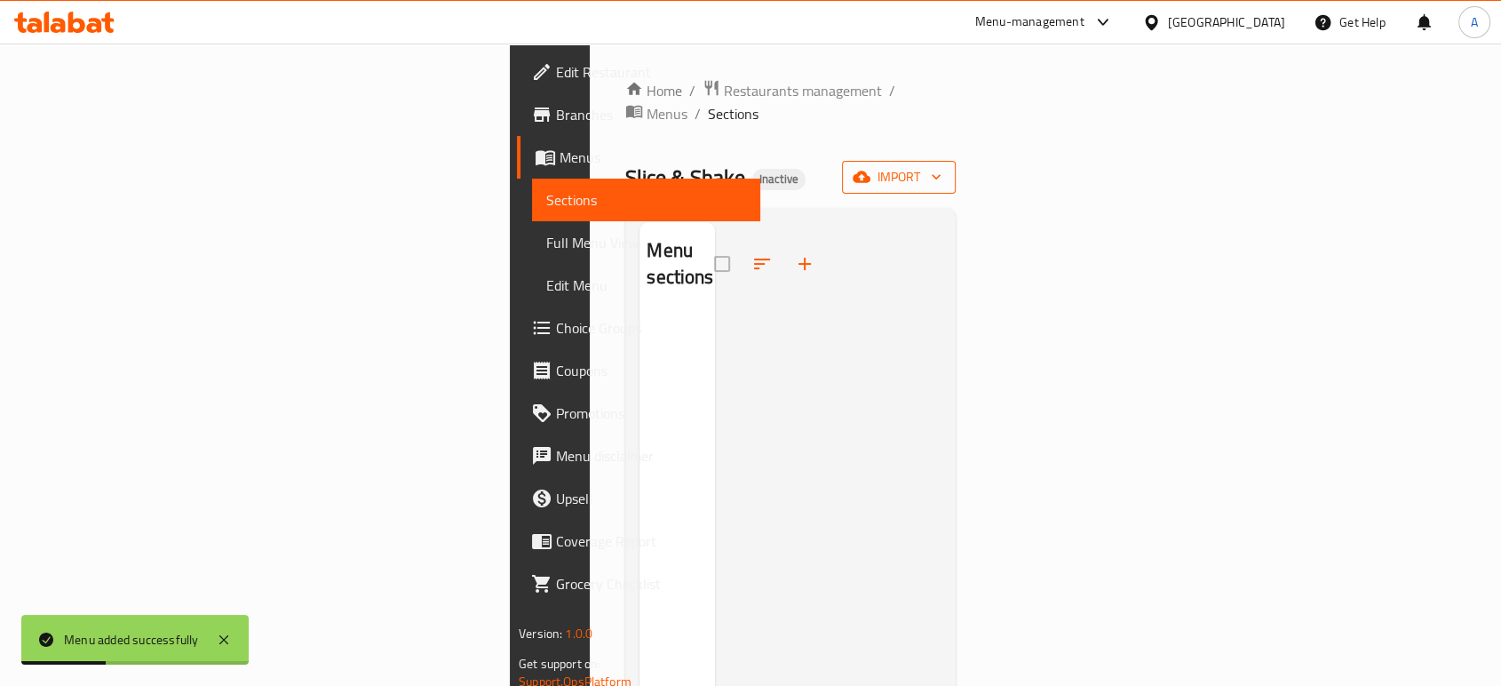
click at [991, 158] on div "Home / Restaurants management / Menus / Sections Slice & Shake Inactive import …" at bounding box center [790, 501] width 401 height 914
click at [945, 168] on icon "button" at bounding box center [936, 177] width 18 height 18
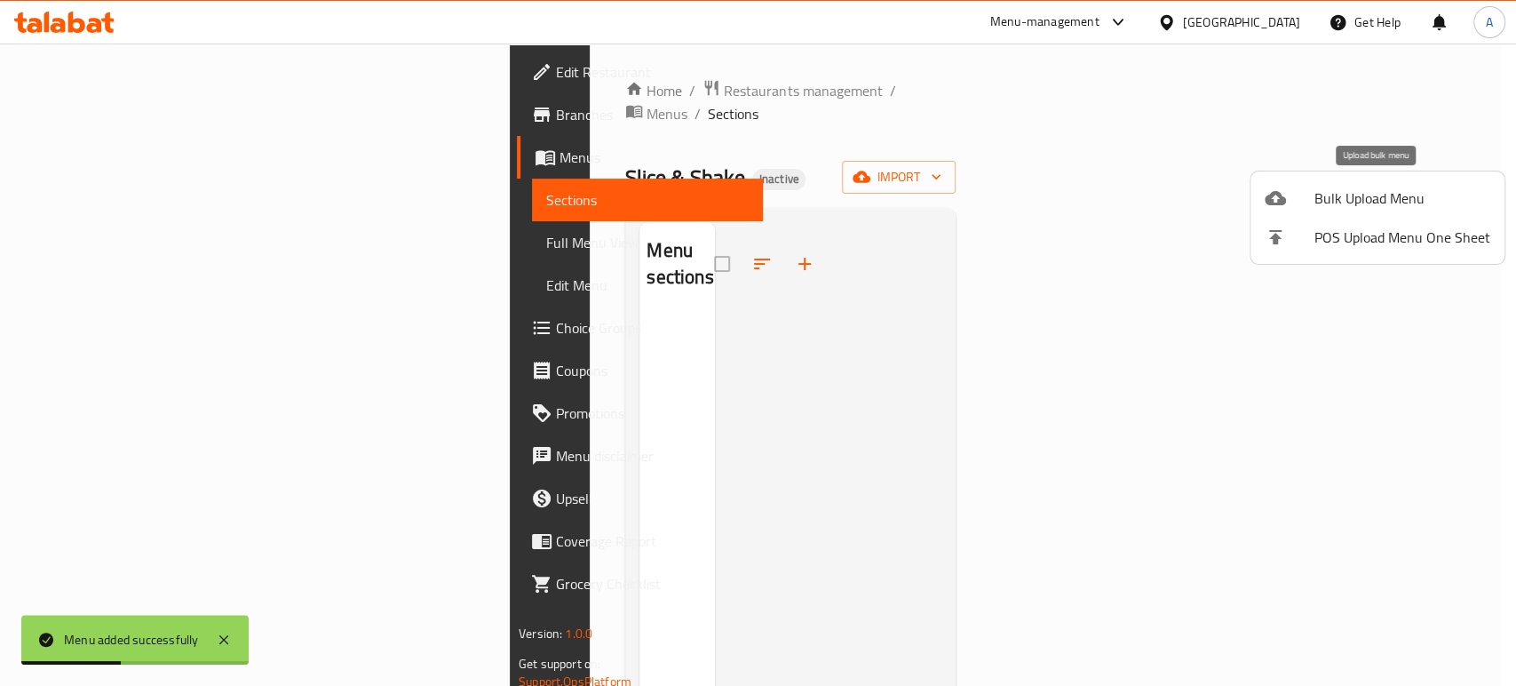
click at [1323, 202] on span "Bulk Upload Menu" at bounding box center [1402, 197] width 176 height 21
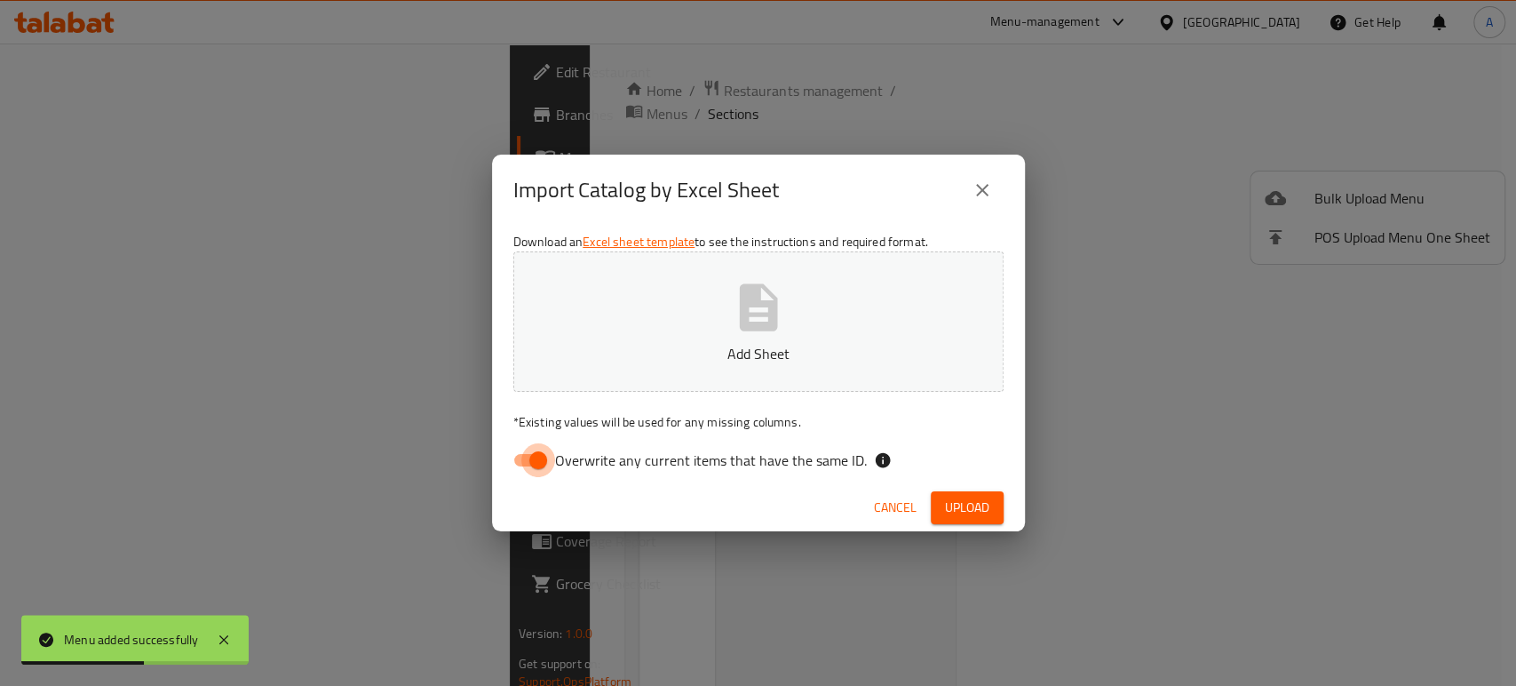
click at [540, 460] on input "Overwrite any current items that have the same ID." at bounding box center [538, 460] width 101 height 34
checkbox input "false"
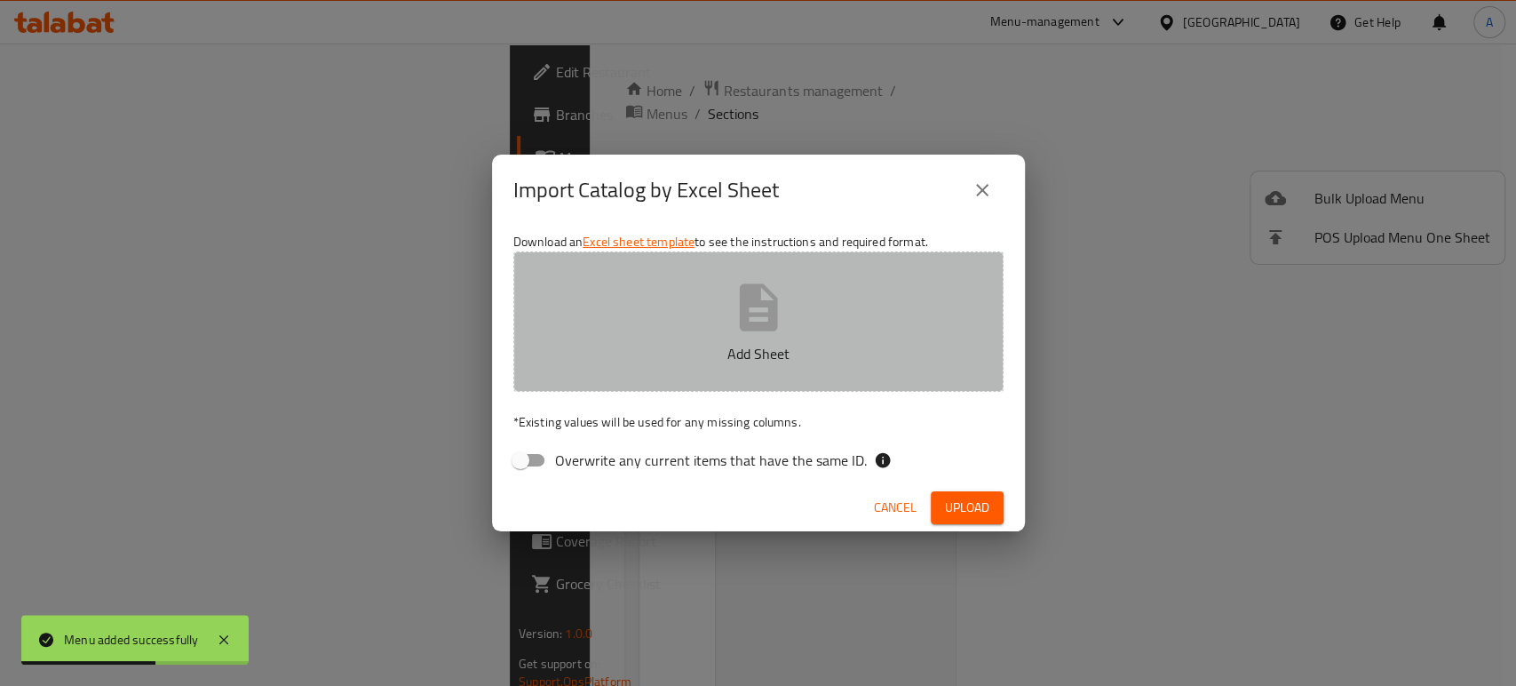
click at [687, 339] on button "Add Sheet" at bounding box center [758, 321] width 490 height 140
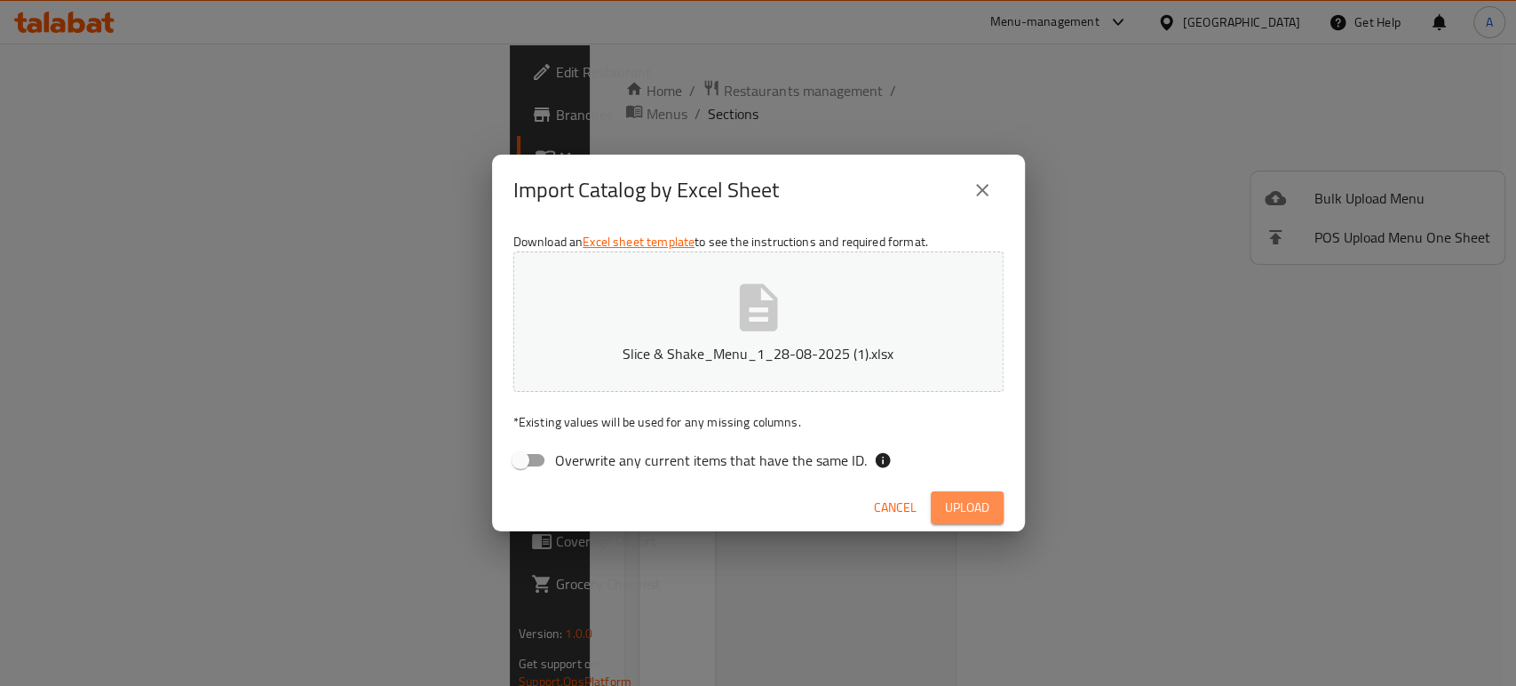
click at [945, 516] on span "Upload" at bounding box center [967, 507] width 44 height 22
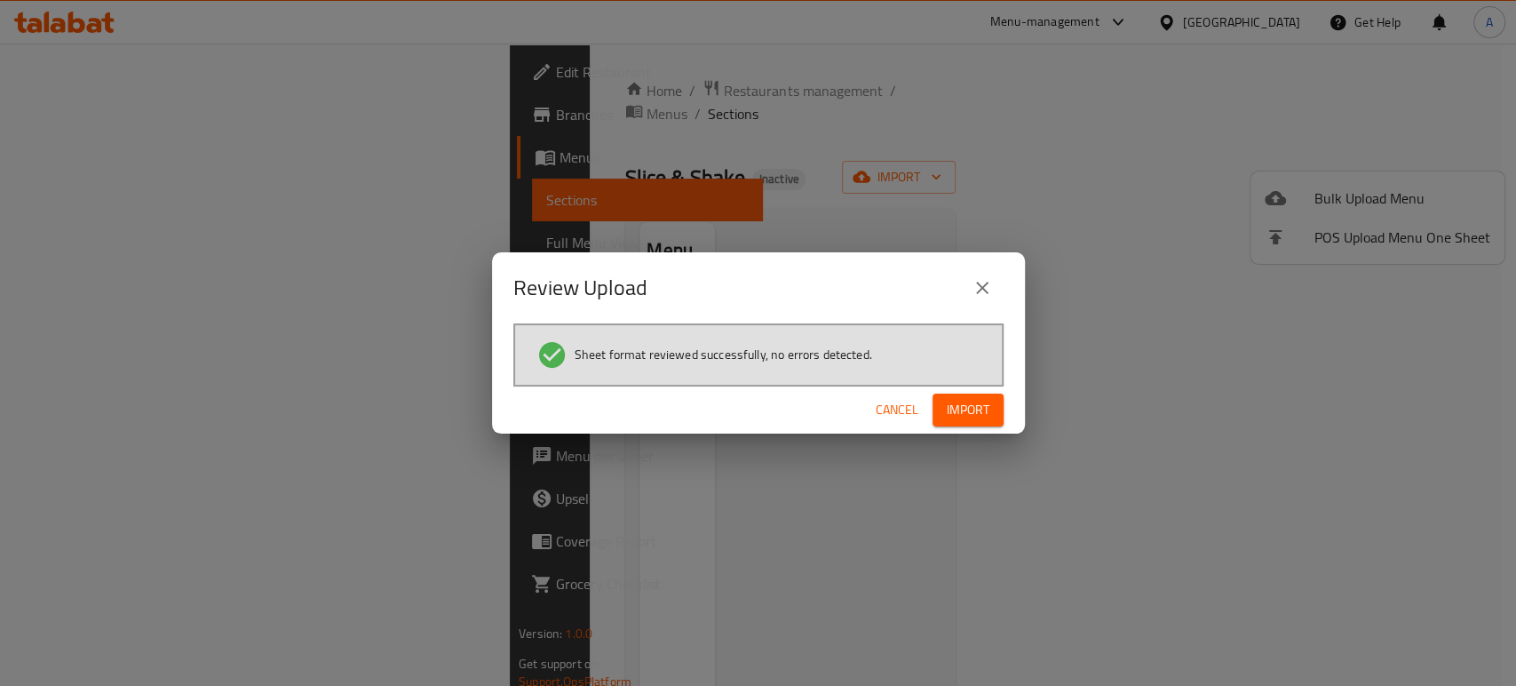
click at [856, 352] on span "Sheet format reviewed successfully, no errors detected." at bounding box center [724, 354] width 298 height 18
click at [962, 410] on span "Import" at bounding box center [968, 410] width 43 height 22
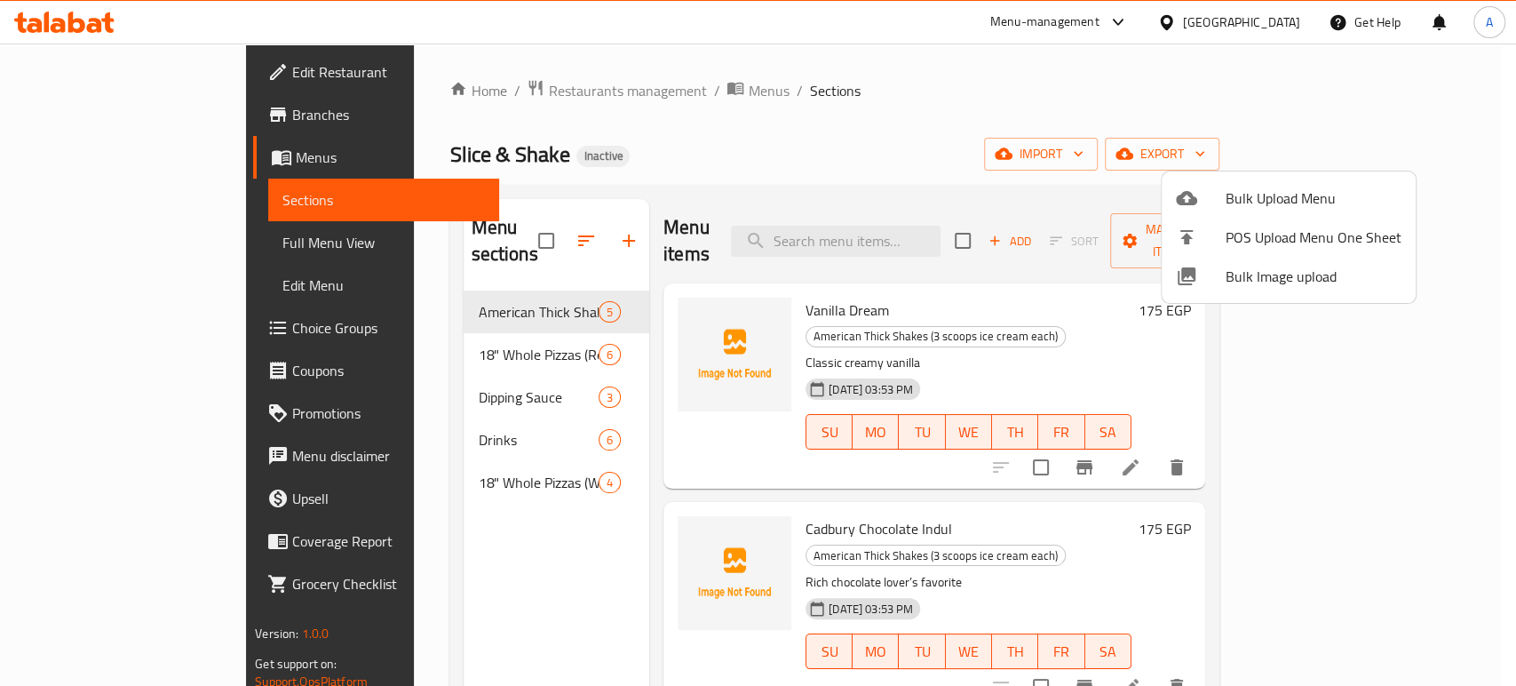
click at [167, 247] on div at bounding box center [758, 343] width 1516 height 686
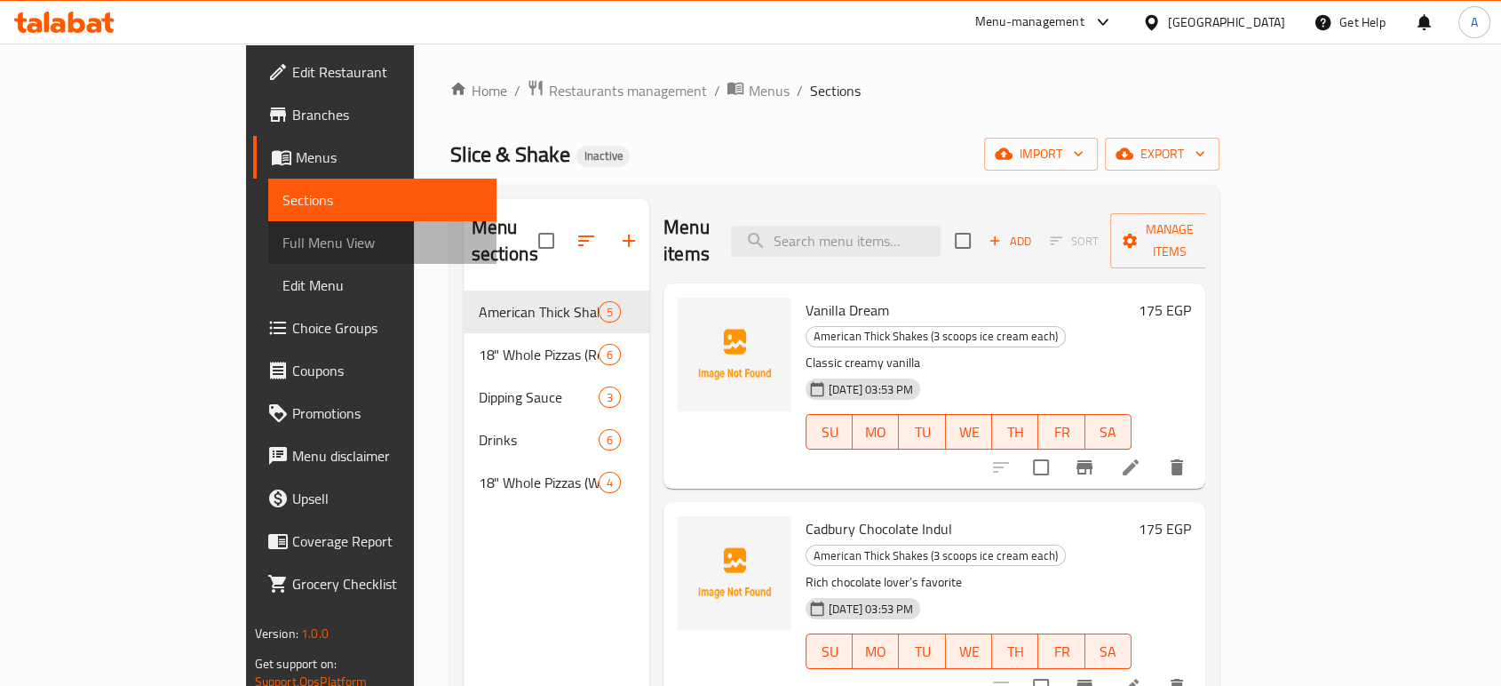
click at [282, 247] on span "Full Menu View" at bounding box center [382, 242] width 200 height 21
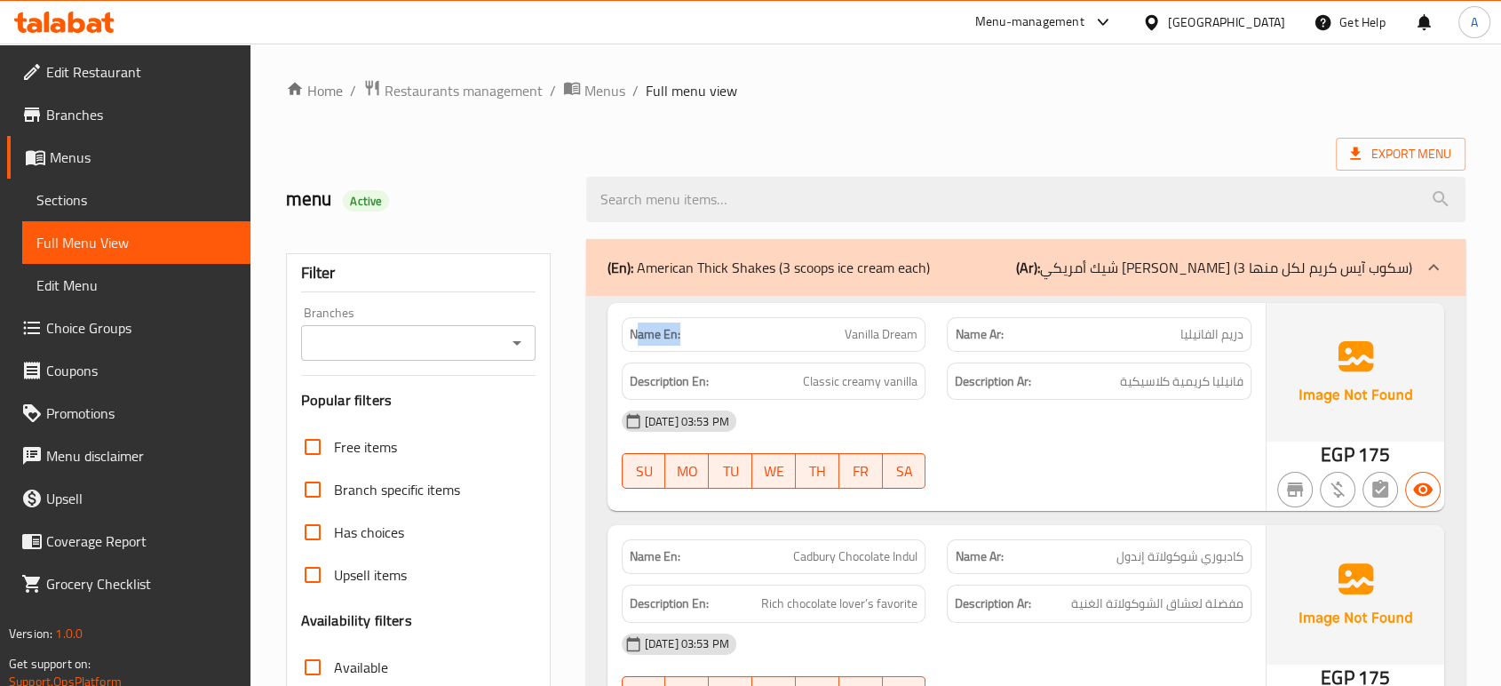
drag, startPoint x: 679, startPoint y: 335, endPoint x: 633, endPoint y: 337, distance: 45.4
click at [633, 337] on p "Name En: Vanilla Dream" at bounding box center [774, 334] width 289 height 19
click at [633, 337] on strong "Name En:" at bounding box center [655, 334] width 51 height 19
drag, startPoint x: 686, startPoint y: 332, endPoint x: 604, endPoint y: 336, distance: 81.8
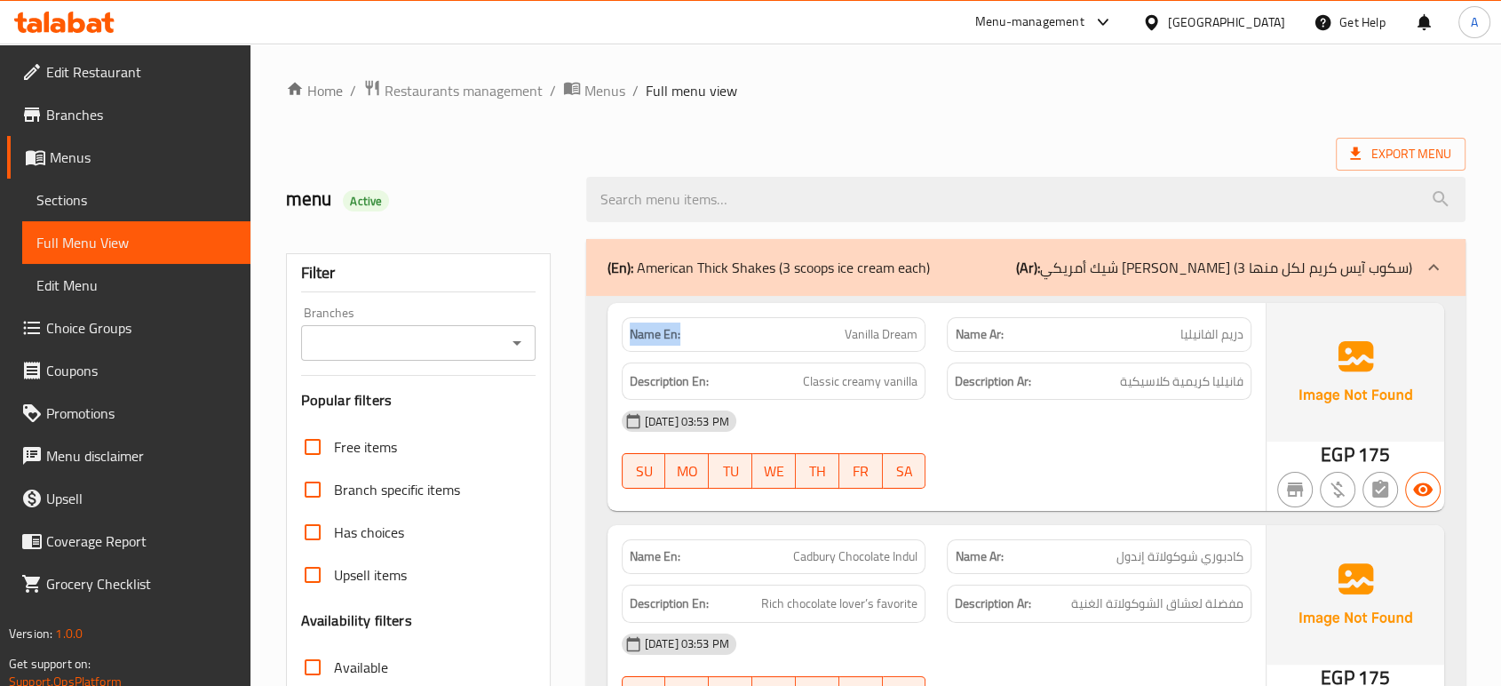
copy strong "Name En:"
